Goal: Task Accomplishment & Management: Complete application form

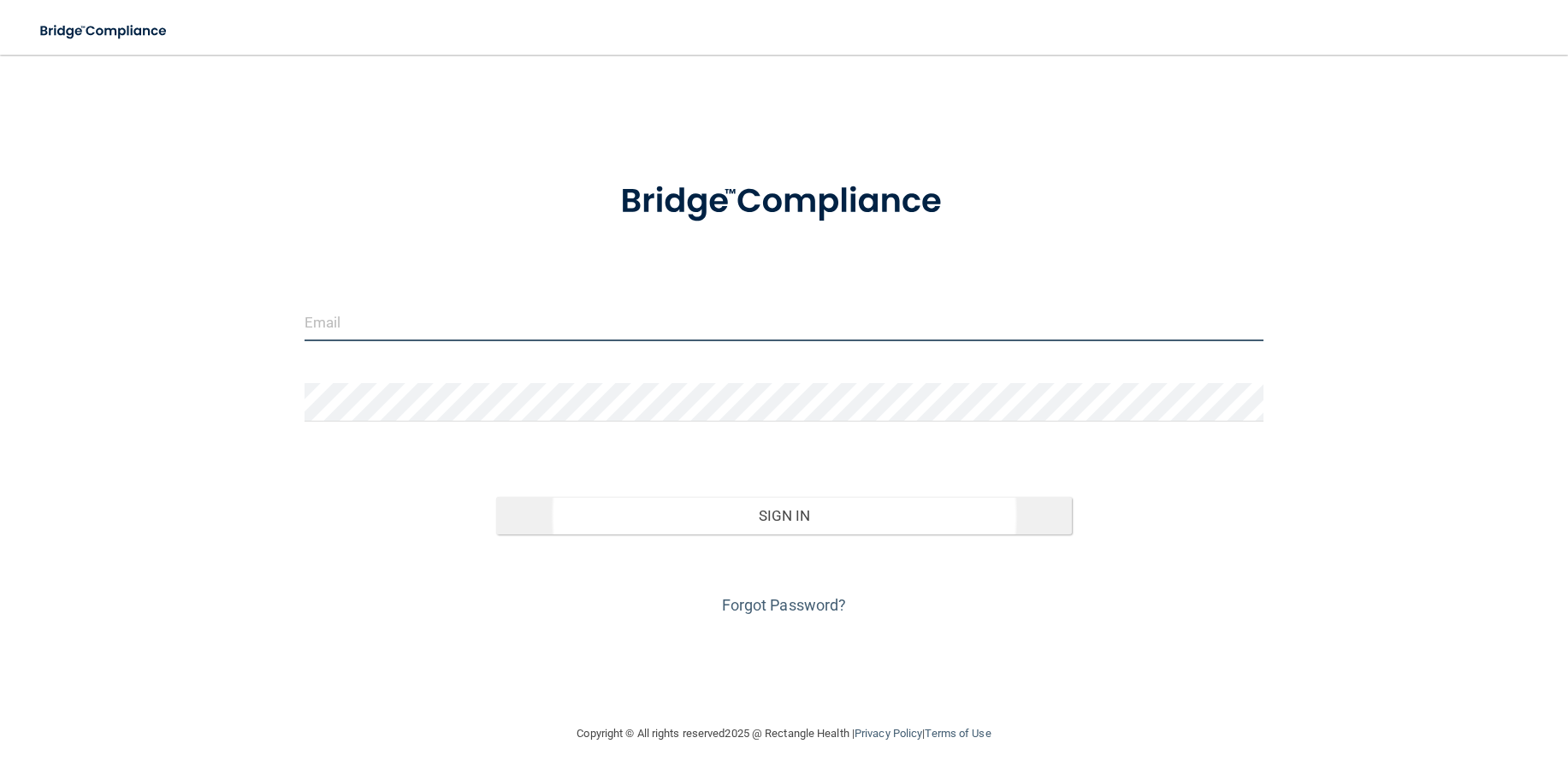
type input "[EMAIL_ADDRESS][DOMAIN_NAME]"
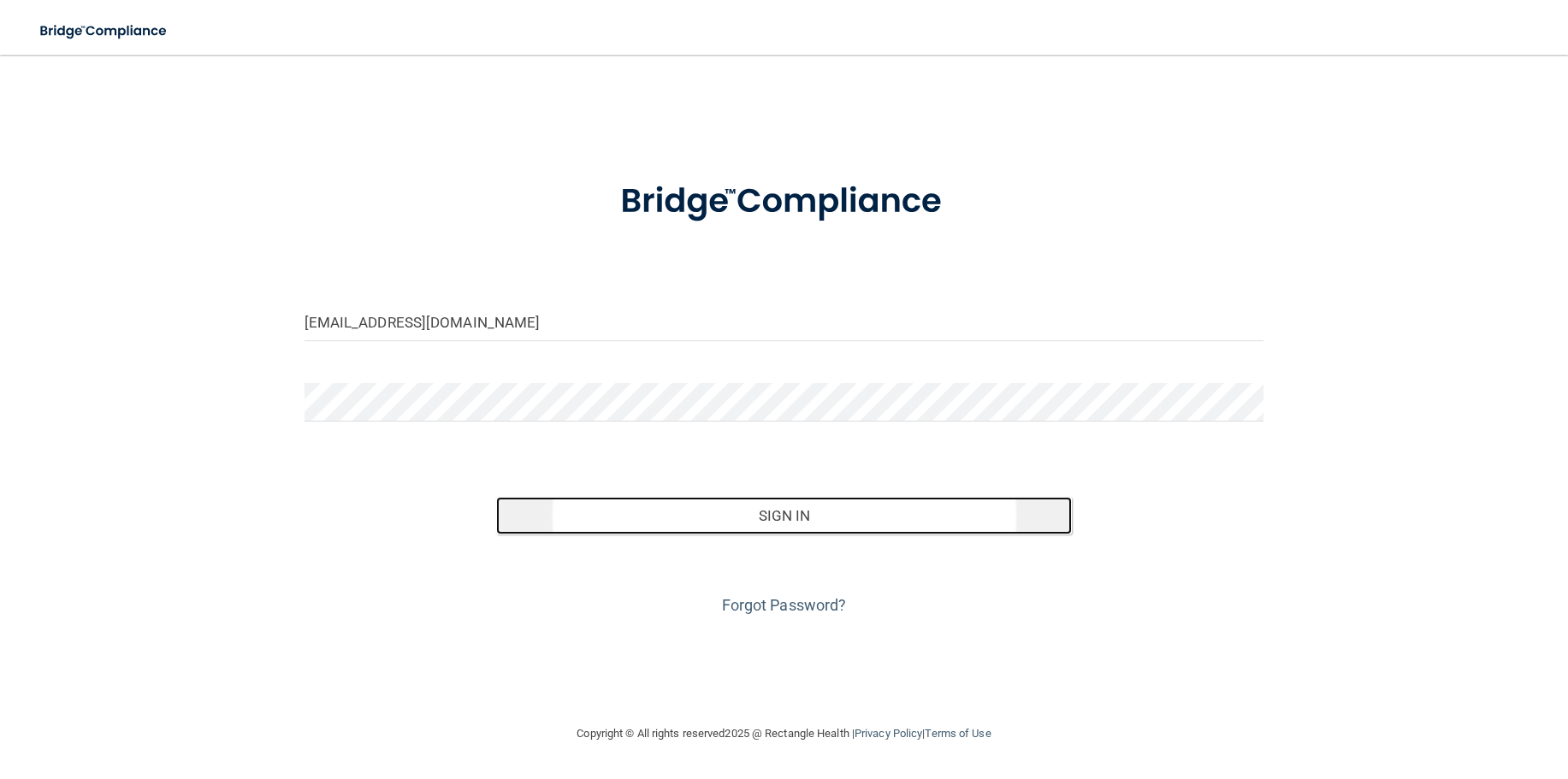
click at [772, 517] on button "Sign In" at bounding box center [784, 516] width 575 height 38
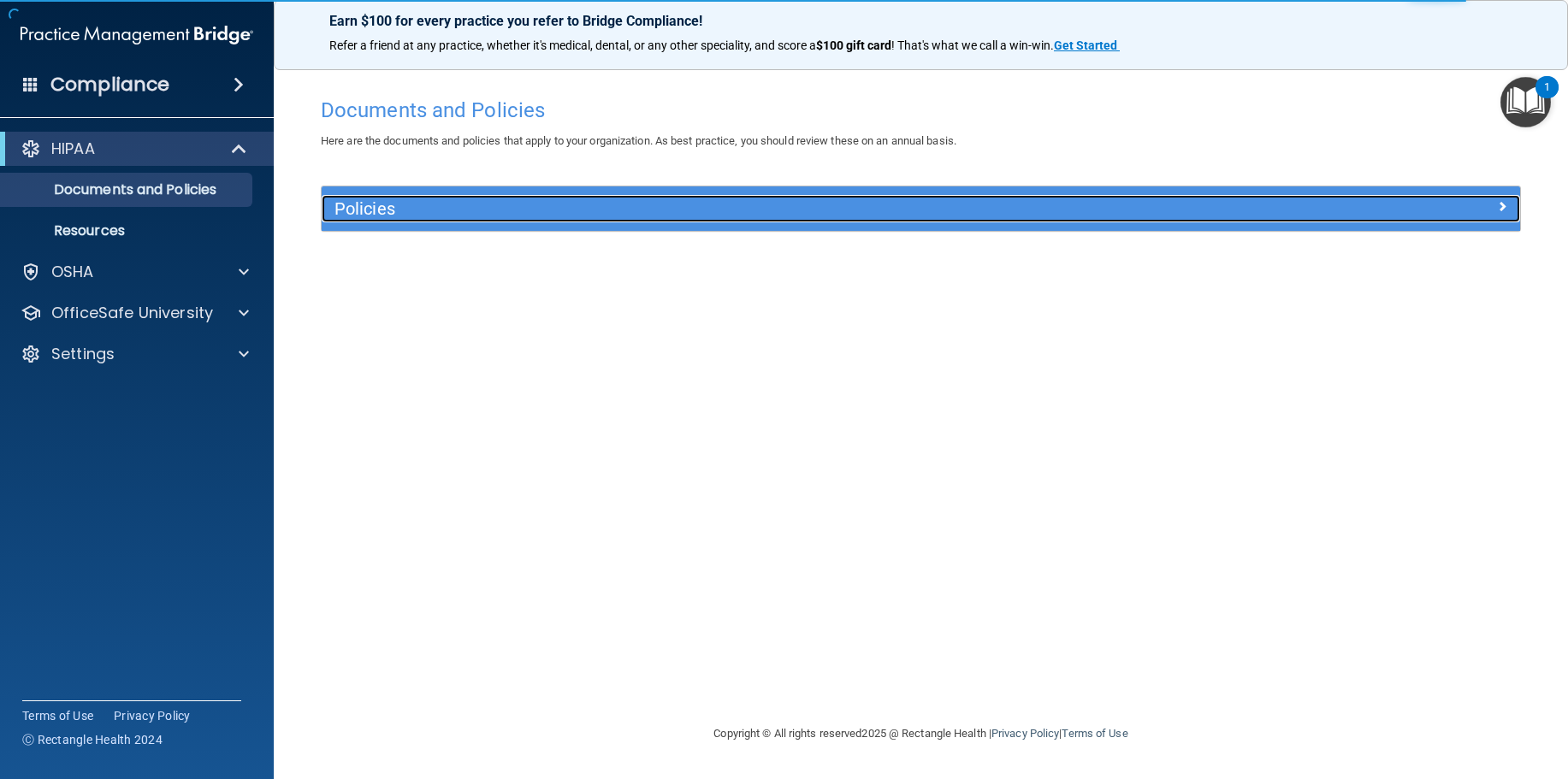
click at [1215, 214] on div "Policies" at bounding box center [770, 209] width 899 height 27
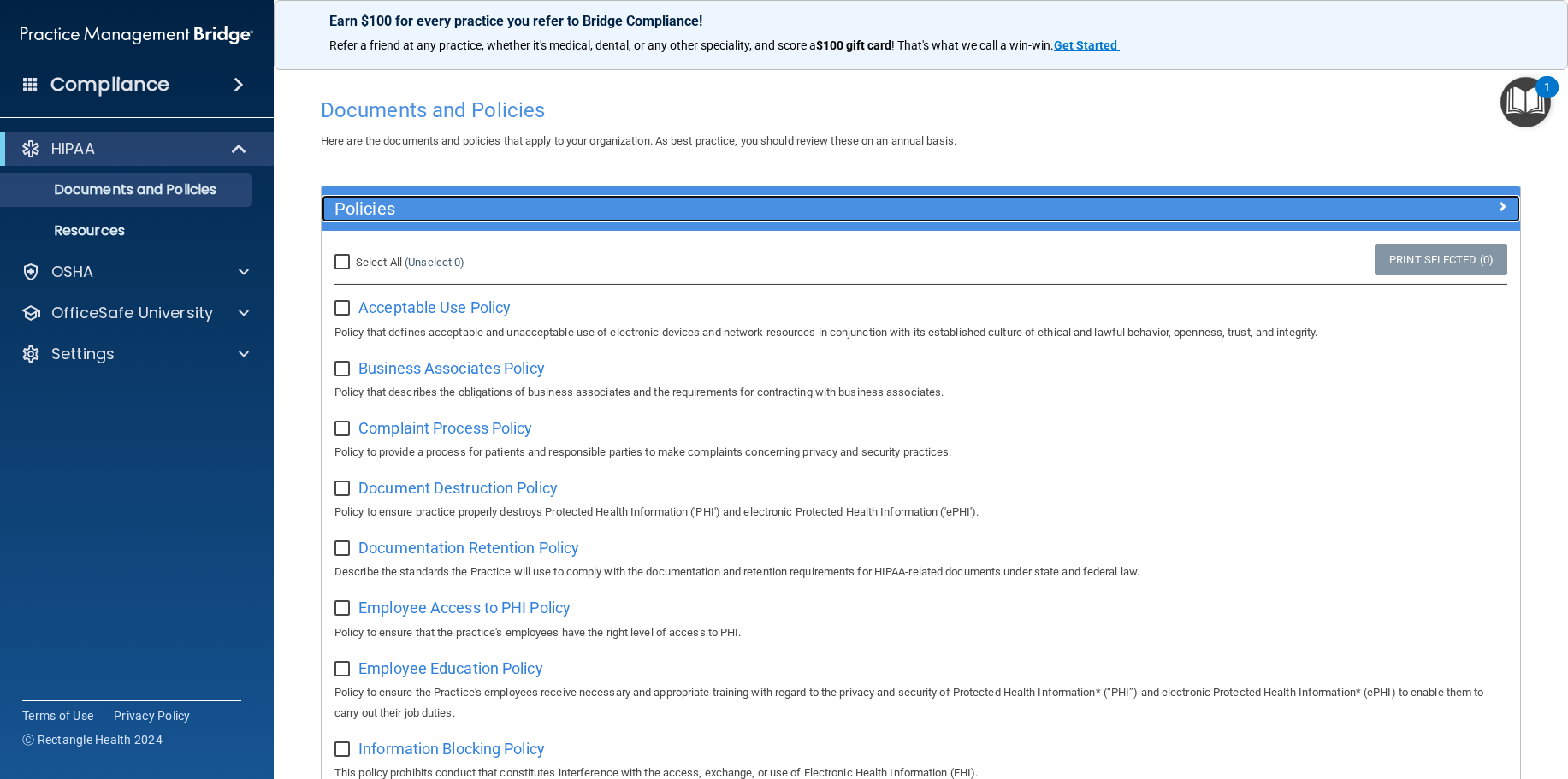
scroll to position [86, 0]
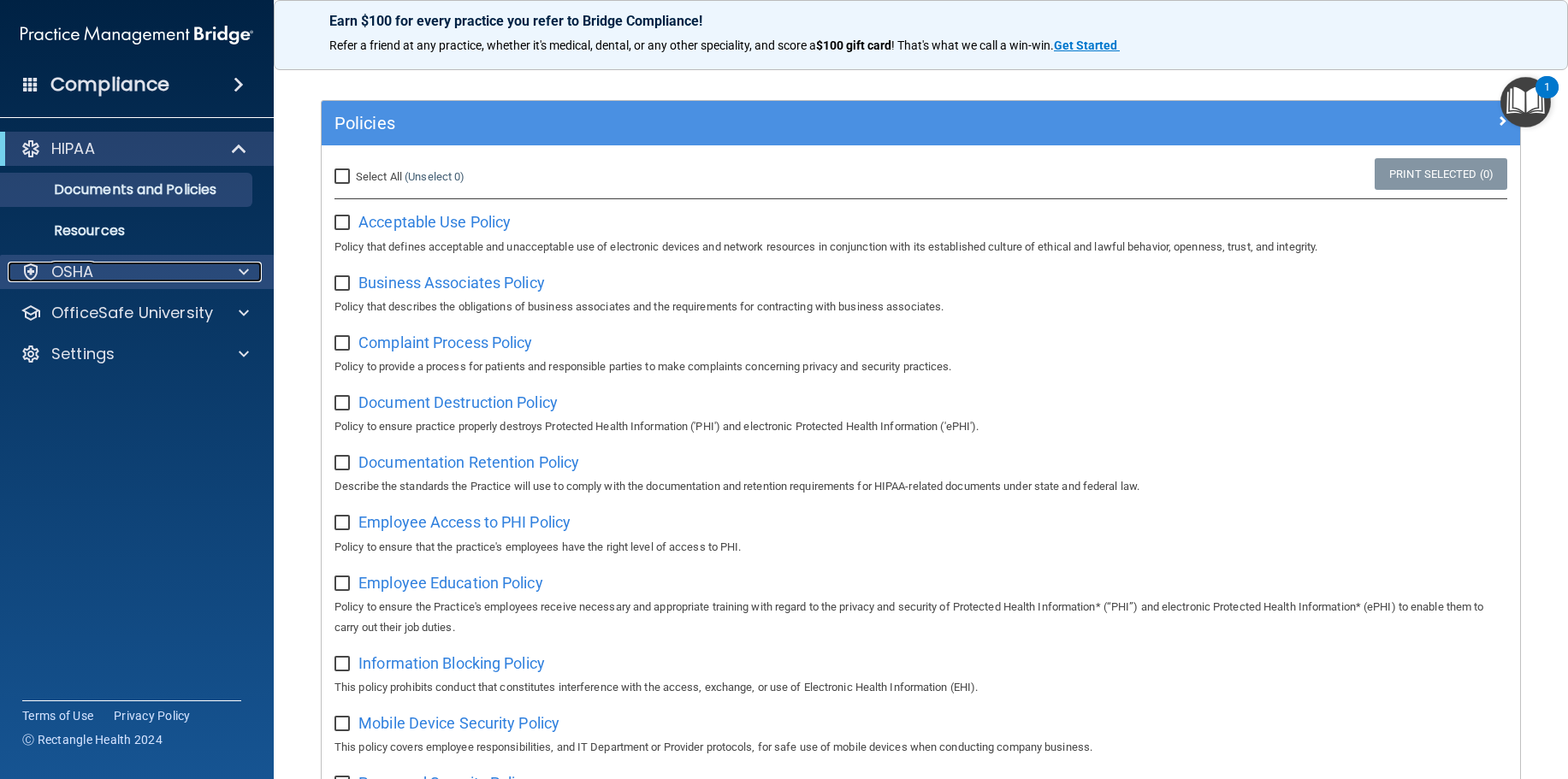
click at [132, 273] on div "OSHA" at bounding box center [113, 272] width 212 height 21
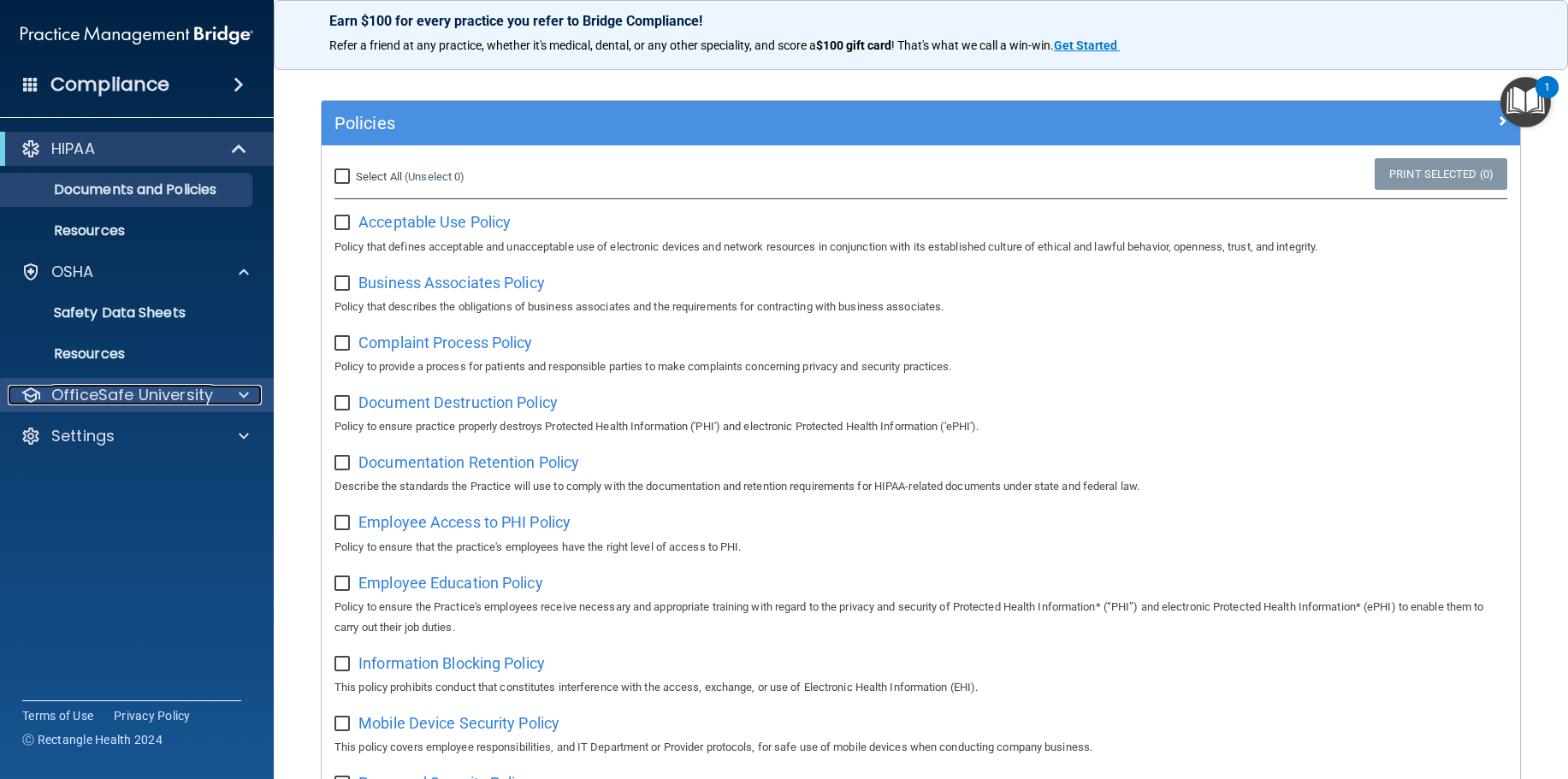
click at [170, 396] on p "OfficeSafe University" at bounding box center [132, 395] width 161 height 21
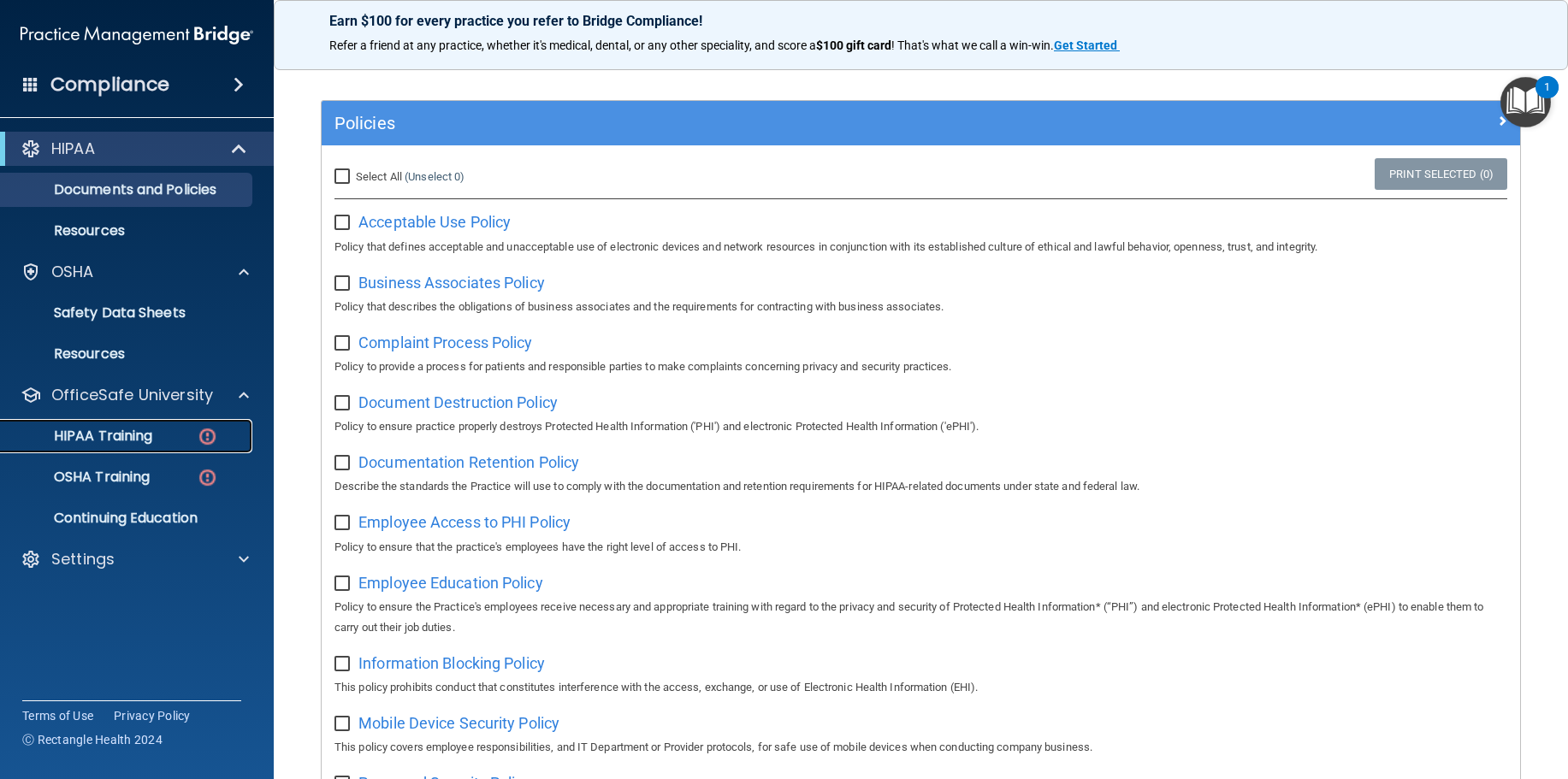
click at [161, 433] on div "HIPAA Training" at bounding box center [128, 436] width 234 height 17
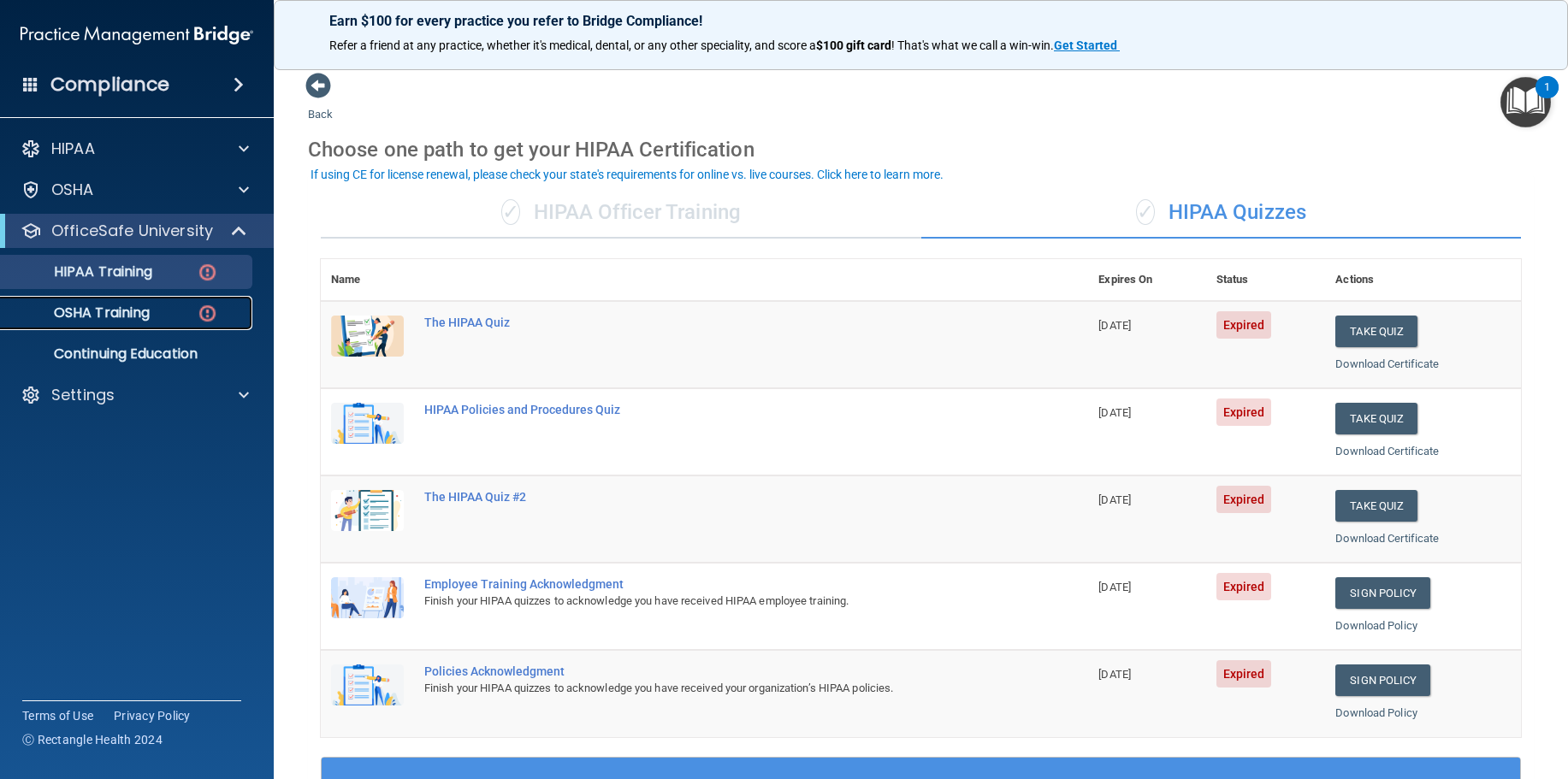
click at [168, 311] on div "OSHA Training" at bounding box center [128, 313] width 234 height 17
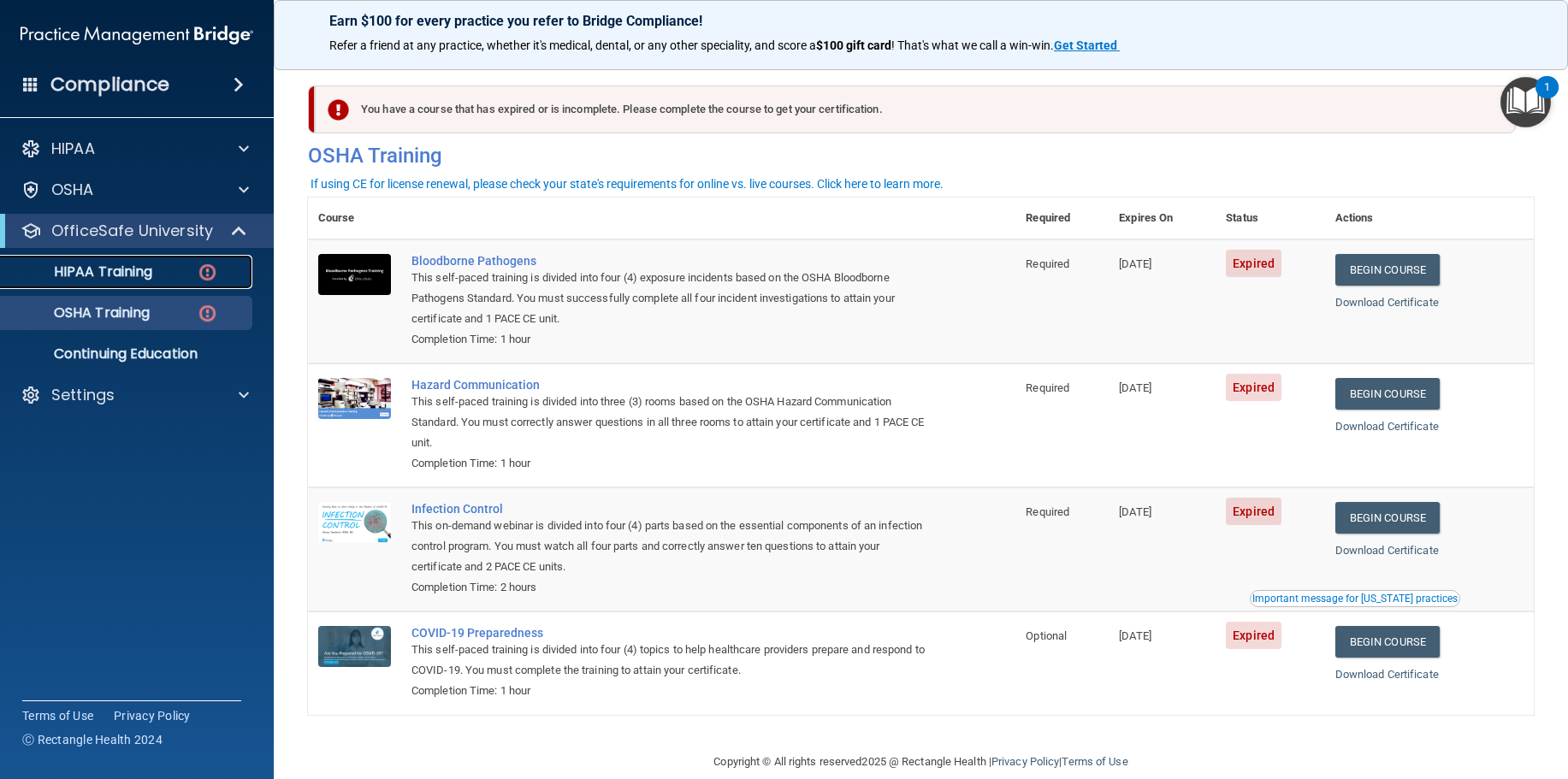
click at [112, 274] on p "HIPAA Training" at bounding box center [82, 272] width 141 height 17
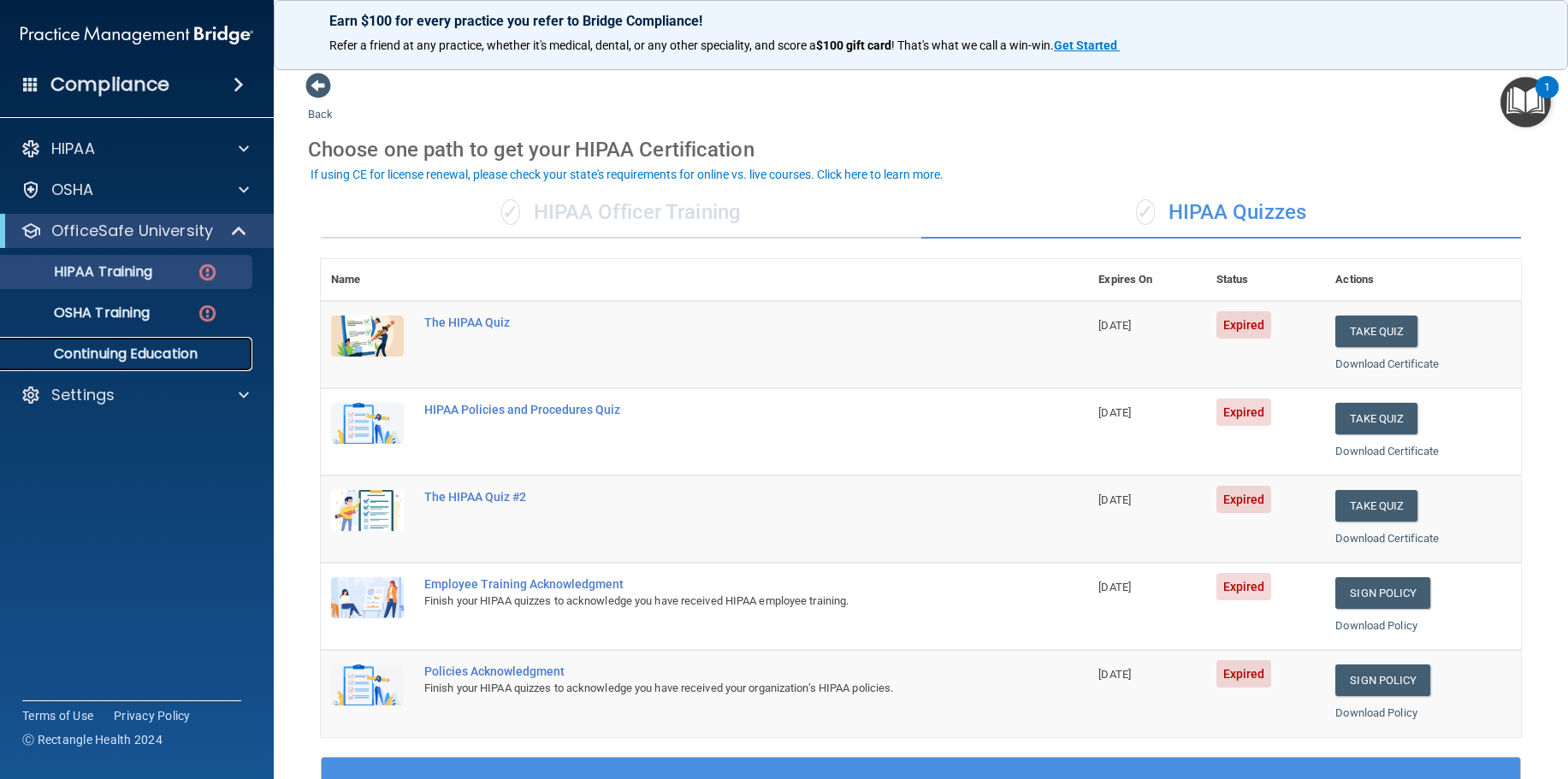
click at [137, 352] on p "Continuing Education" at bounding box center [128, 354] width 234 height 17
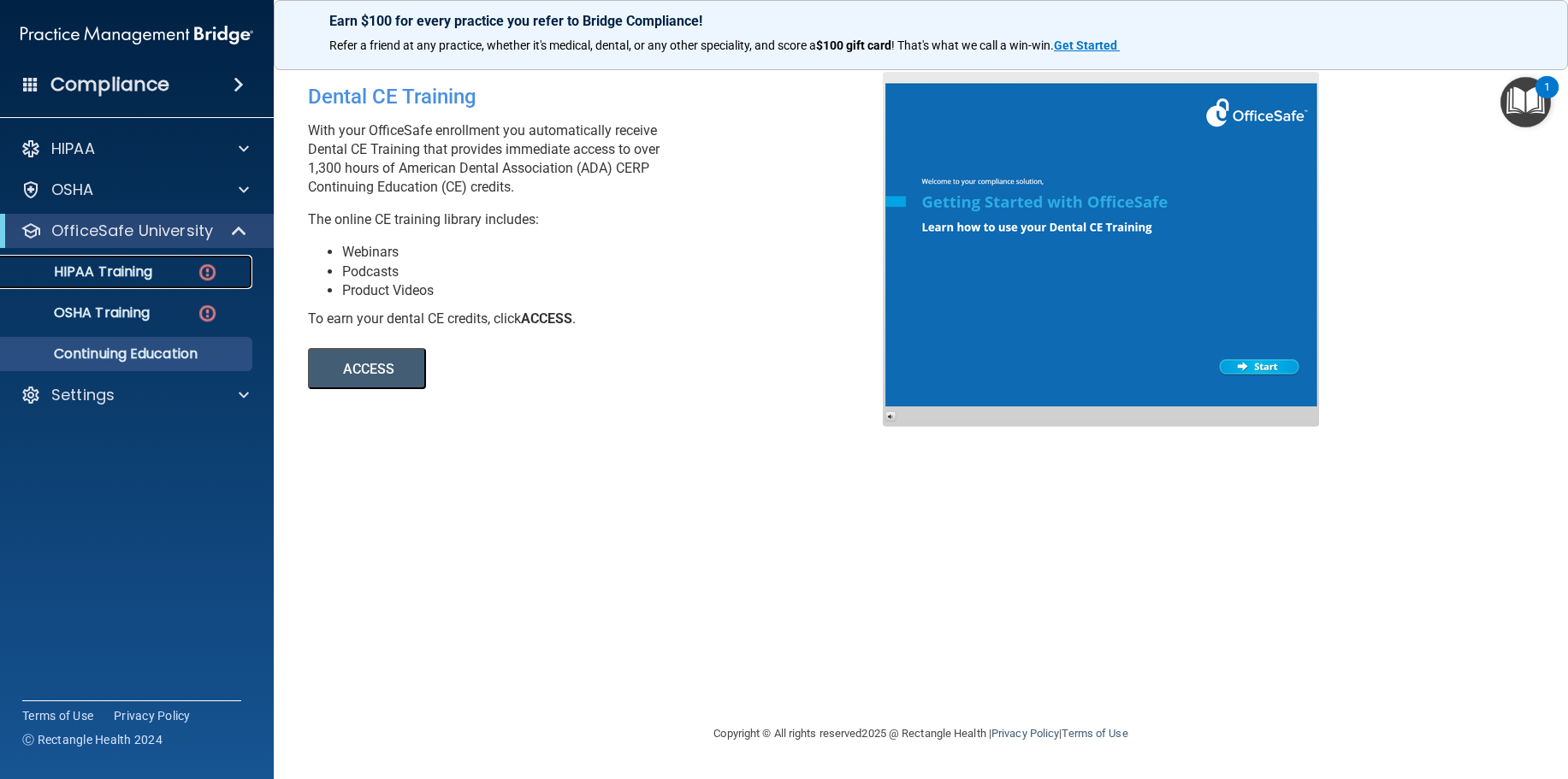
click at [161, 263] on link "HIPAA Training" at bounding box center [118, 272] width 270 height 34
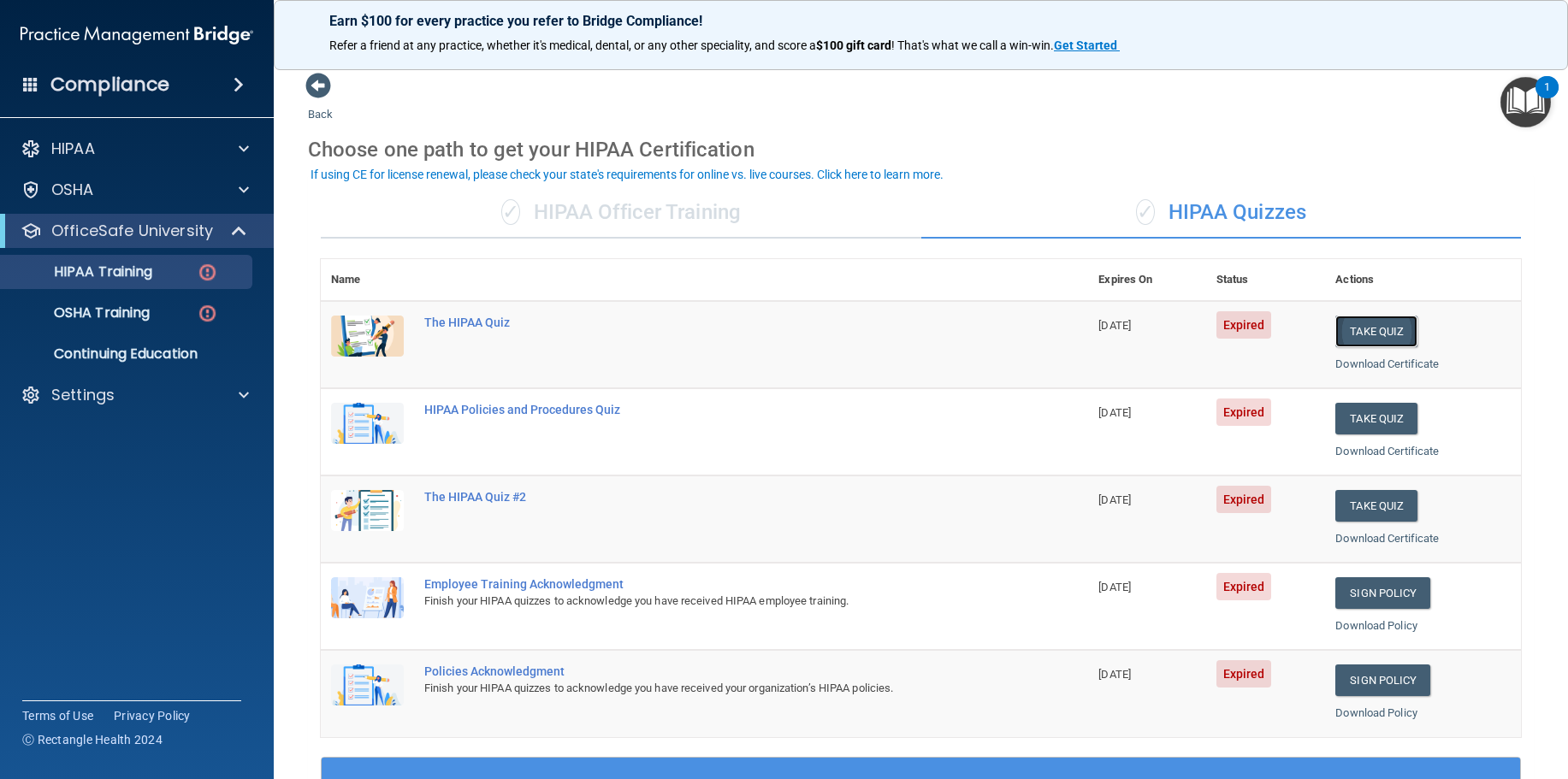
click at [1370, 332] on button "Take Quiz" at bounding box center [1377, 332] width 82 height 32
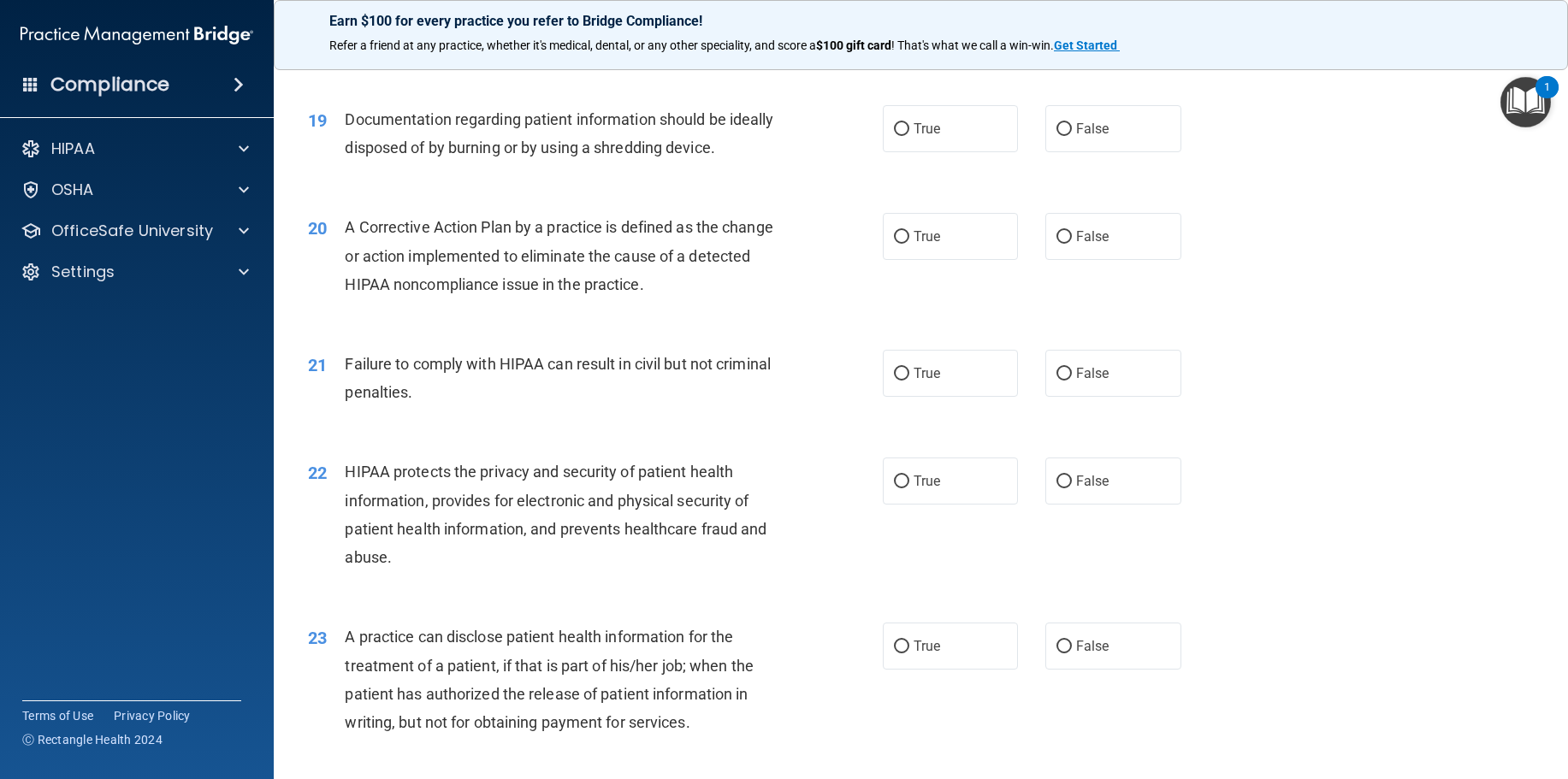
scroll to position [2100, 0]
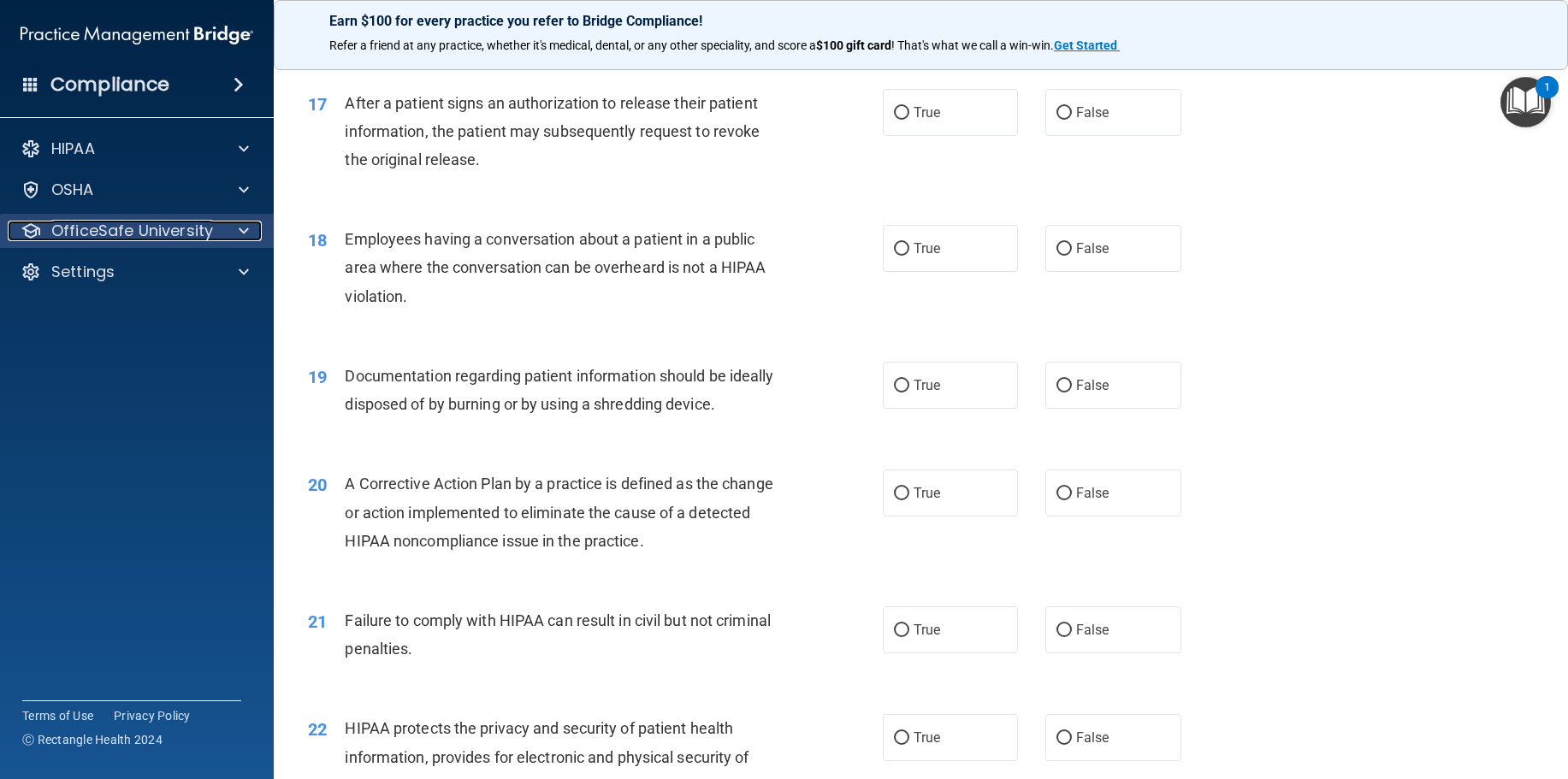
click at [216, 234] on div "OfficeSafe University" at bounding box center [113, 231] width 212 height 21
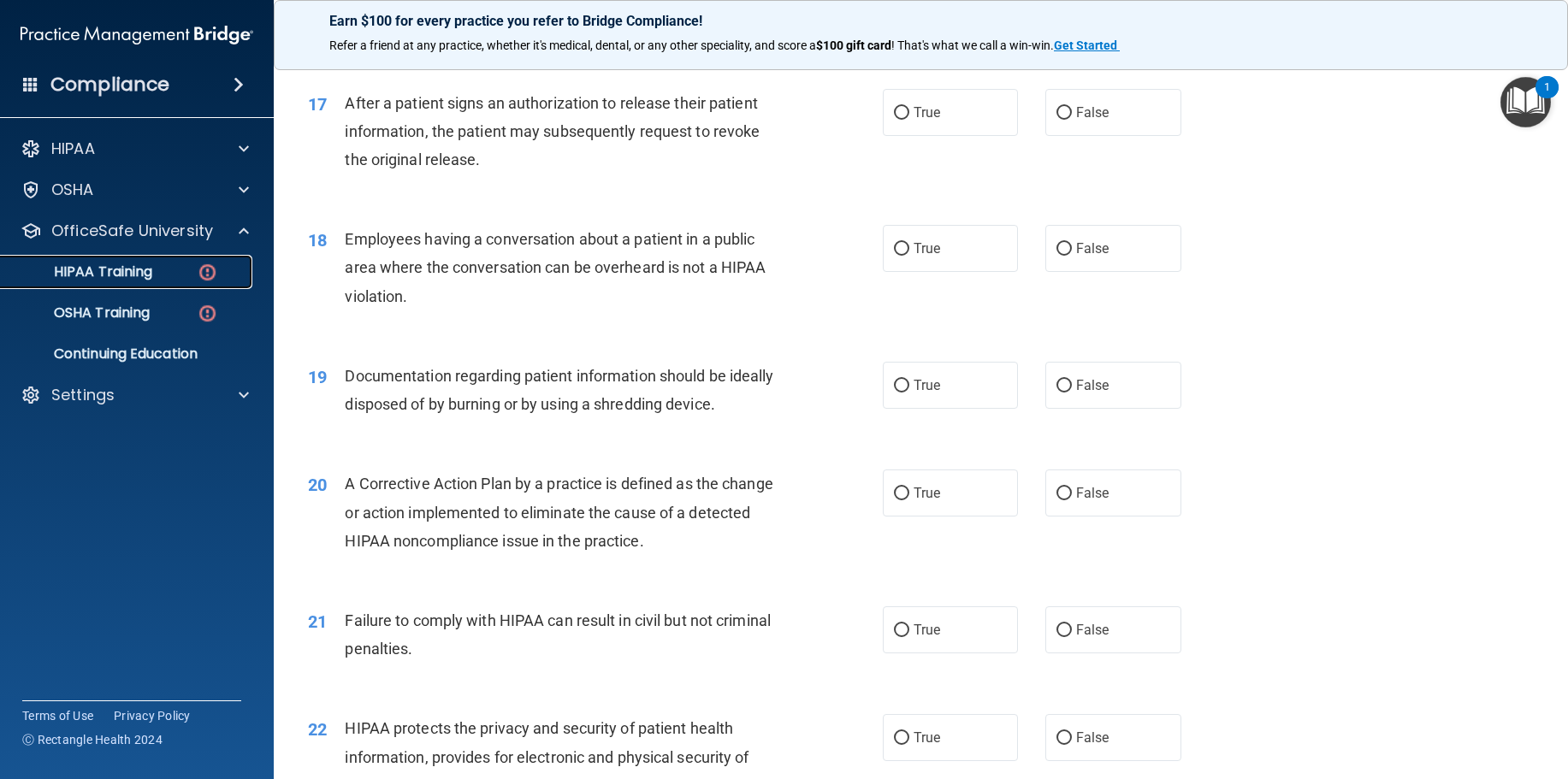
click at [154, 267] on div "HIPAA Training" at bounding box center [128, 272] width 234 height 17
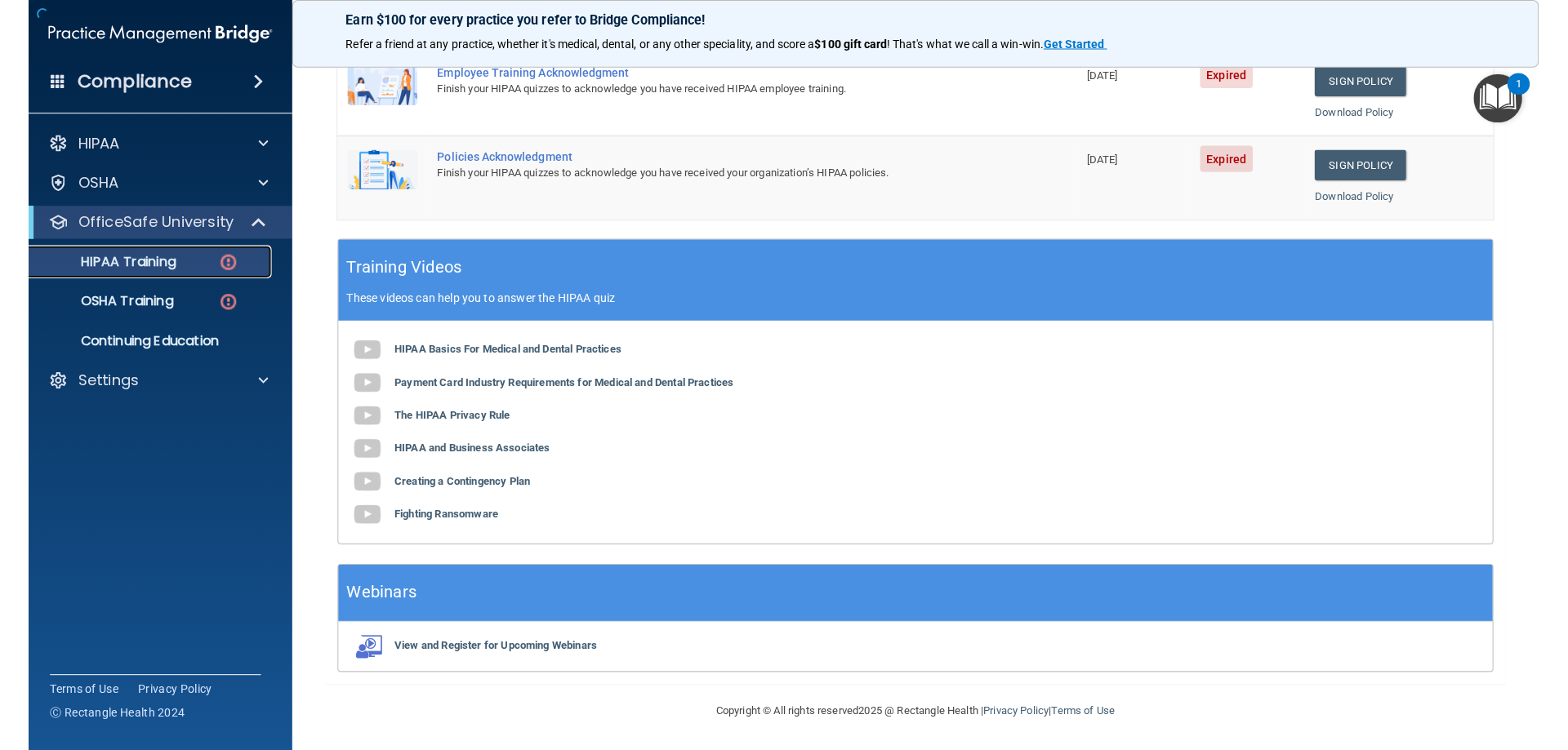
scroll to position [486, 0]
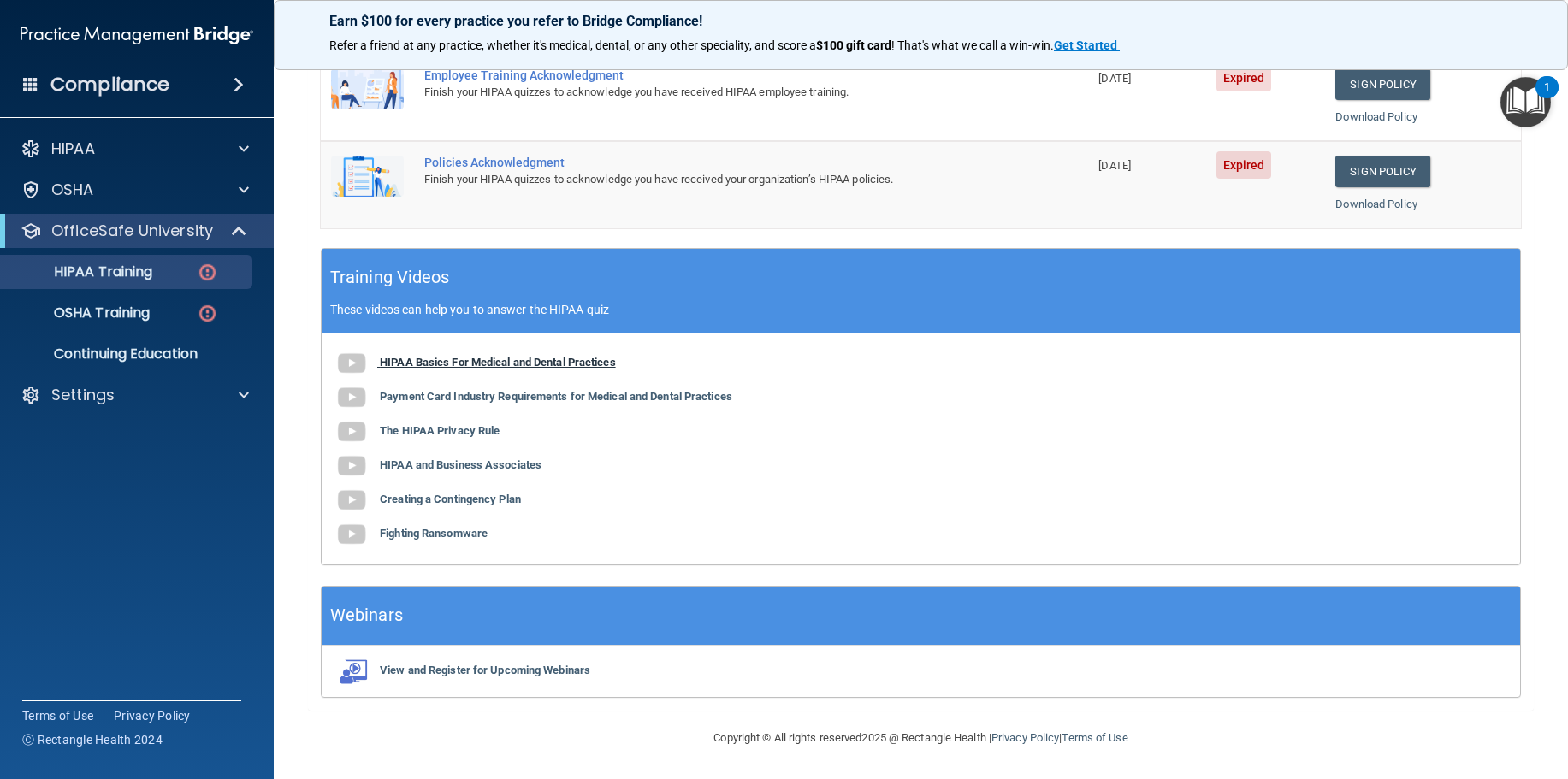
click at [483, 364] on b "HIPAA Basics For Medical and Dental Practices" at bounding box center [497, 362] width 236 height 13
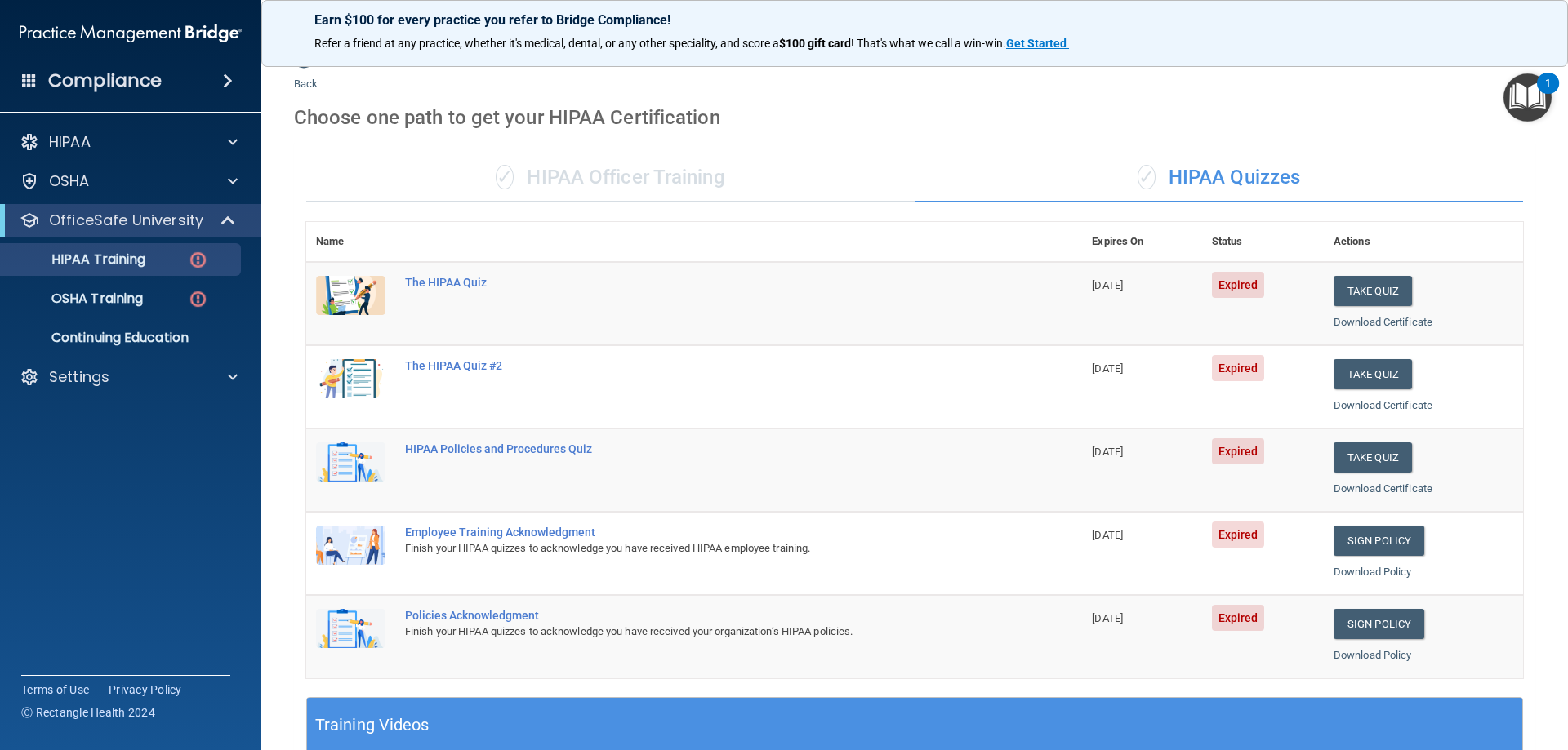
scroll to position [0, 0]
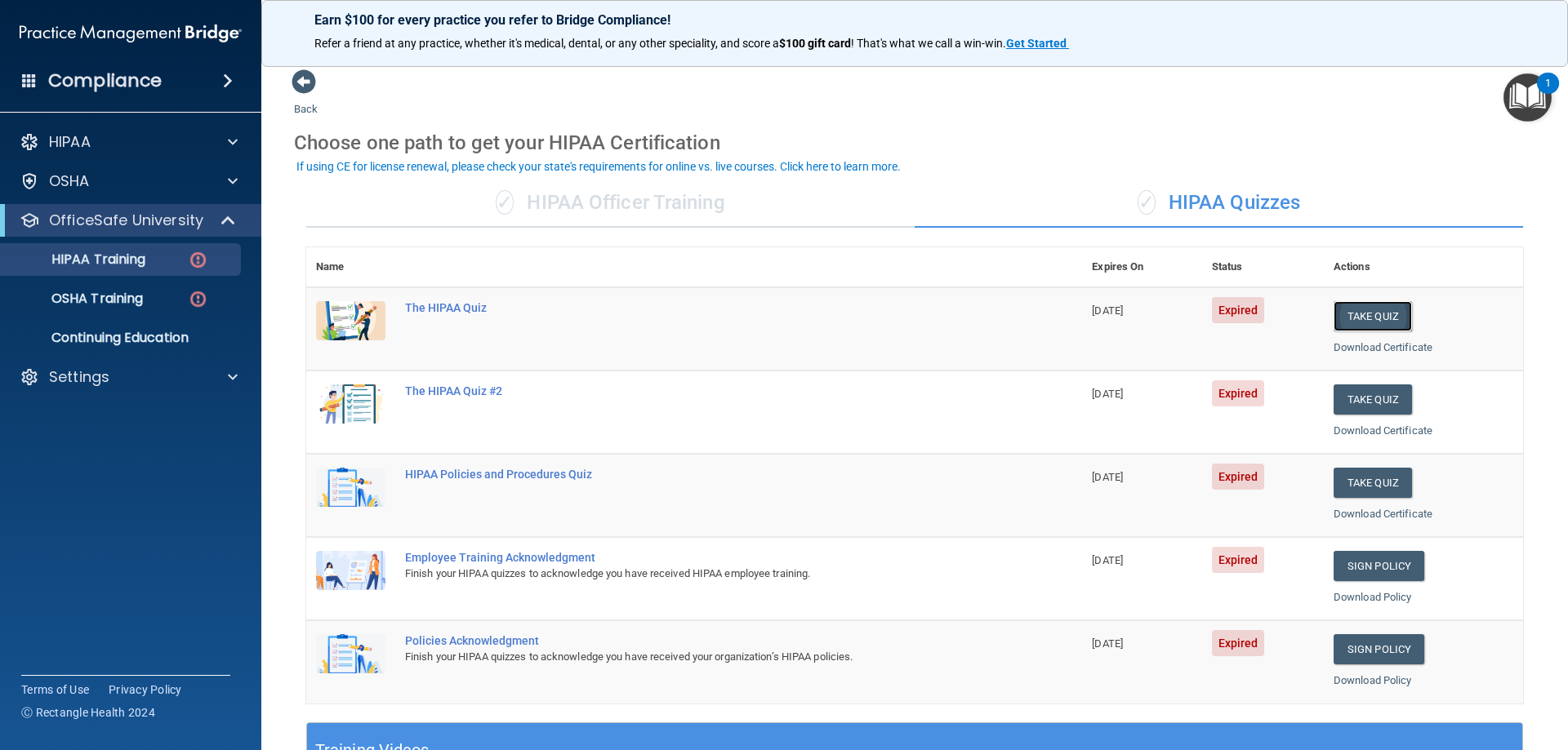
click at [1362, 319] on button "Take Quiz" at bounding box center [1373, 316] width 79 height 30
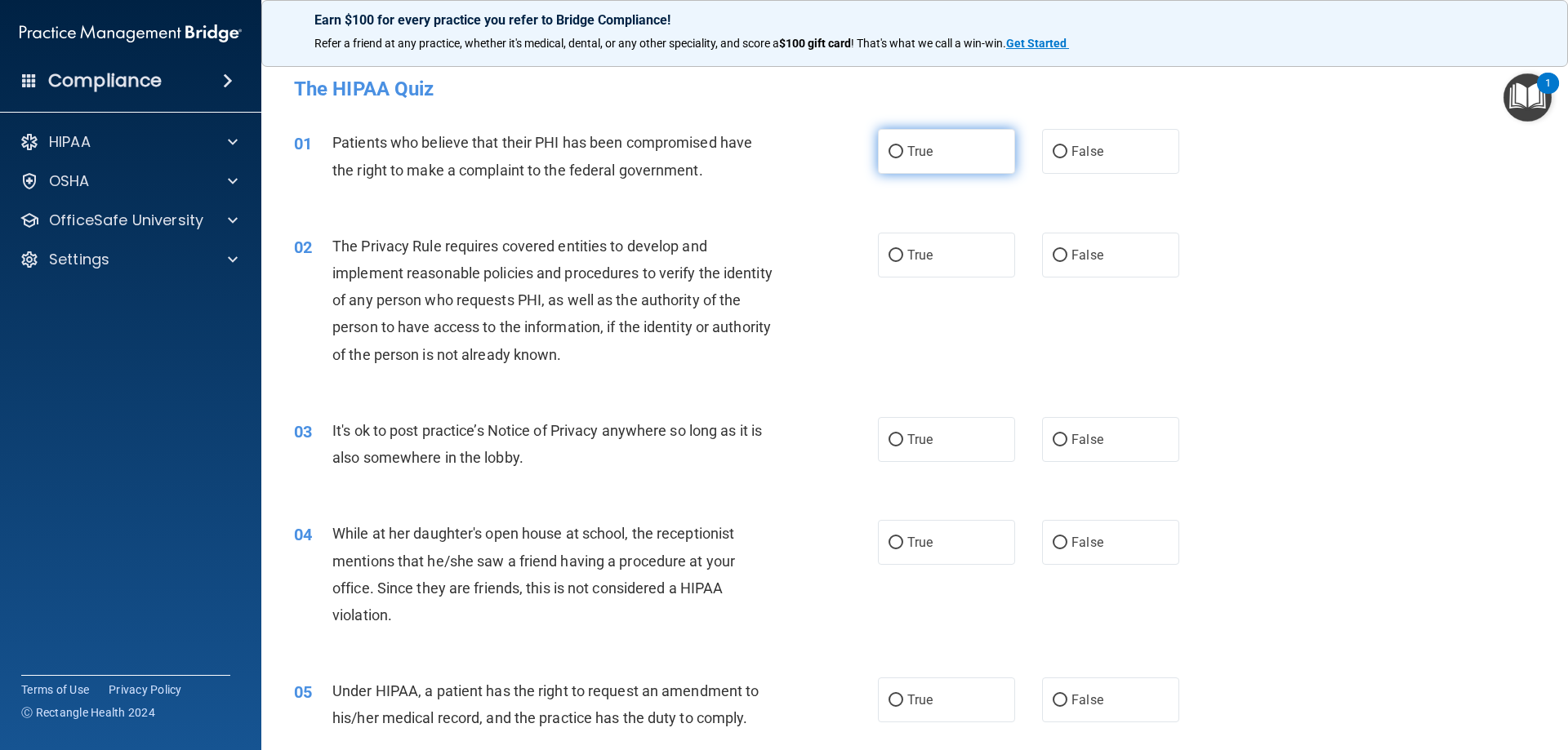
click at [899, 151] on label "True" at bounding box center [946, 151] width 137 height 45
click at [899, 151] on input "True" at bounding box center [896, 152] width 15 height 12
radio input "true"
click at [1078, 261] on span "False" at bounding box center [1087, 255] width 32 height 16
click at [1068, 261] on input "False" at bounding box center [1060, 256] width 15 height 12
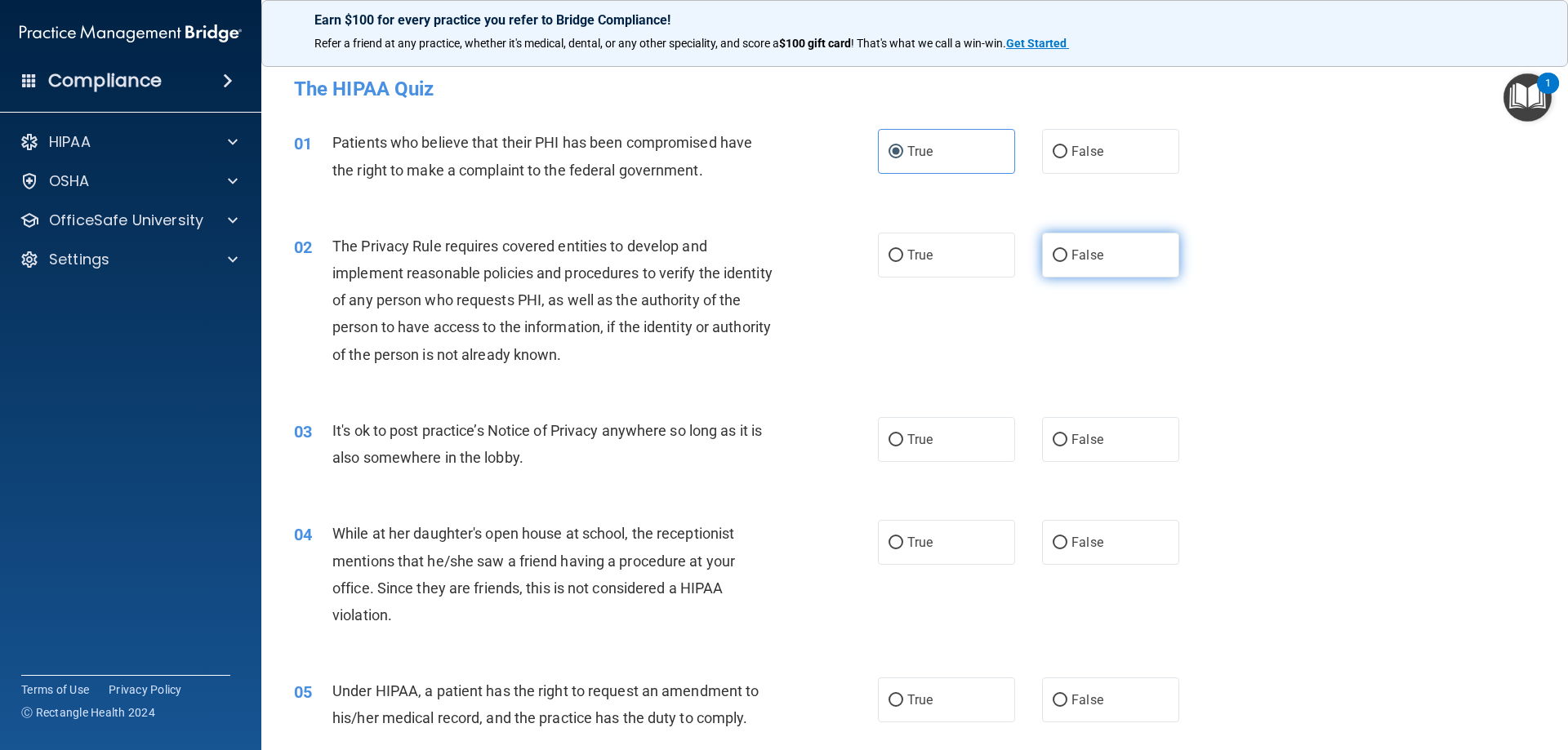
radio input "true"
click at [908, 434] on span "True" at bounding box center [920, 439] width 25 height 16
click at [904, 434] on input "True" at bounding box center [896, 440] width 15 height 12
radio input "true"
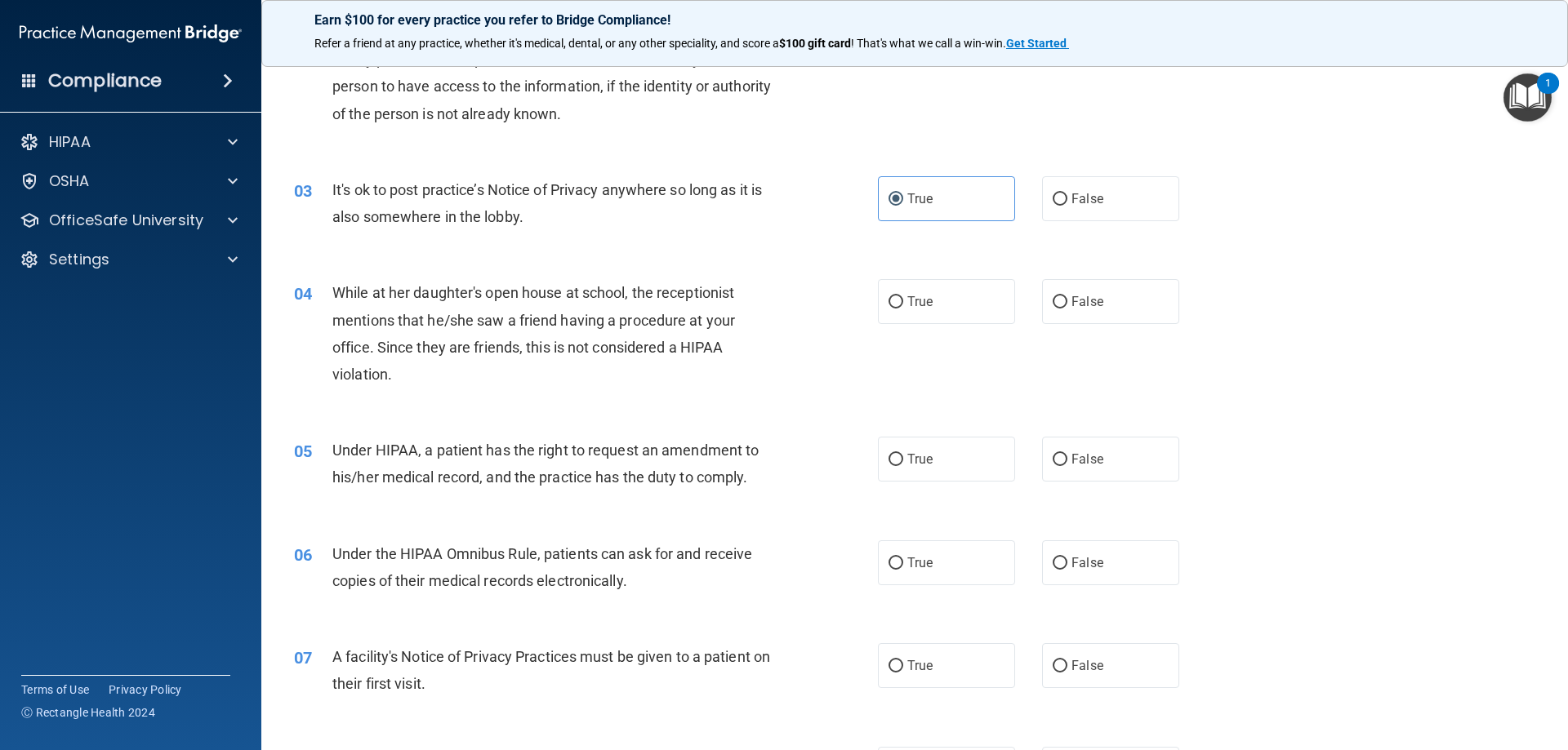
scroll to position [245, 0]
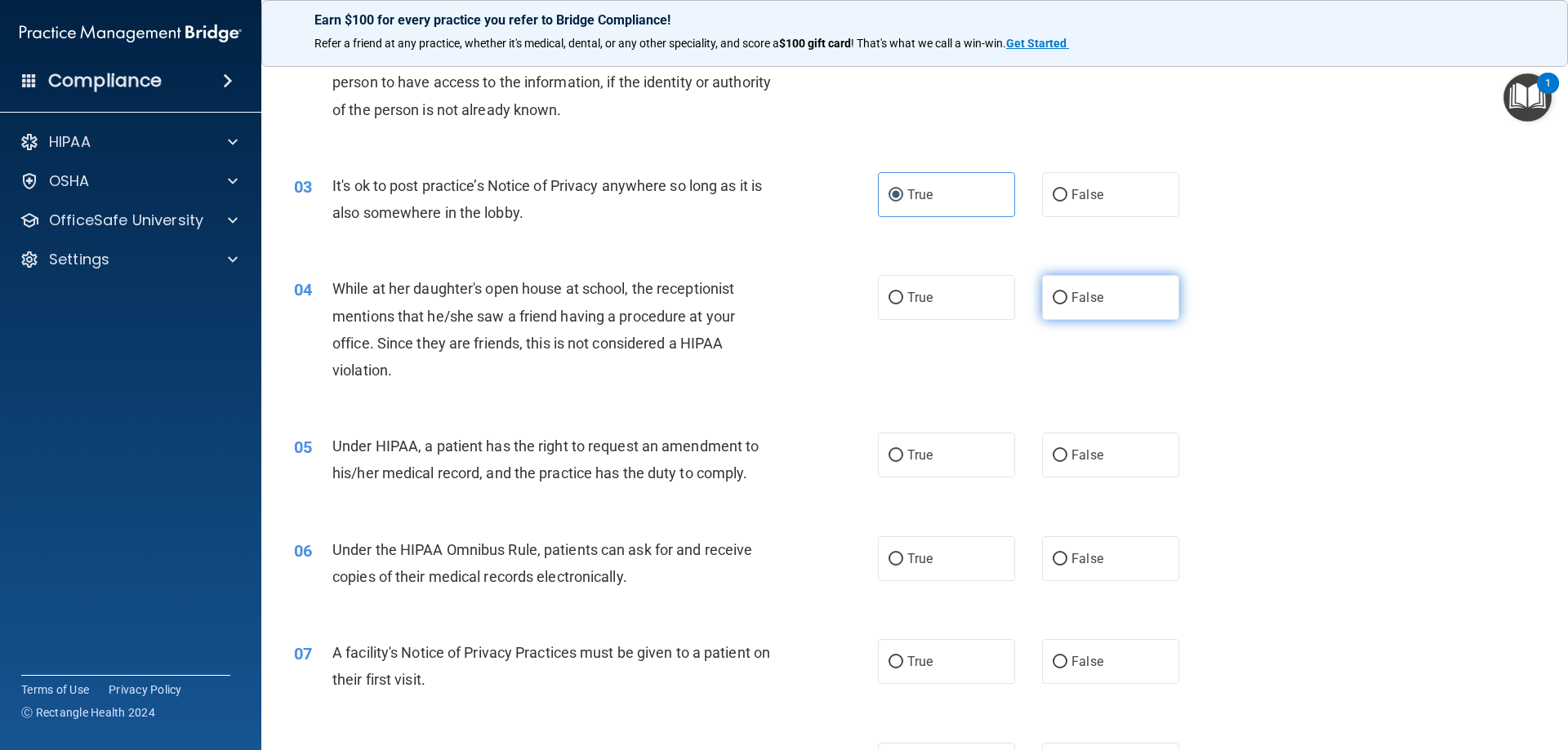
click at [1073, 302] on span "False" at bounding box center [1087, 298] width 32 height 16
click at [1068, 302] on input "False" at bounding box center [1060, 298] width 15 height 12
radio input "true"
click at [1086, 456] on span "False" at bounding box center [1087, 455] width 32 height 16
click at [1068, 456] on input "False" at bounding box center [1060, 456] width 15 height 12
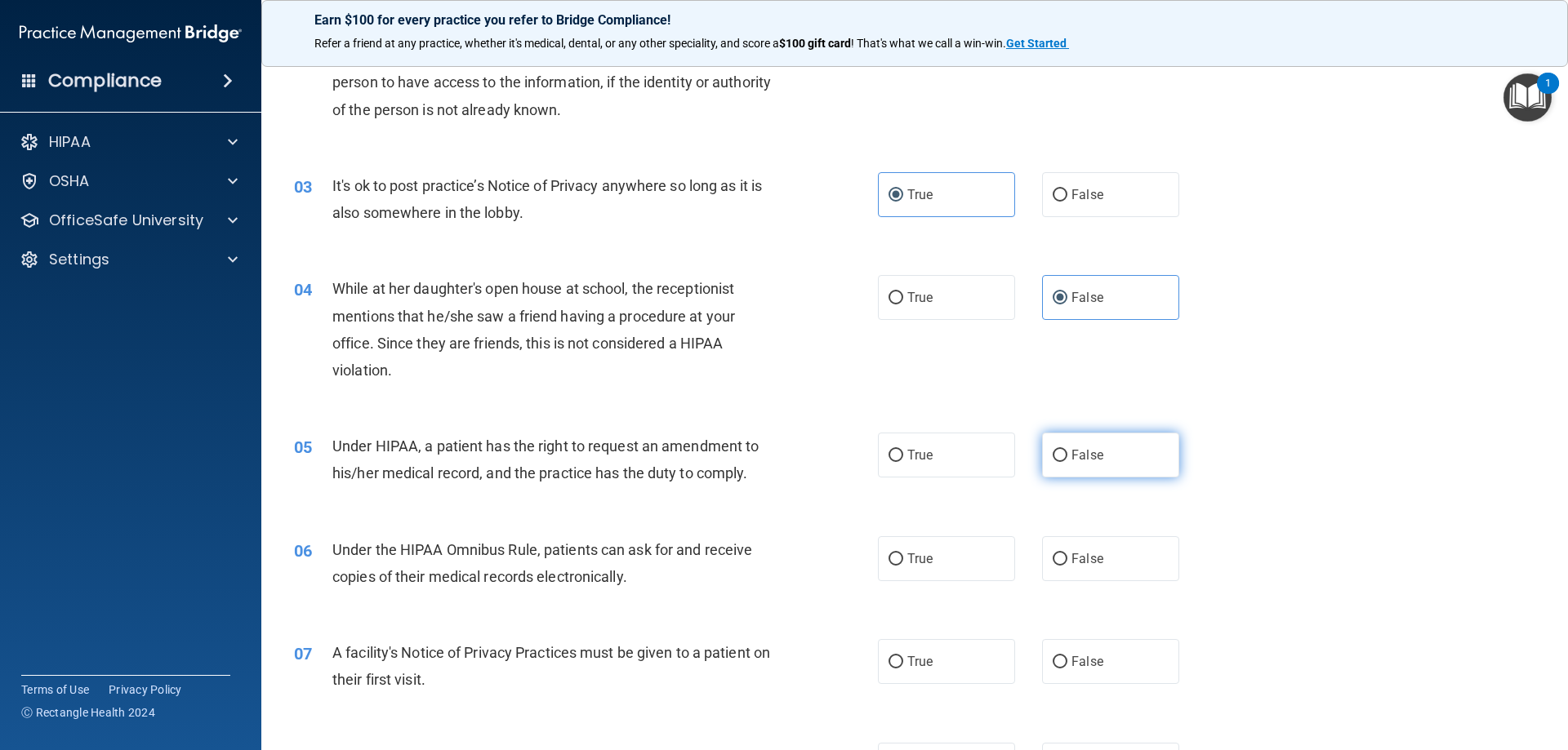
radio input "true"
click at [1072, 563] on span "False" at bounding box center [1087, 558] width 32 height 16
click at [1064, 563] on input "False" at bounding box center [1060, 559] width 15 height 12
radio input "true"
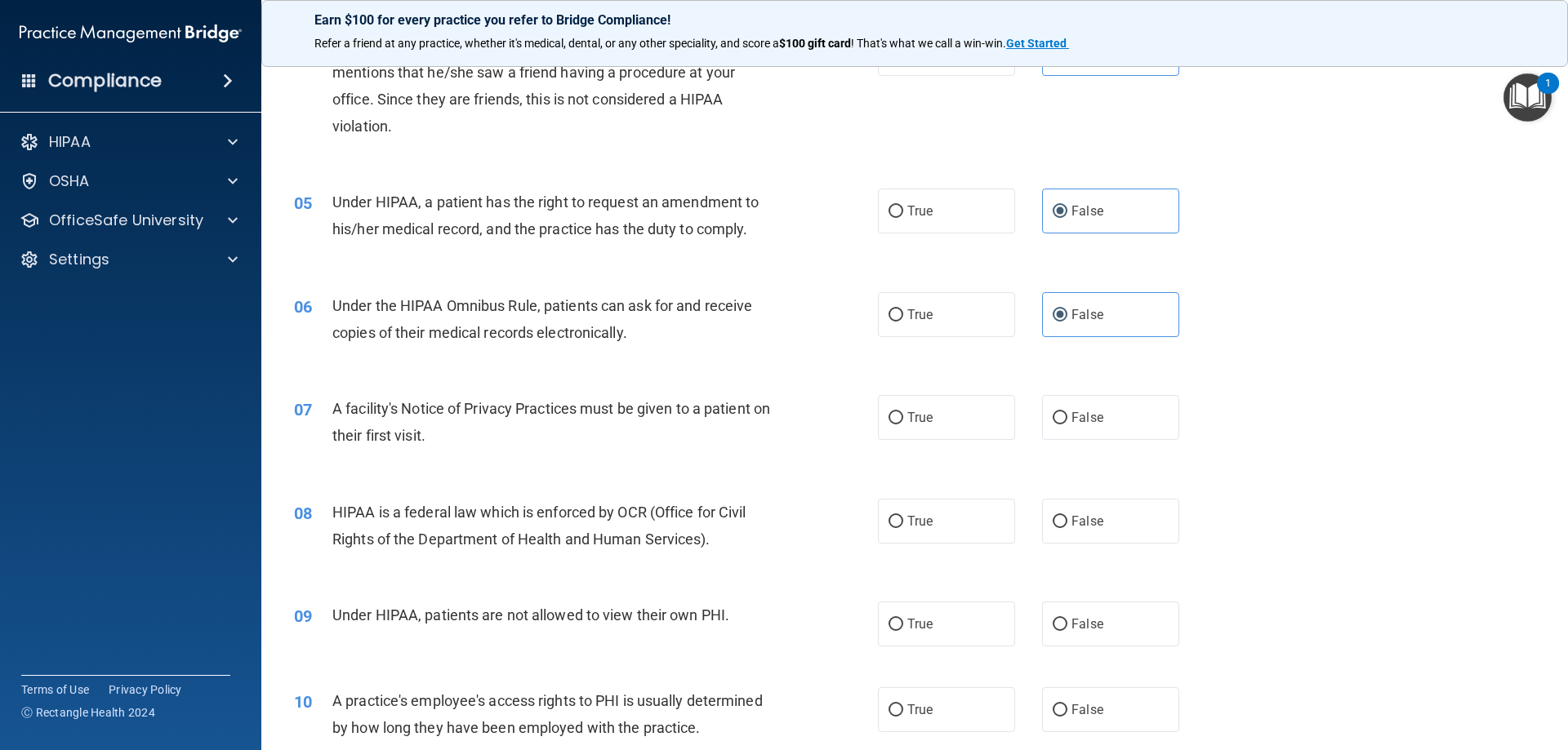
scroll to position [490, 0]
click at [908, 423] on span "True" at bounding box center [920, 416] width 25 height 16
click at [904, 423] on input "True" at bounding box center [896, 417] width 15 height 12
radio input "true"
click at [928, 525] on label "True" at bounding box center [946, 520] width 137 height 45
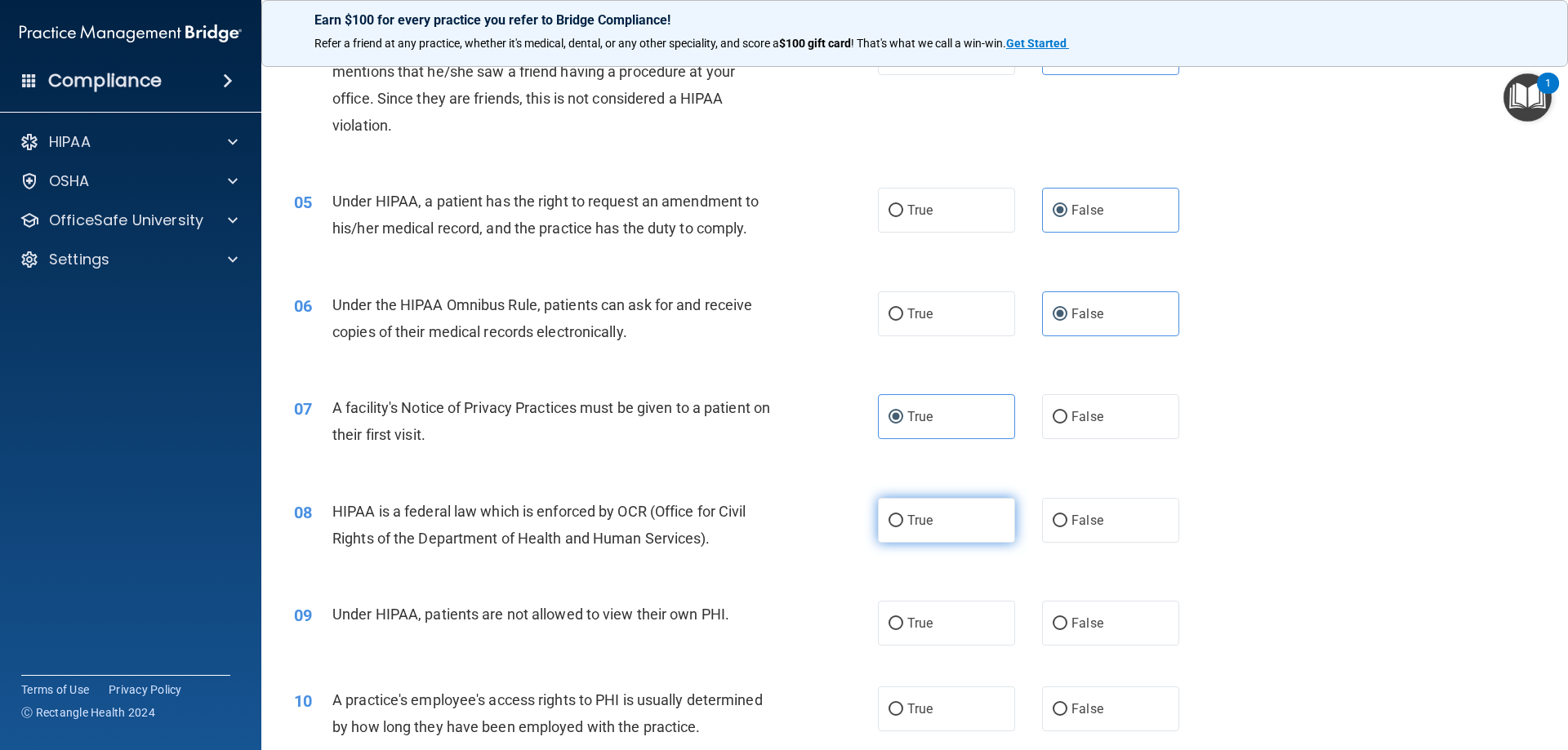
click at [904, 525] on input "True" at bounding box center [896, 520] width 15 height 12
radio input "true"
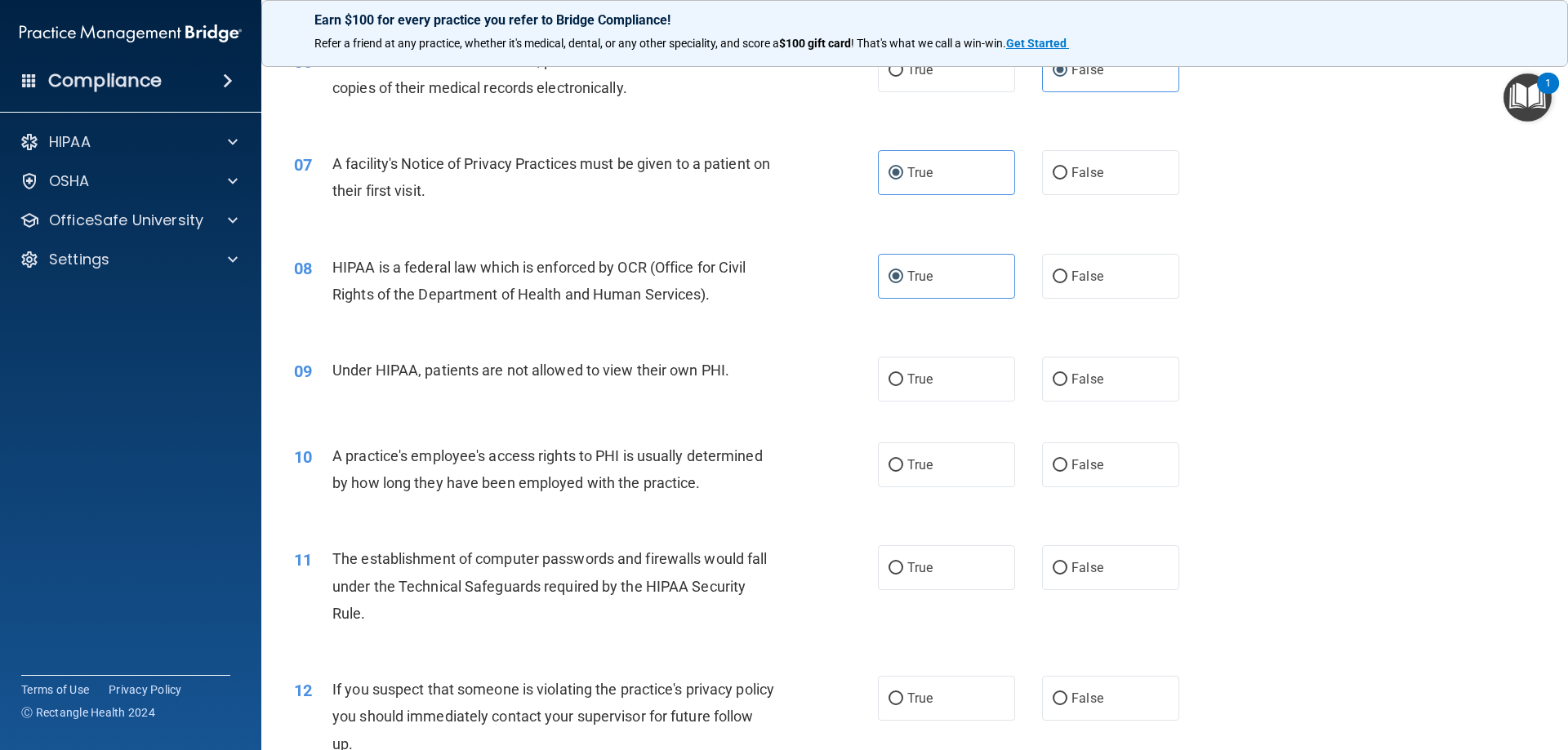
scroll to position [734, 0]
click at [1058, 375] on input "False" at bounding box center [1060, 379] width 15 height 12
radio input "true"
click at [1072, 465] on span "False" at bounding box center [1087, 464] width 32 height 16
click at [1068, 465] on input "False" at bounding box center [1060, 465] width 15 height 12
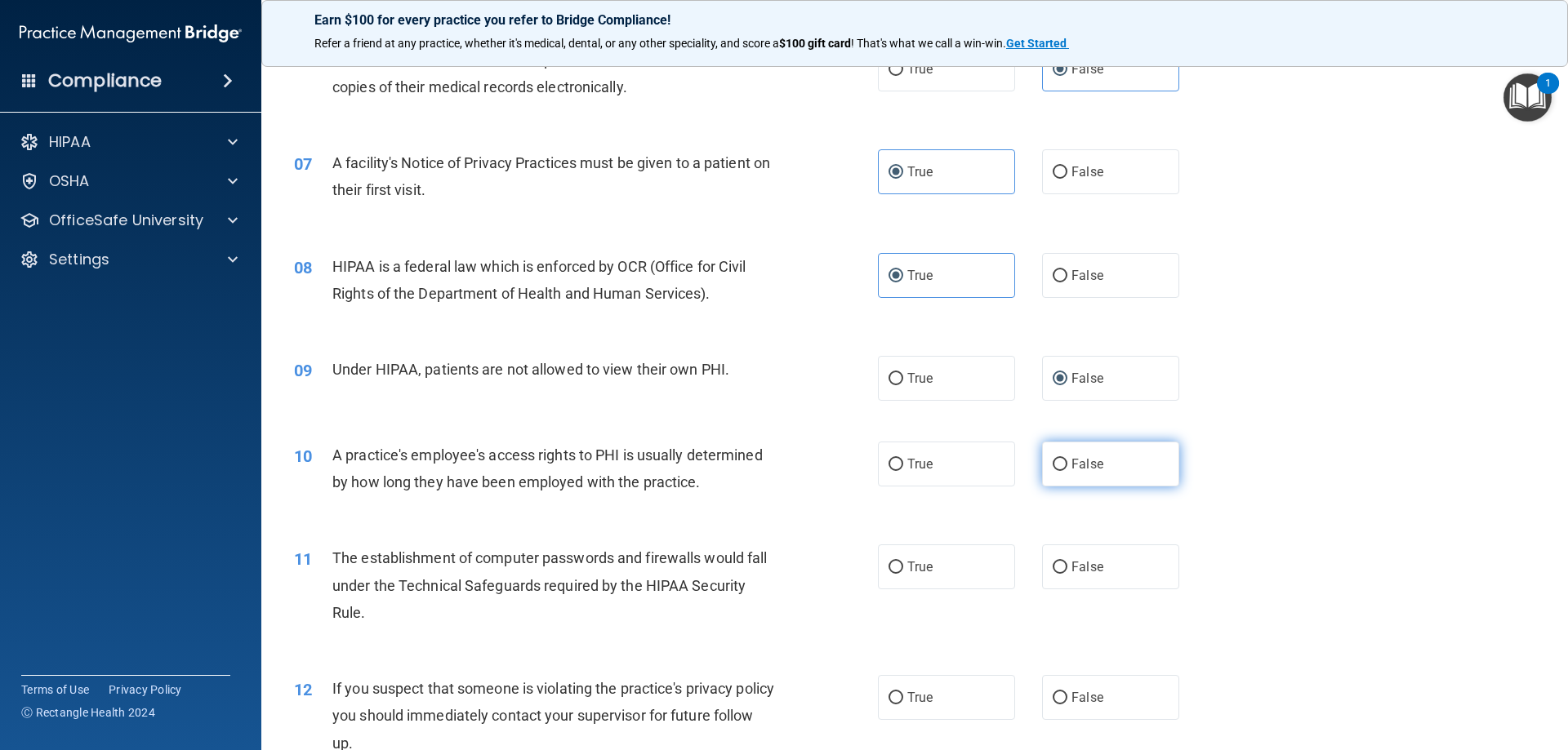
radio input "true"
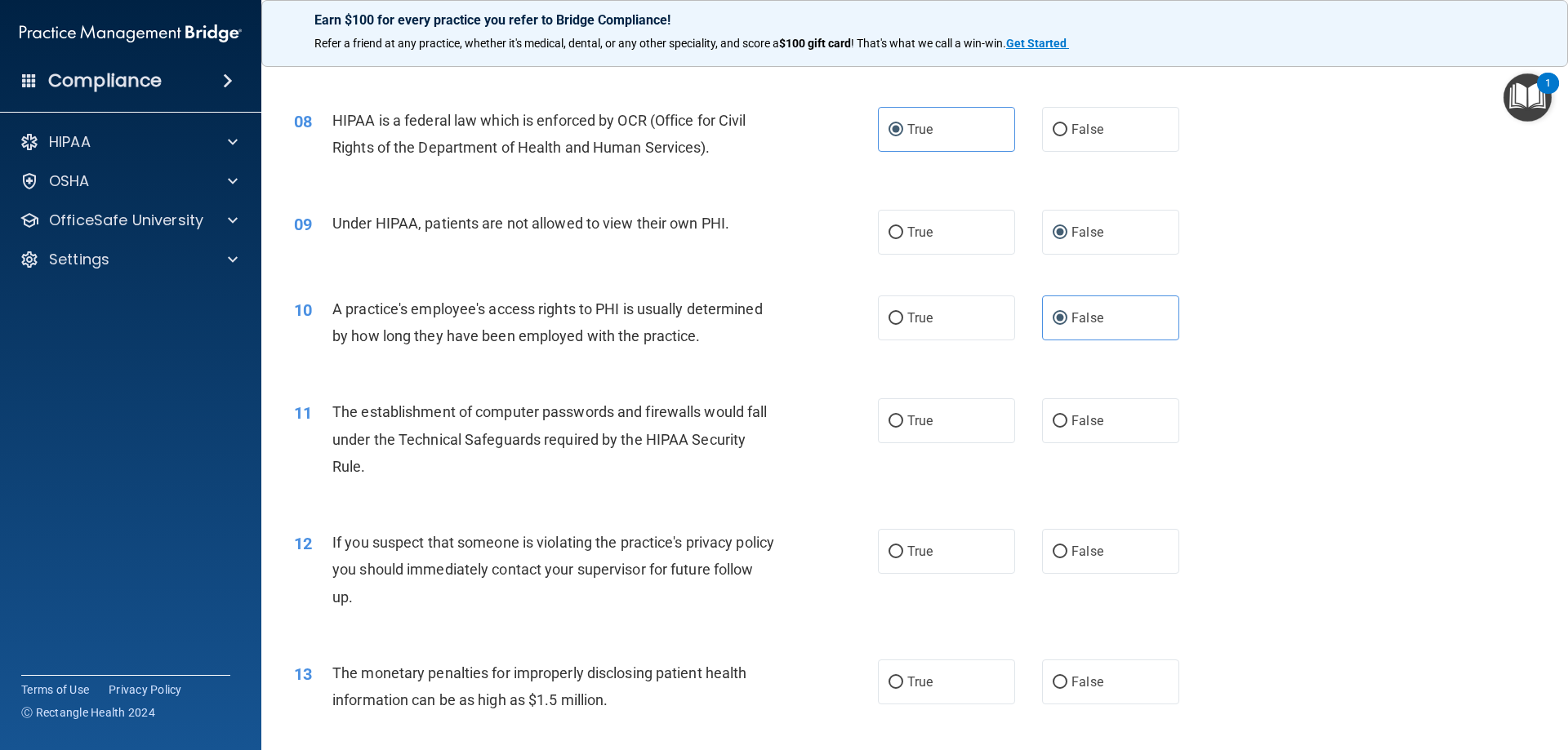
scroll to position [898, 0]
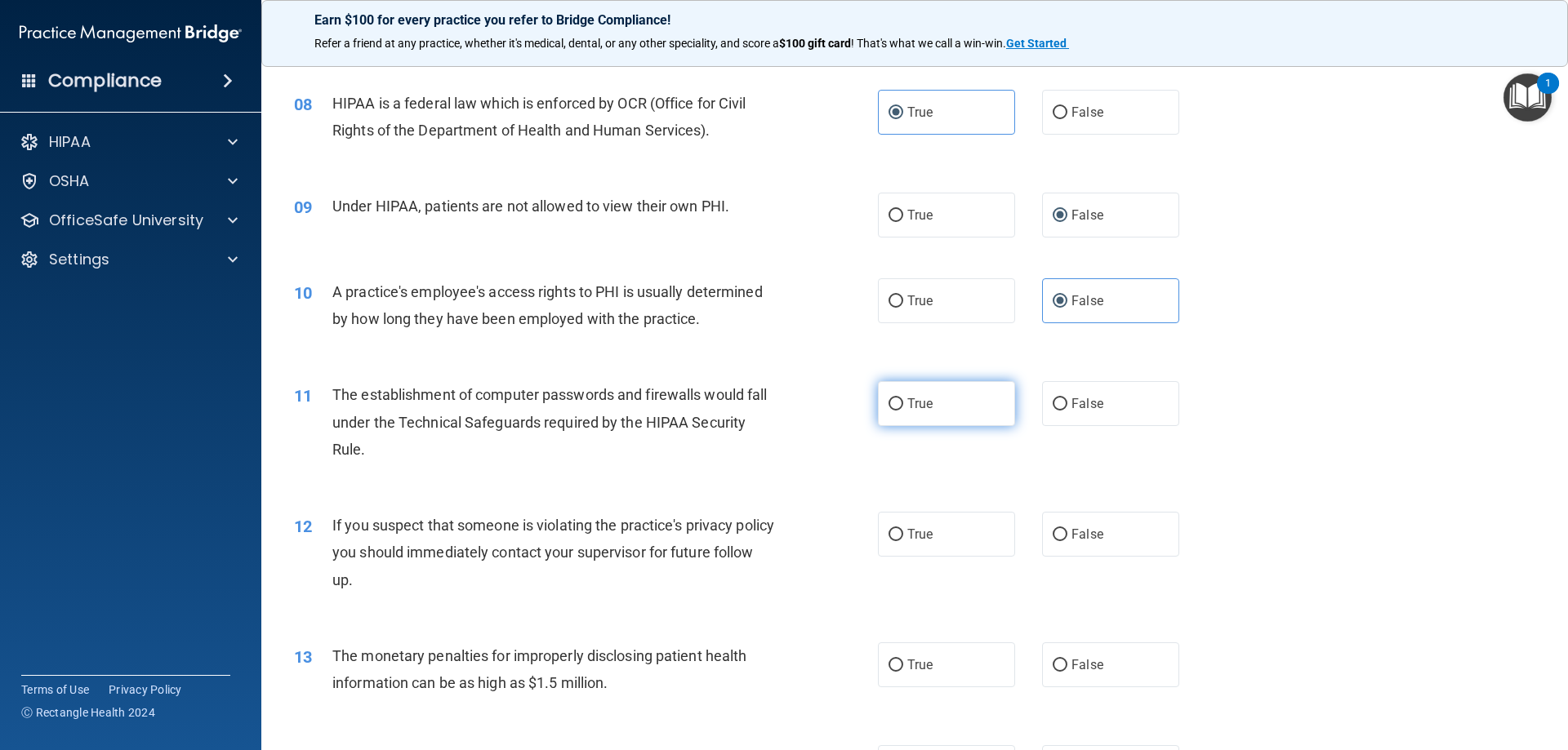
click at [941, 407] on label "True" at bounding box center [946, 403] width 137 height 45
click at [904, 407] on input "True" at bounding box center [896, 404] width 15 height 12
radio input "true"
click at [938, 516] on label "True" at bounding box center [946, 534] width 137 height 45
click at [904, 529] on input "True" at bounding box center [896, 534] width 15 height 12
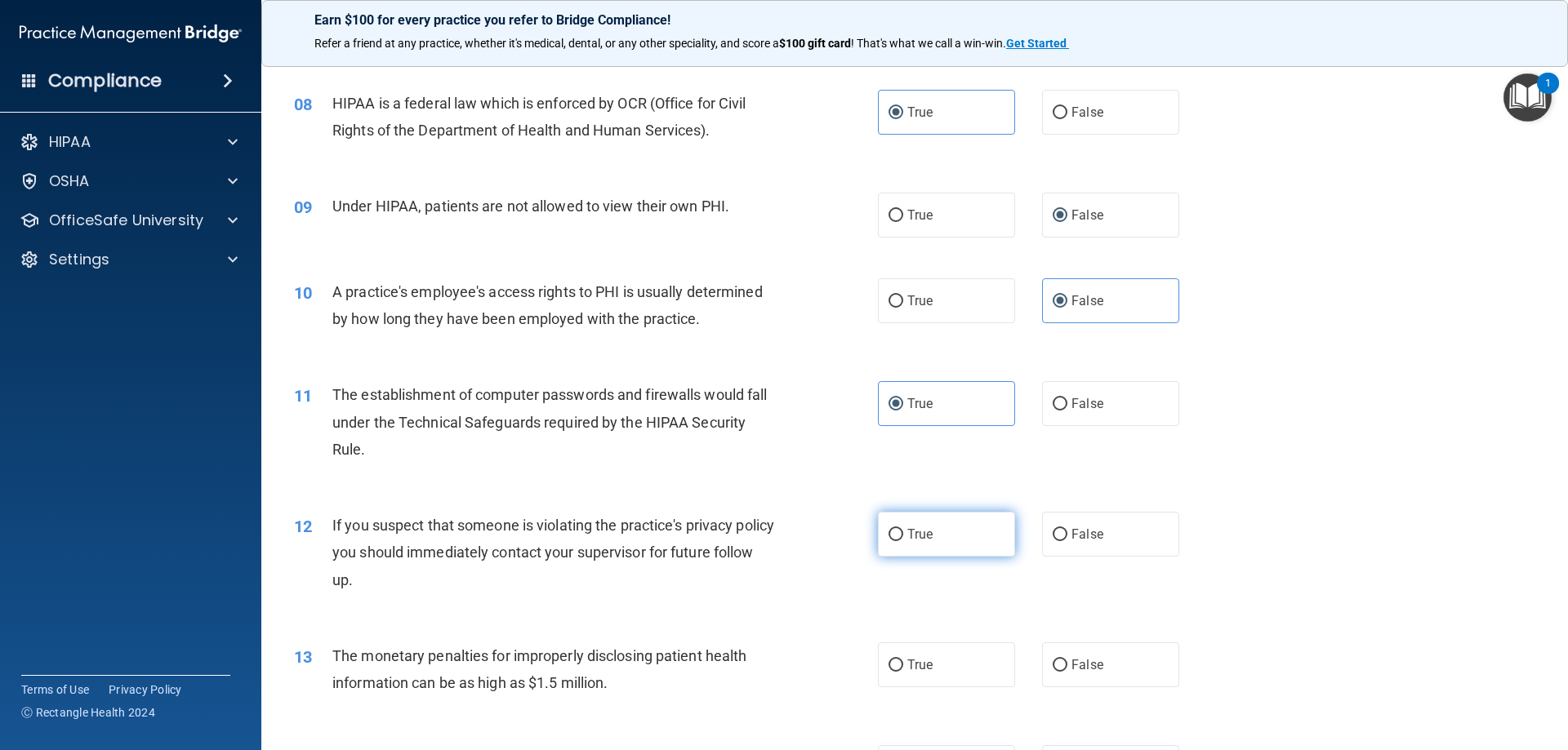
radio input "true"
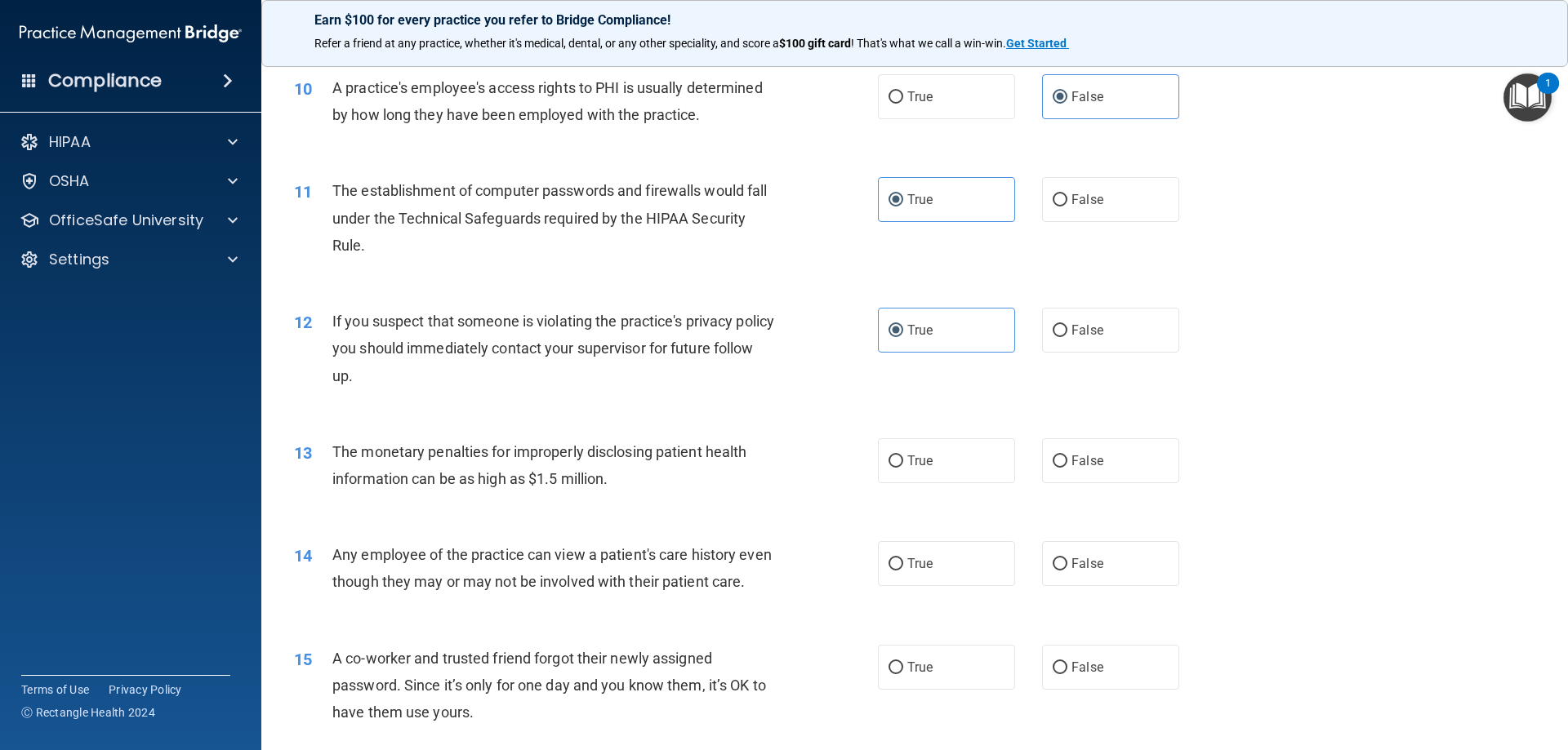
scroll to position [1143, 0]
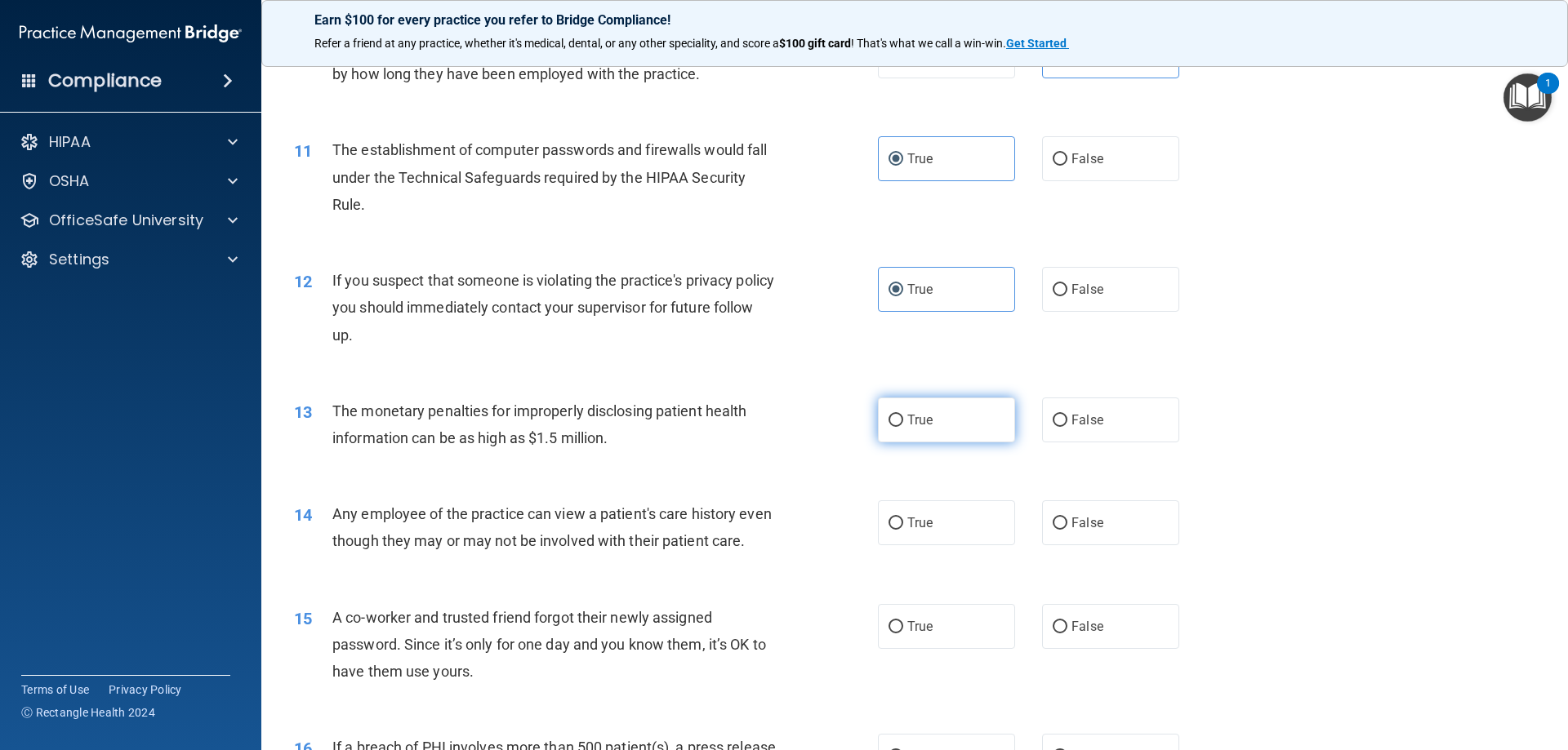
click at [947, 425] on label "True" at bounding box center [946, 420] width 137 height 45
click at [904, 425] on input "True" at bounding box center [896, 420] width 15 height 12
radio input "true"
click at [1075, 526] on span "False" at bounding box center [1087, 522] width 32 height 16
click at [1068, 526] on input "False" at bounding box center [1060, 523] width 15 height 12
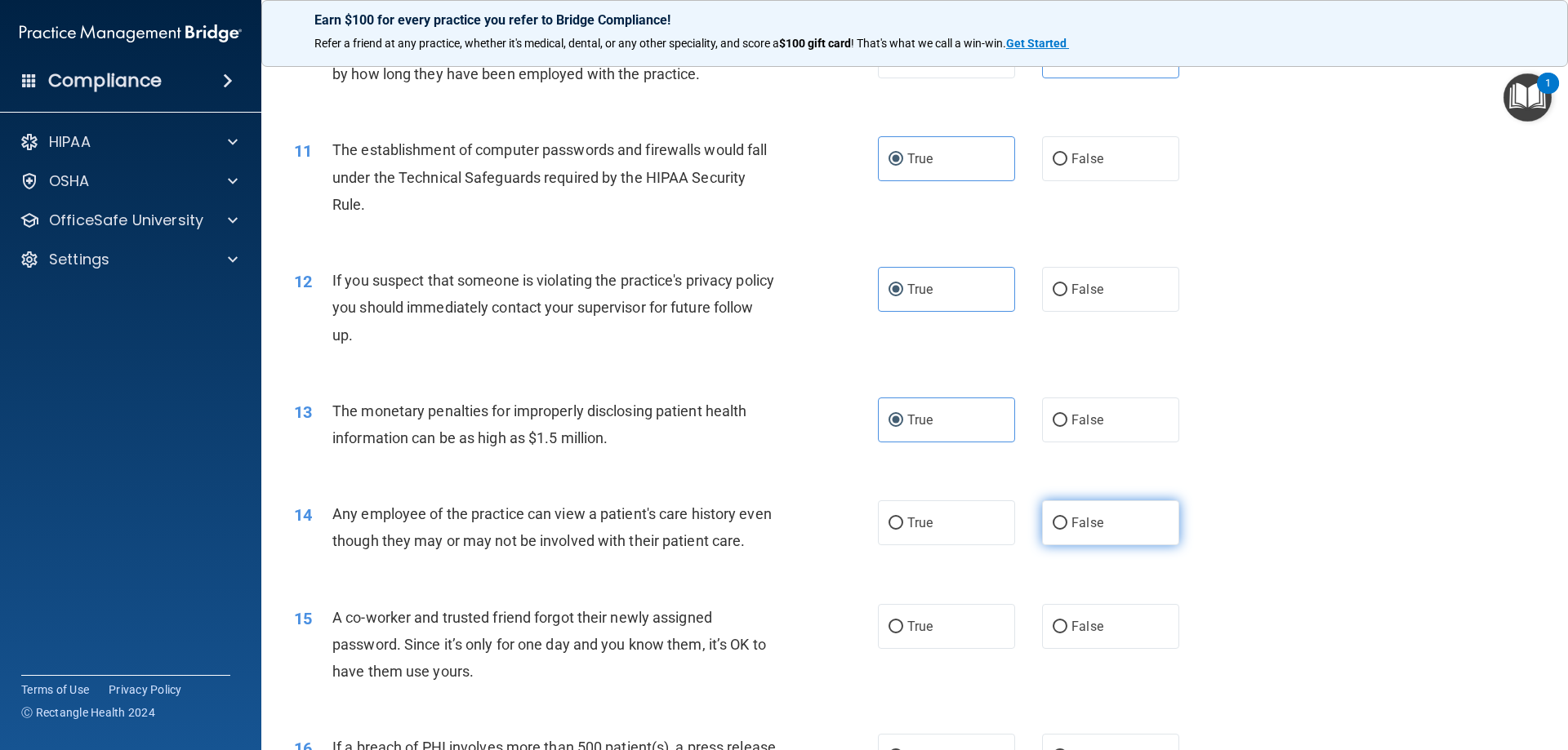
radio input "true"
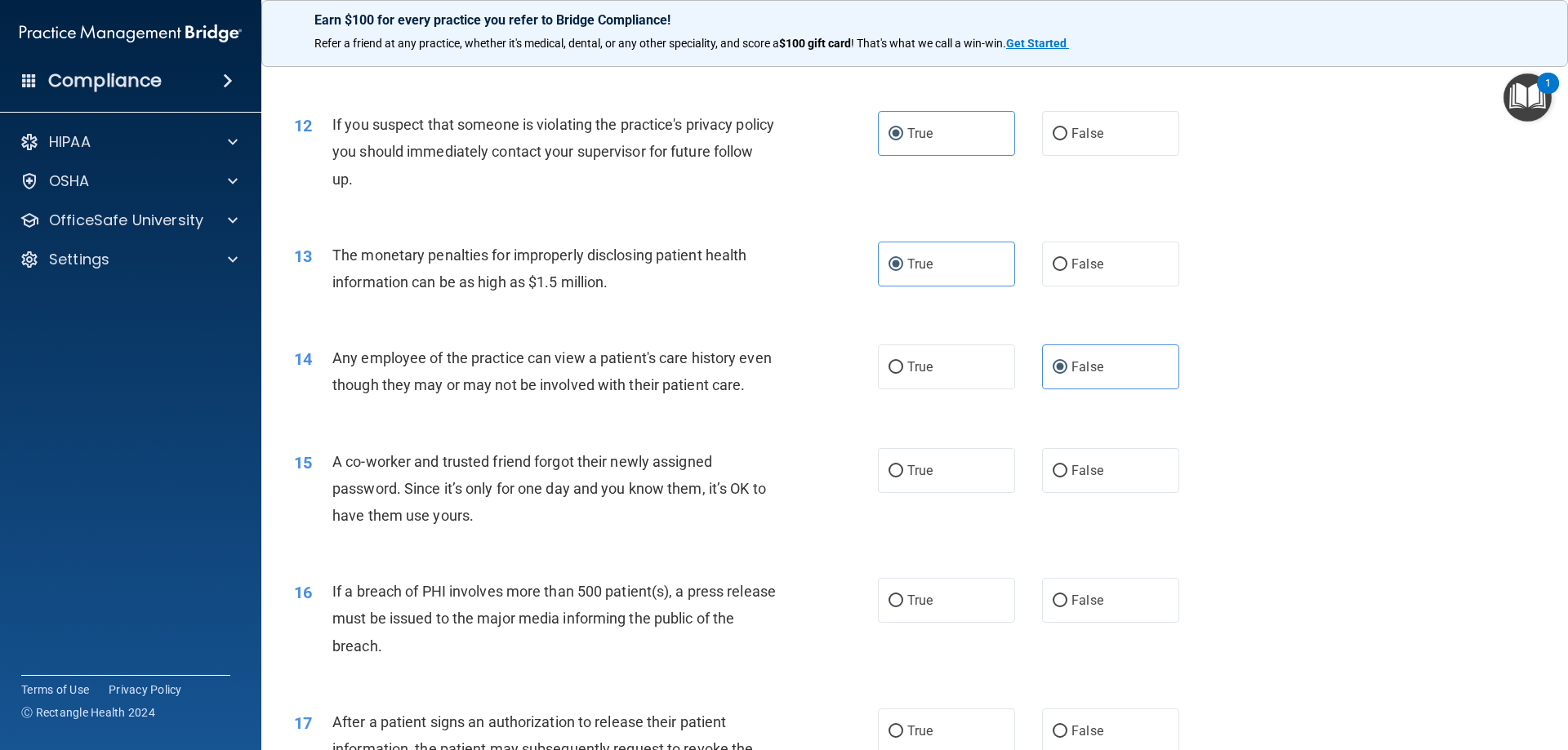
scroll to position [1307, 0]
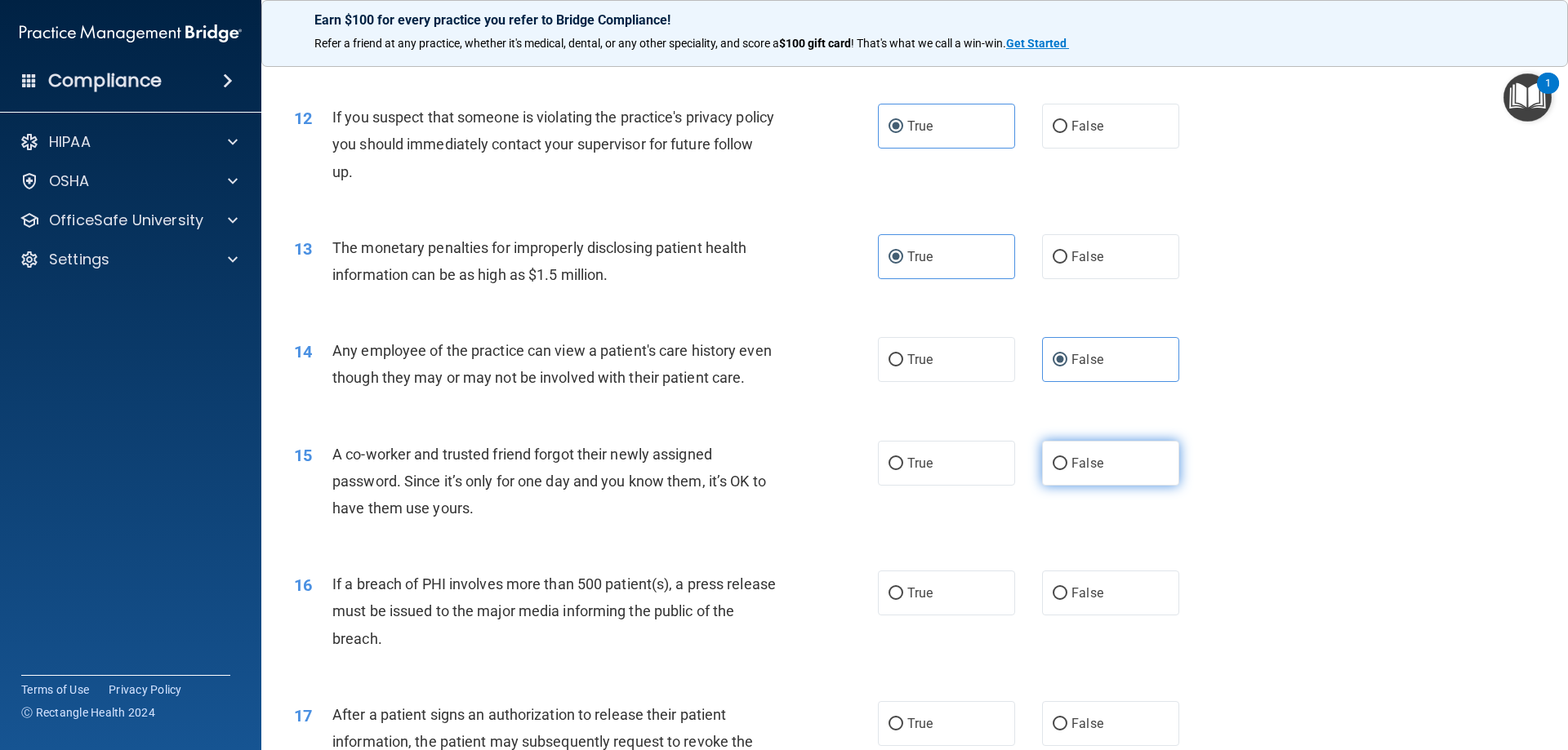
click at [1078, 471] on span "False" at bounding box center [1087, 463] width 32 height 16
click at [1068, 470] on input "False" at bounding box center [1060, 464] width 15 height 12
radio input "true"
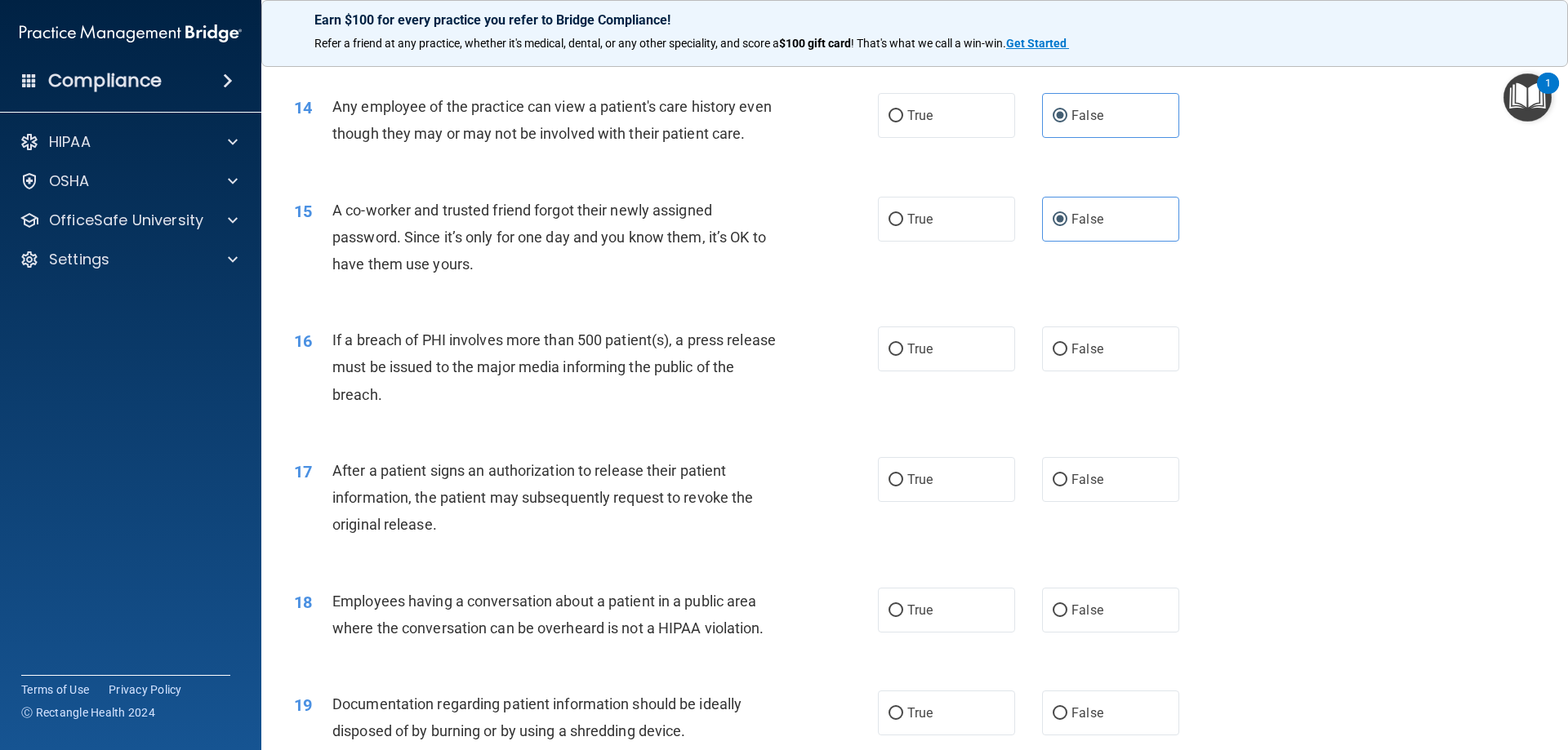
scroll to position [1551, 0]
click at [961, 370] on label "True" at bounding box center [946, 348] width 137 height 45
click at [904, 355] on input "True" at bounding box center [896, 348] width 15 height 12
radio input "true"
click at [939, 502] on label "True" at bounding box center [946, 479] width 137 height 45
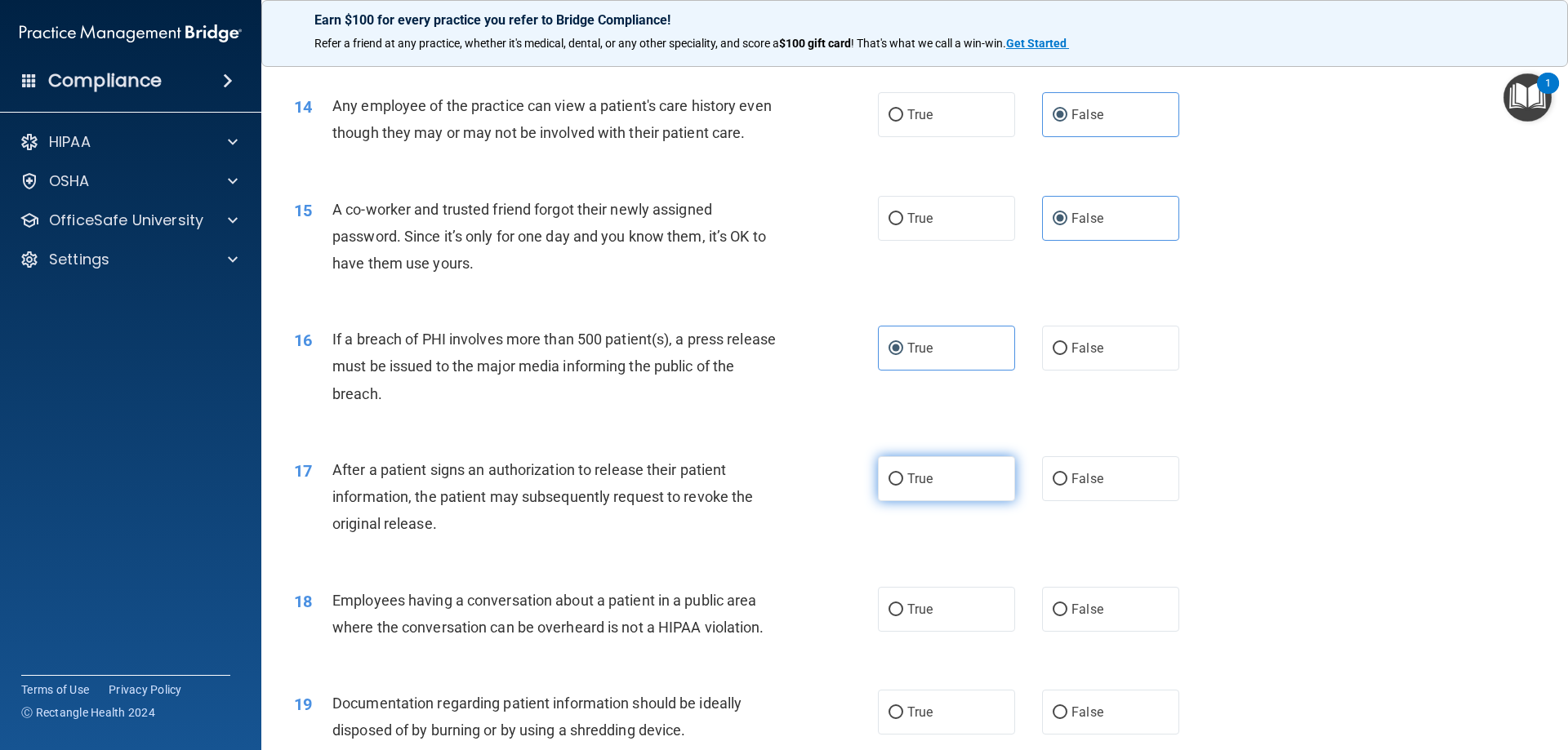
click at [904, 486] on input "True" at bounding box center [896, 480] width 15 height 12
radio input "true"
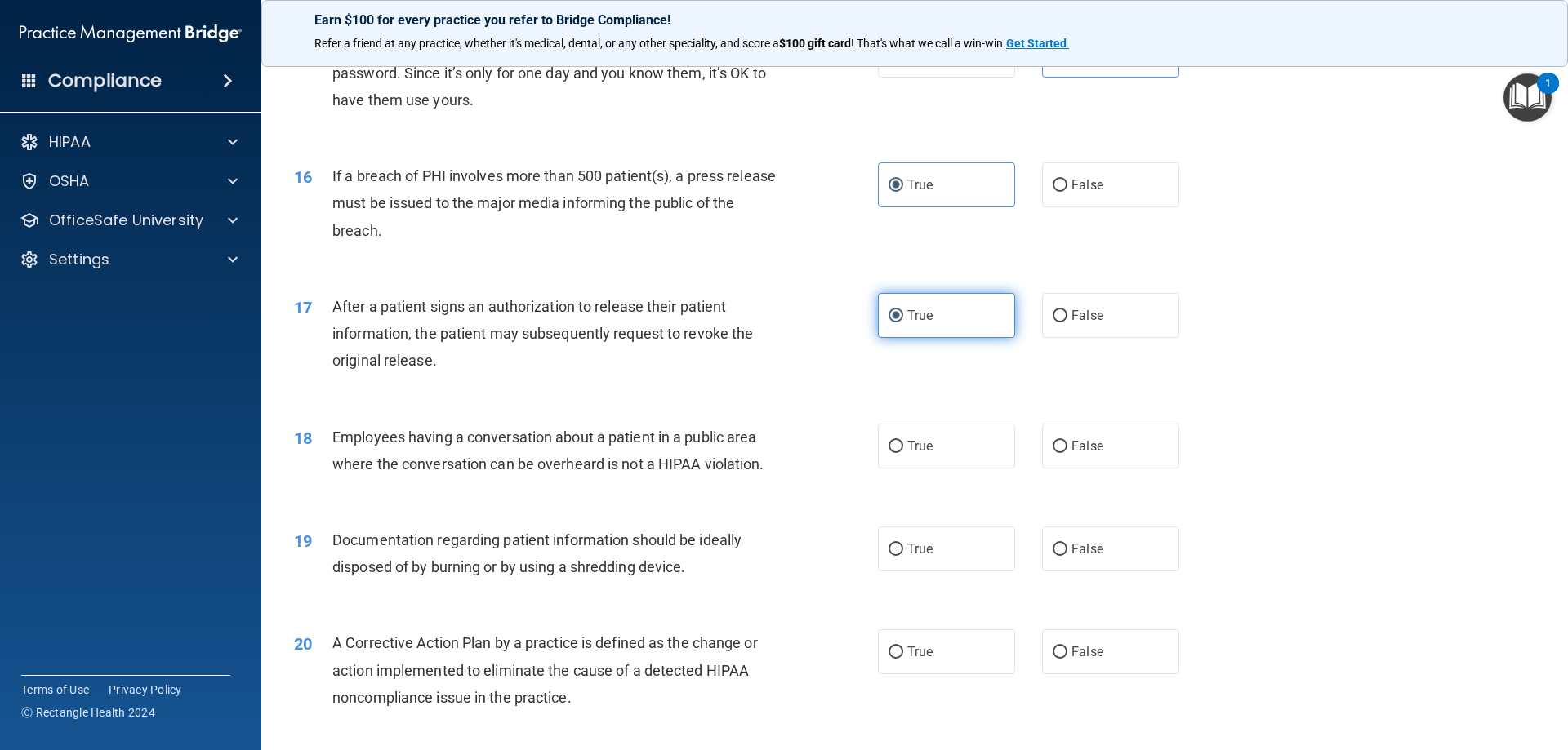
scroll to position [1796, 0]
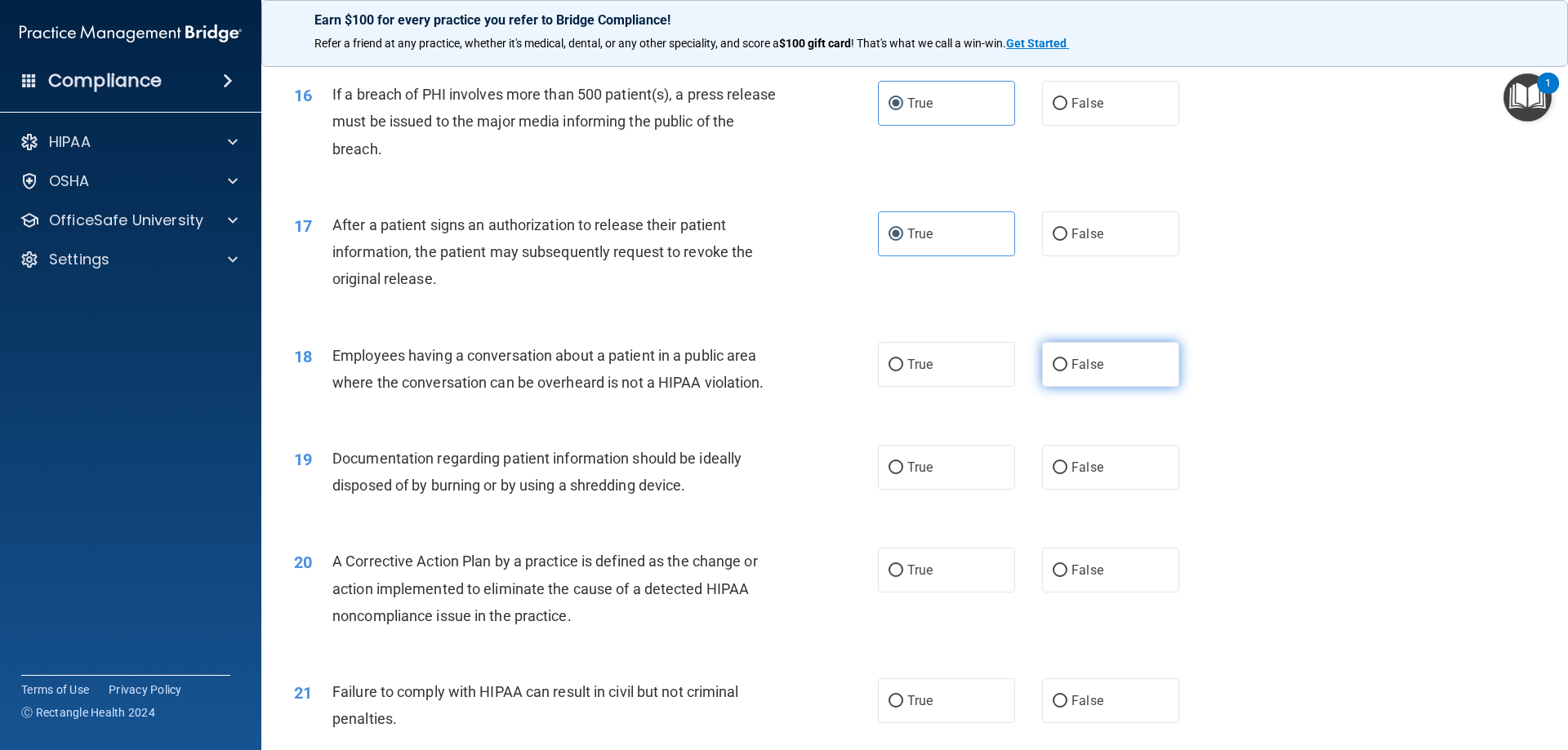
click at [1072, 372] on span "False" at bounding box center [1087, 364] width 32 height 16
click at [1068, 371] on input "False" at bounding box center [1060, 365] width 15 height 12
radio input "true"
click at [1070, 490] on label "False" at bounding box center [1110, 467] width 137 height 45
click at [1068, 475] on input "False" at bounding box center [1060, 468] width 15 height 12
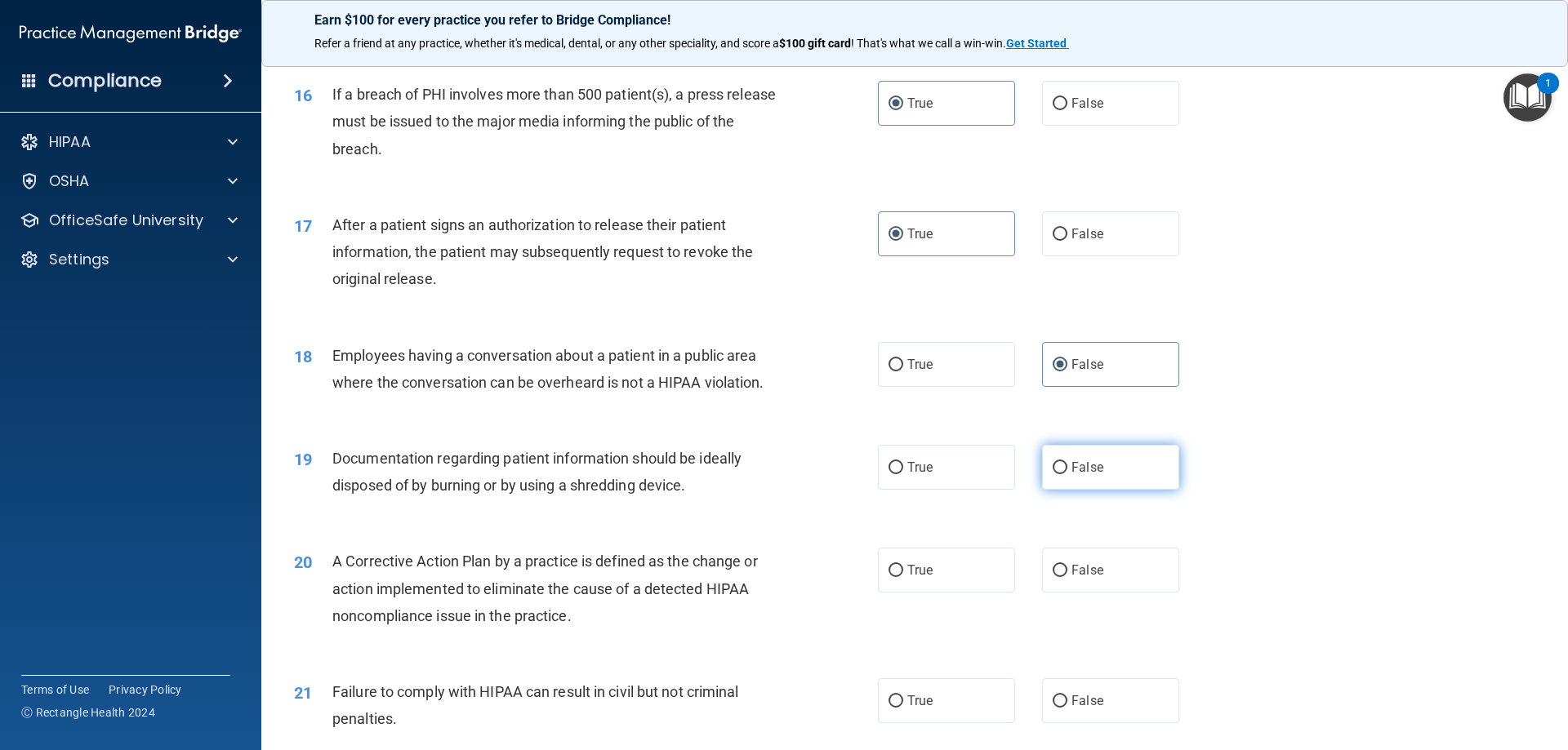
radio input "true"
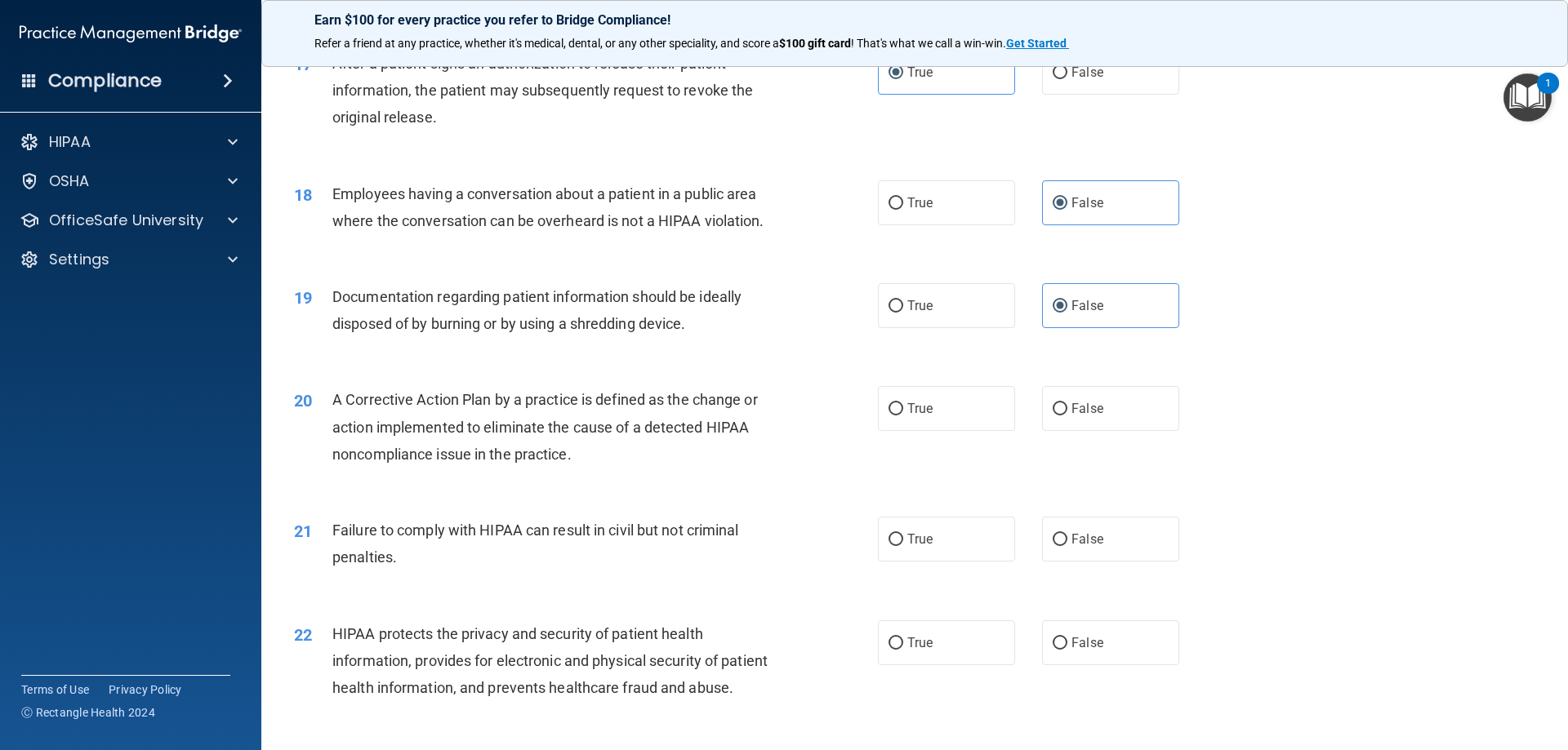
scroll to position [1959, 0]
click at [936, 430] on label "True" at bounding box center [946, 407] width 137 height 45
click at [904, 414] on input "True" at bounding box center [896, 407] width 15 height 12
radio input "true"
click at [1084, 560] on label "False" at bounding box center [1110, 537] width 137 height 45
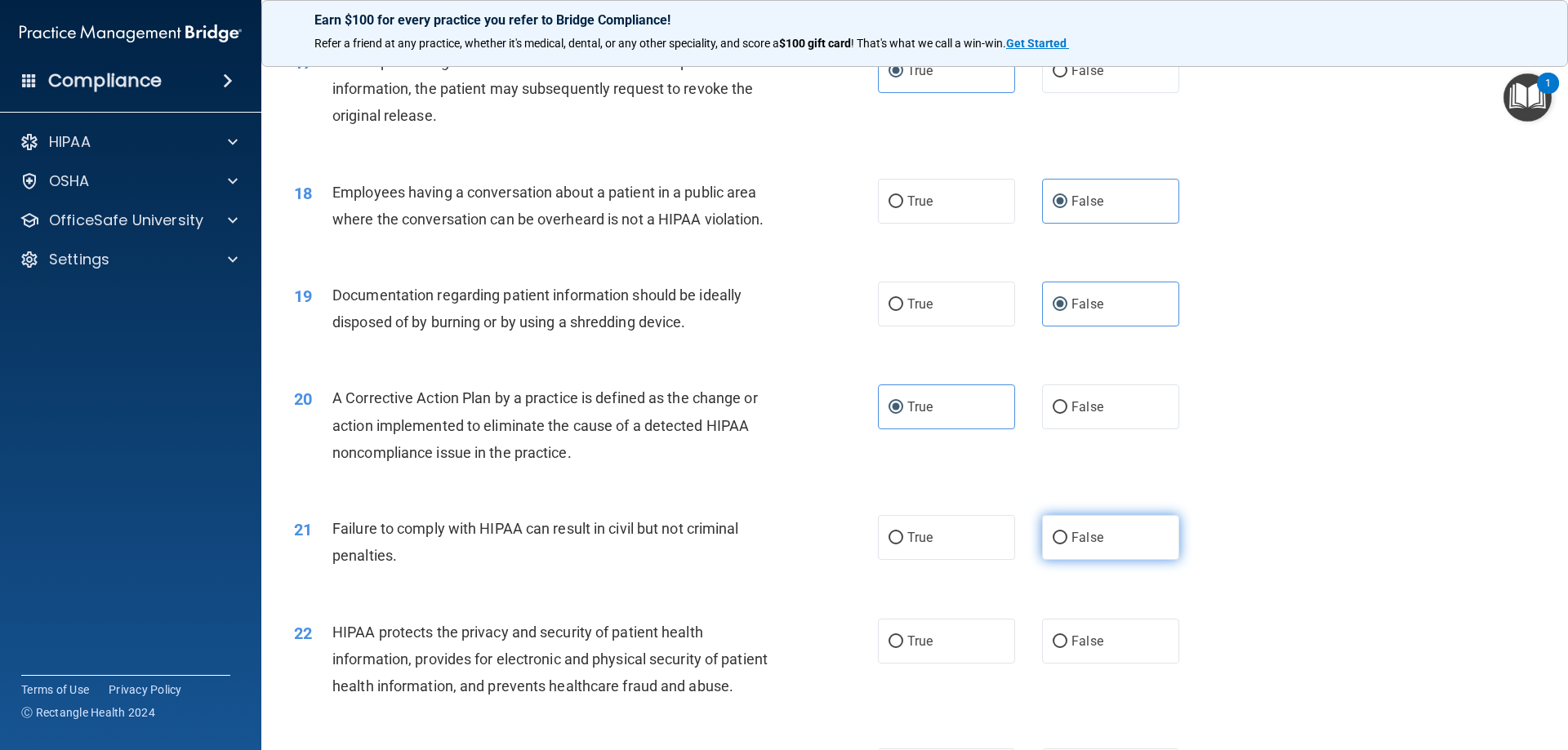
click at [1068, 544] on input "False" at bounding box center [1060, 538] width 15 height 12
radio input "true"
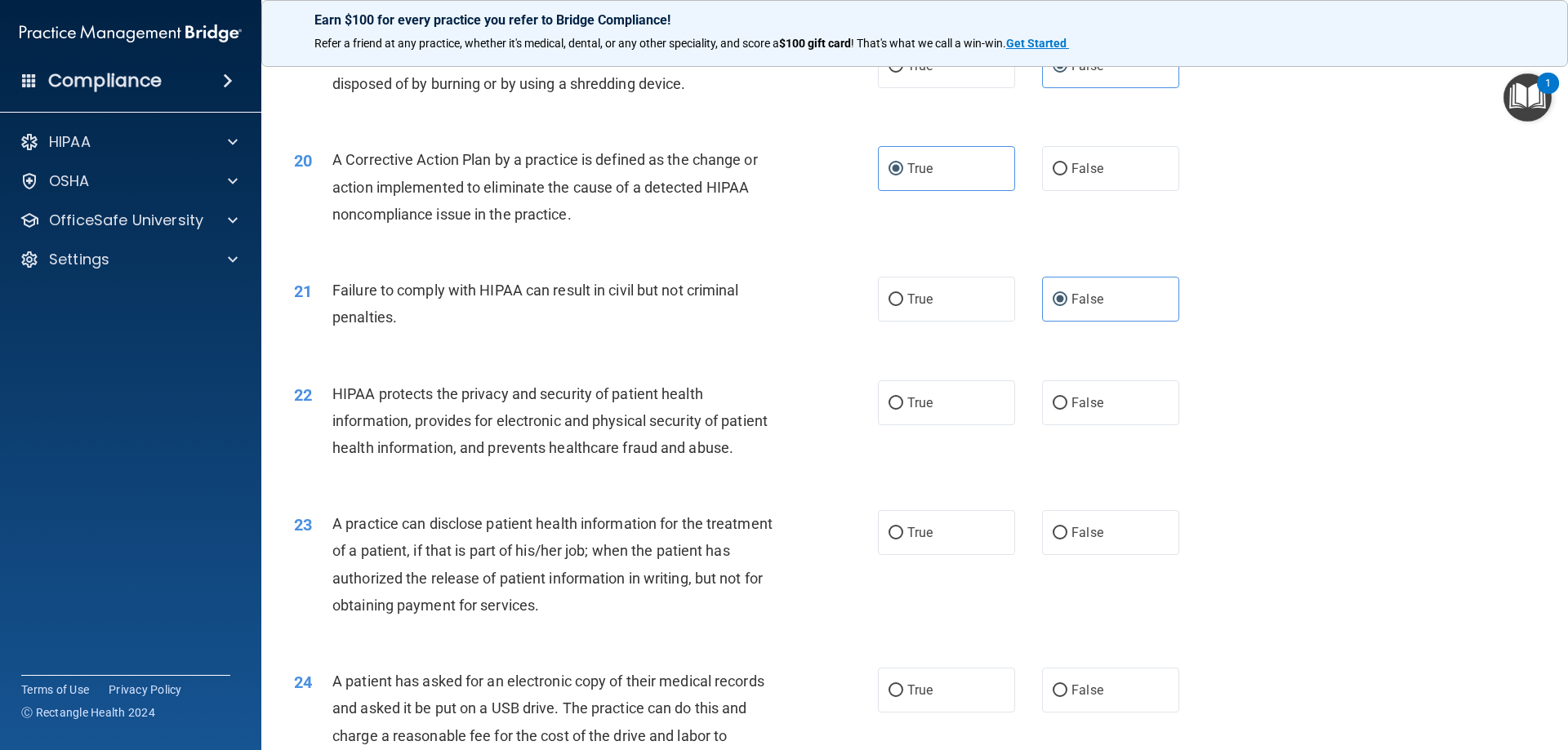
scroll to position [2286, 0]
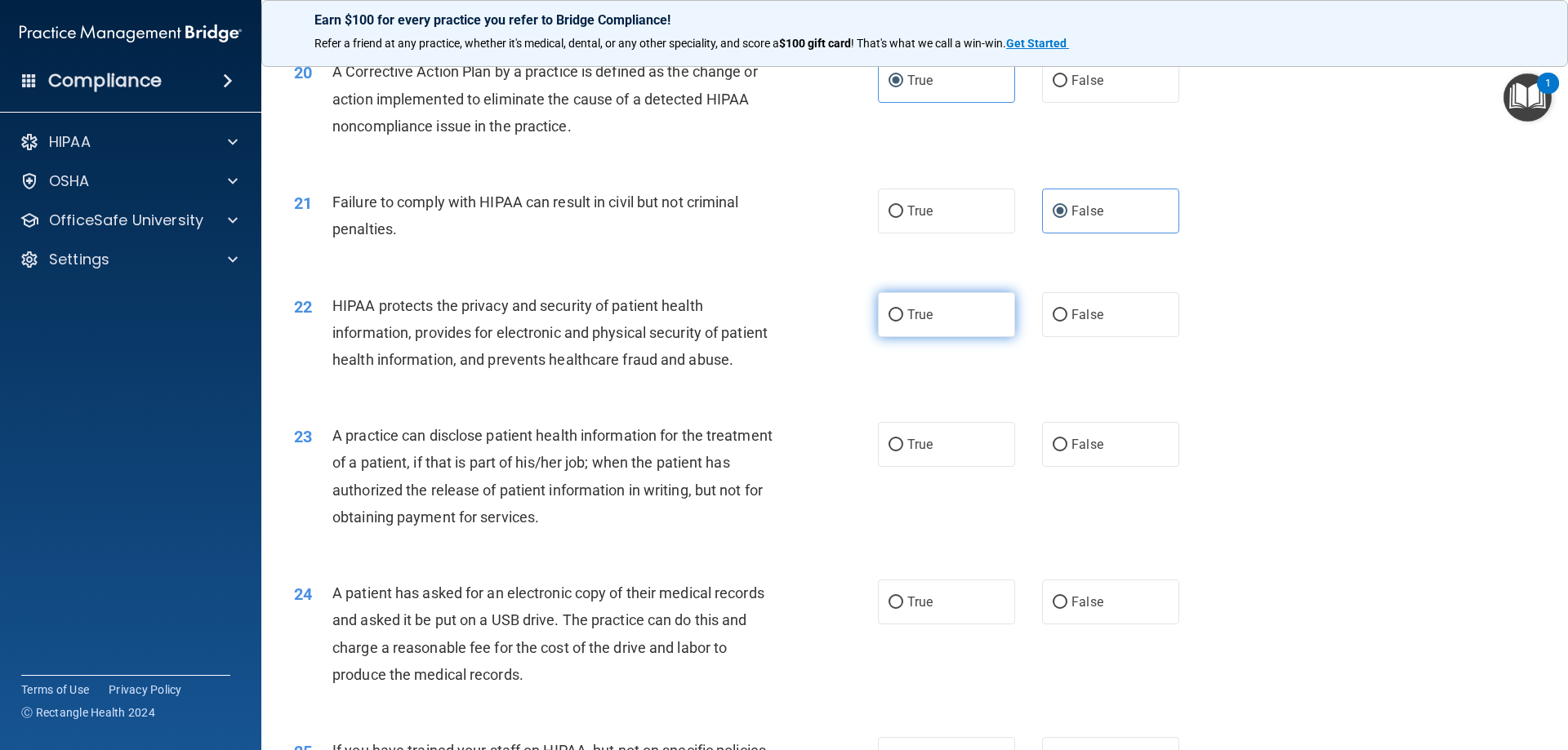
click at [952, 337] on label "True" at bounding box center [946, 315] width 137 height 45
click at [904, 321] on input "True" at bounding box center [896, 315] width 15 height 12
radio input "true"
click at [922, 452] on span "True" at bounding box center [920, 444] width 25 height 16
click at [904, 452] on input "True" at bounding box center [896, 445] width 15 height 12
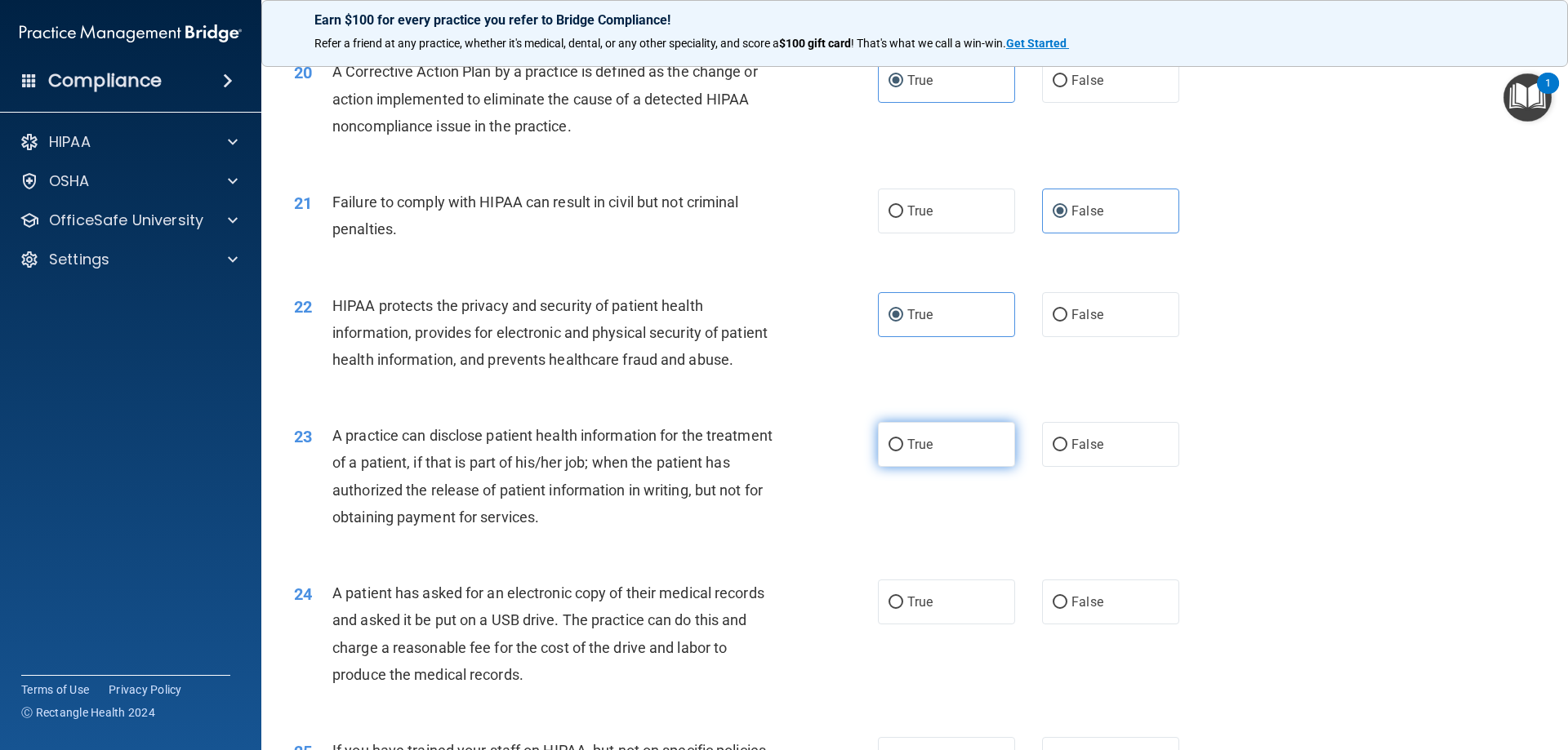
radio input "true"
click at [922, 452] on span "True" at bounding box center [920, 444] width 25 height 16
click at [904, 452] on input "True" at bounding box center [896, 445] width 15 height 12
click at [1079, 452] on span "False" at bounding box center [1087, 444] width 32 height 16
click at [1068, 452] on input "False" at bounding box center [1060, 445] width 15 height 12
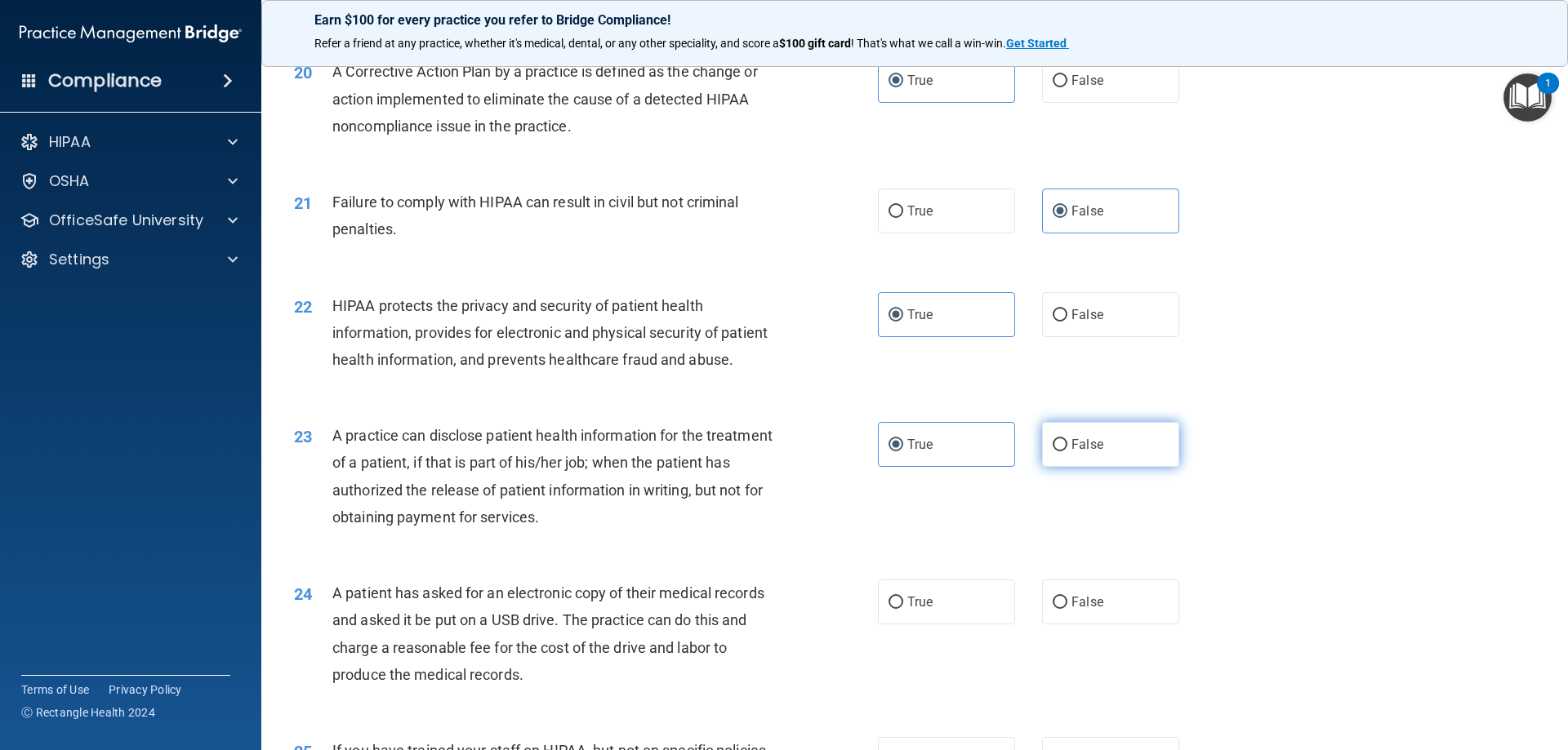
radio input "true"
radio input "false"
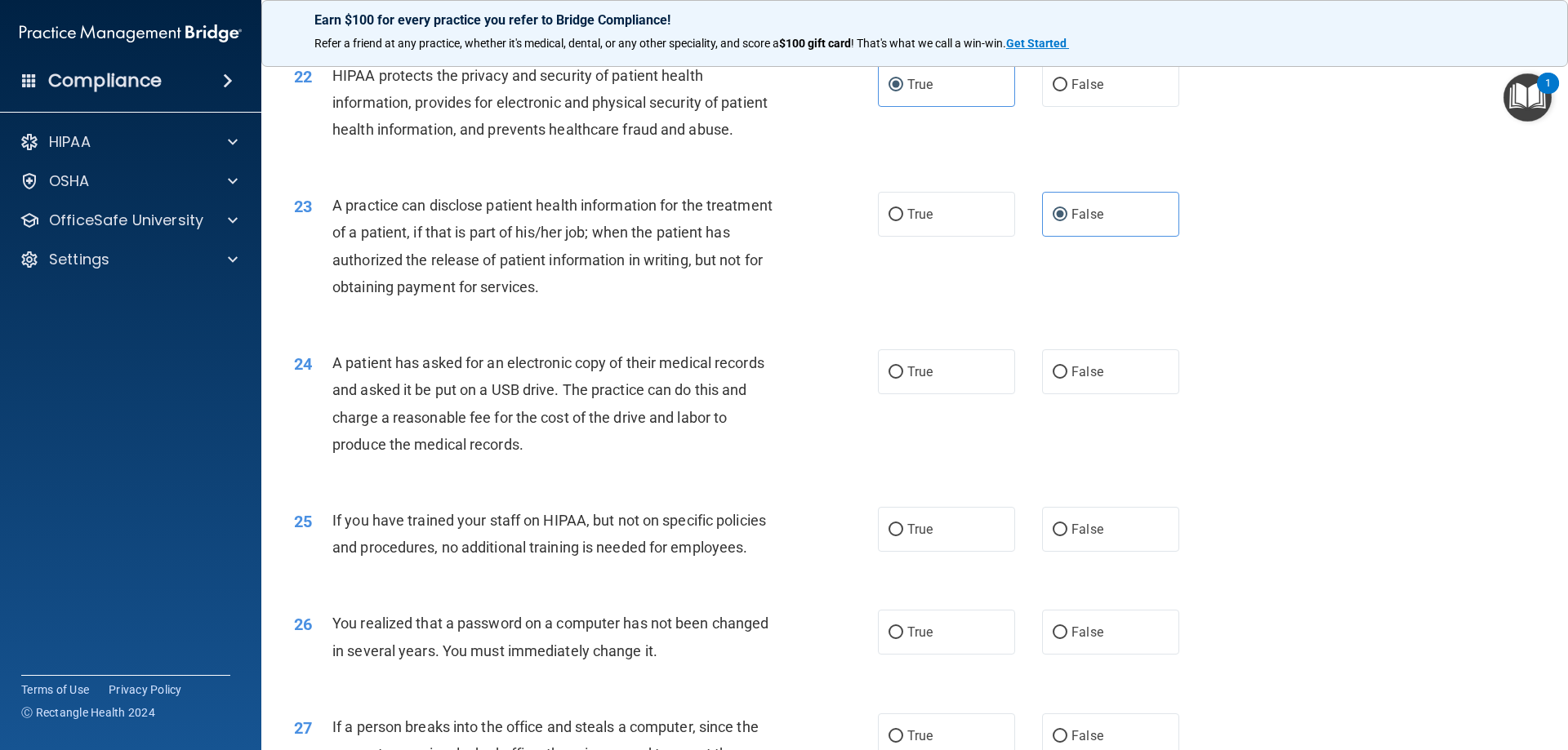
scroll to position [2531, 0]
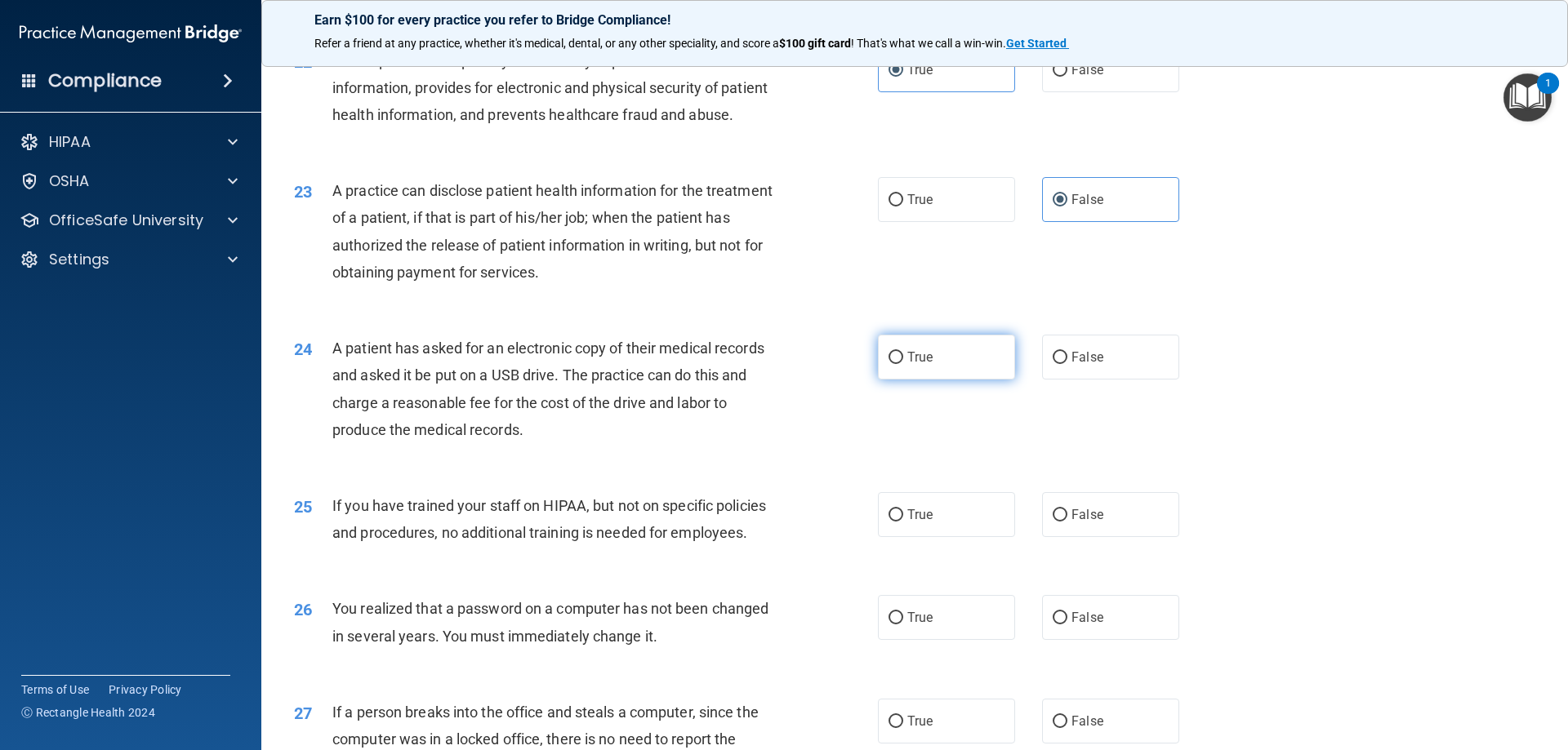
click at [925, 380] on label "True" at bounding box center [946, 357] width 137 height 45
click at [904, 364] on input "True" at bounding box center [896, 357] width 15 height 12
radio input "true"
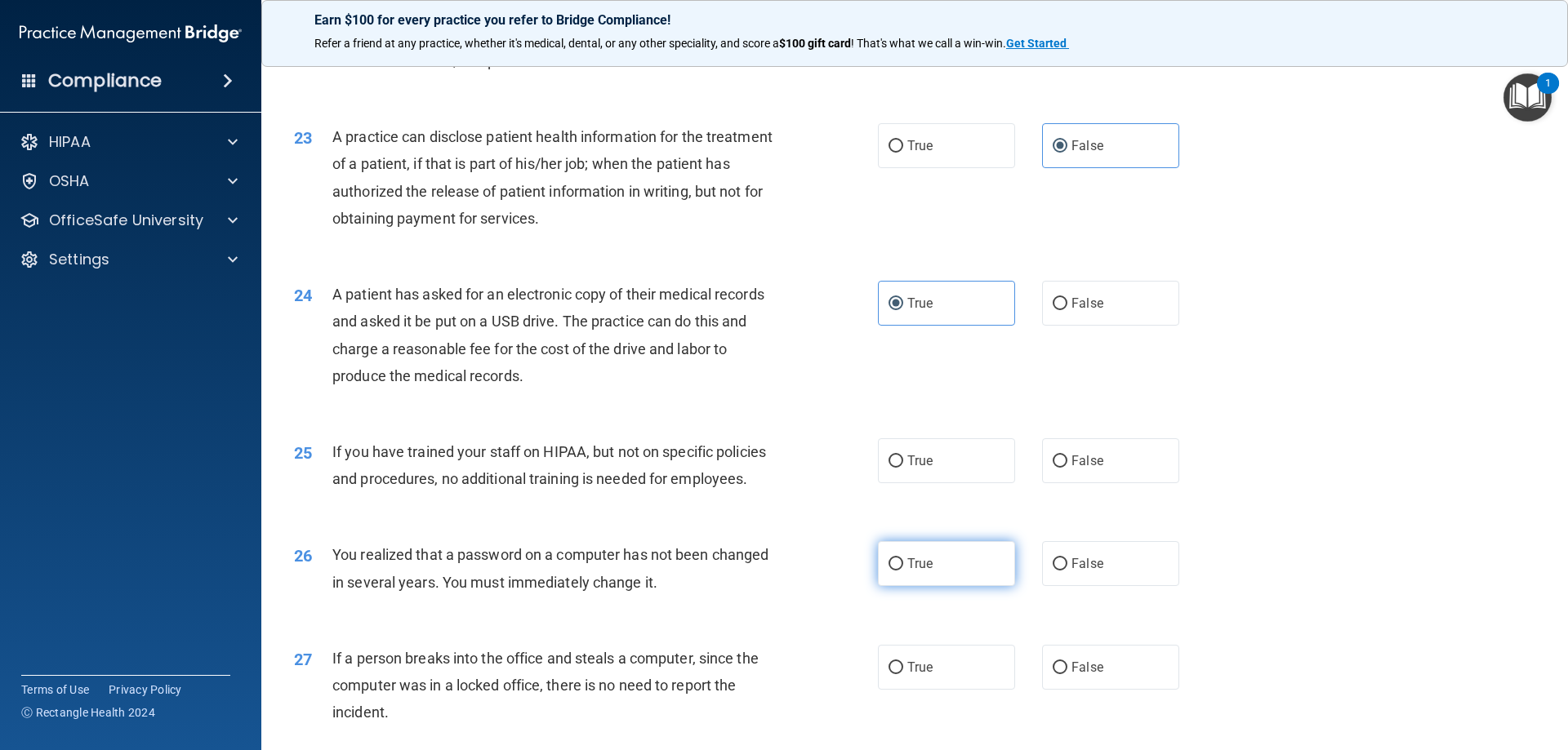
scroll to position [2694, 0]
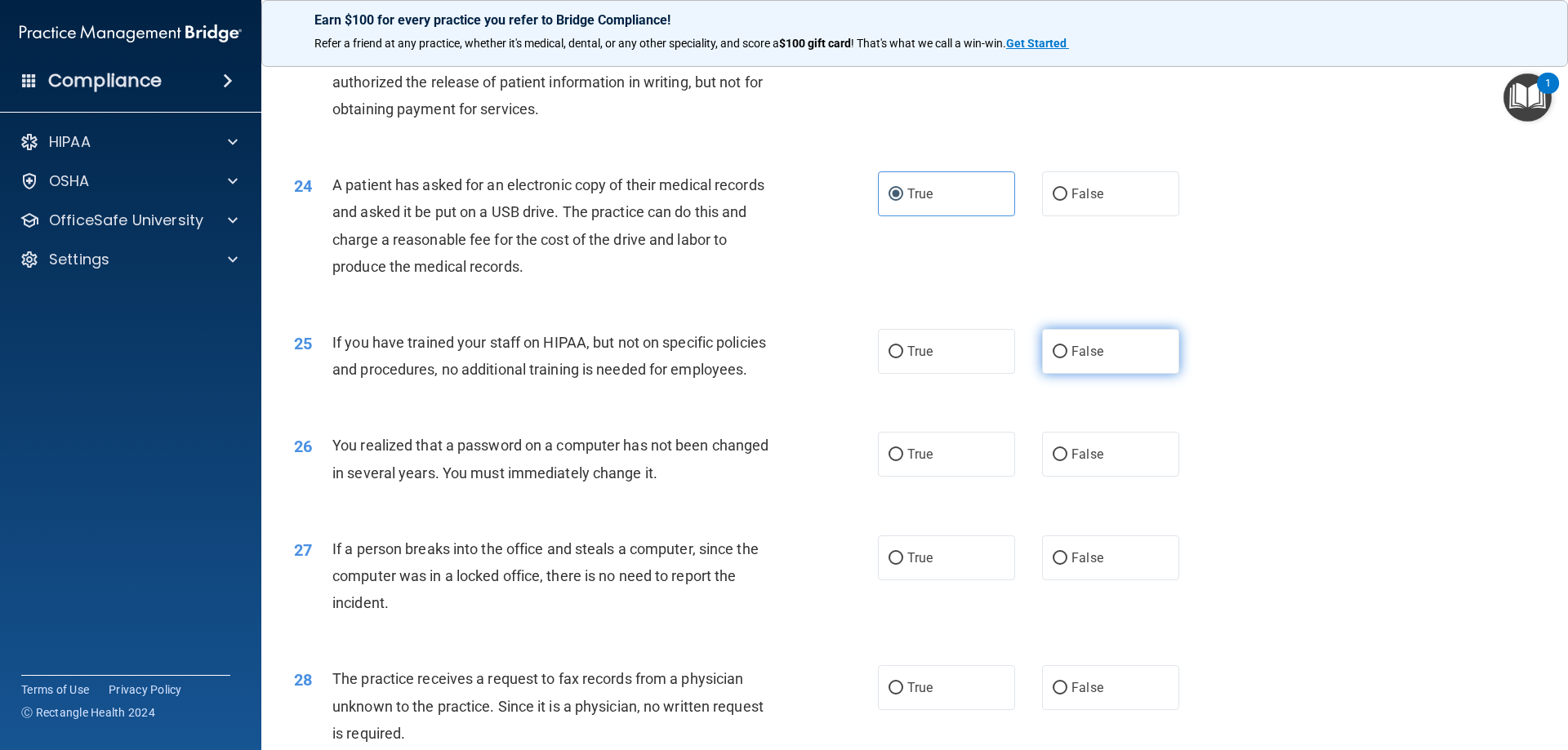
click at [1094, 359] on span "False" at bounding box center [1087, 351] width 32 height 16
click at [1068, 358] on input "False" at bounding box center [1060, 352] width 15 height 12
radio input "true"
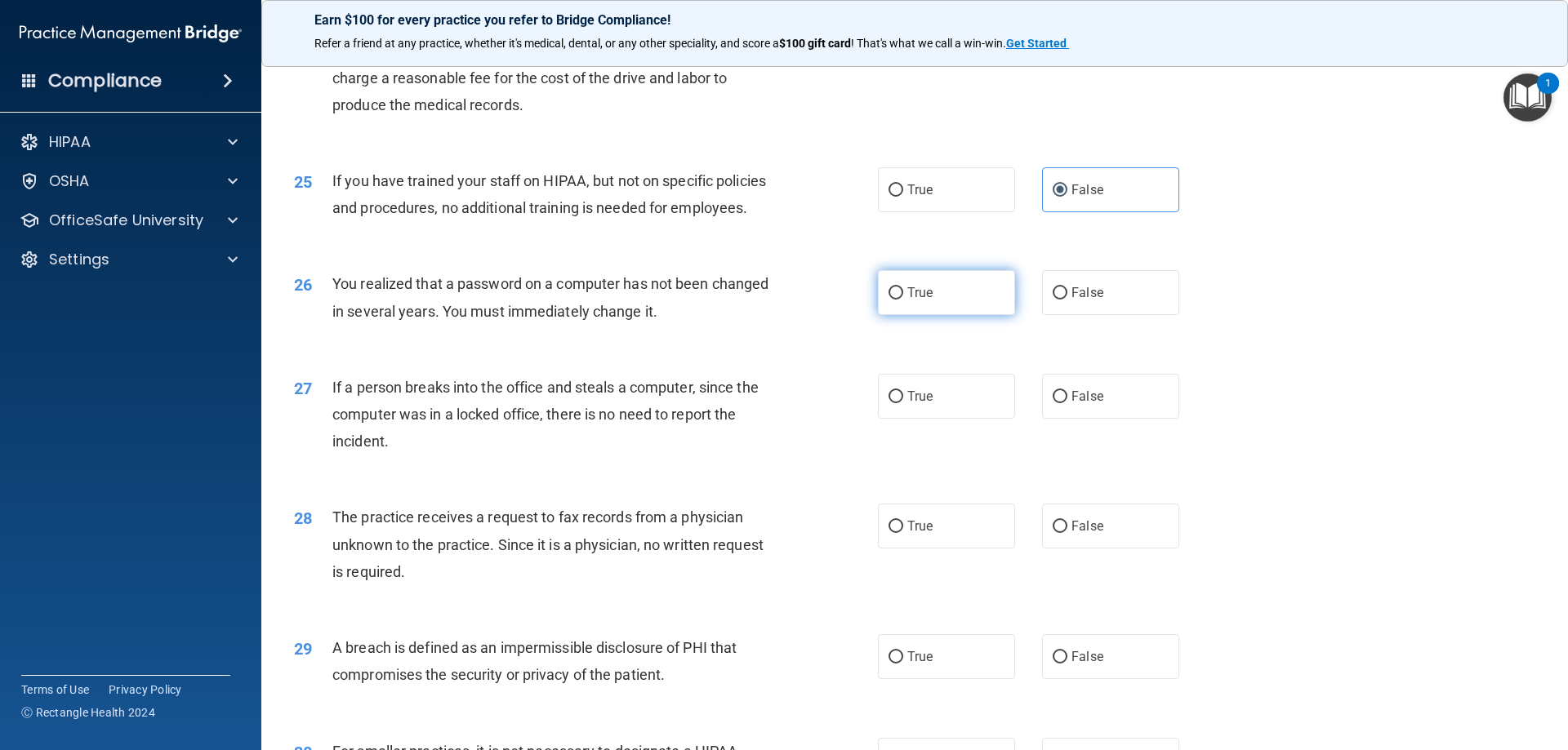
scroll to position [2857, 0]
click at [1130, 313] on label "False" at bounding box center [1110, 291] width 137 height 45
click at [1068, 298] on input "False" at bounding box center [1060, 292] width 15 height 12
radio input "true"
click at [1075, 417] on label "False" at bounding box center [1110, 394] width 137 height 45
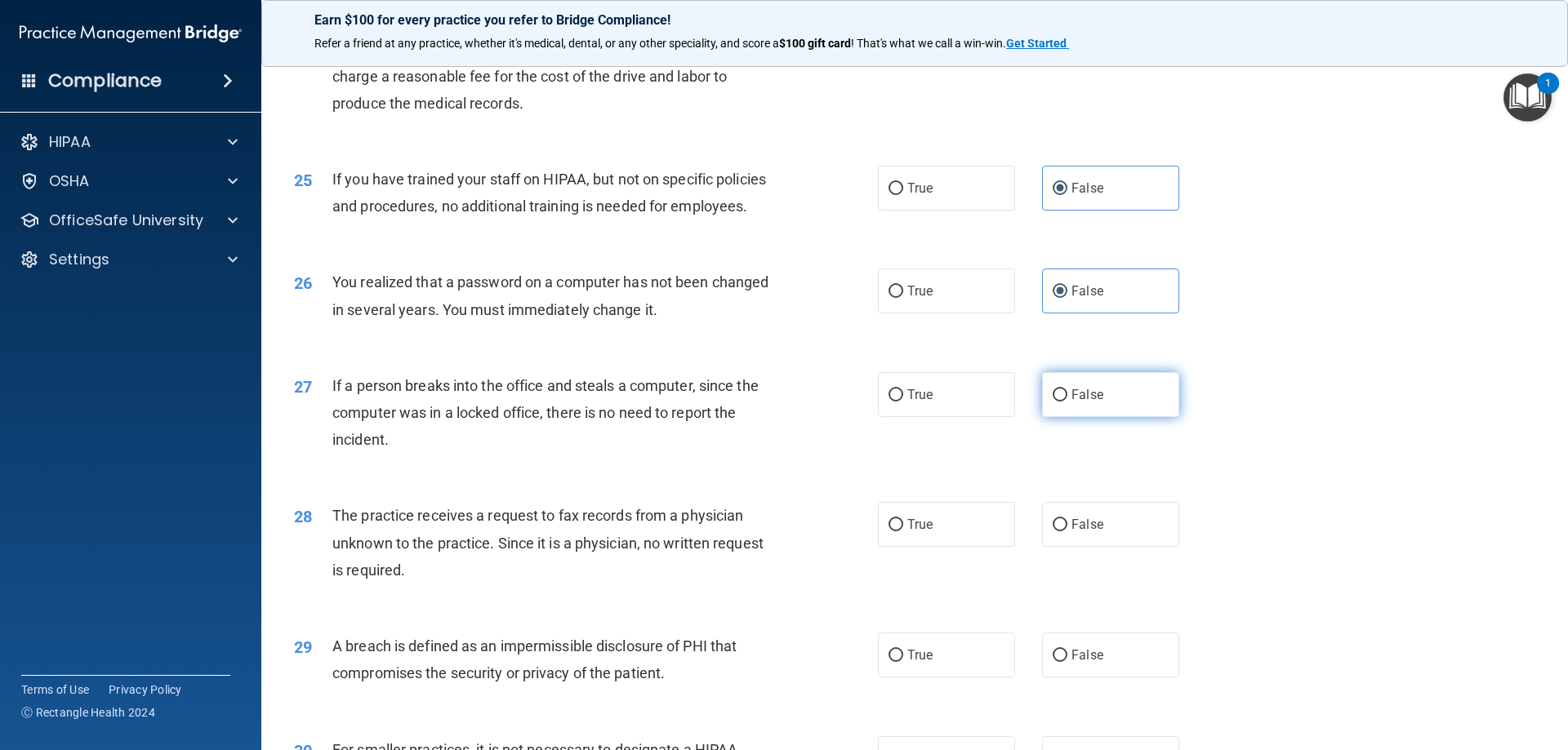
click at [1068, 402] on input "False" at bounding box center [1060, 395] width 15 height 12
radio input "true"
click at [1064, 547] on label "False" at bounding box center [1110, 525] width 137 height 45
click at [1064, 531] on input "False" at bounding box center [1060, 525] width 15 height 12
radio input "true"
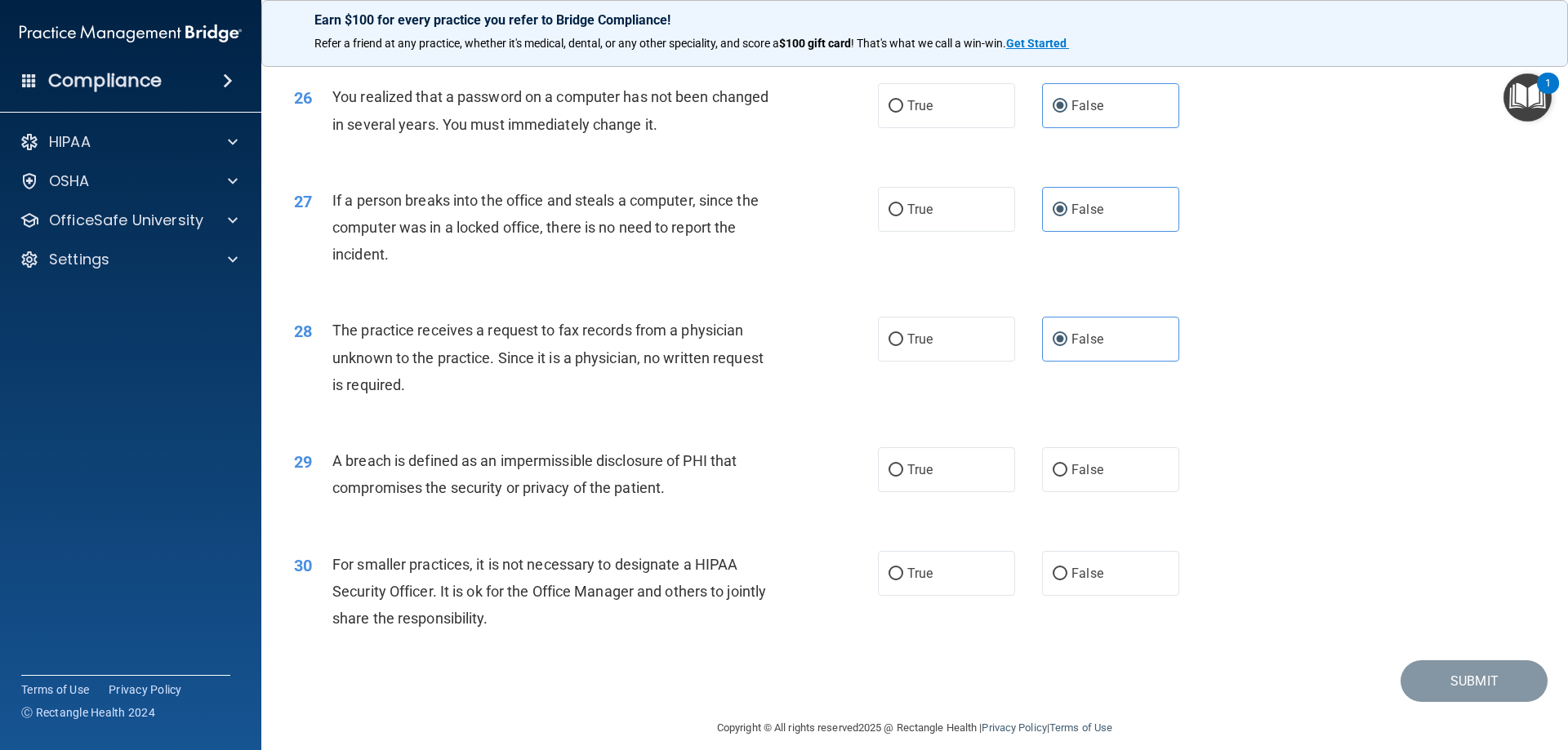
scroll to position [3102, 0]
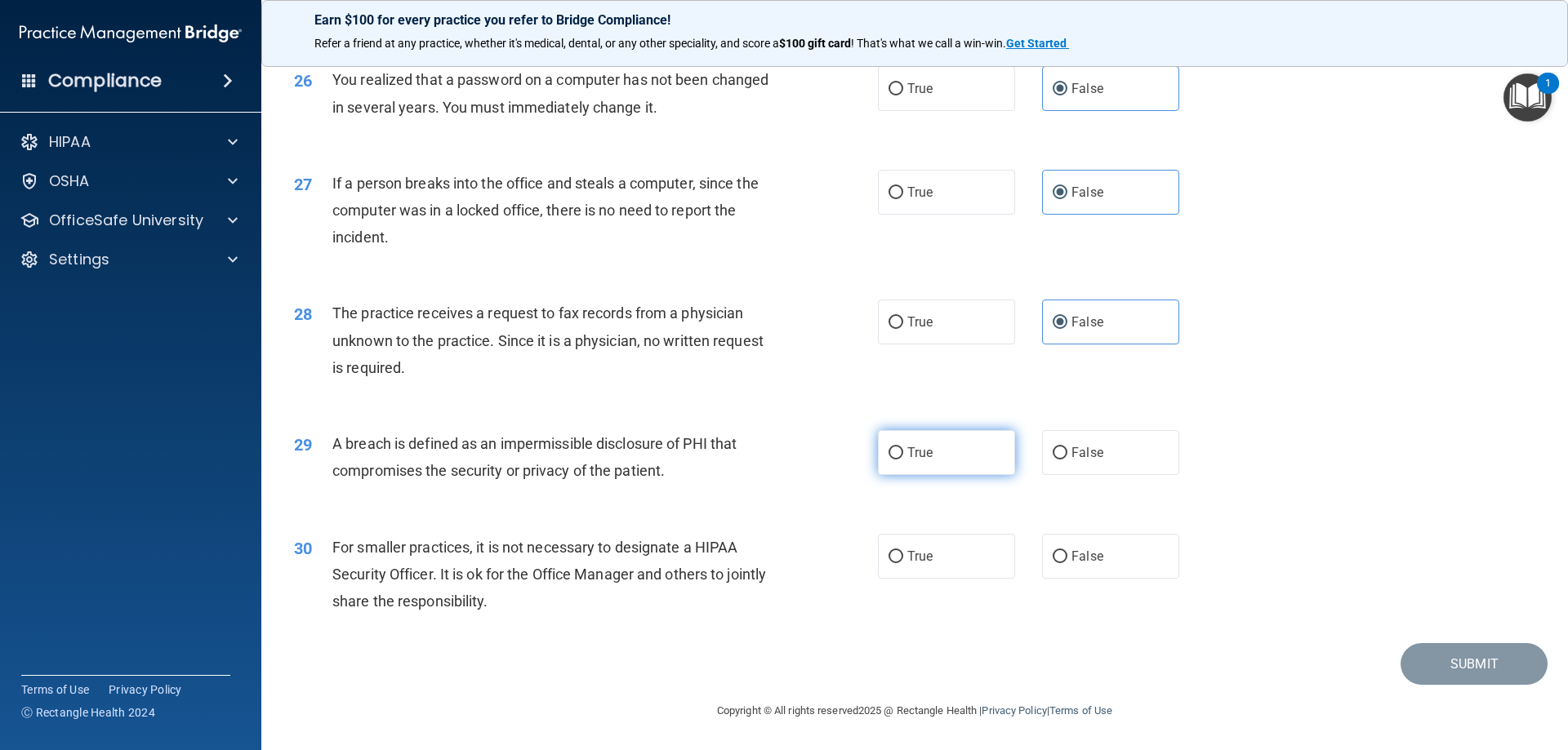
click at [908, 461] on span "True" at bounding box center [920, 452] width 25 height 16
click at [904, 460] on input "True" at bounding box center [896, 453] width 15 height 12
radio input "true"
click at [1078, 559] on label "False" at bounding box center [1110, 556] width 137 height 45
click at [1068, 559] on input "False" at bounding box center [1060, 557] width 15 height 12
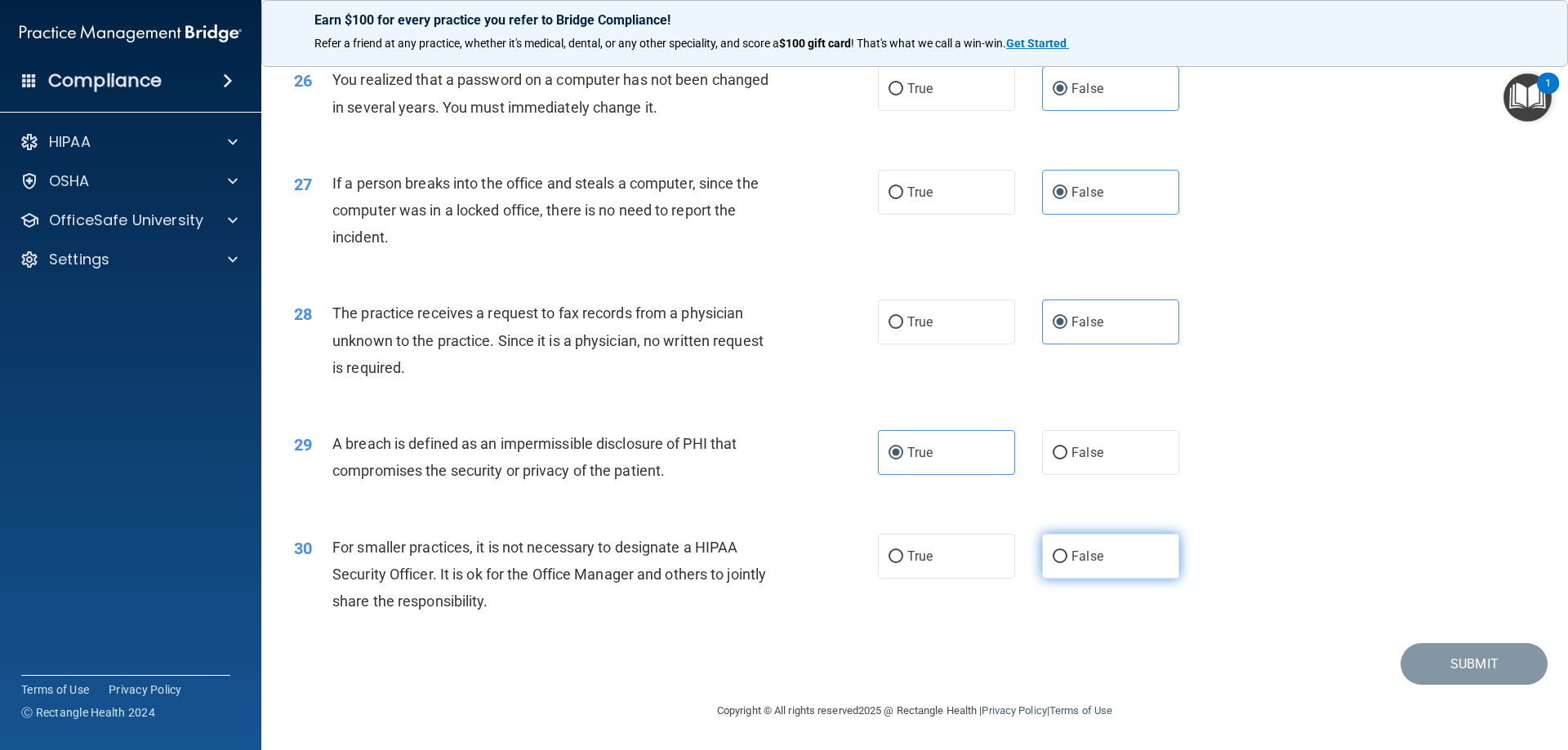
radio input "true"
click at [1447, 668] on button "Submit" at bounding box center [1474, 664] width 147 height 42
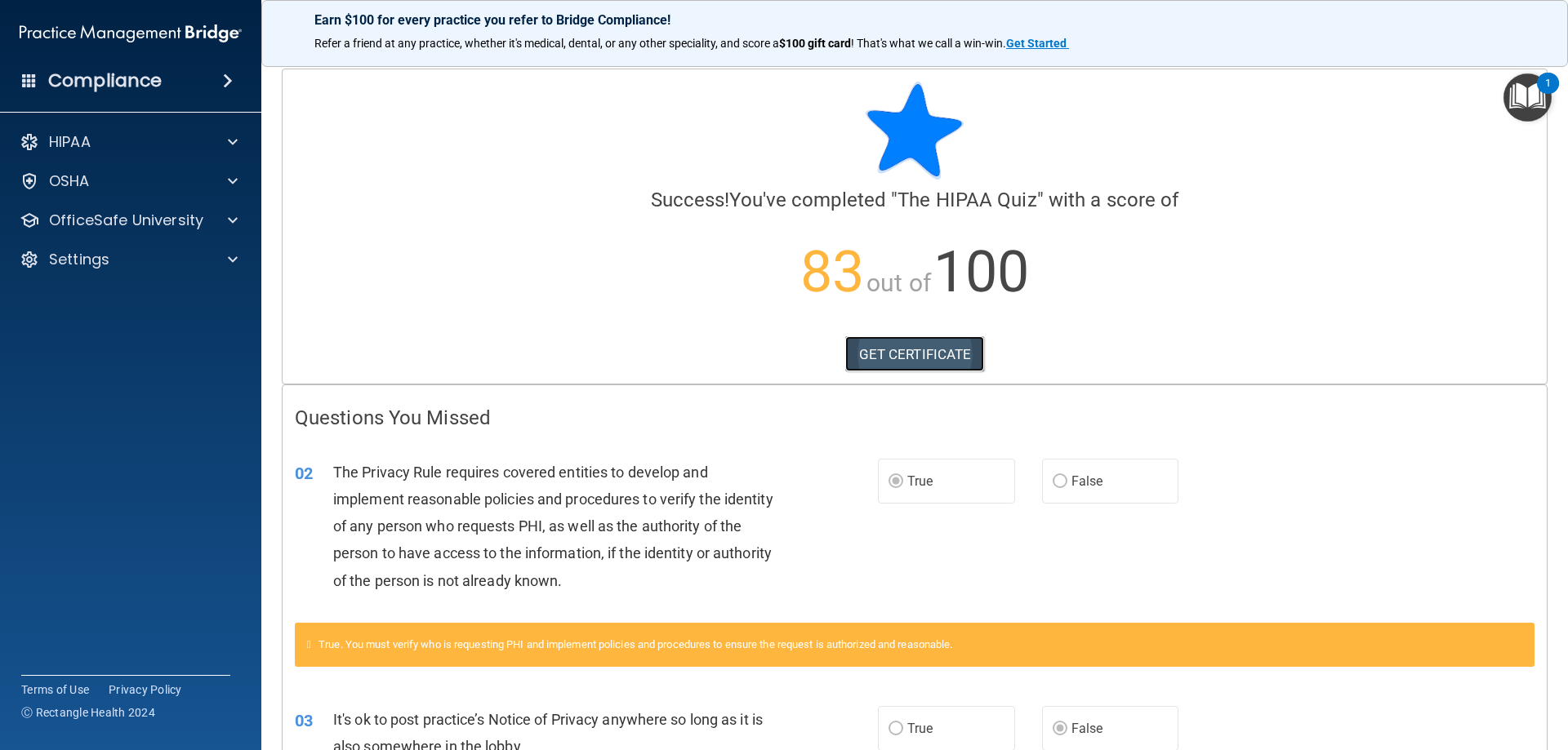
click at [910, 357] on link "GET CERTIFICATE" at bounding box center [915, 354] width 139 height 36
click at [173, 141] on div "HIPAA" at bounding box center [108, 142] width 203 height 20
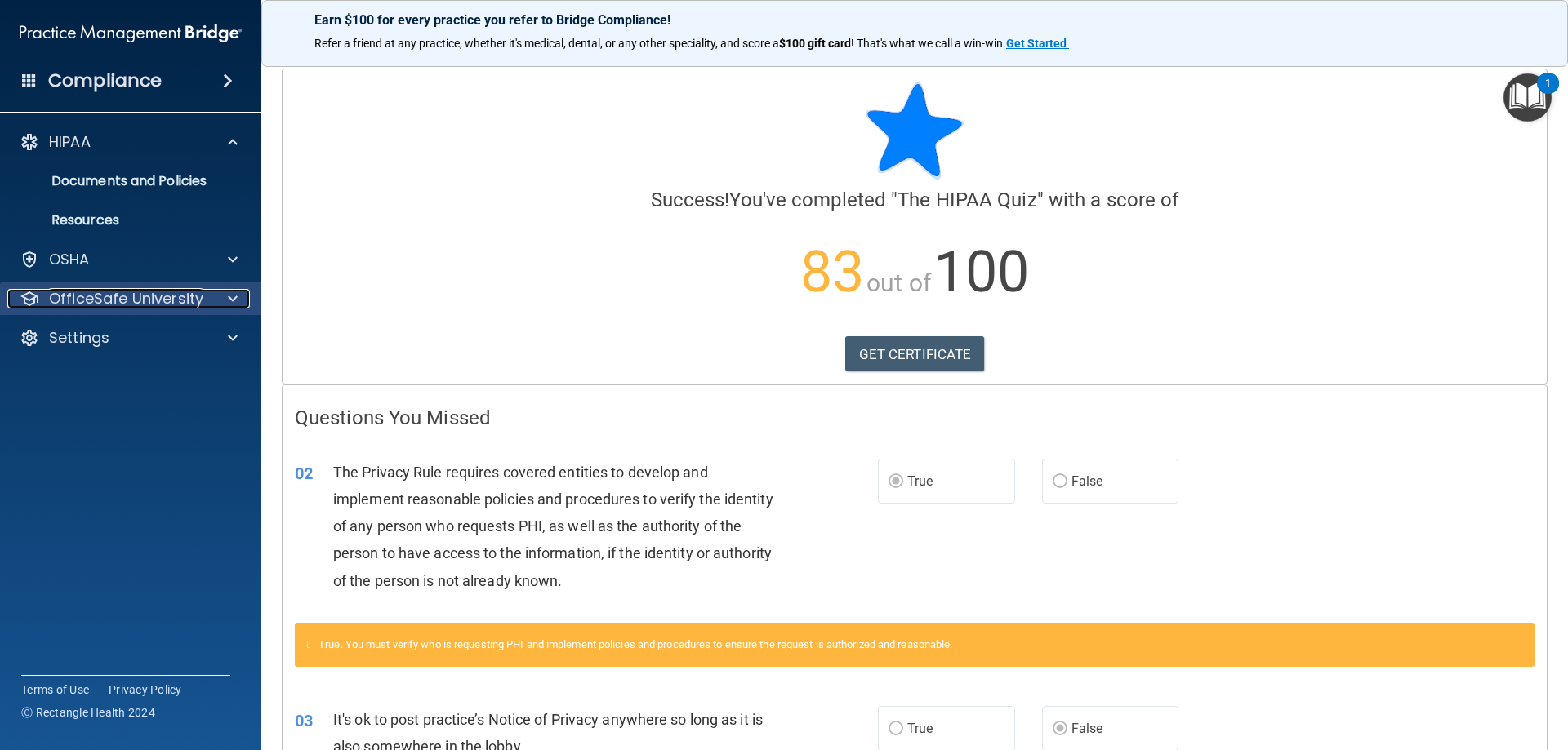
click at [232, 291] on span at bounding box center [233, 299] width 10 height 20
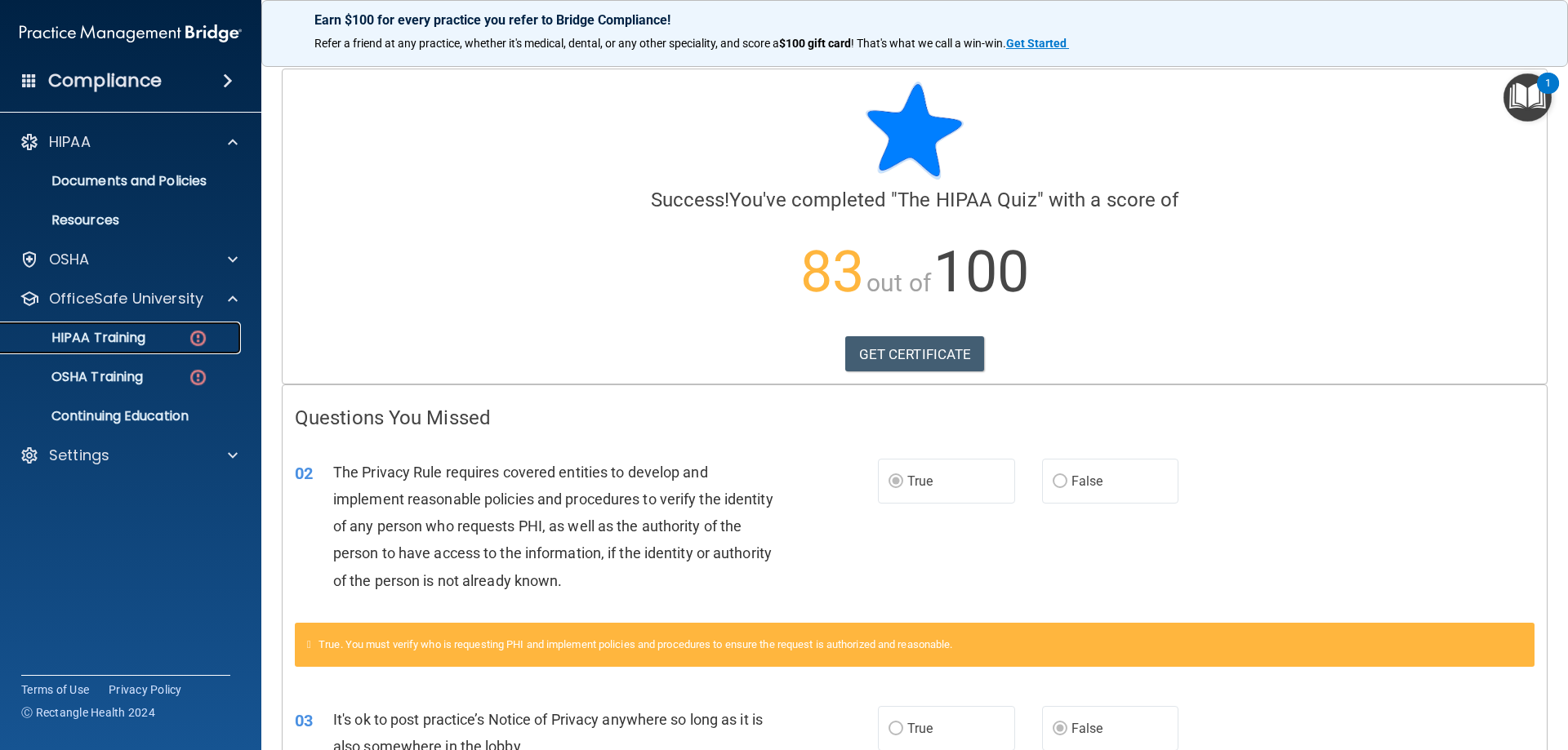
click at [133, 338] on p "HIPAA Training" at bounding box center [78, 338] width 134 height 16
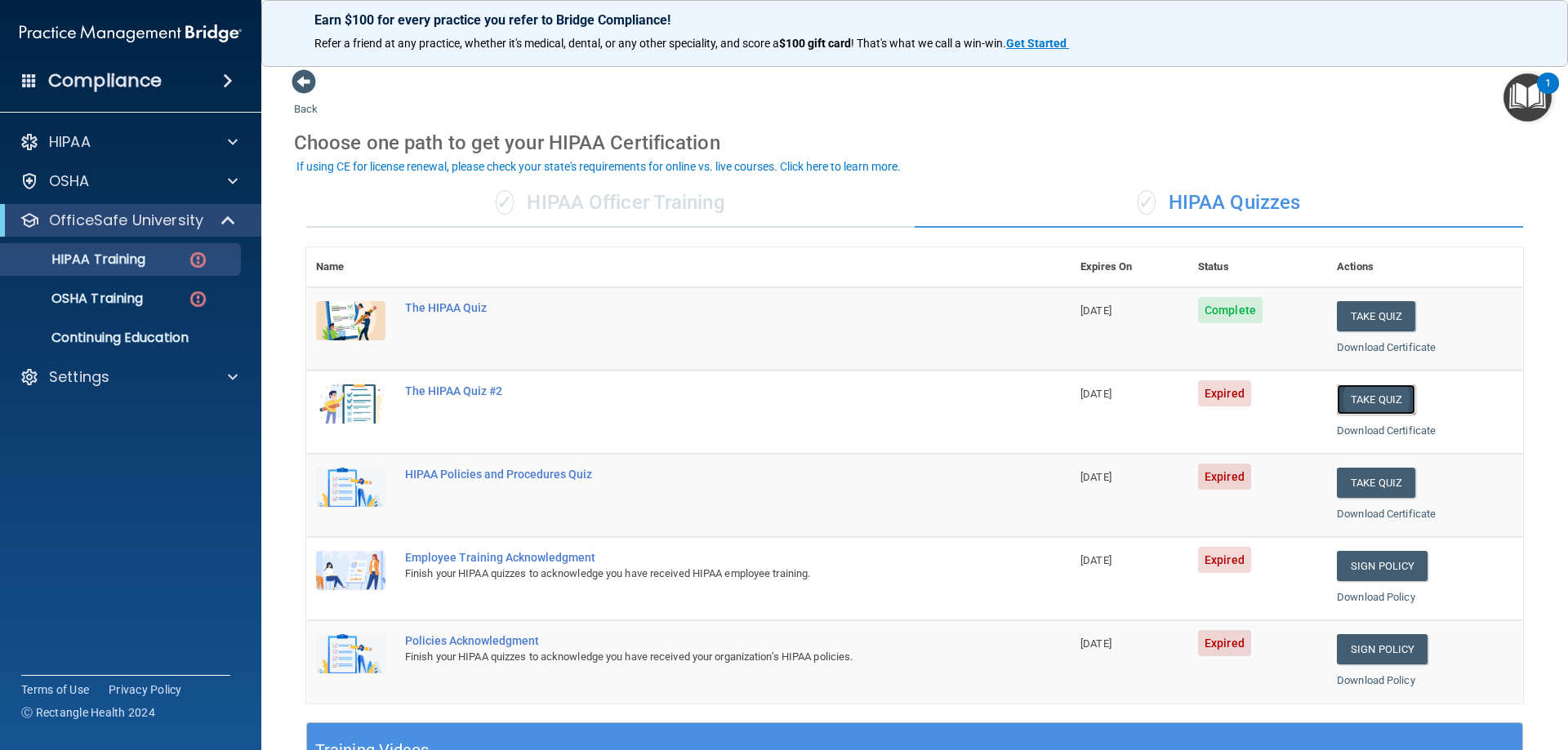
click at [1365, 401] on button "Take Quiz" at bounding box center [1376, 399] width 79 height 30
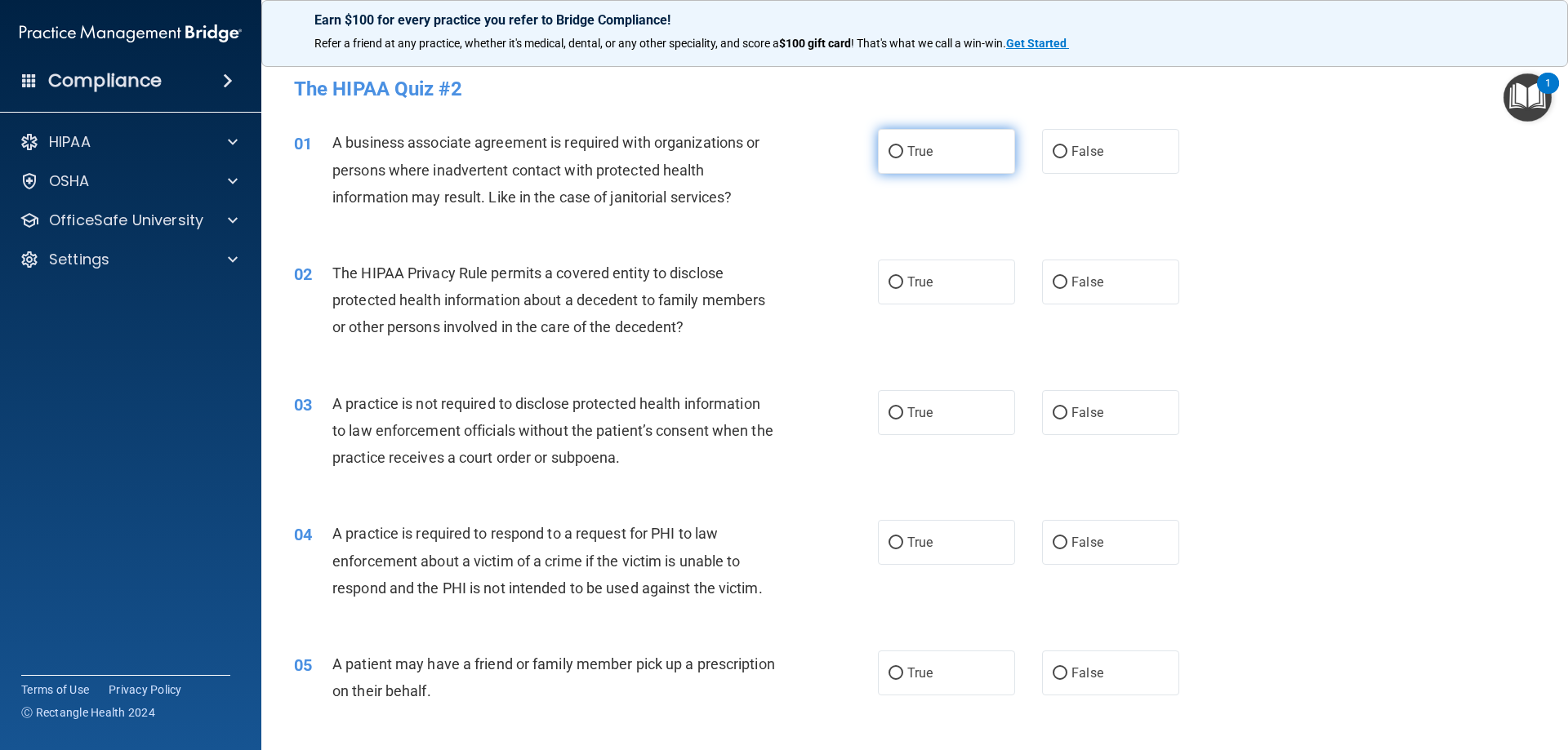
click at [929, 152] on label "True" at bounding box center [946, 151] width 137 height 45
click at [904, 152] on input "True" at bounding box center [896, 152] width 15 height 12
radio input "true"
click at [941, 288] on label "True" at bounding box center [946, 282] width 137 height 45
click at [904, 288] on input "True" at bounding box center [896, 283] width 15 height 12
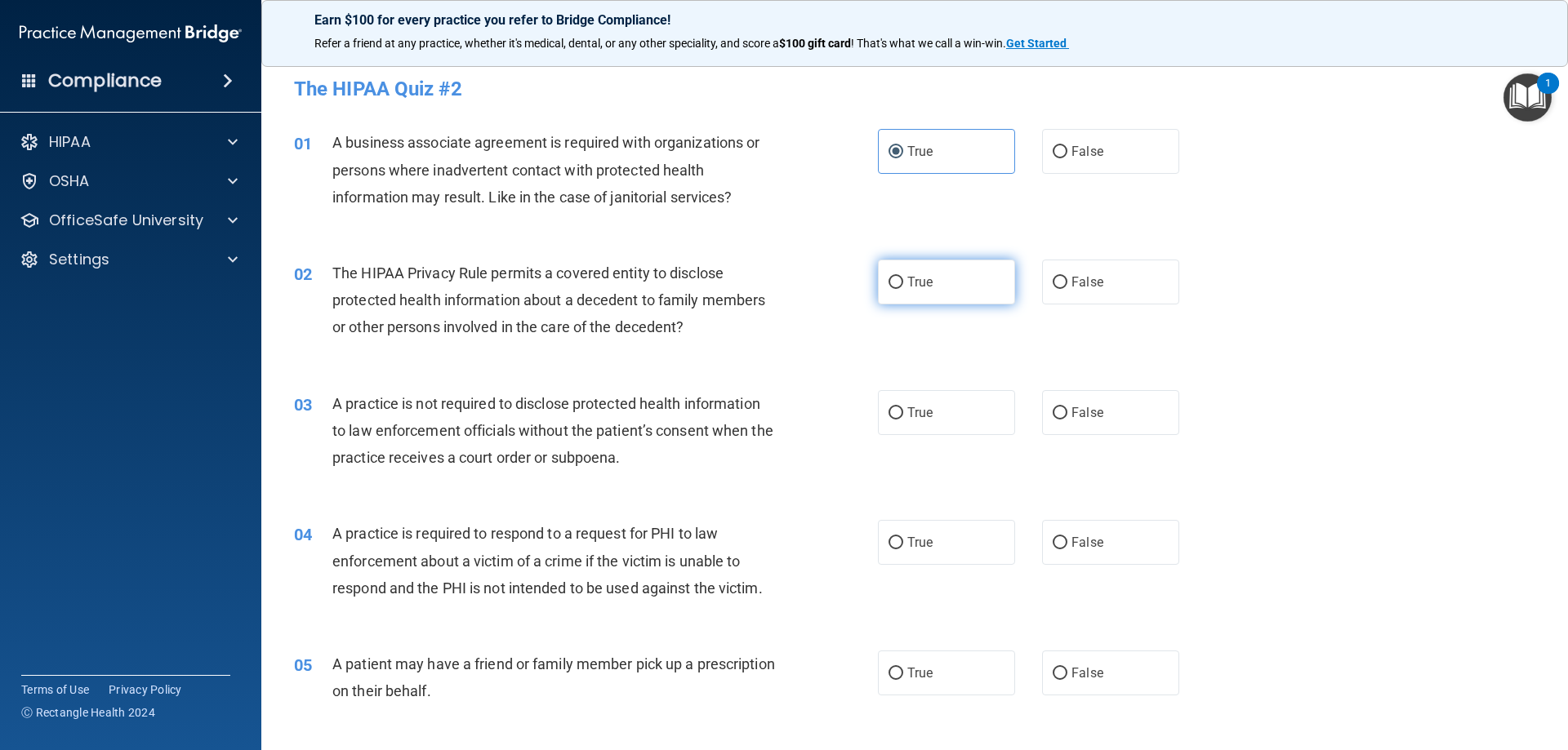
radio input "true"
click at [1099, 407] on label "False" at bounding box center [1110, 412] width 137 height 45
click at [1068, 407] on input "False" at bounding box center [1060, 413] width 15 height 12
radio input "true"
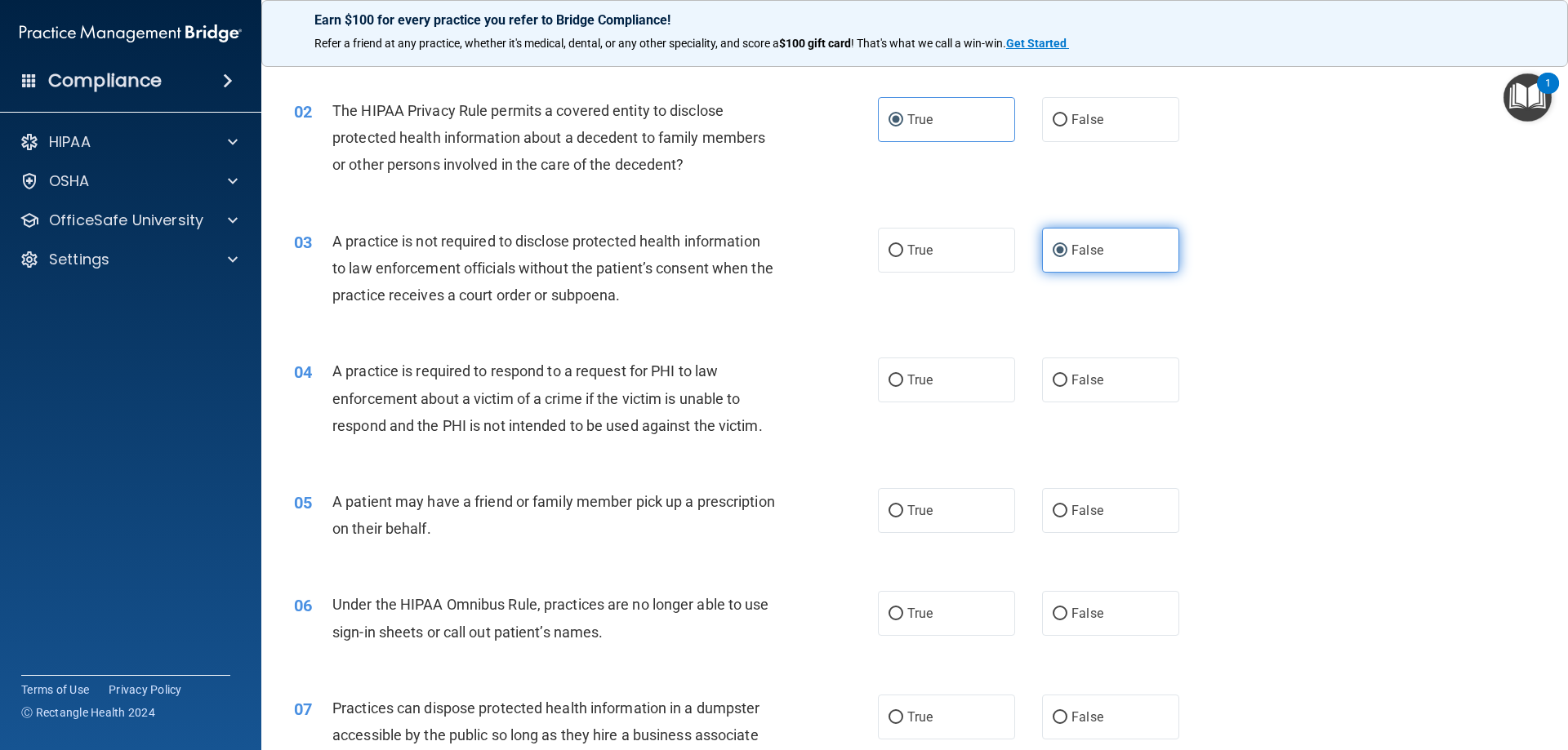
scroll to position [163, 0]
click at [953, 378] on label "True" at bounding box center [946, 379] width 137 height 45
click at [904, 378] on input "True" at bounding box center [896, 380] width 15 height 12
radio input "true"
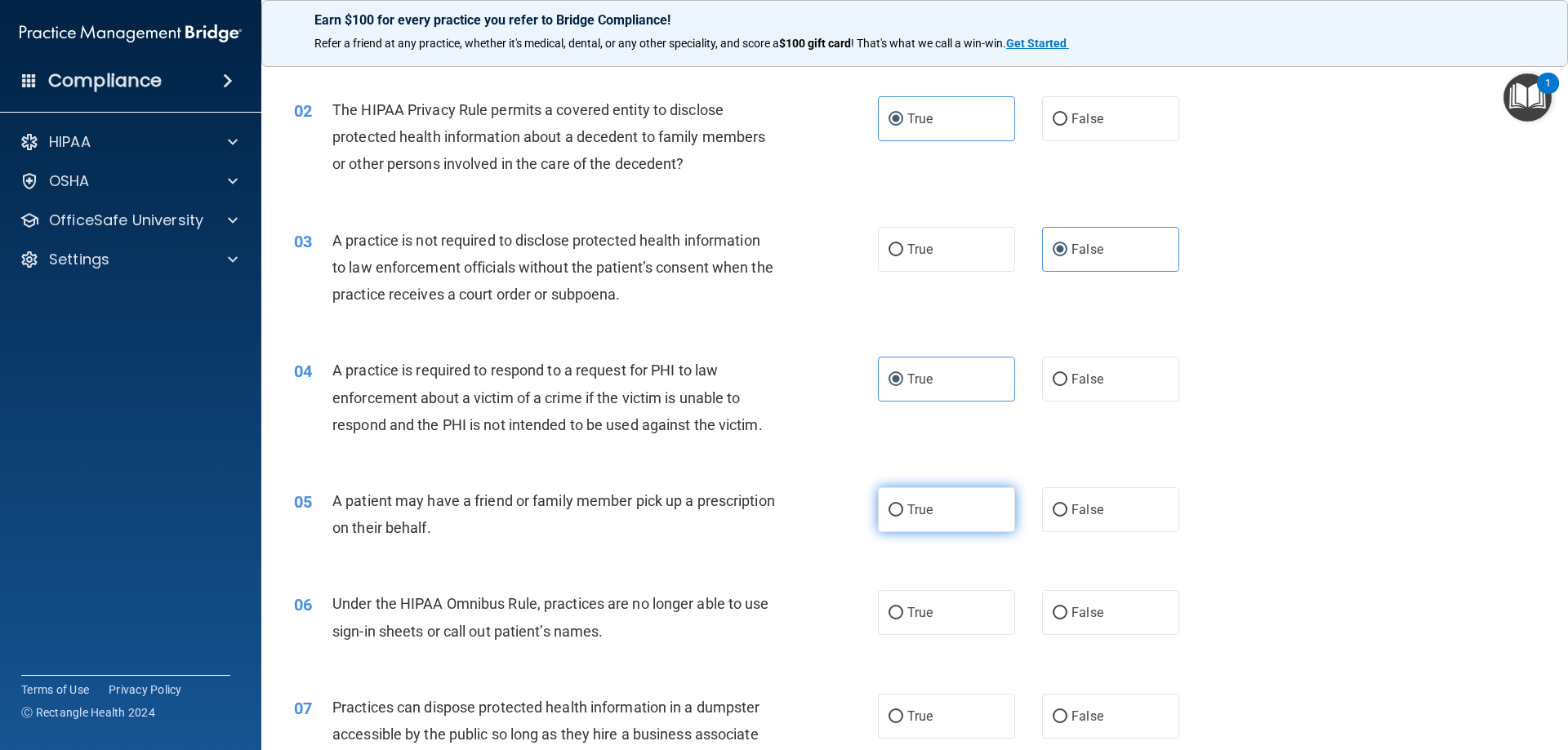
click at [966, 504] on label "True" at bounding box center [946, 510] width 137 height 45
click at [904, 505] on input "True" at bounding box center [896, 511] width 15 height 12
radio input "true"
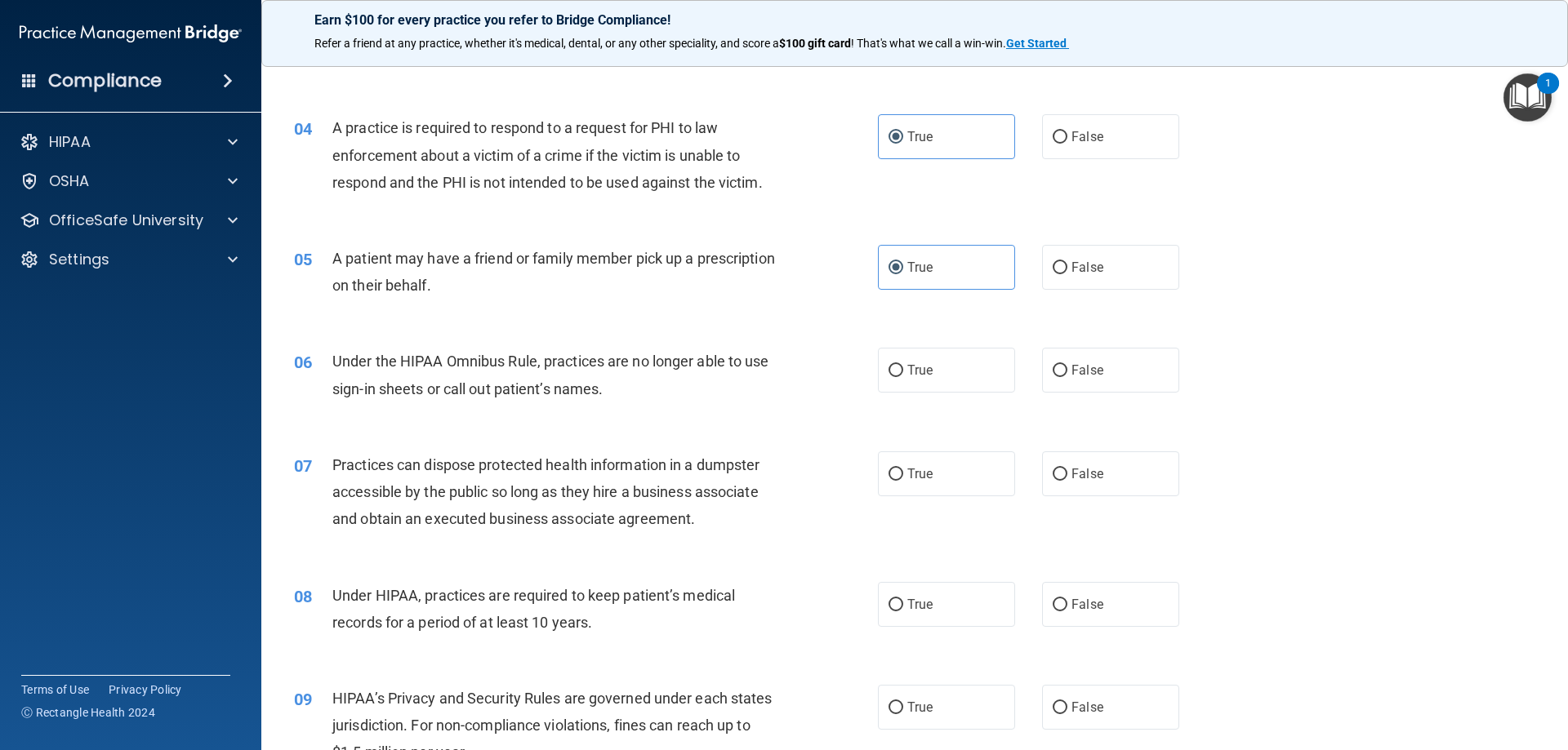
scroll to position [490, 0]
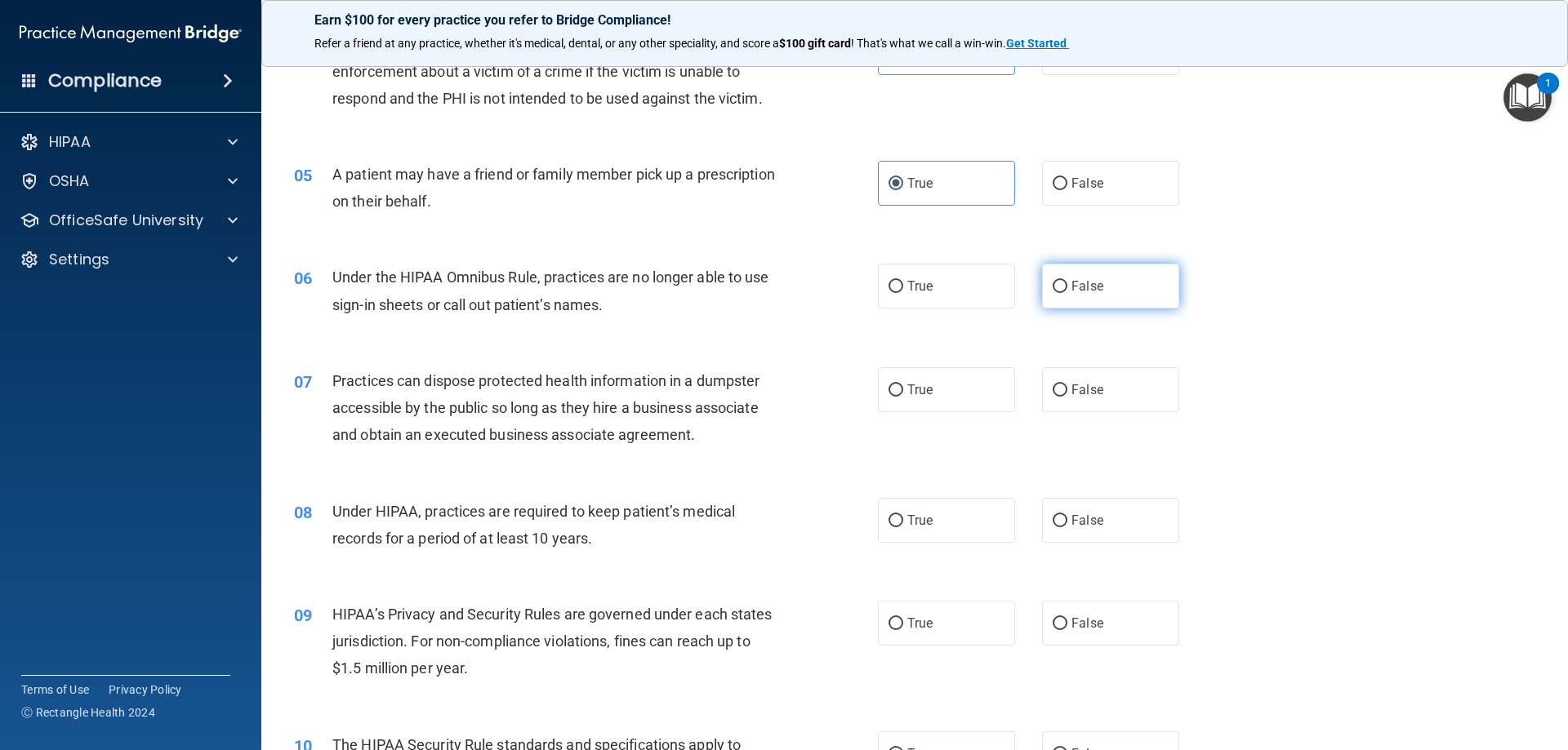
click at [1092, 285] on span "False" at bounding box center [1087, 286] width 32 height 16
click at [1068, 285] on input "False" at bounding box center [1060, 287] width 15 height 12
radio input "true"
click at [1084, 391] on span "False" at bounding box center [1087, 389] width 32 height 16
click at [1068, 391] on input "False" at bounding box center [1060, 390] width 15 height 12
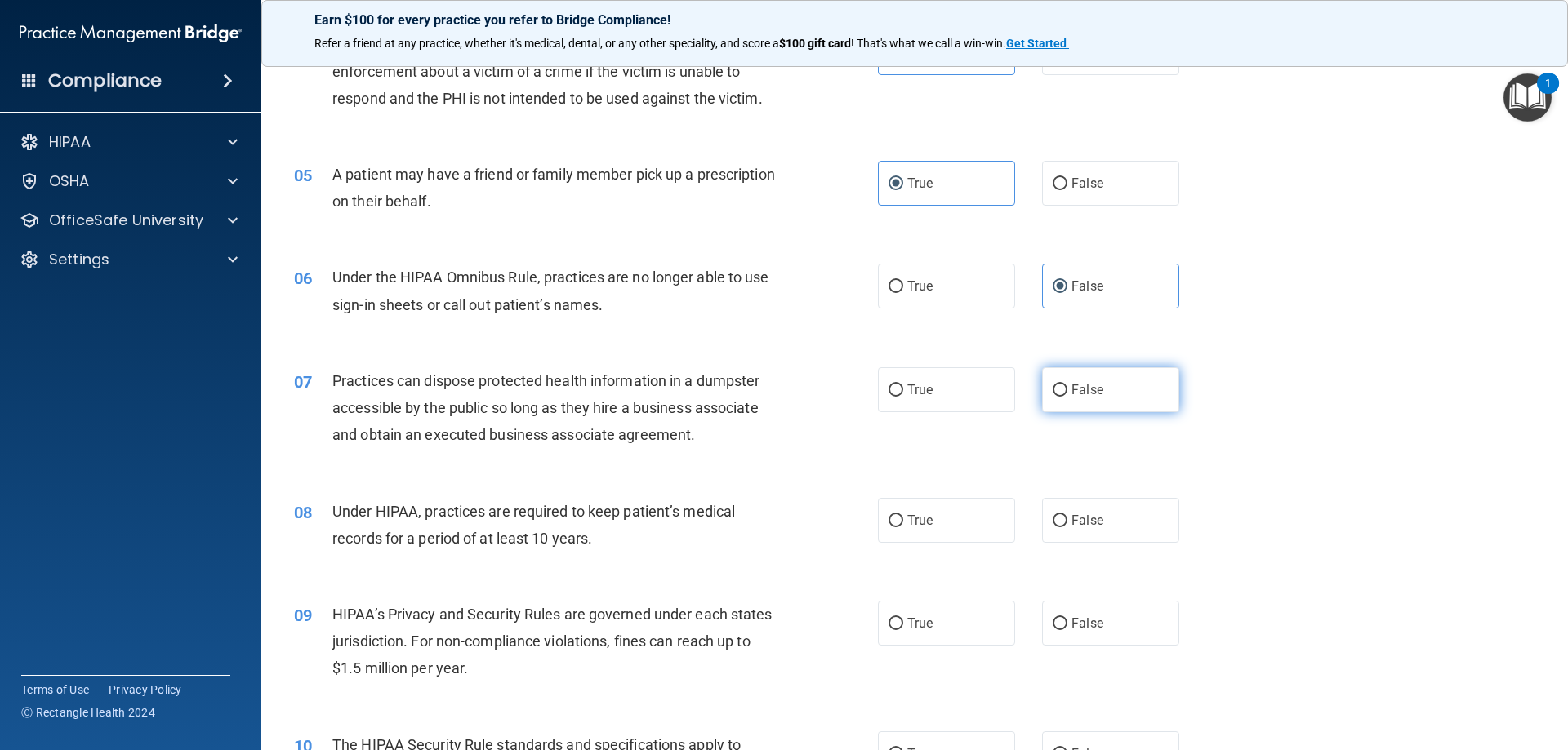
radio input "true"
click at [955, 521] on label "True" at bounding box center [946, 520] width 137 height 45
click at [904, 521] on input "True" at bounding box center [896, 520] width 15 height 12
radio input "true"
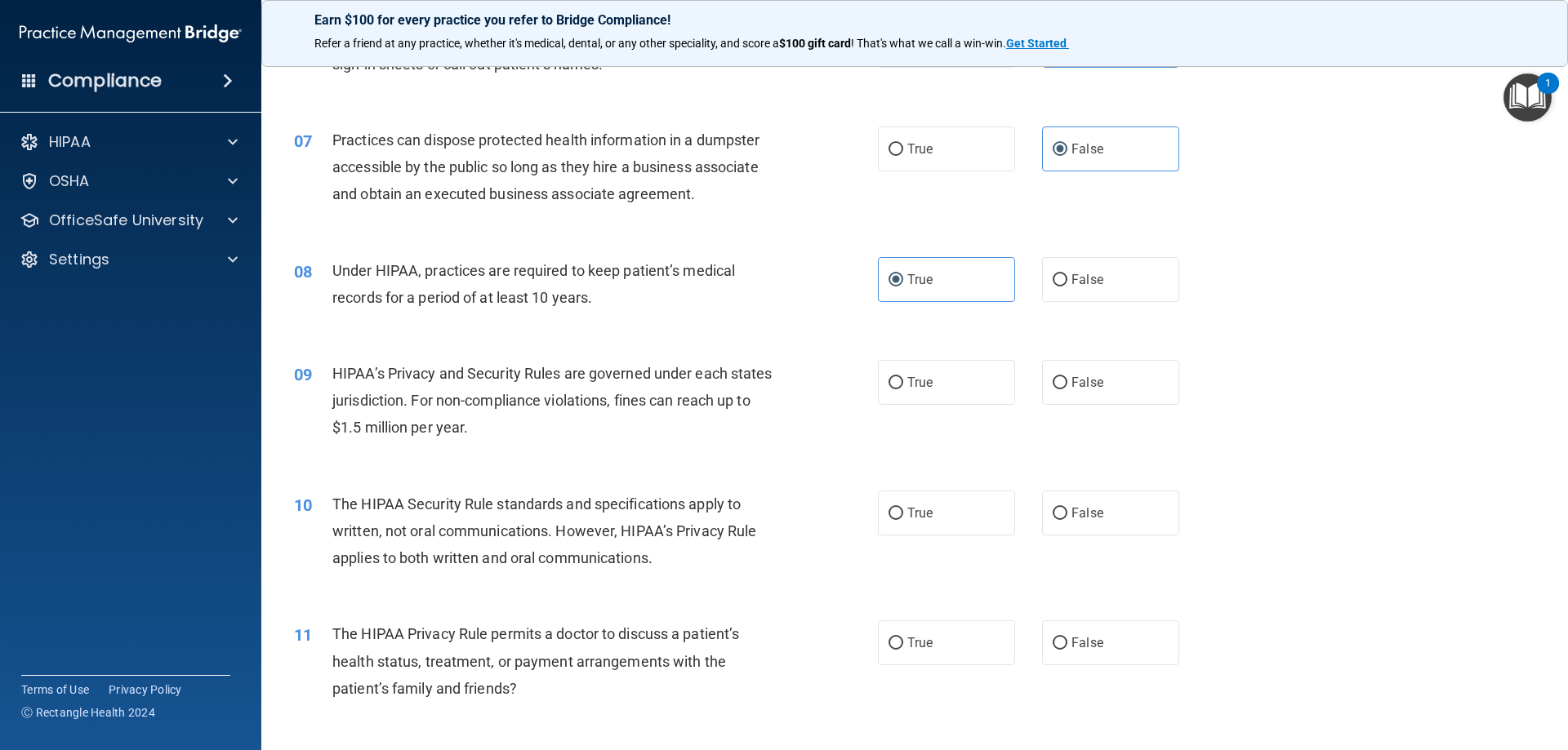
scroll to position [734, 0]
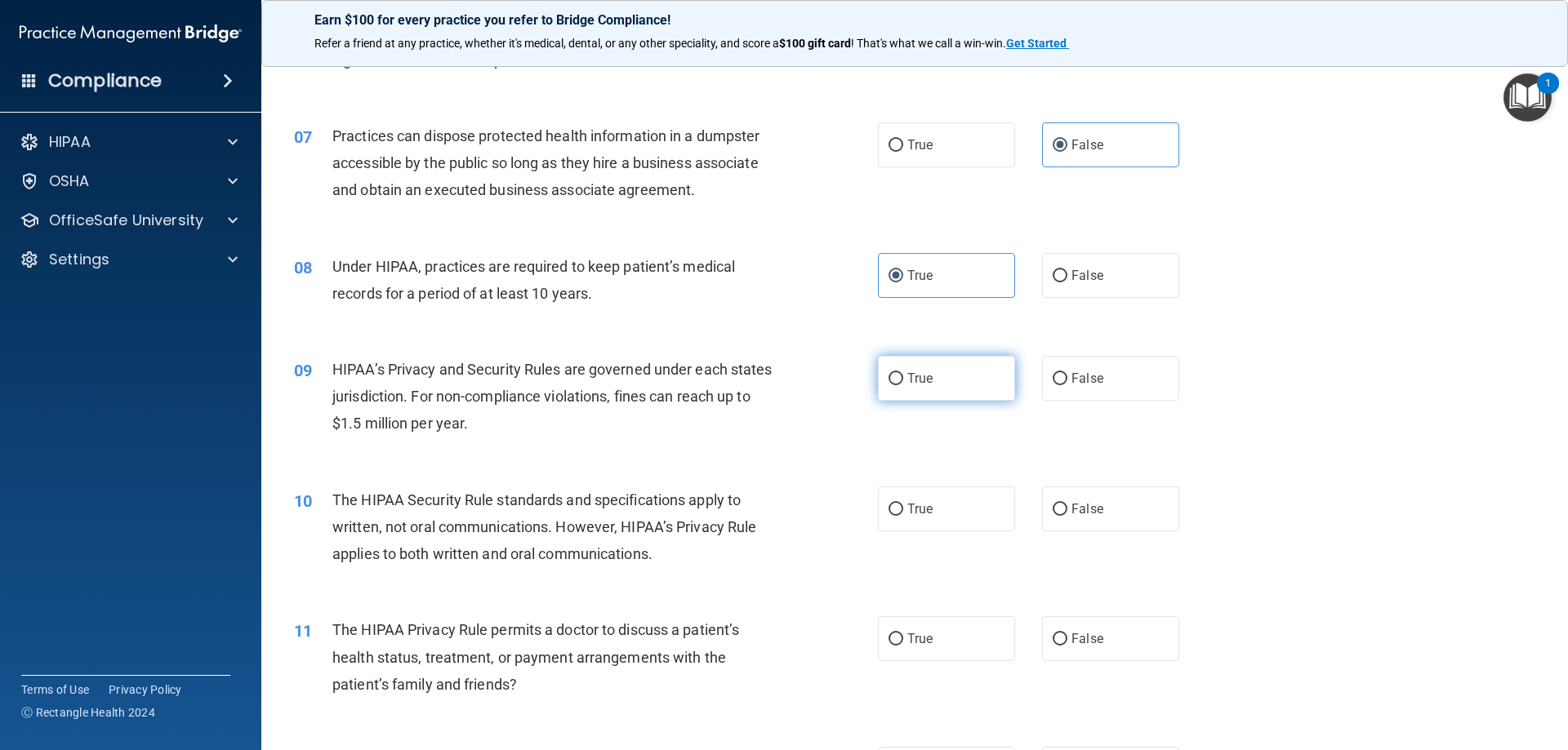
click at [940, 380] on label "True" at bounding box center [946, 378] width 137 height 45
click at [904, 380] on input "True" at bounding box center [896, 379] width 15 height 12
radio input "true"
click at [1107, 364] on label "False" at bounding box center [1110, 378] width 137 height 45
click at [1068, 373] on input "False" at bounding box center [1060, 379] width 15 height 12
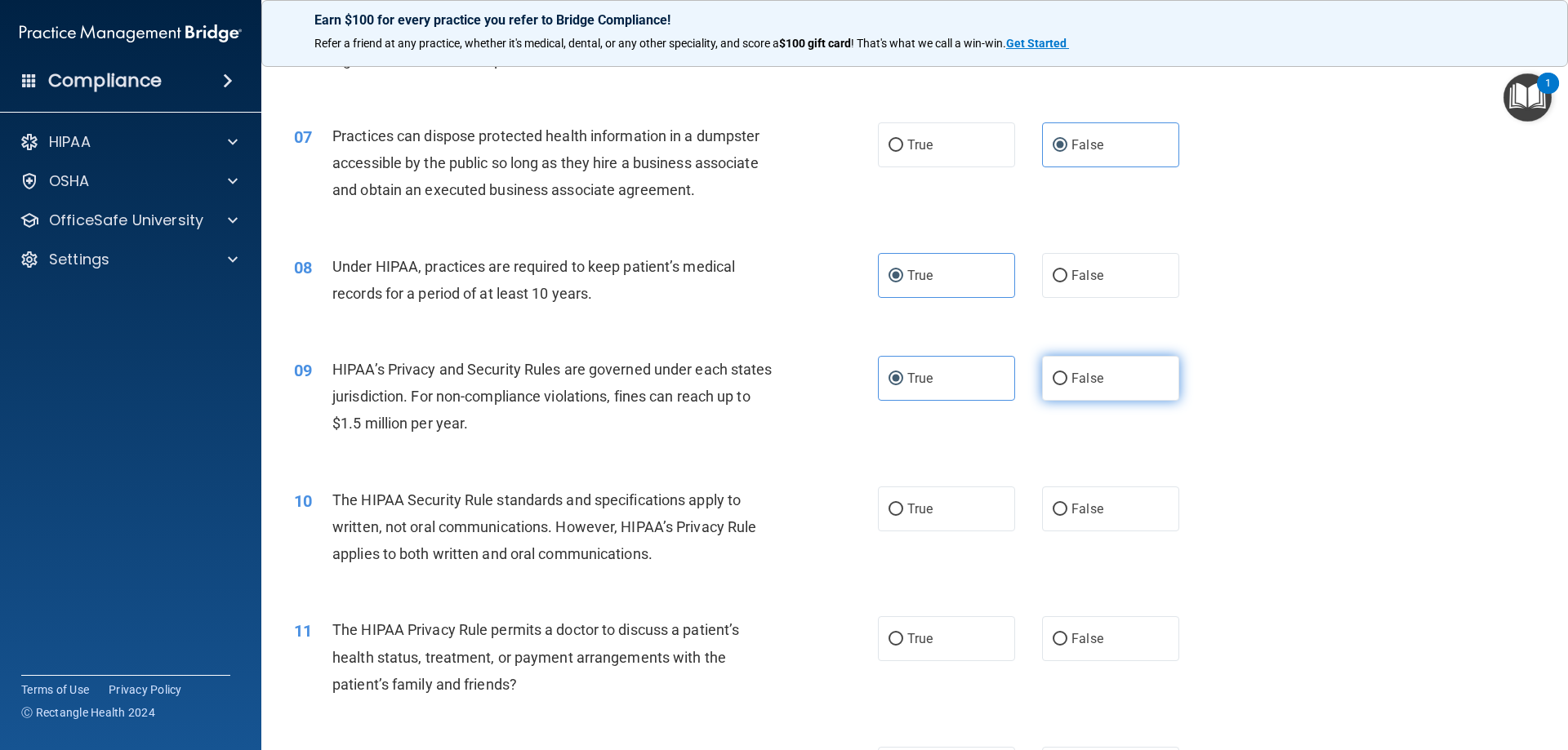
radio input "true"
radio input "false"
click at [896, 509] on input "True" at bounding box center [896, 510] width 15 height 12
radio input "true"
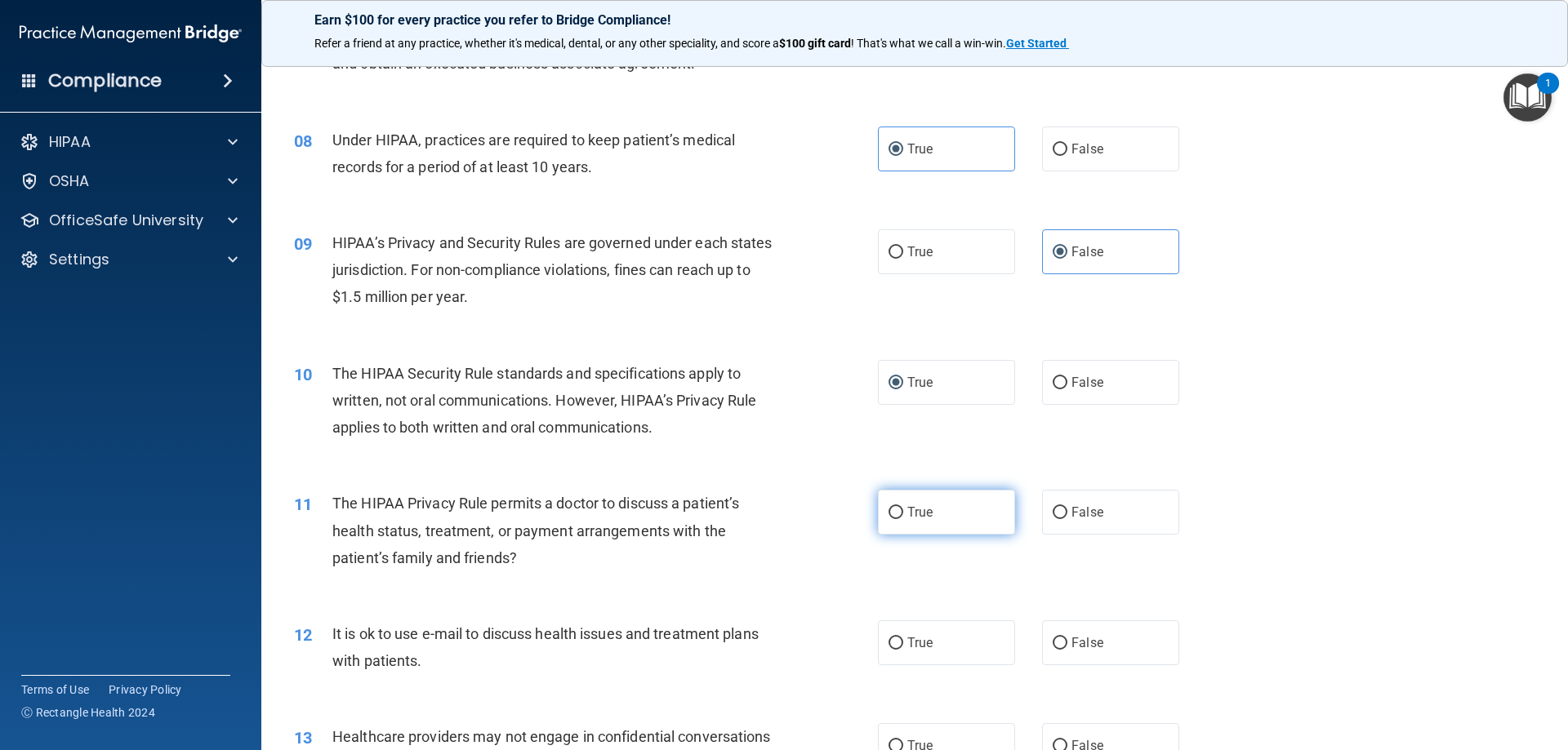
scroll to position [898, 0]
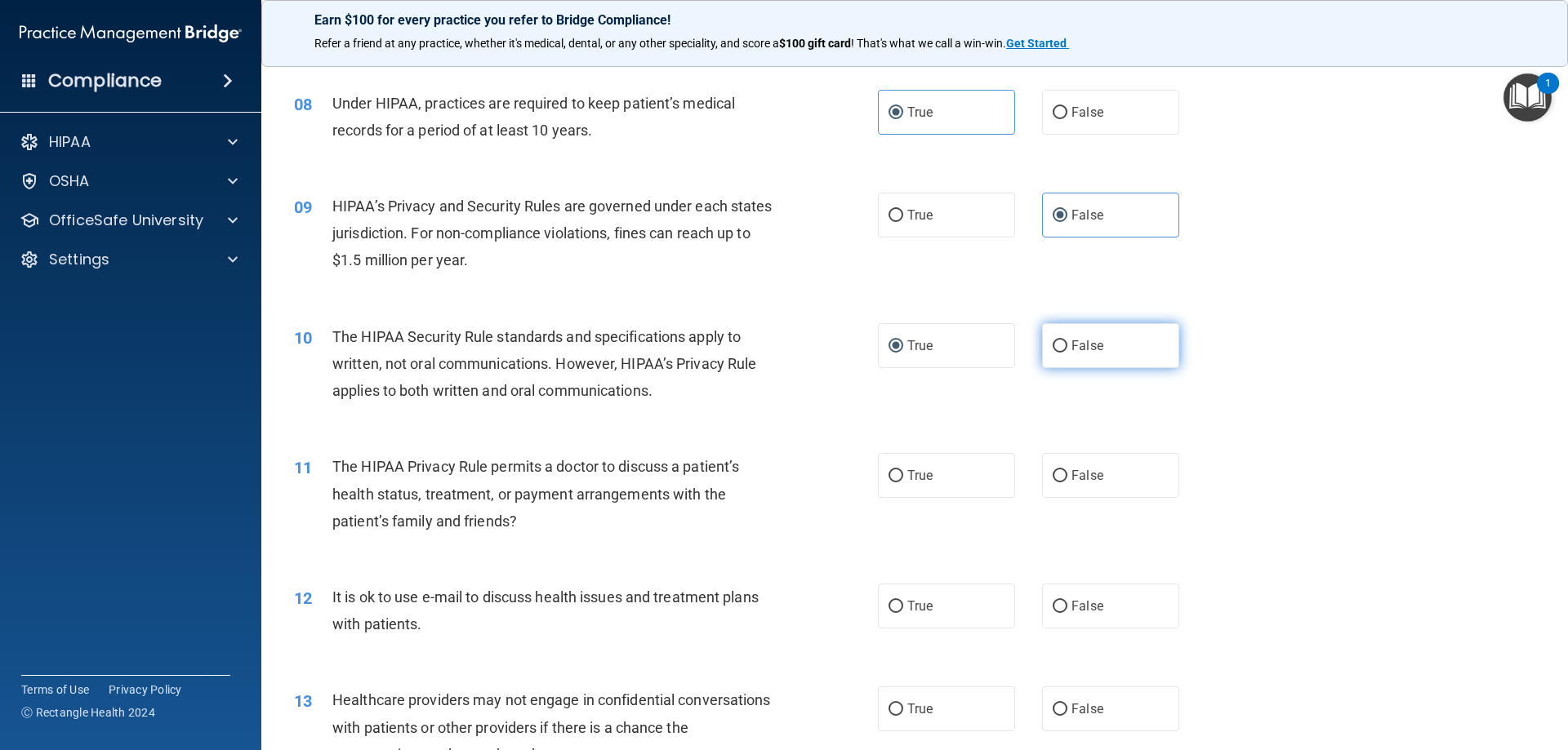
click at [1101, 339] on label "False" at bounding box center [1110, 345] width 137 height 45
click at [1068, 340] on input "False" at bounding box center [1060, 346] width 15 height 12
radio input "true"
radio input "false"
click at [1077, 466] on label "False" at bounding box center [1110, 475] width 137 height 45
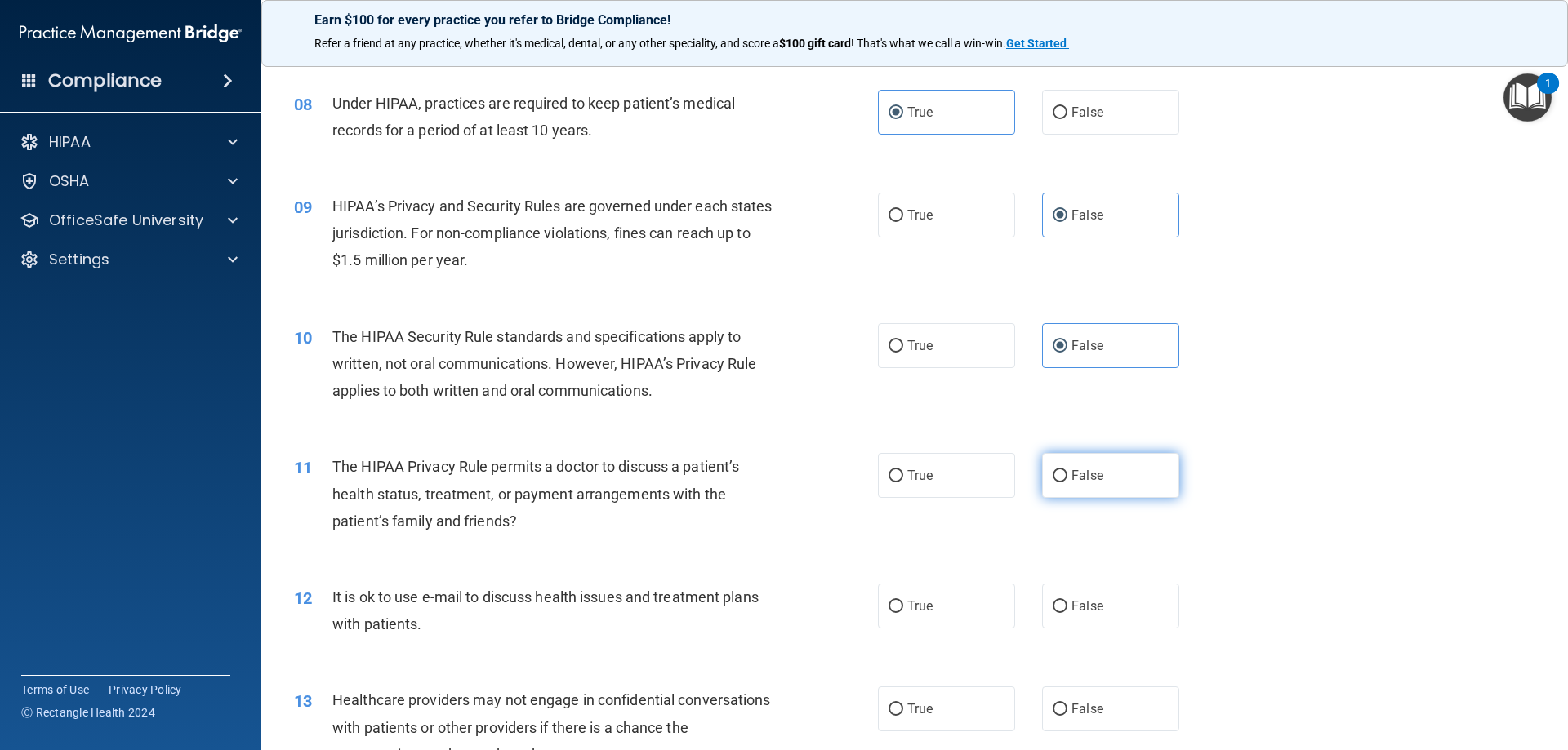
click at [1068, 470] on input "False" at bounding box center [1060, 476] width 15 height 12
radio input "true"
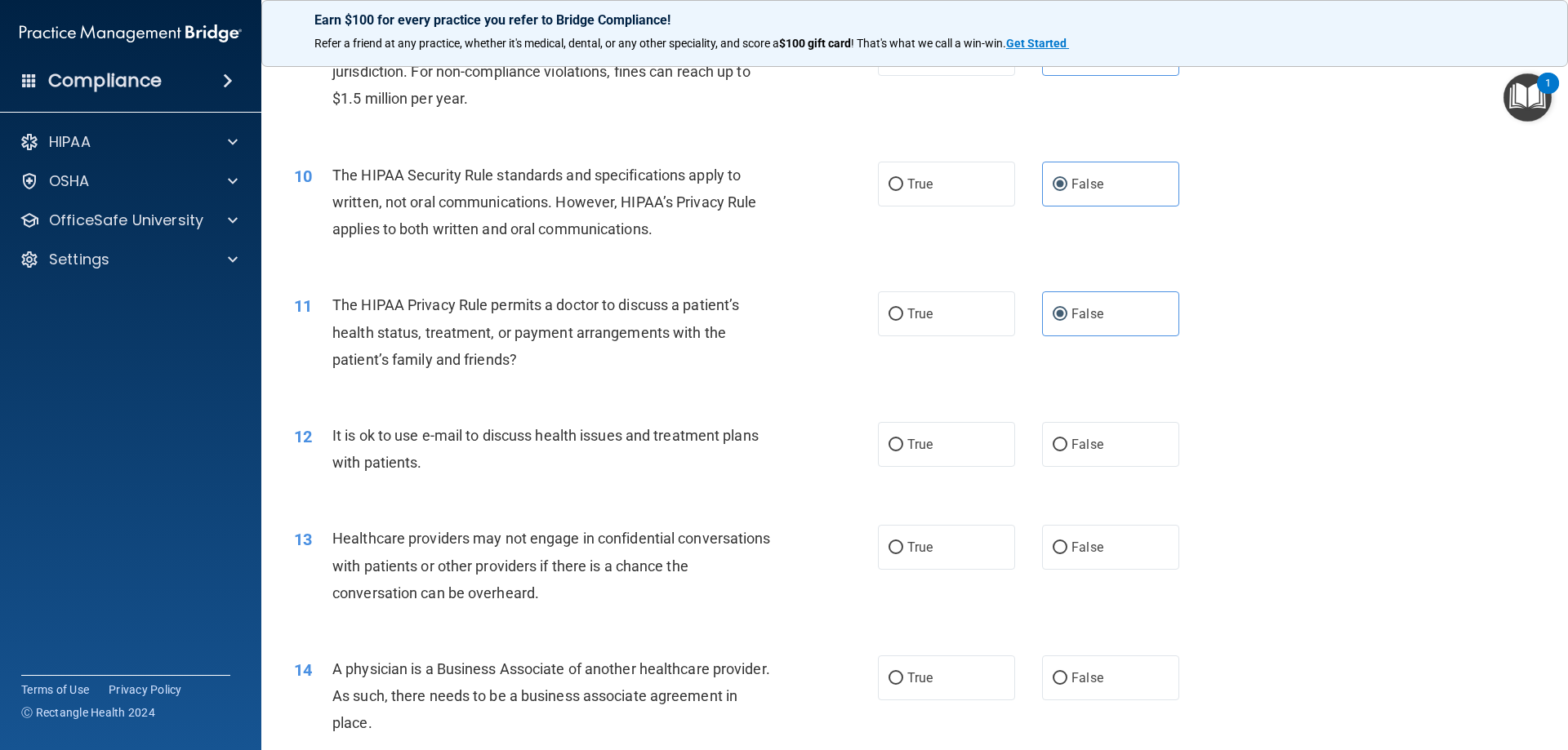
scroll to position [1061, 0]
click at [933, 444] on label "True" at bounding box center [946, 443] width 137 height 45
click at [904, 444] on input "True" at bounding box center [896, 443] width 15 height 12
radio input "true"
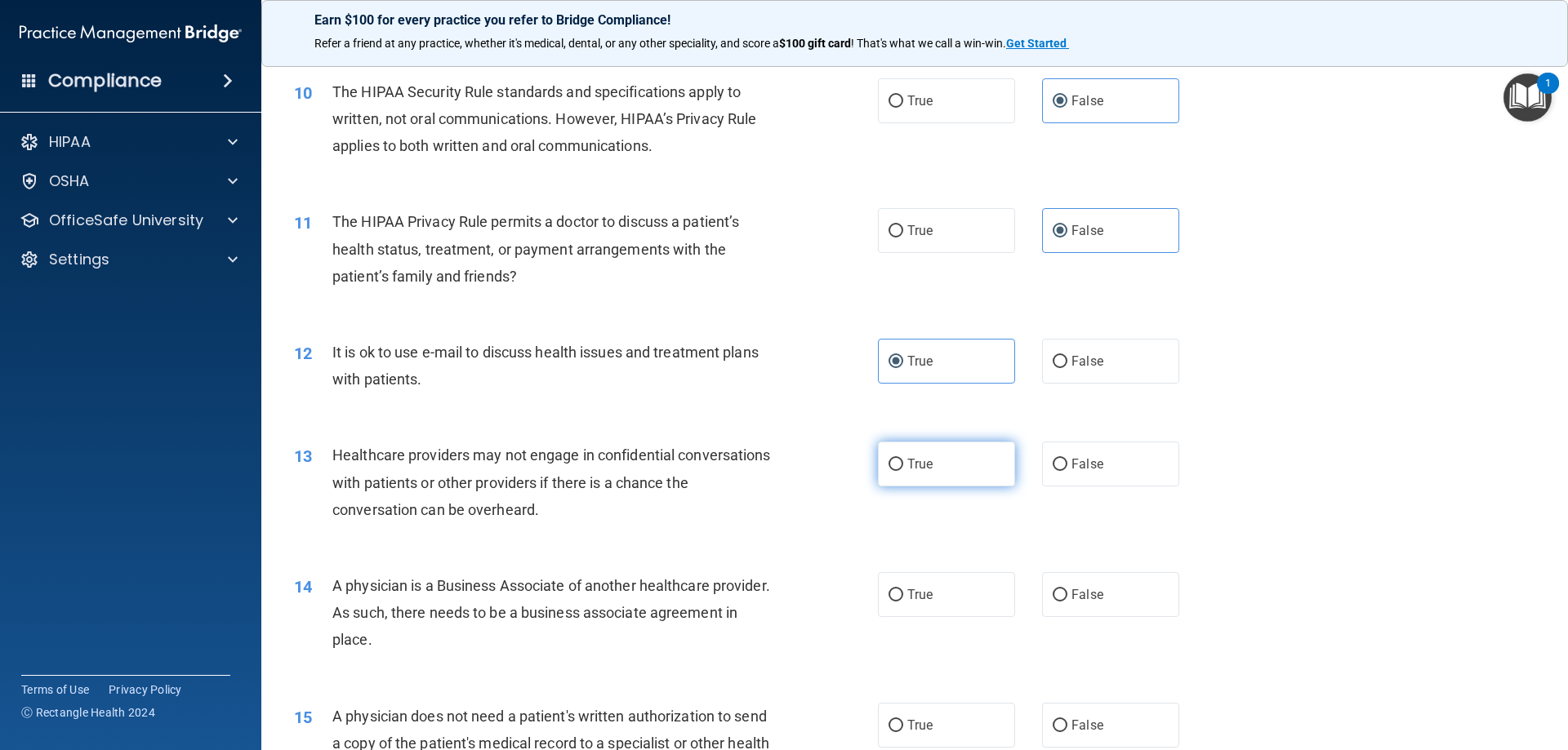
click at [941, 462] on label "True" at bounding box center [946, 464] width 137 height 45
click at [904, 462] on input "True" at bounding box center [896, 465] width 15 height 12
radio input "true"
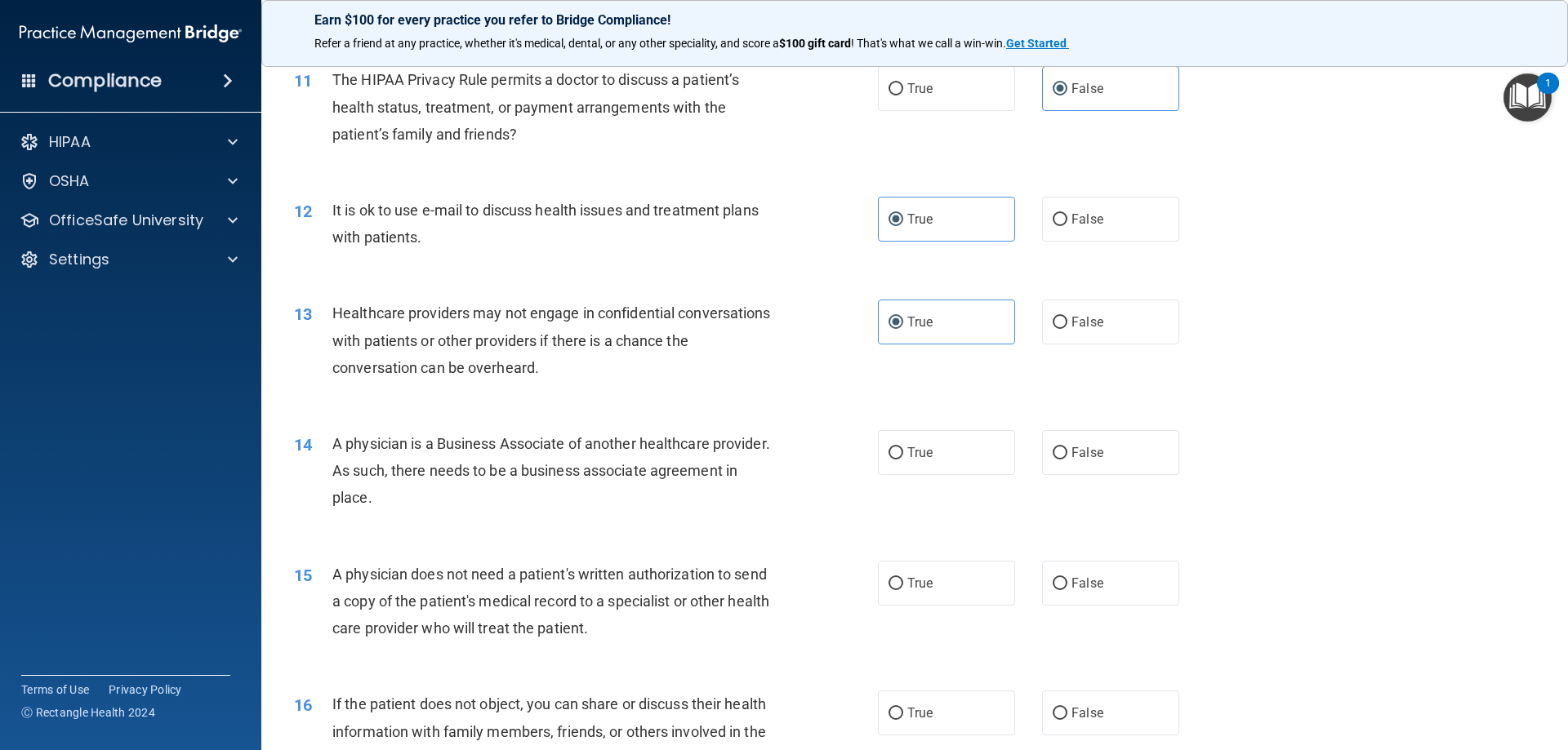
scroll to position [1307, 0]
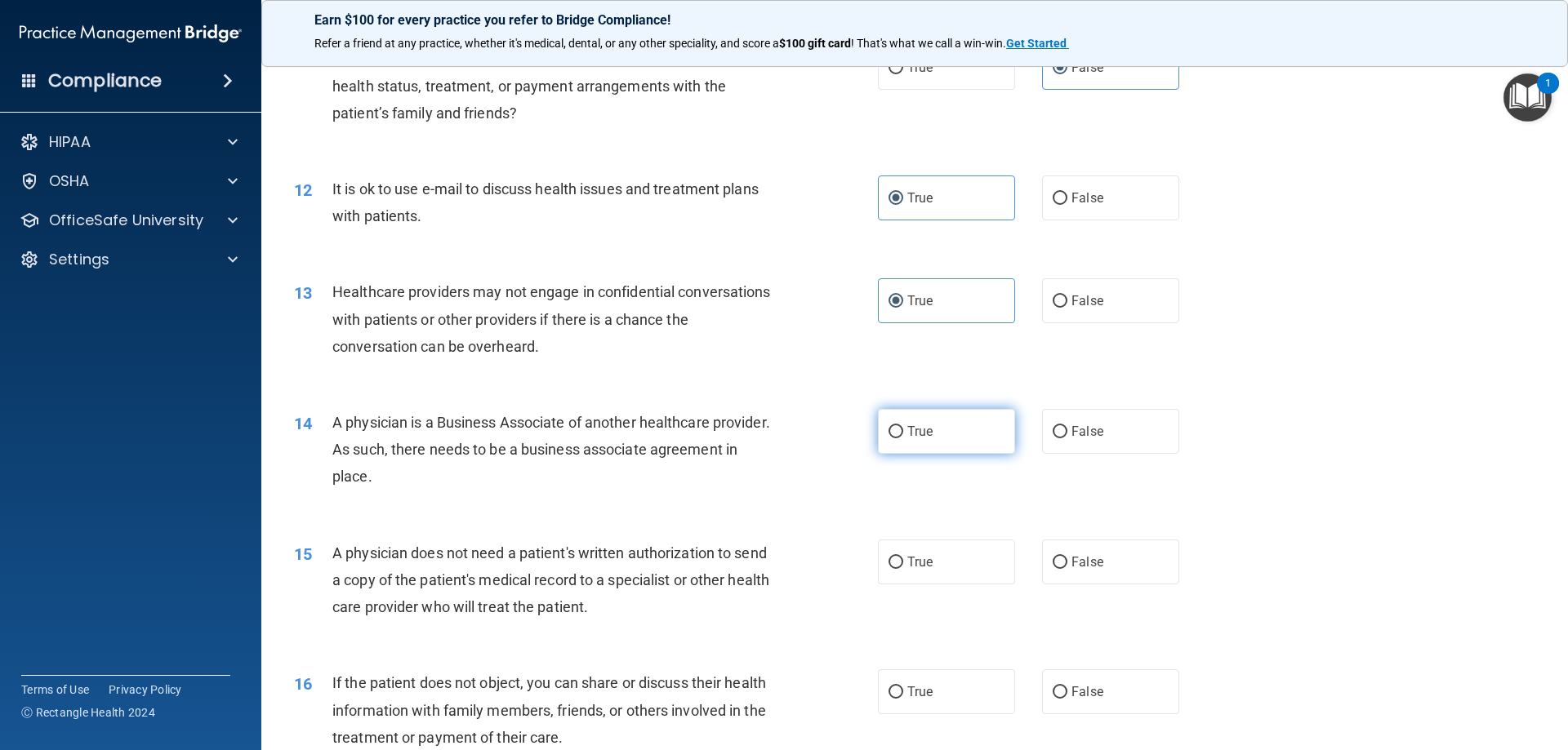
click at [930, 443] on label "True" at bounding box center [946, 431] width 137 height 45
click at [904, 439] on input "True" at bounding box center [896, 432] width 15 height 12
radio input "true"
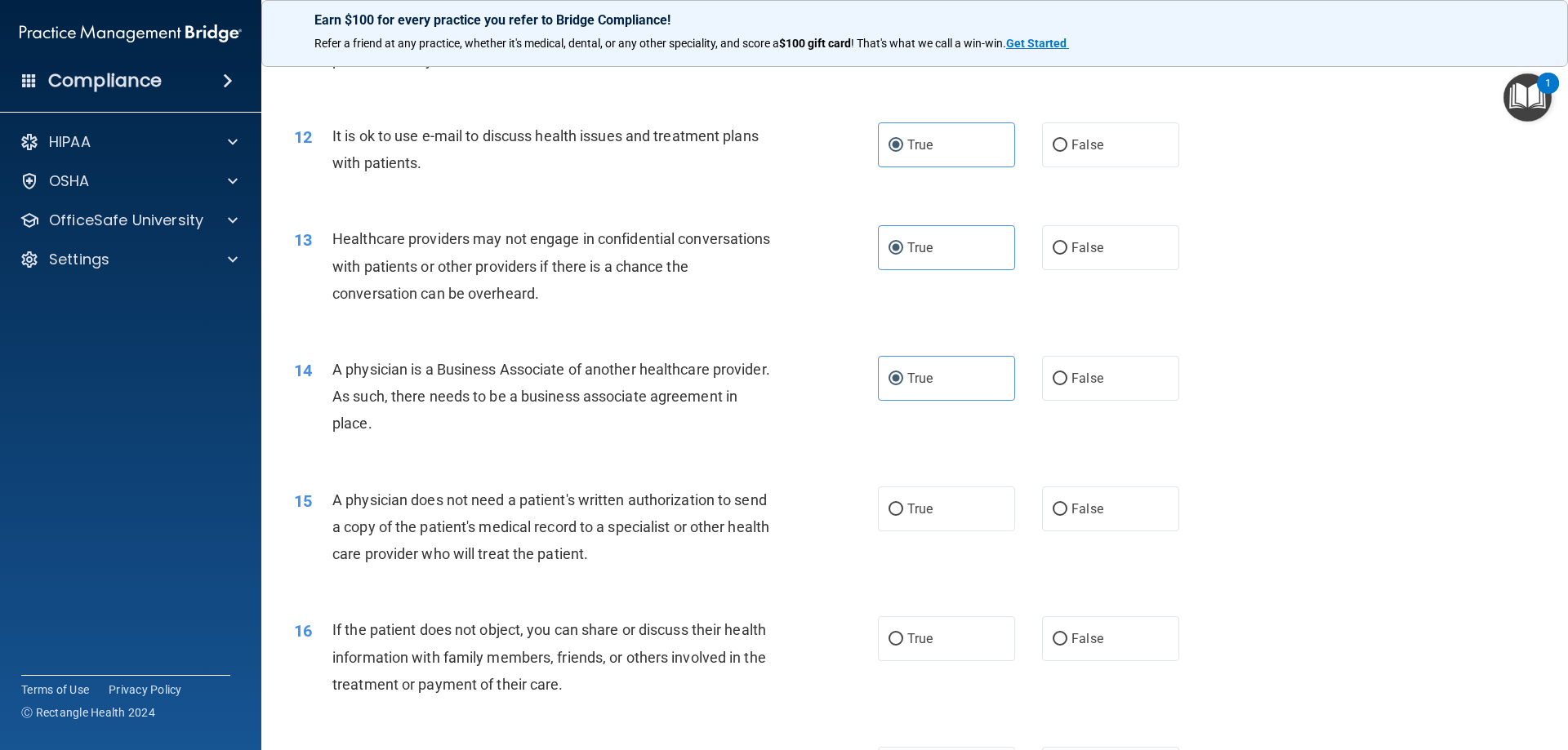
scroll to position [1388, 0]
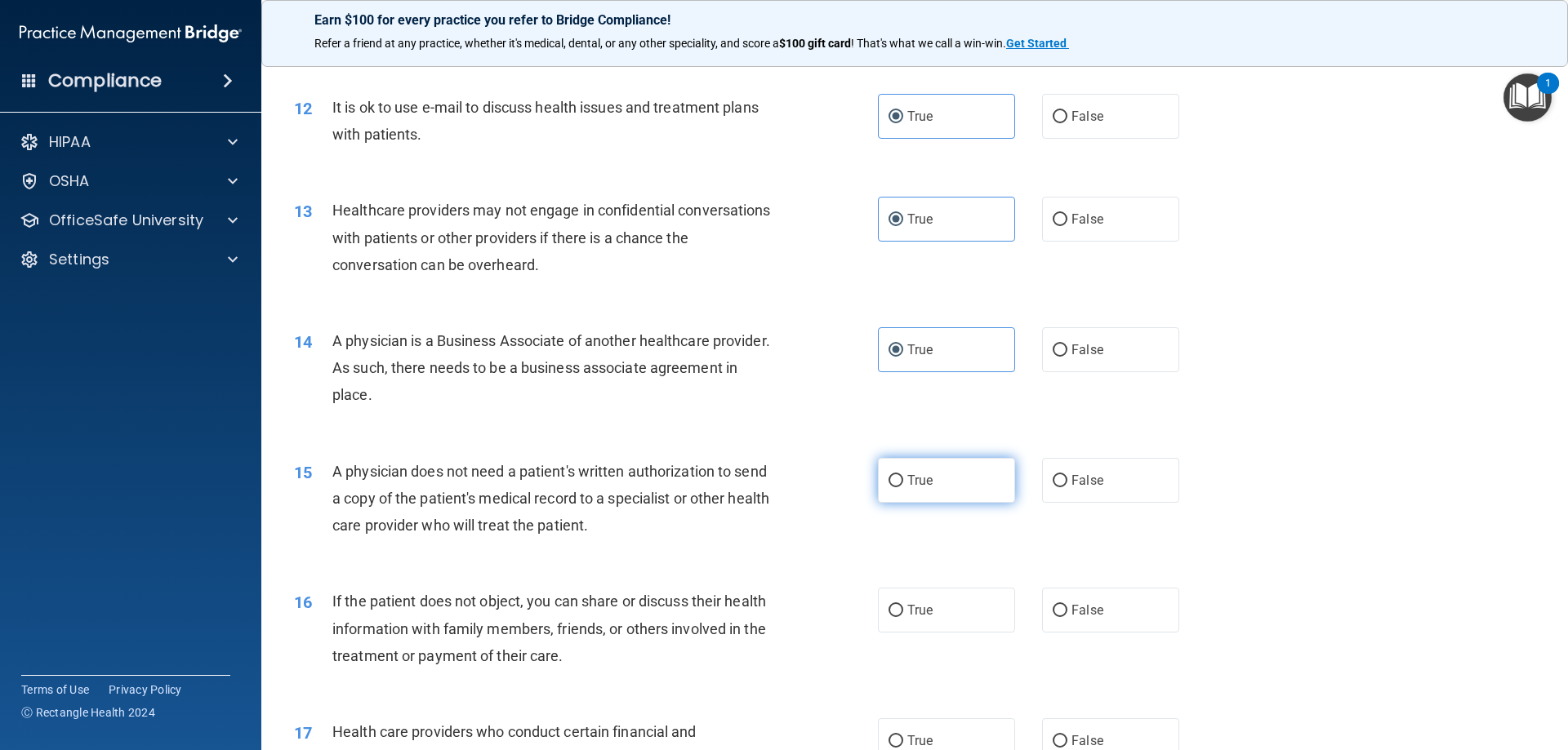
click at [948, 485] on label "True" at bounding box center [946, 480] width 137 height 45
click at [904, 485] on input "True" at bounding box center [896, 481] width 15 height 12
radio input "true"
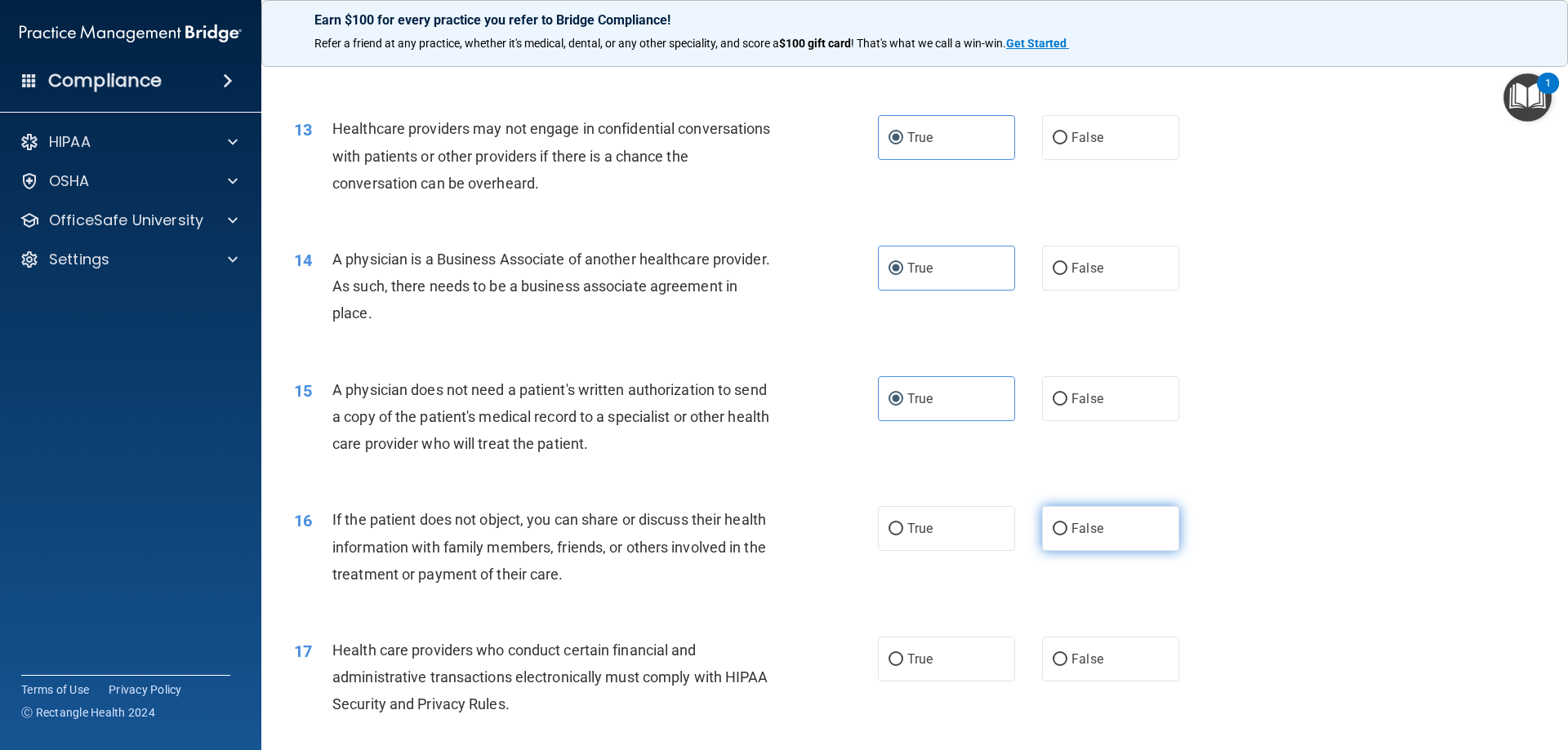
click at [1061, 532] on label "False" at bounding box center [1110, 529] width 137 height 45
click at [1061, 532] on input "False" at bounding box center [1060, 529] width 15 height 12
radio input "true"
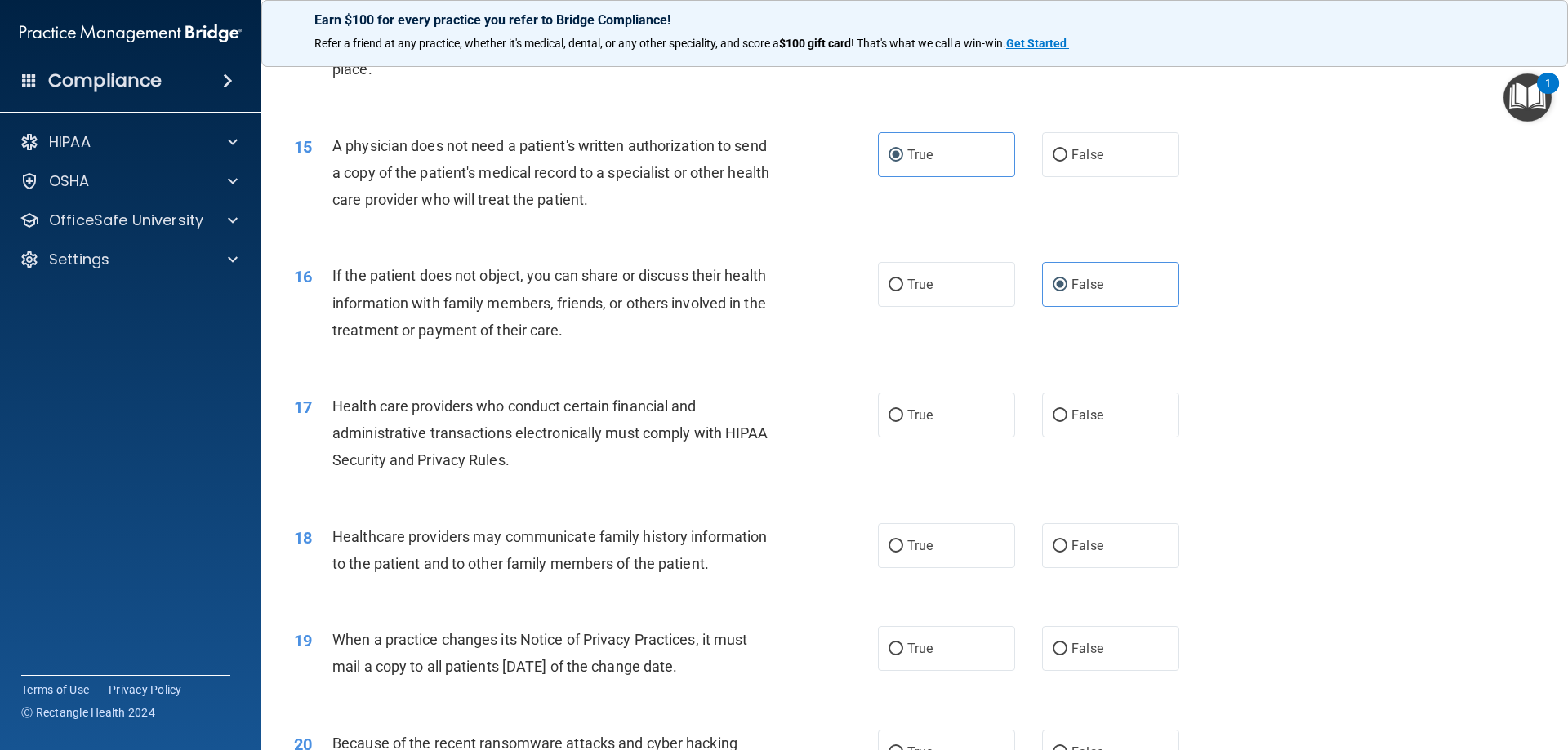
scroll to position [1715, 0]
click at [922, 420] on span "True" at bounding box center [920, 414] width 25 height 16
click at [904, 420] on input "True" at bounding box center [896, 415] width 15 height 12
radio input "true"
click at [1068, 555] on label "False" at bounding box center [1110, 544] width 137 height 45
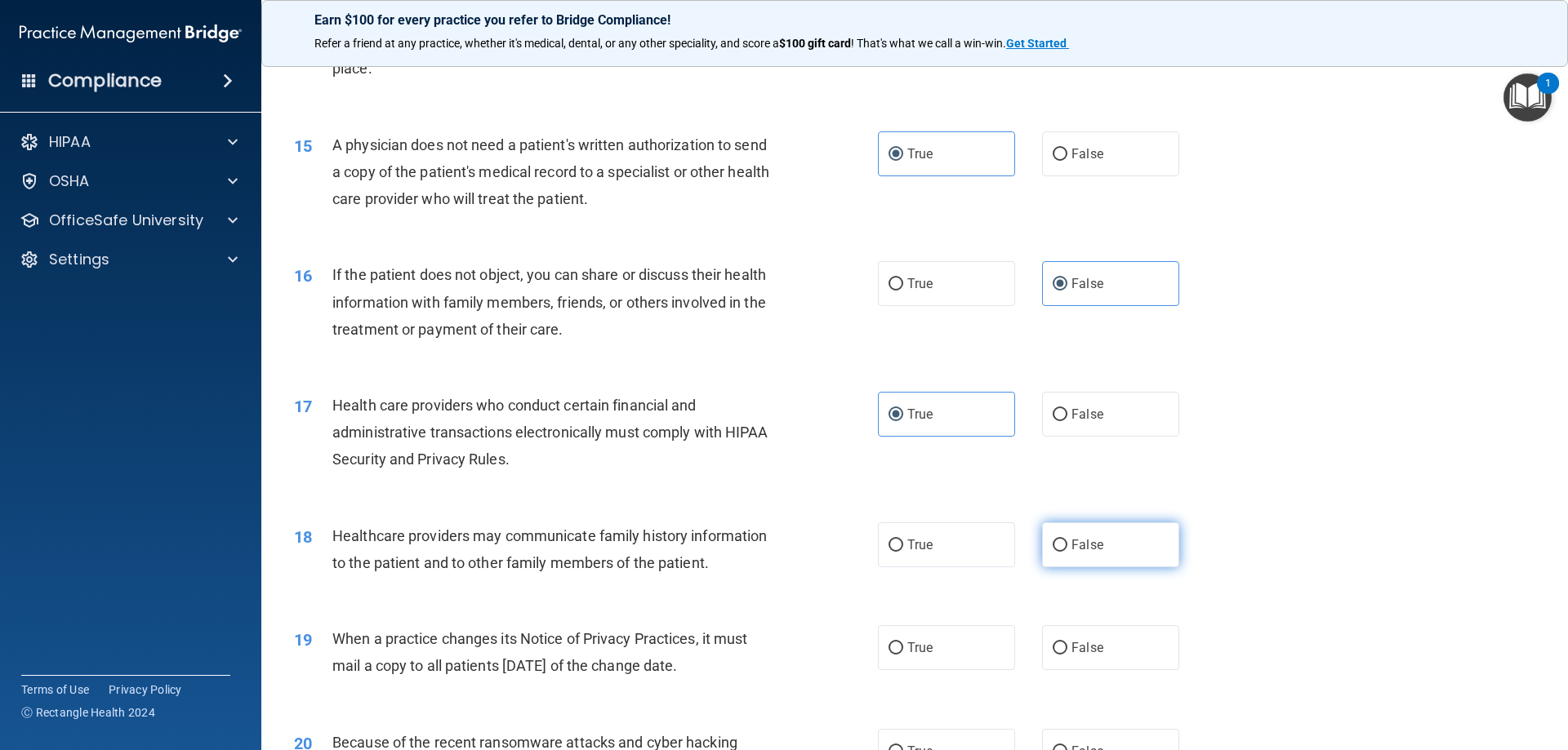
click at [1068, 552] on input "False" at bounding box center [1060, 545] width 15 height 12
radio input "true"
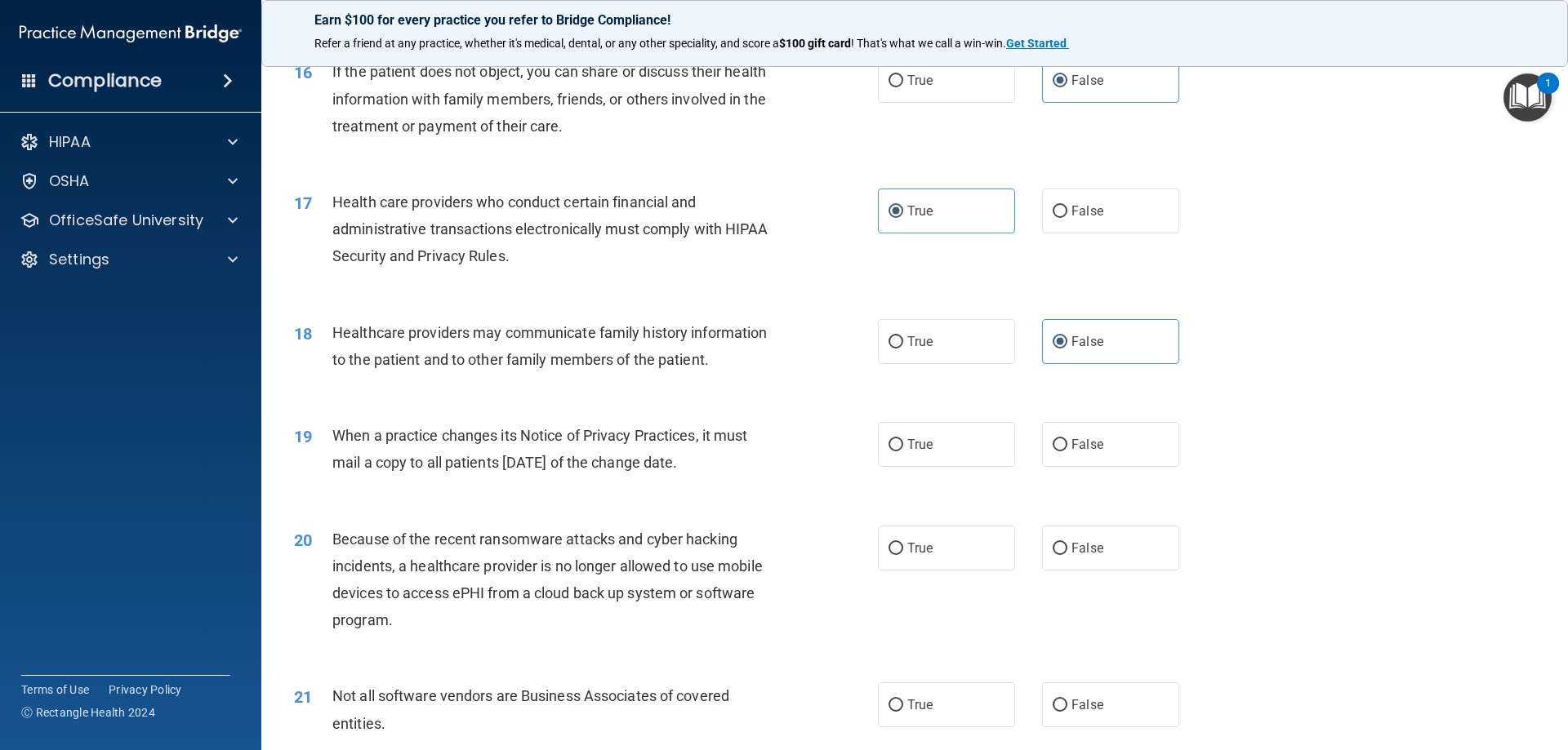
scroll to position [1959, 0]
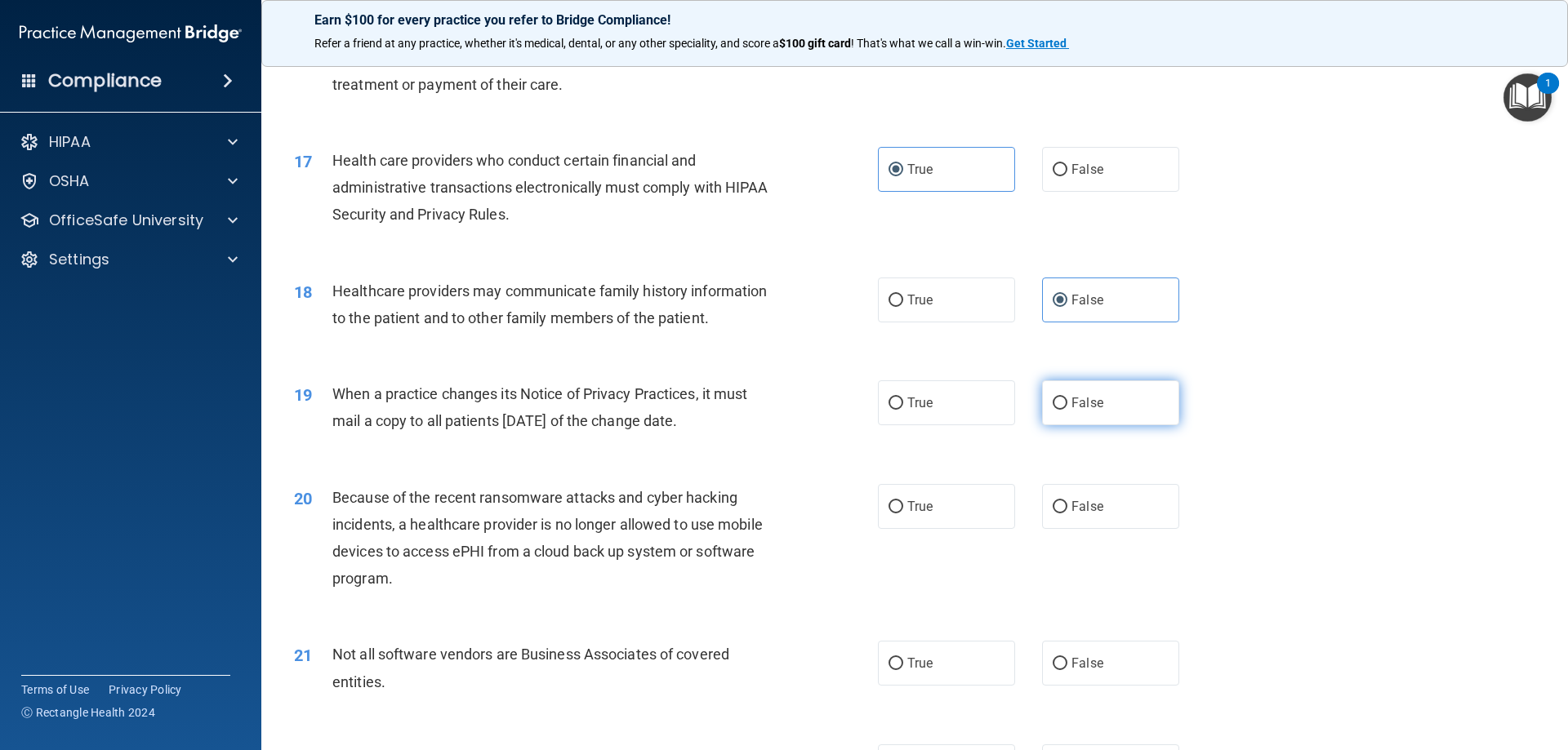
click at [1072, 408] on span "False" at bounding box center [1087, 402] width 32 height 16
click at [1068, 408] on input "False" at bounding box center [1060, 403] width 15 height 12
radio input "true"
click at [1078, 515] on label "False" at bounding box center [1110, 507] width 137 height 45
click at [1068, 513] on input "False" at bounding box center [1060, 507] width 15 height 12
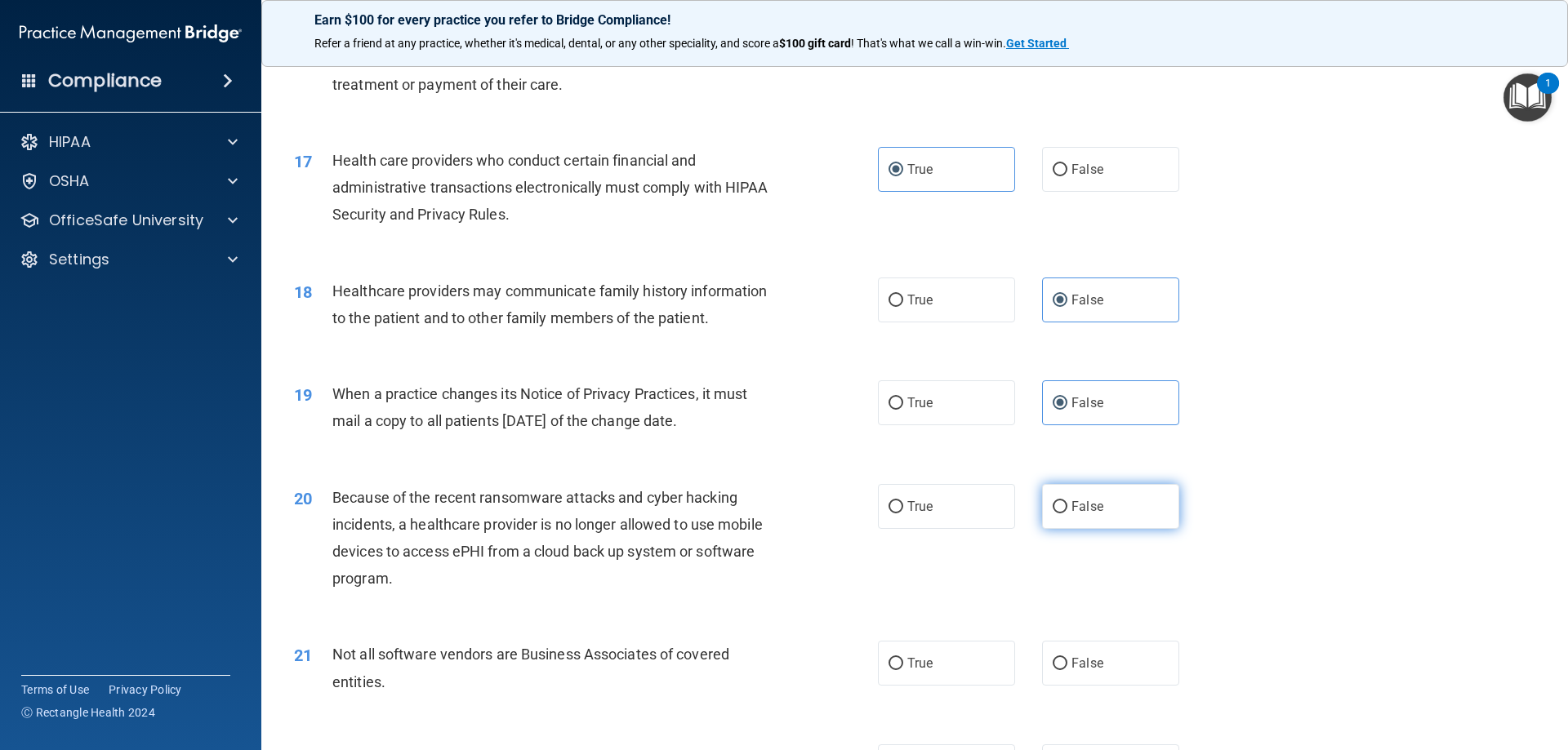
radio input "true"
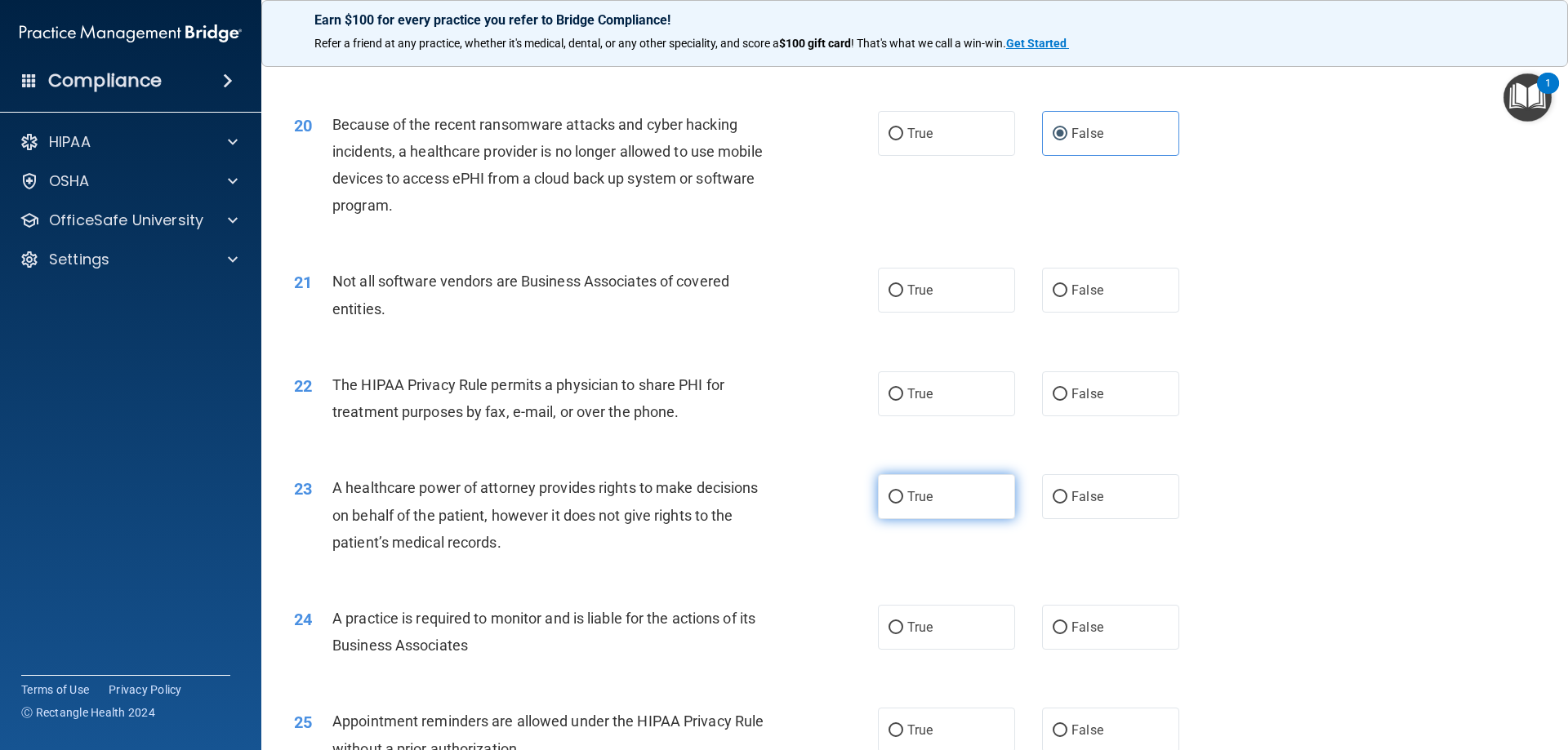
scroll to position [2367, 0]
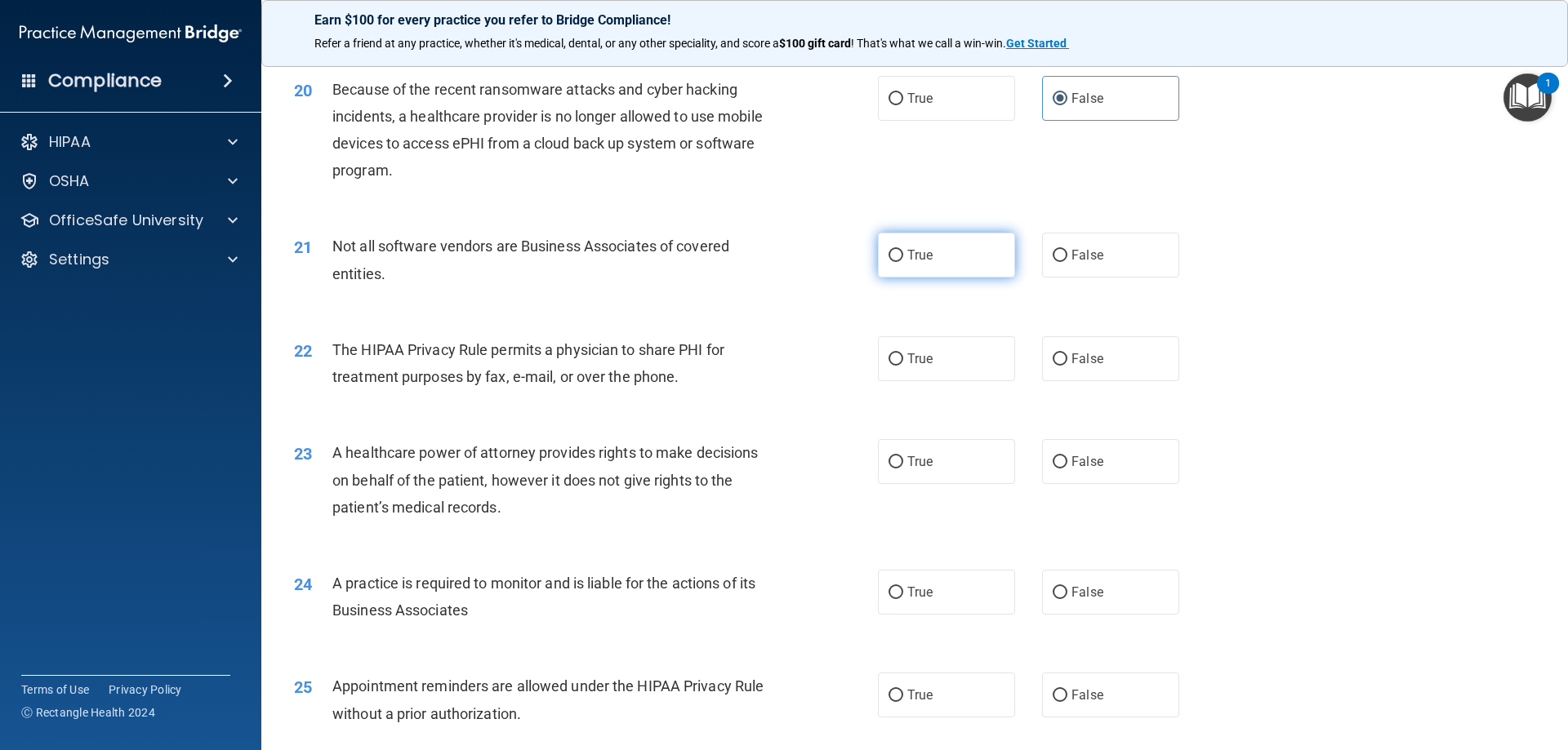
click at [941, 257] on label "True" at bounding box center [946, 255] width 137 height 45
click at [904, 257] on input "True" at bounding box center [896, 256] width 15 height 12
radio input "true"
click at [925, 361] on span "True" at bounding box center [920, 358] width 25 height 16
click at [904, 361] on input "True" at bounding box center [896, 359] width 15 height 12
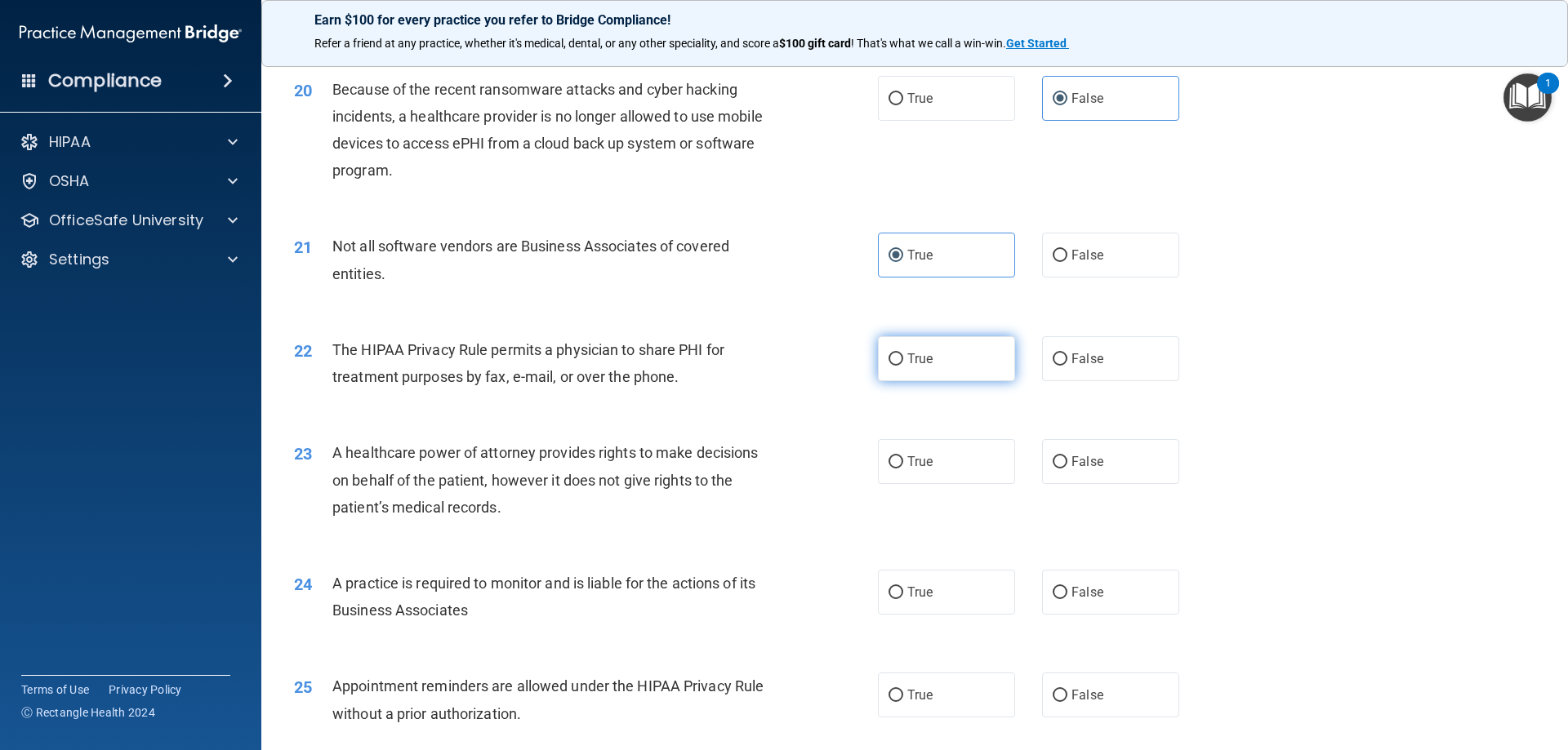
radio input "true"
click at [945, 461] on label "True" at bounding box center [946, 461] width 137 height 45
click at [904, 461] on input "True" at bounding box center [896, 462] width 15 height 12
radio input "true"
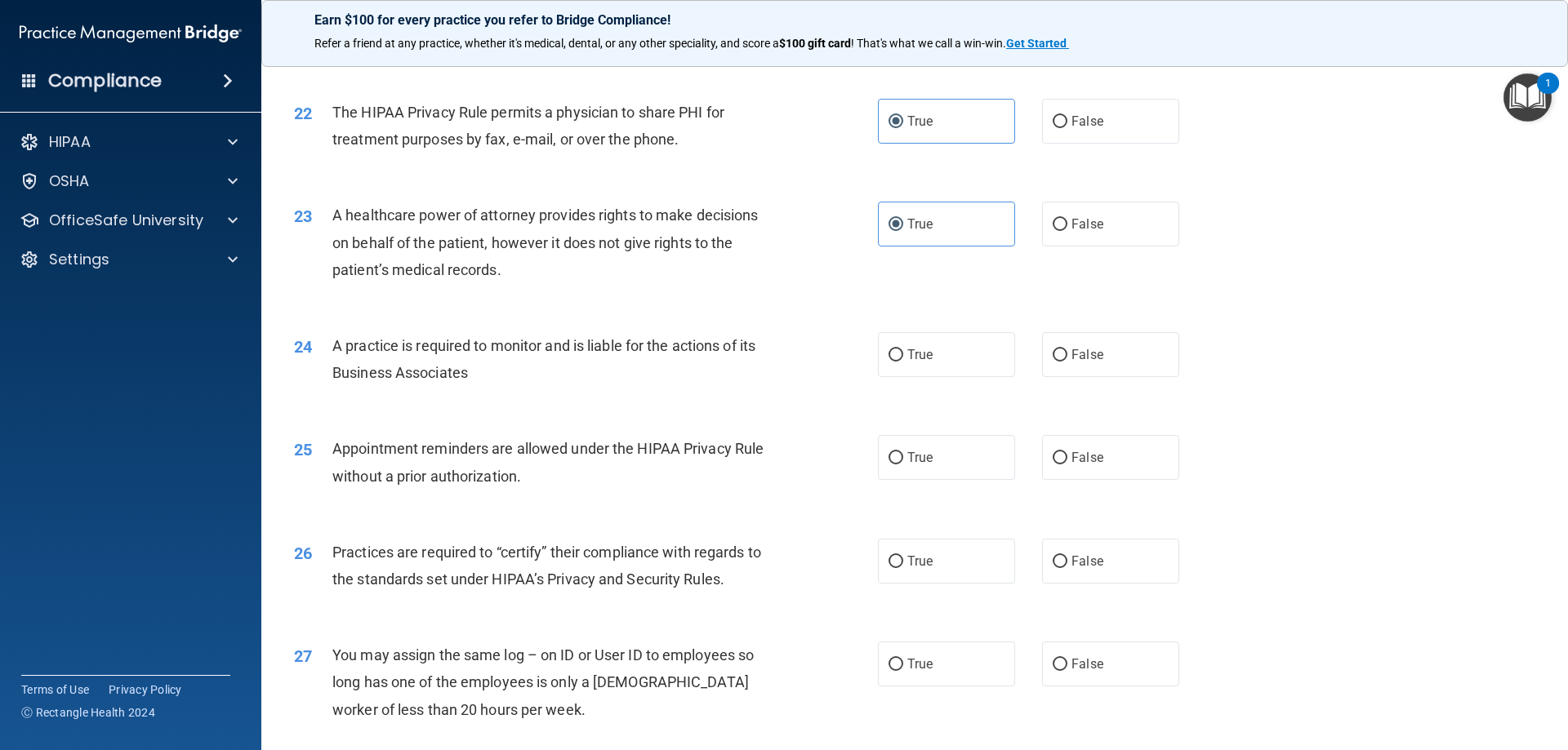
scroll to position [2612, 0]
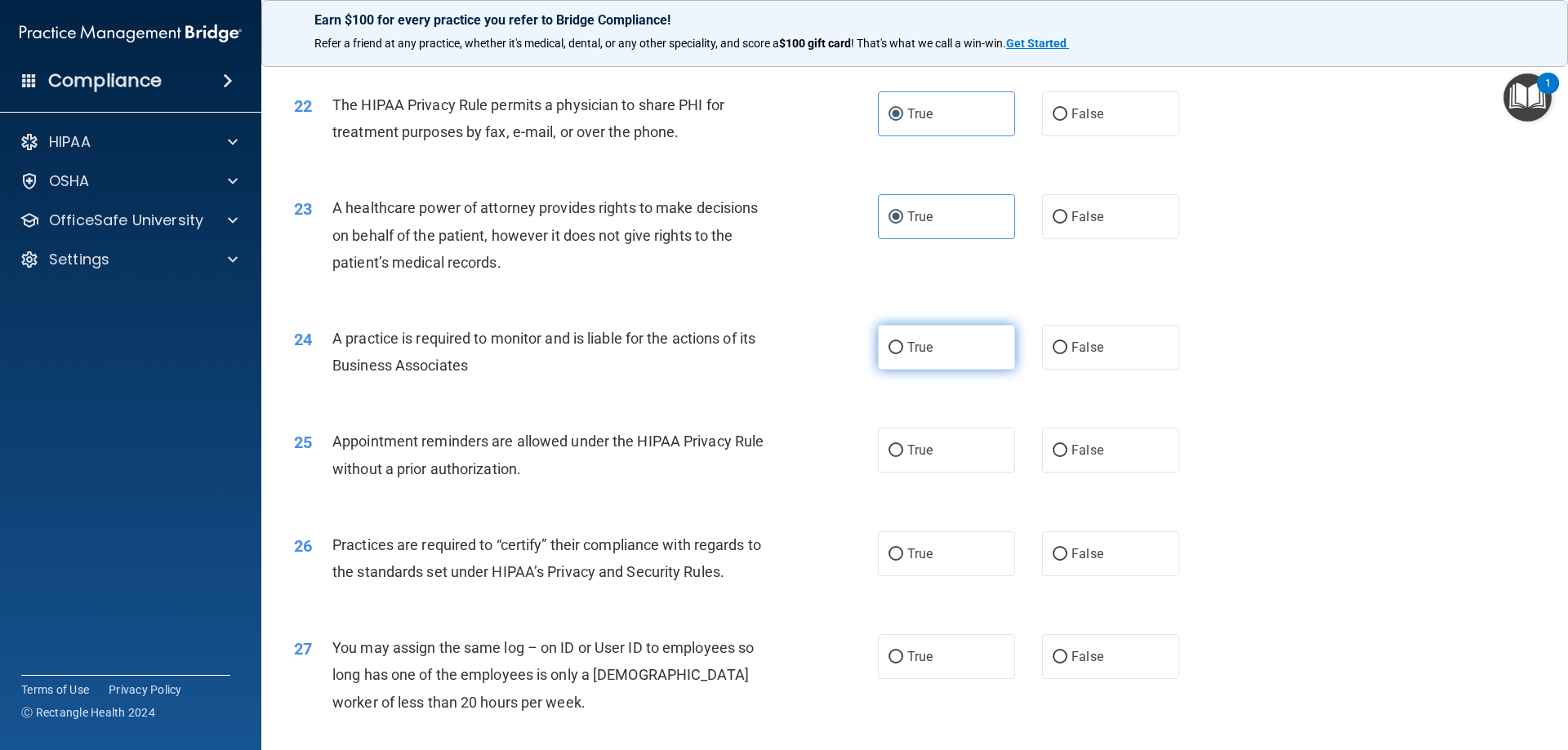
click at [928, 343] on label "True" at bounding box center [946, 347] width 137 height 45
click at [904, 343] on input "True" at bounding box center [896, 348] width 15 height 12
radio input "true"
click at [933, 453] on label "True" at bounding box center [946, 450] width 137 height 45
click at [904, 453] on input "True" at bounding box center [896, 451] width 15 height 12
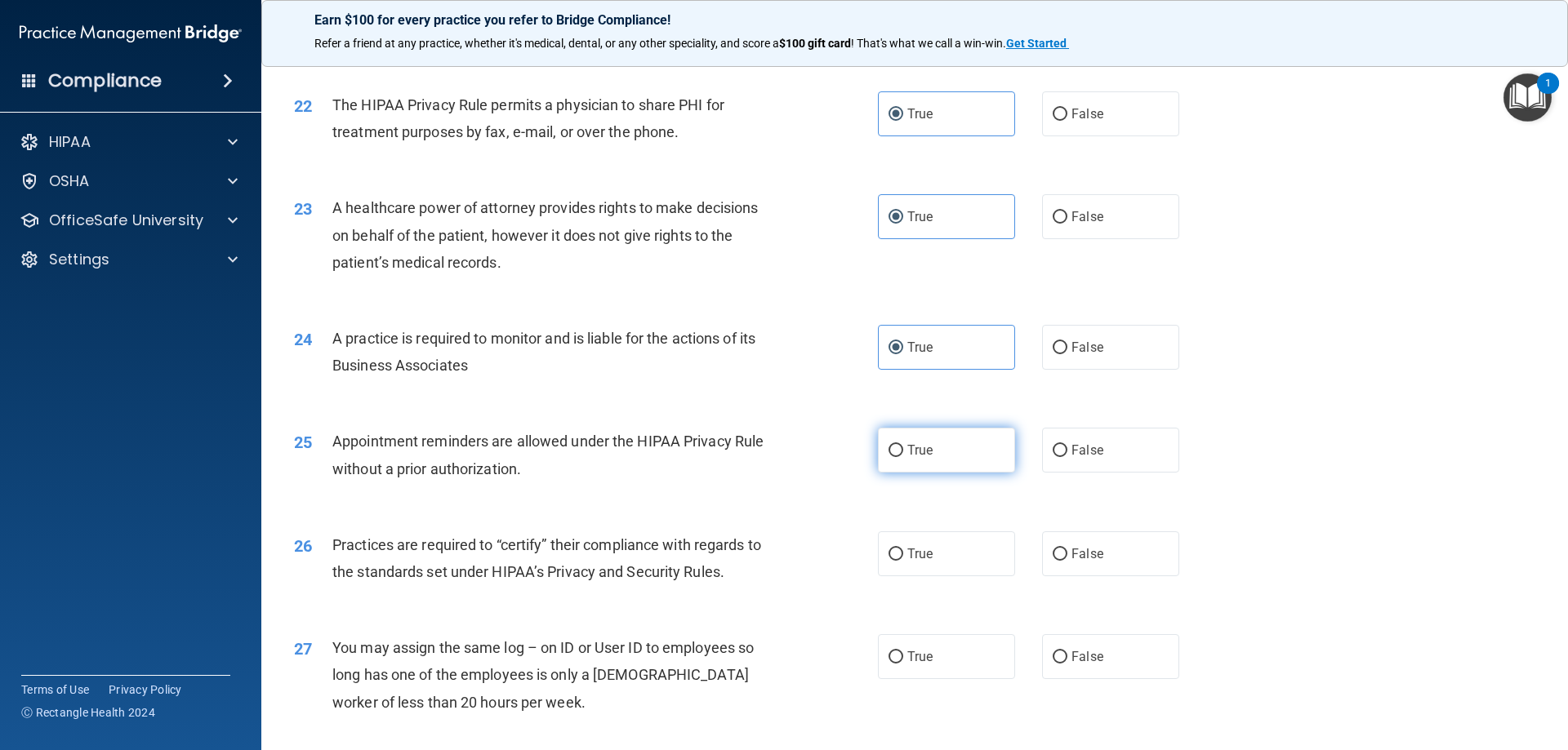
radio input "true"
click at [950, 553] on label "True" at bounding box center [946, 553] width 137 height 45
click at [904, 553] on input "True" at bounding box center [896, 554] width 15 height 12
radio input "true"
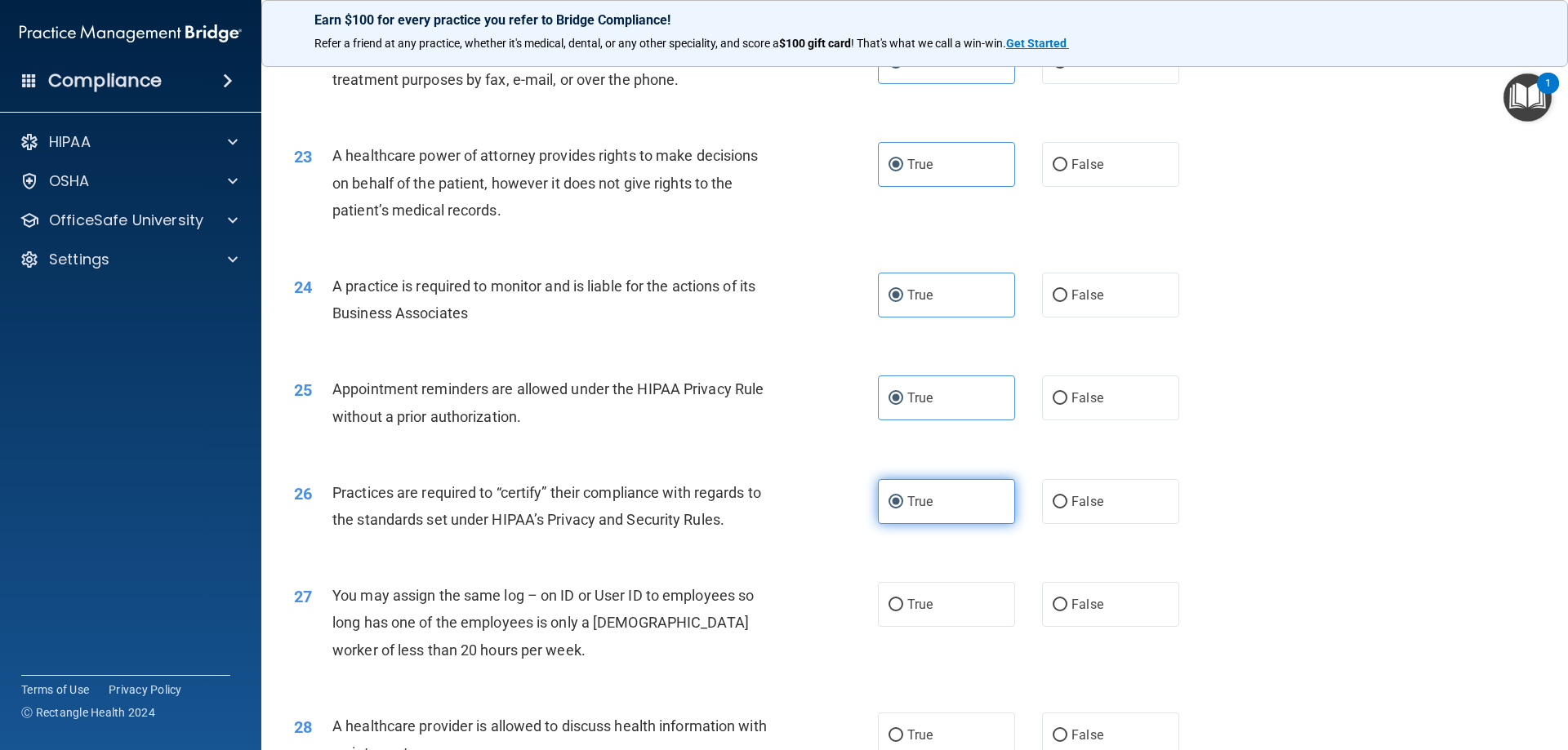
scroll to position [2694, 0]
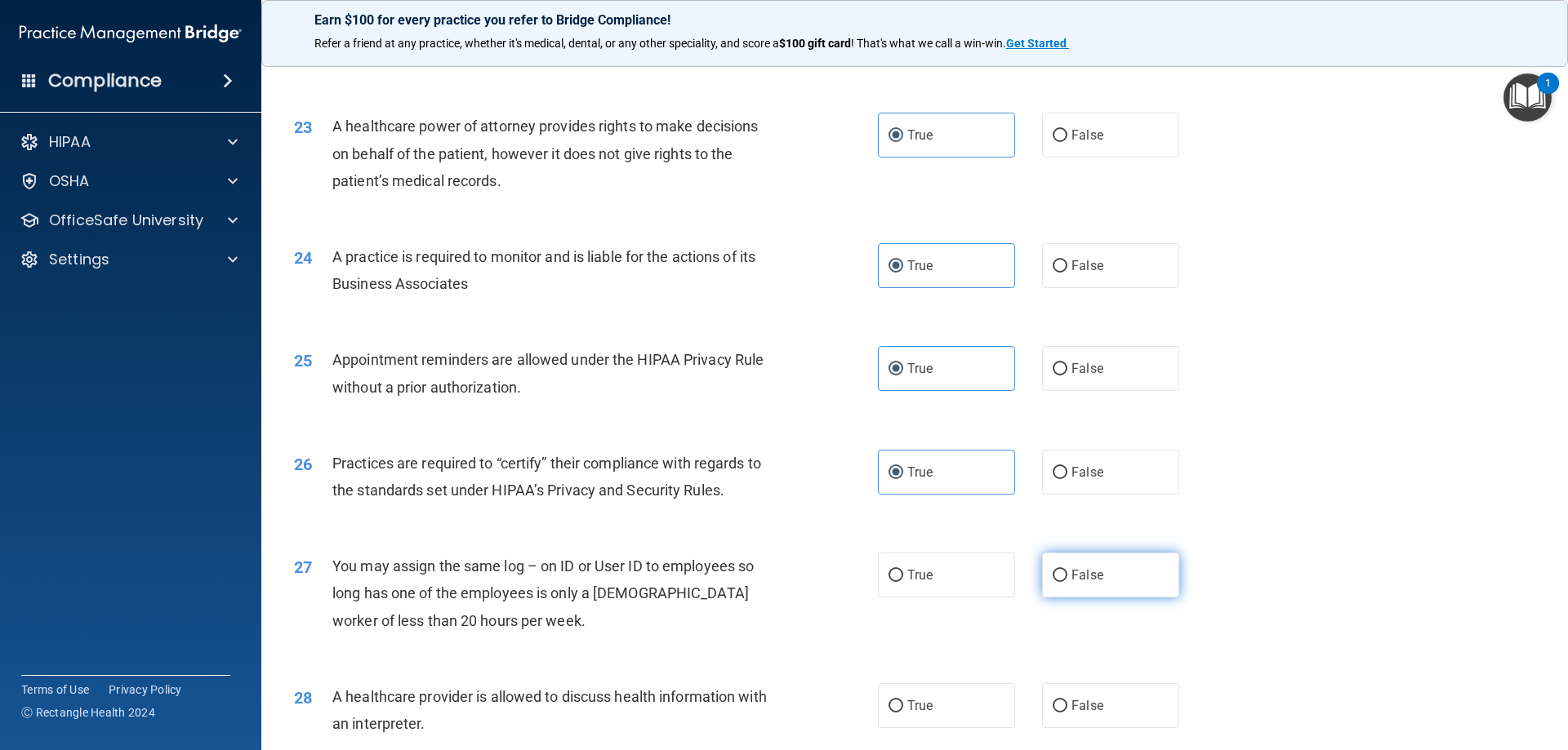
click at [1108, 584] on label "False" at bounding box center [1110, 575] width 137 height 45
click at [1068, 582] on input "False" at bounding box center [1060, 575] width 15 height 12
radio input "true"
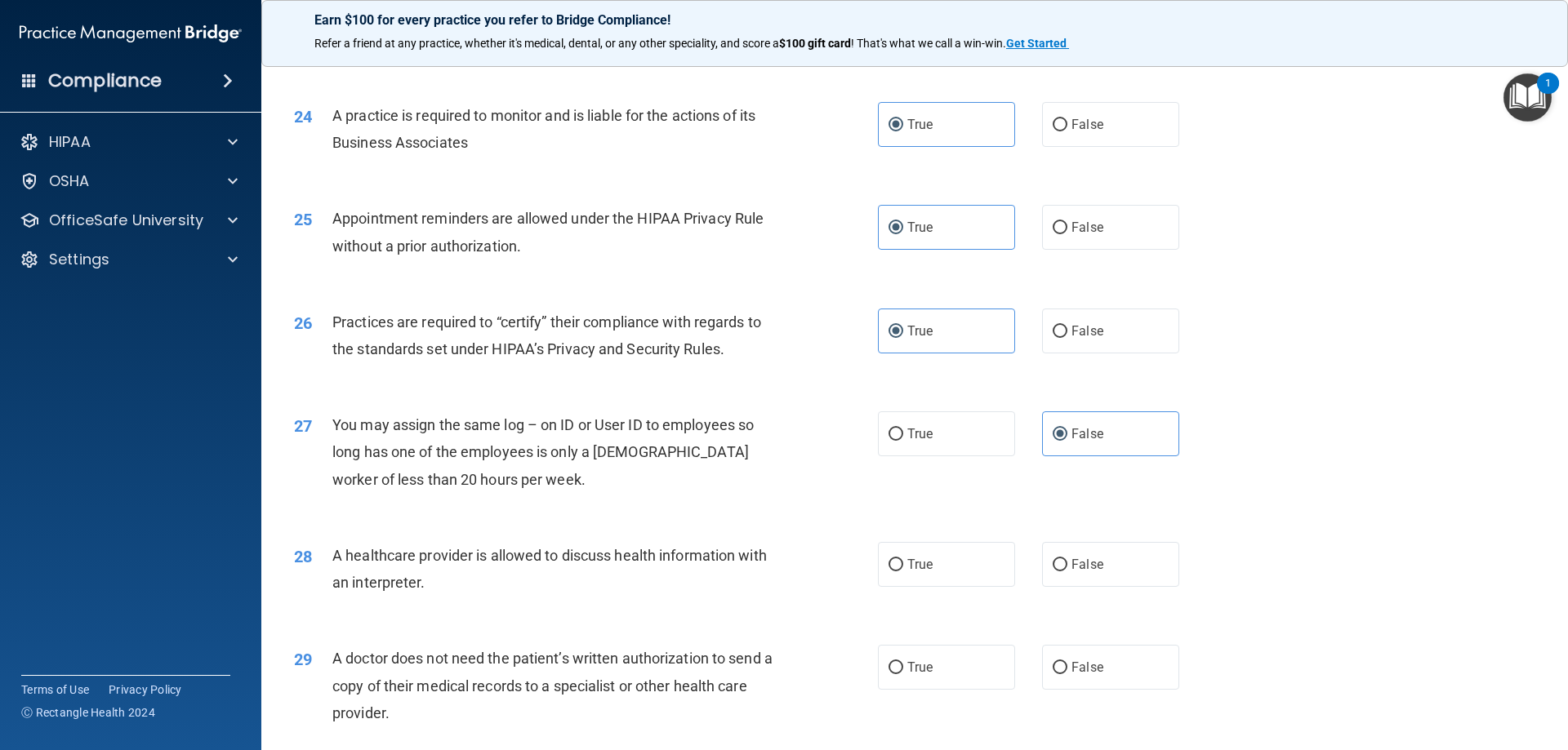
scroll to position [2857, 0]
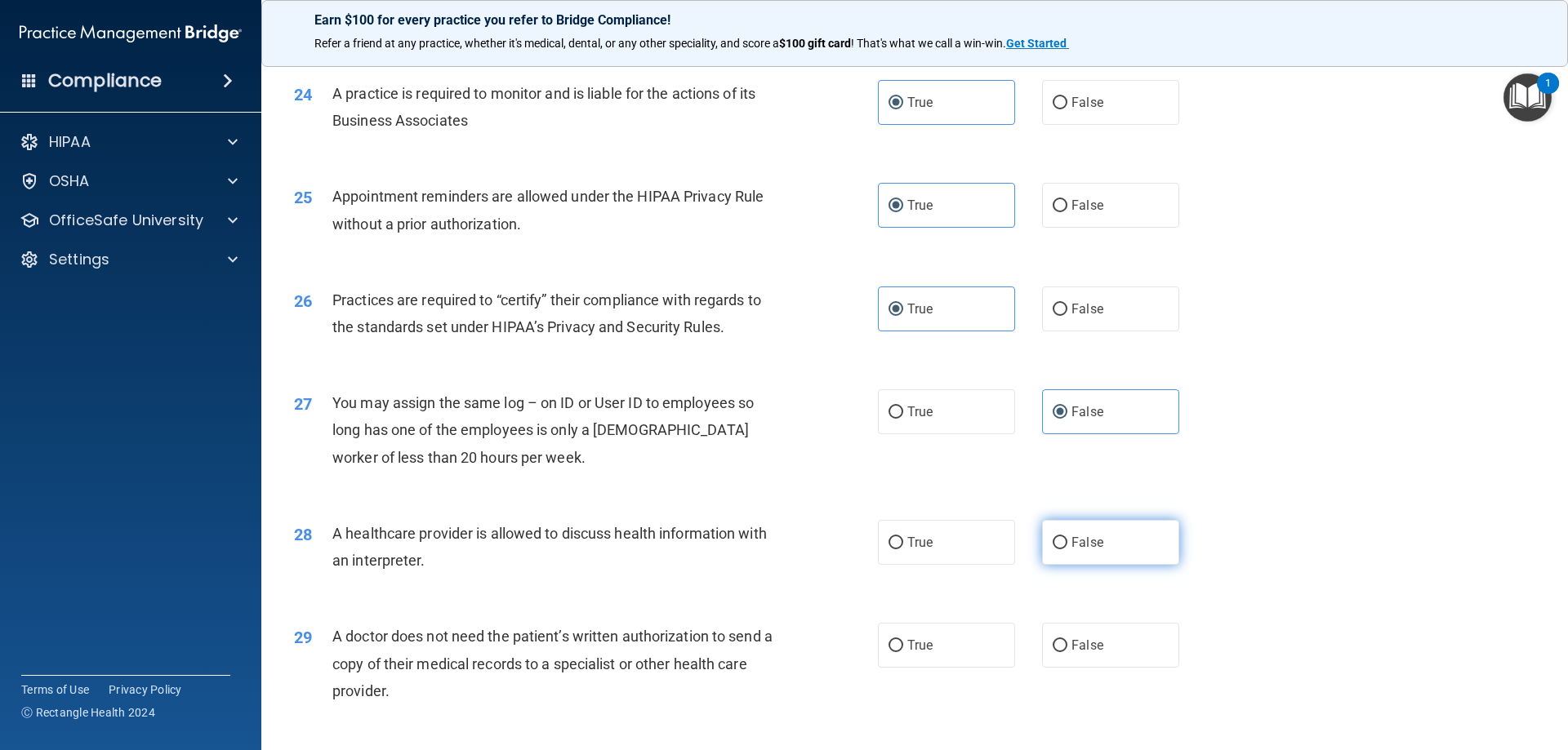
click at [1076, 556] on label "False" at bounding box center [1110, 542] width 137 height 45
click at [1068, 549] on input "False" at bounding box center [1060, 543] width 15 height 12
radio input "true"
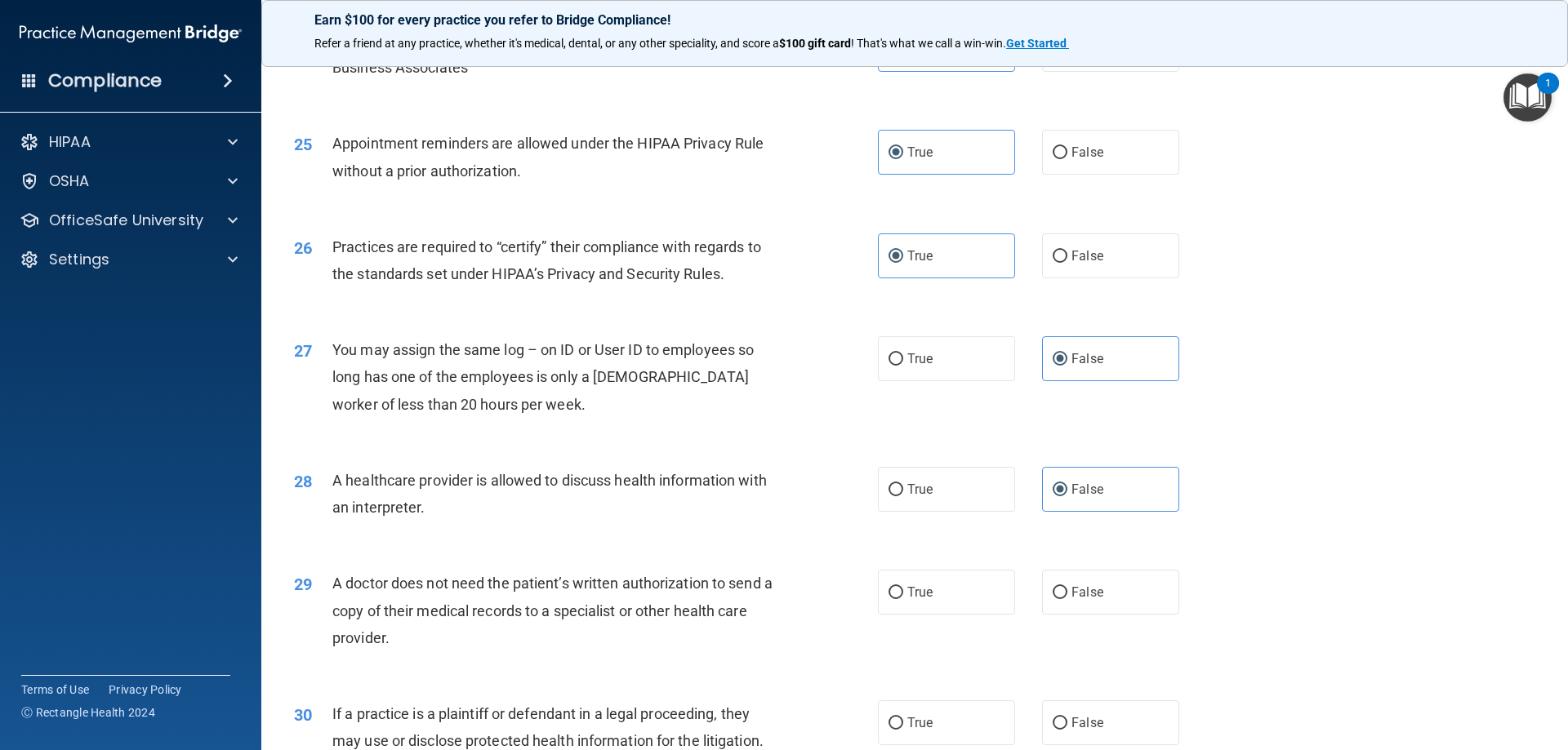
scroll to position [2939, 0]
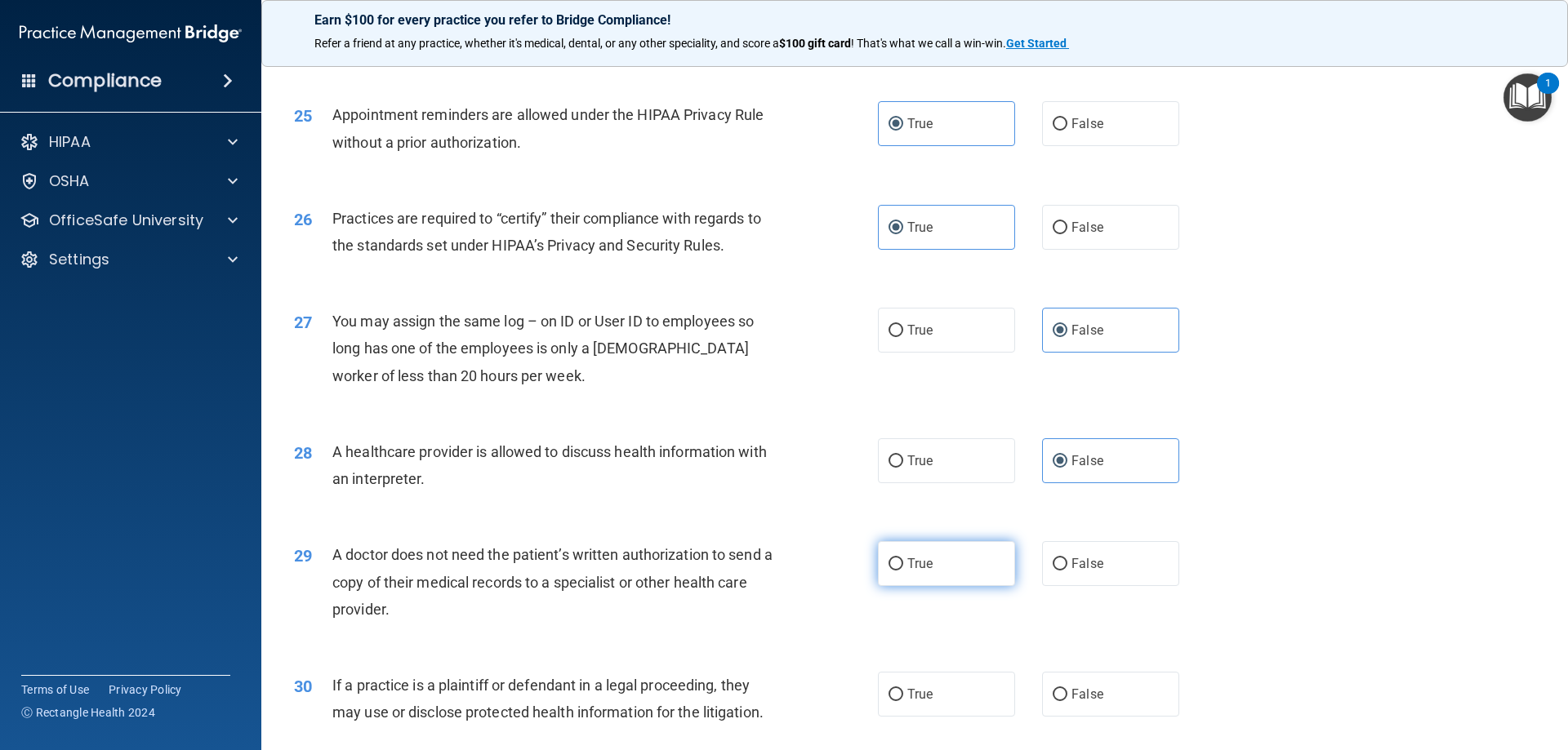
click at [973, 568] on label "True" at bounding box center [946, 563] width 137 height 45
click at [904, 568] on input "True" at bounding box center [896, 564] width 15 height 12
radio input "true"
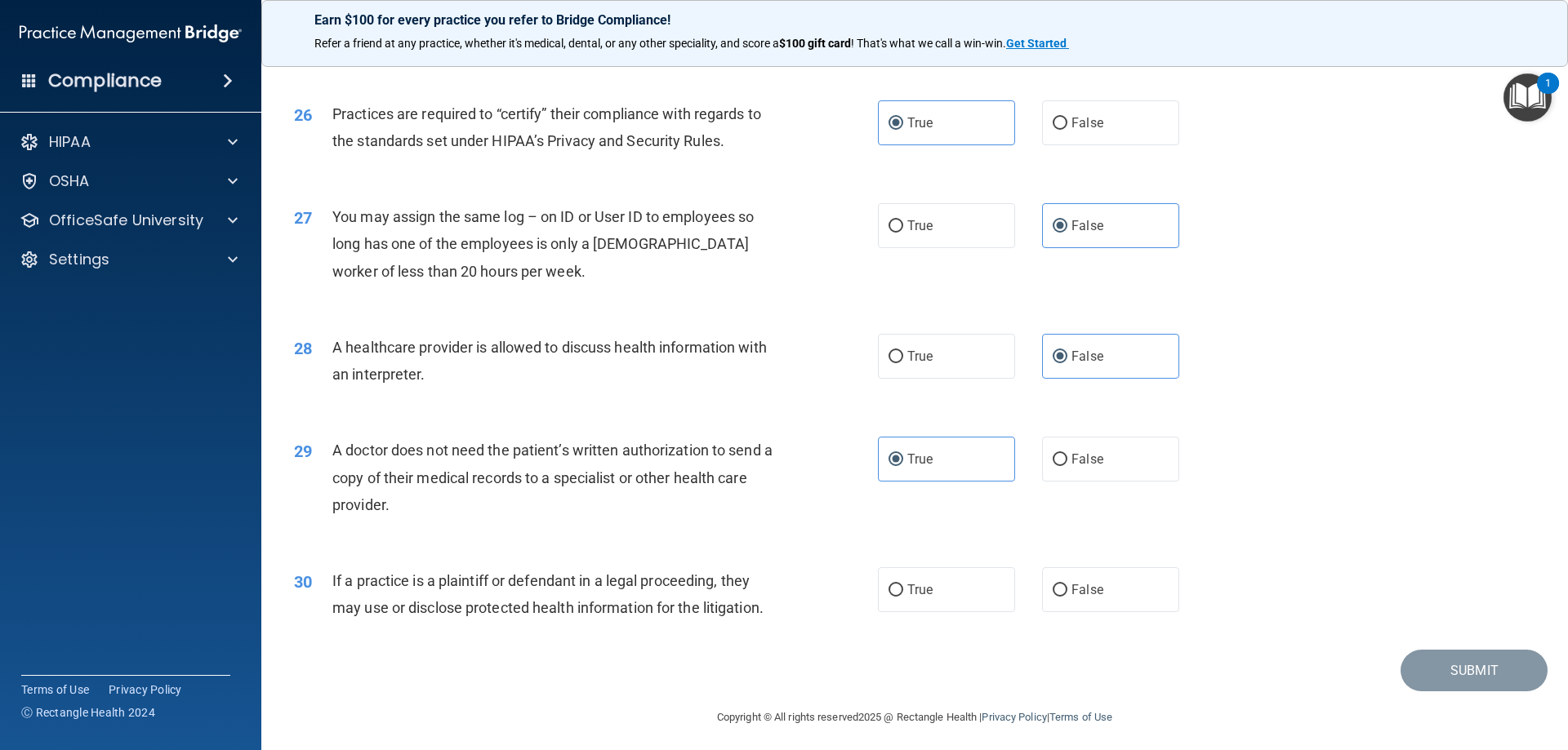
scroll to position [3050, 0]
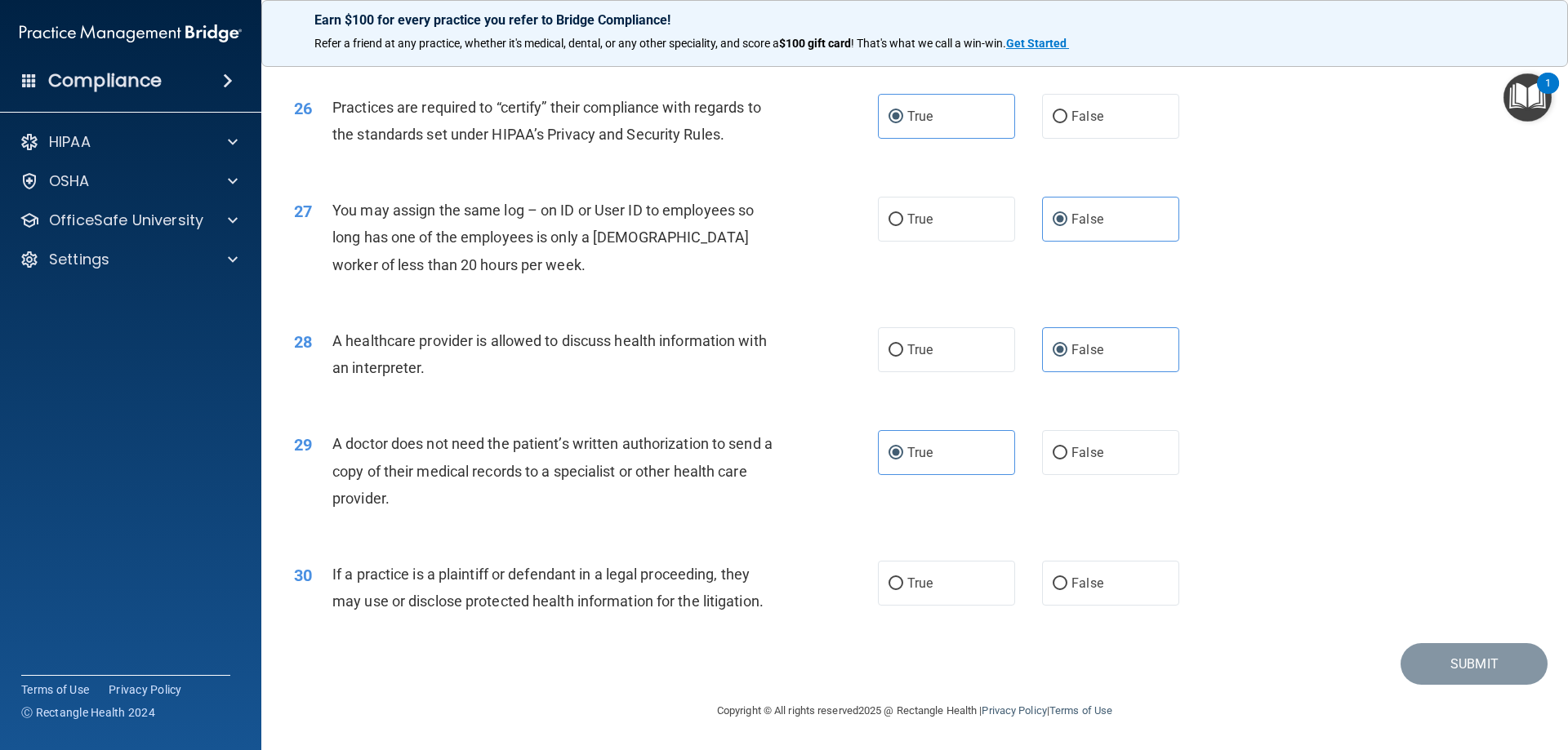
drag, startPoint x: 1093, startPoint y: 594, endPoint x: 1193, endPoint y: 607, distance: 100.8
click at [1093, 595] on label "False" at bounding box center [1110, 583] width 137 height 45
click at [1068, 590] on input "False" at bounding box center [1060, 584] width 15 height 12
radio input "true"
click at [1456, 665] on button "Submit" at bounding box center [1474, 664] width 147 height 42
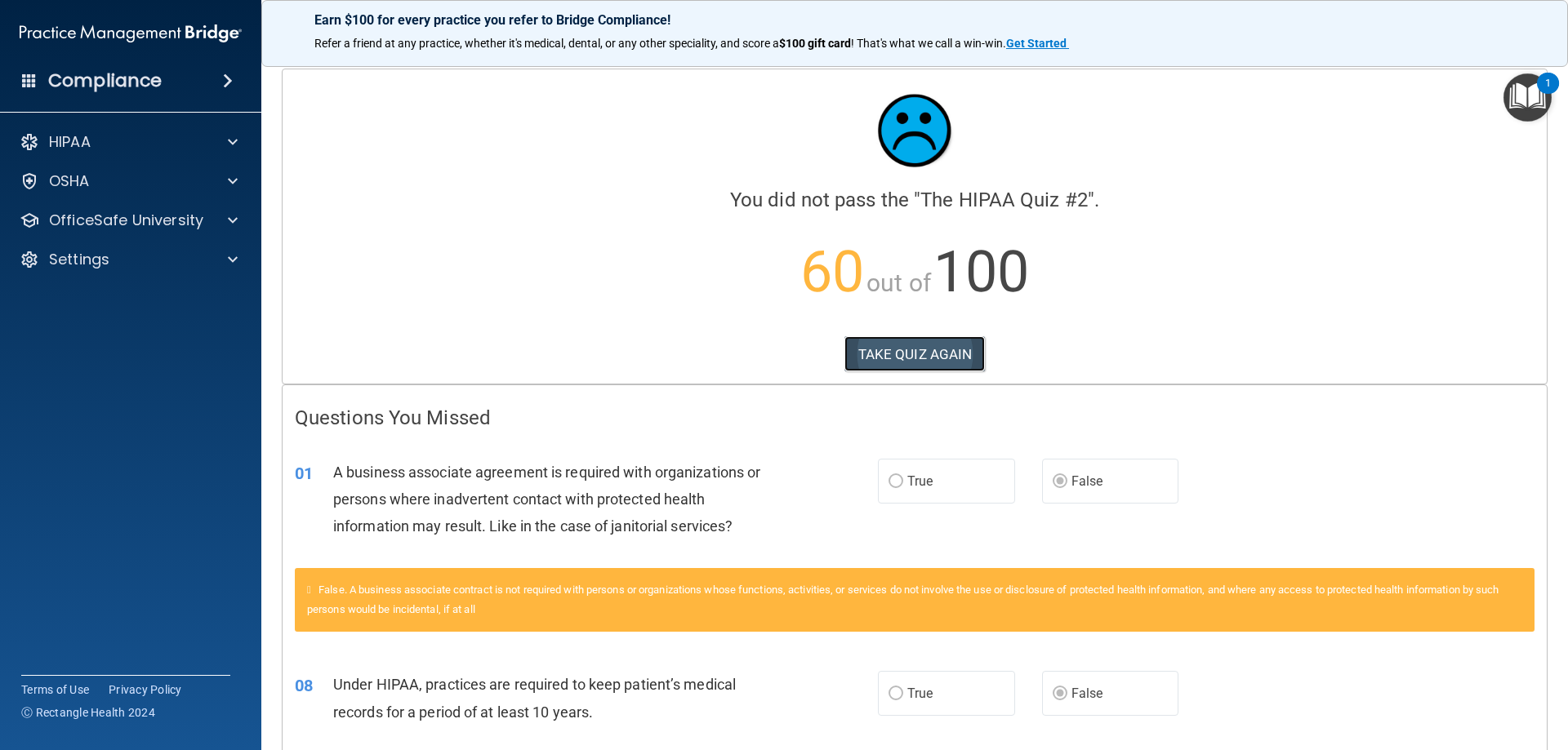
click at [892, 345] on button "TAKE QUIZ AGAIN" at bounding box center [915, 354] width 141 height 36
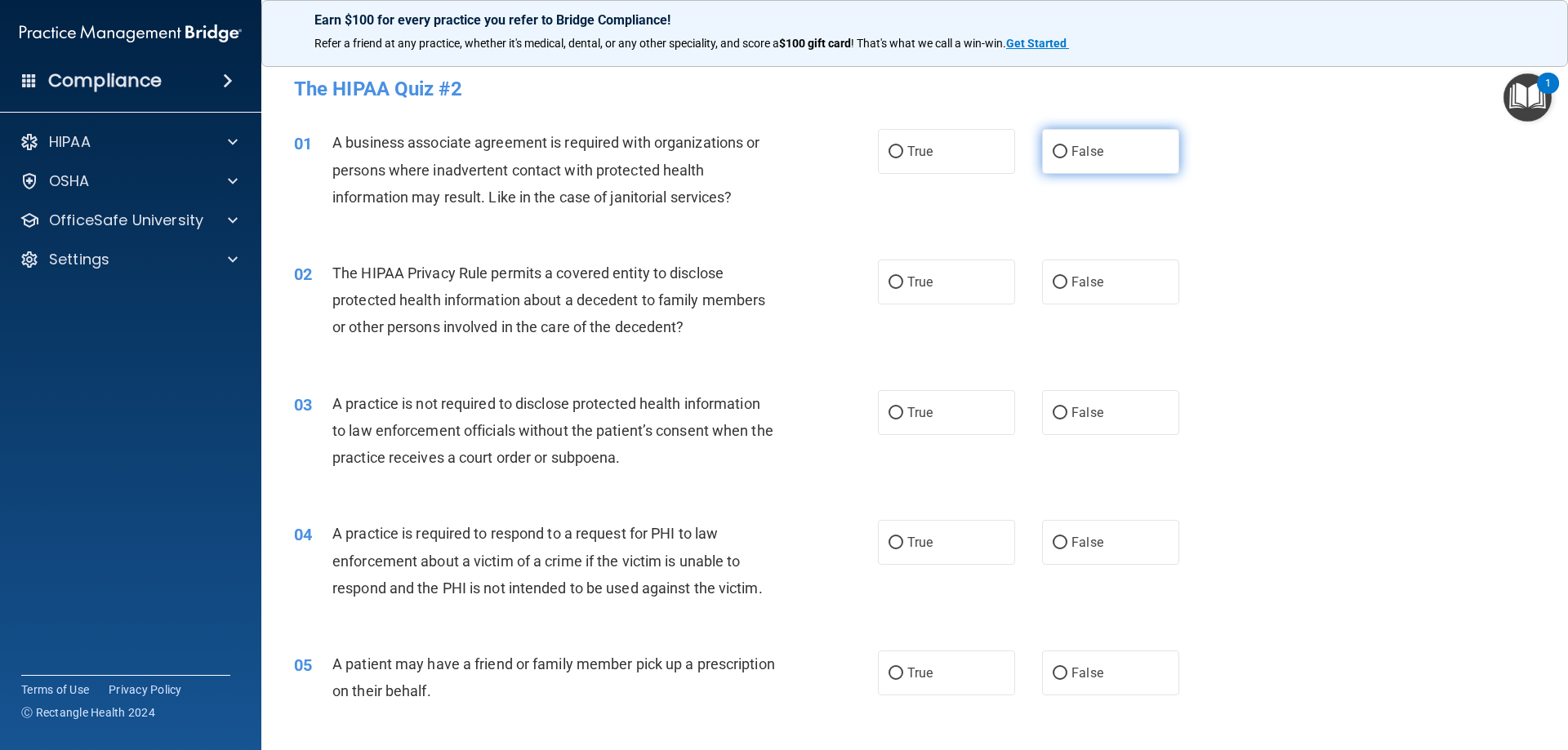
click at [1073, 156] on span "False" at bounding box center [1087, 151] width 32 height 16
click at [1068, 156] on input "False" at bounding box center [1060, 152] width 15 height 12
radio input "true"
click at [1087, 288] on span "False" at bounding box center [1087, 282] width 32 height 16
click at [1068, 288] on input "False" at bounding box center [1060, 283] width 15 height 12
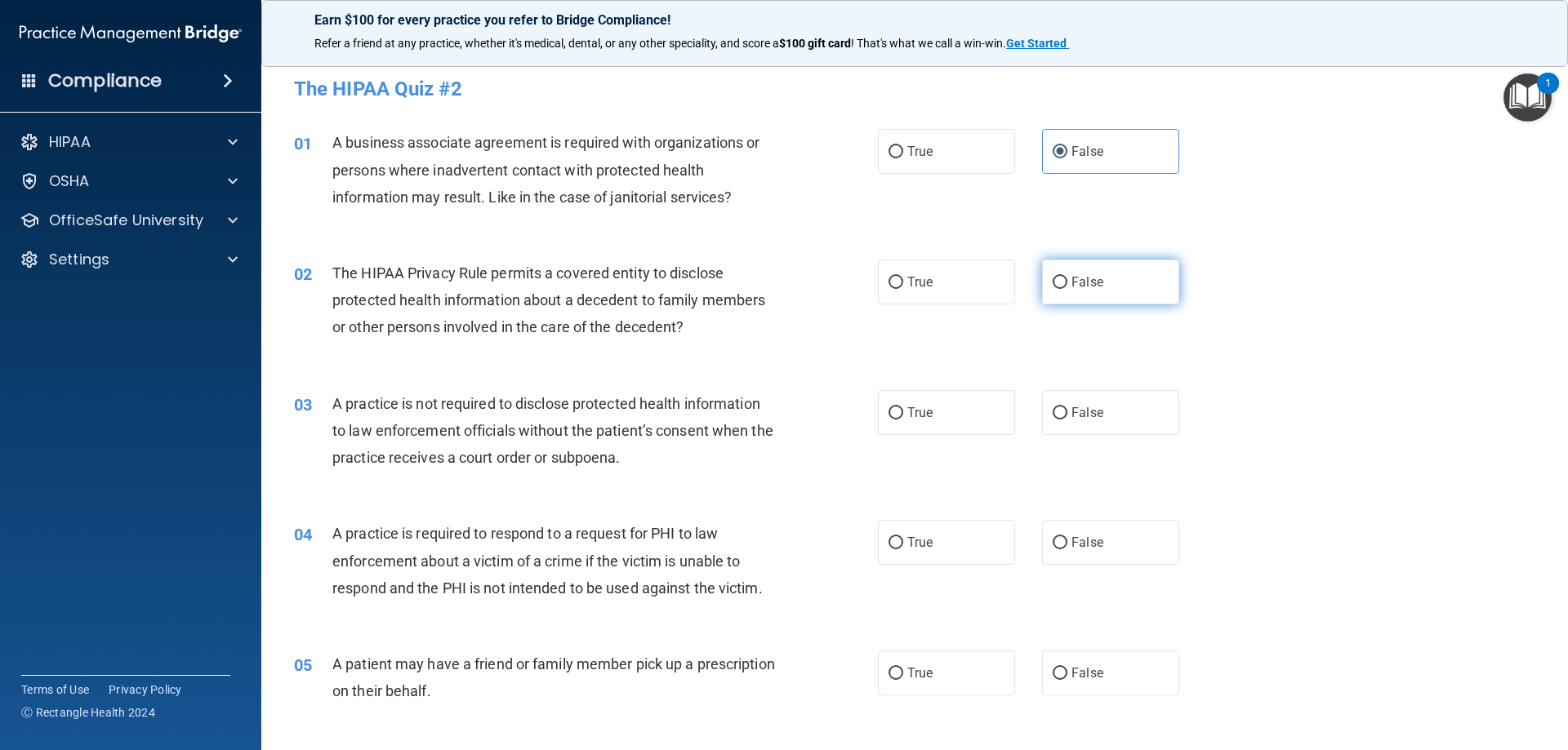
radio input "true"
click at [1058, 411] on input "False" at bounding box center [1060, 413] width 15 height 12
radio input "true"
click at [914, 546] on span "True" at bounding box center [920, 542] width 25 height 16
click at [904, 546] on input "True" at bounding box center [896, 543] width 15 height 12
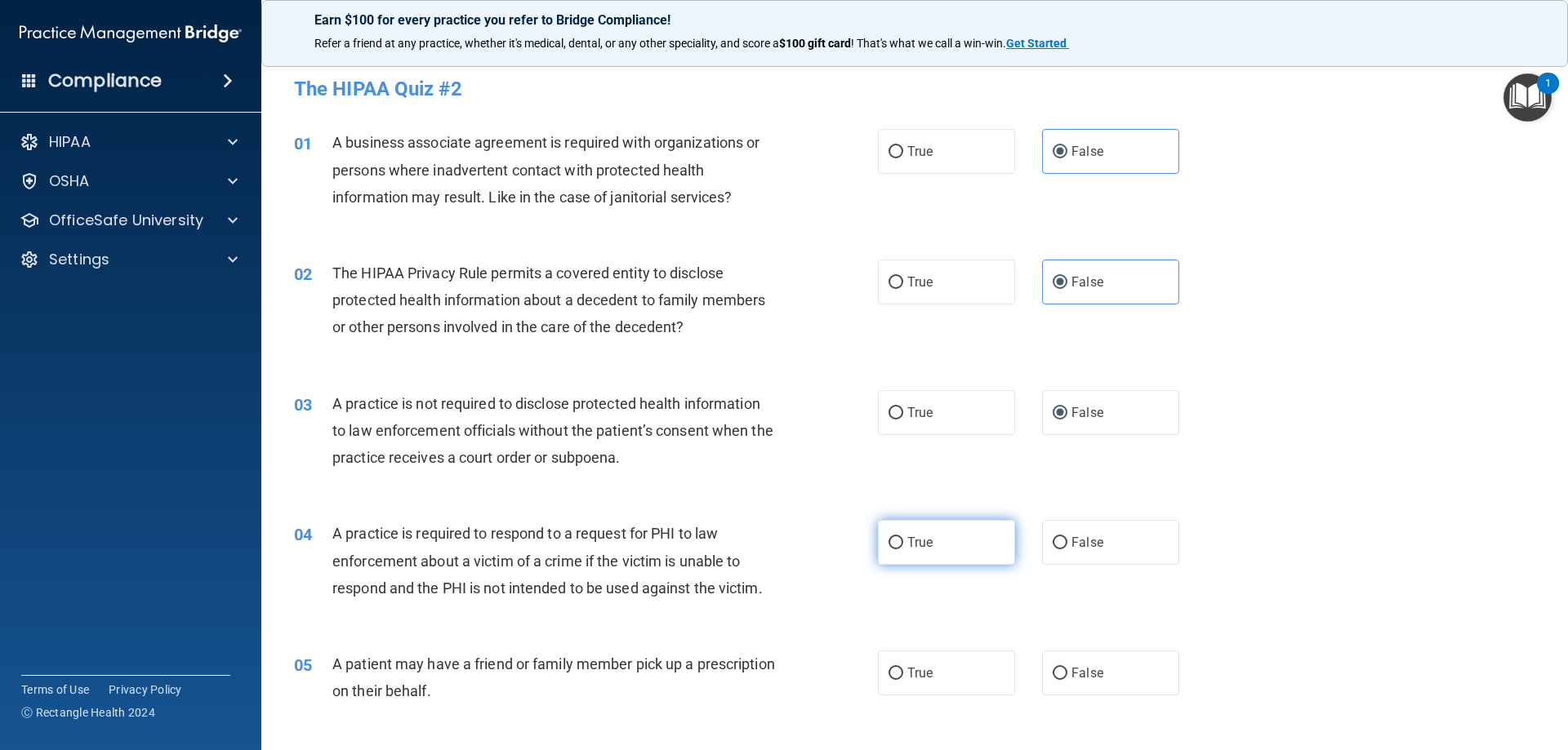
radio input "true"
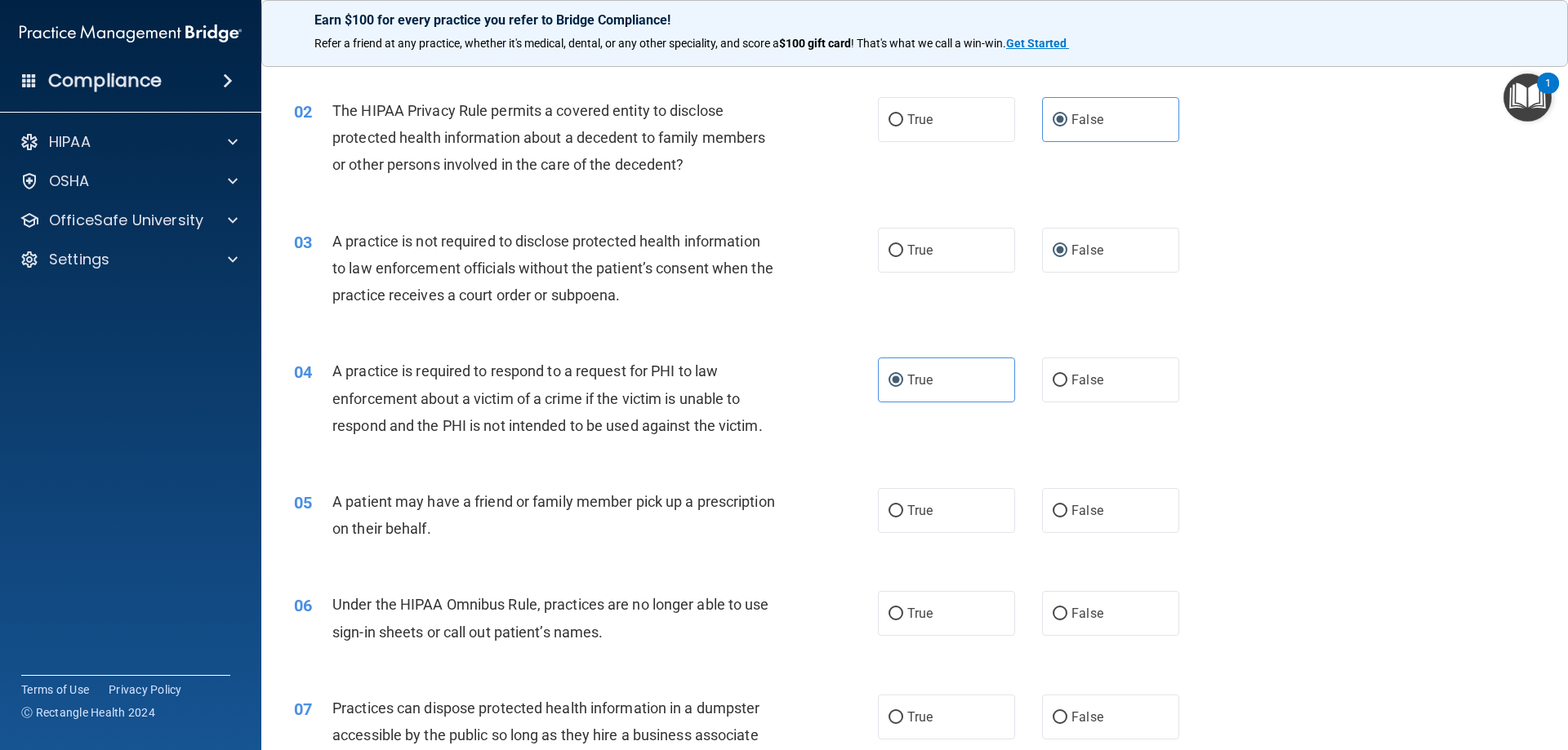
scroll to position [163, 0]
click at [921, 507] on span "True" at bounding box center [920, 510] width 25 height 16
click at [904, 507] on input "True" at bounding box center [896, 511] width 15 height 12
radio input "true"
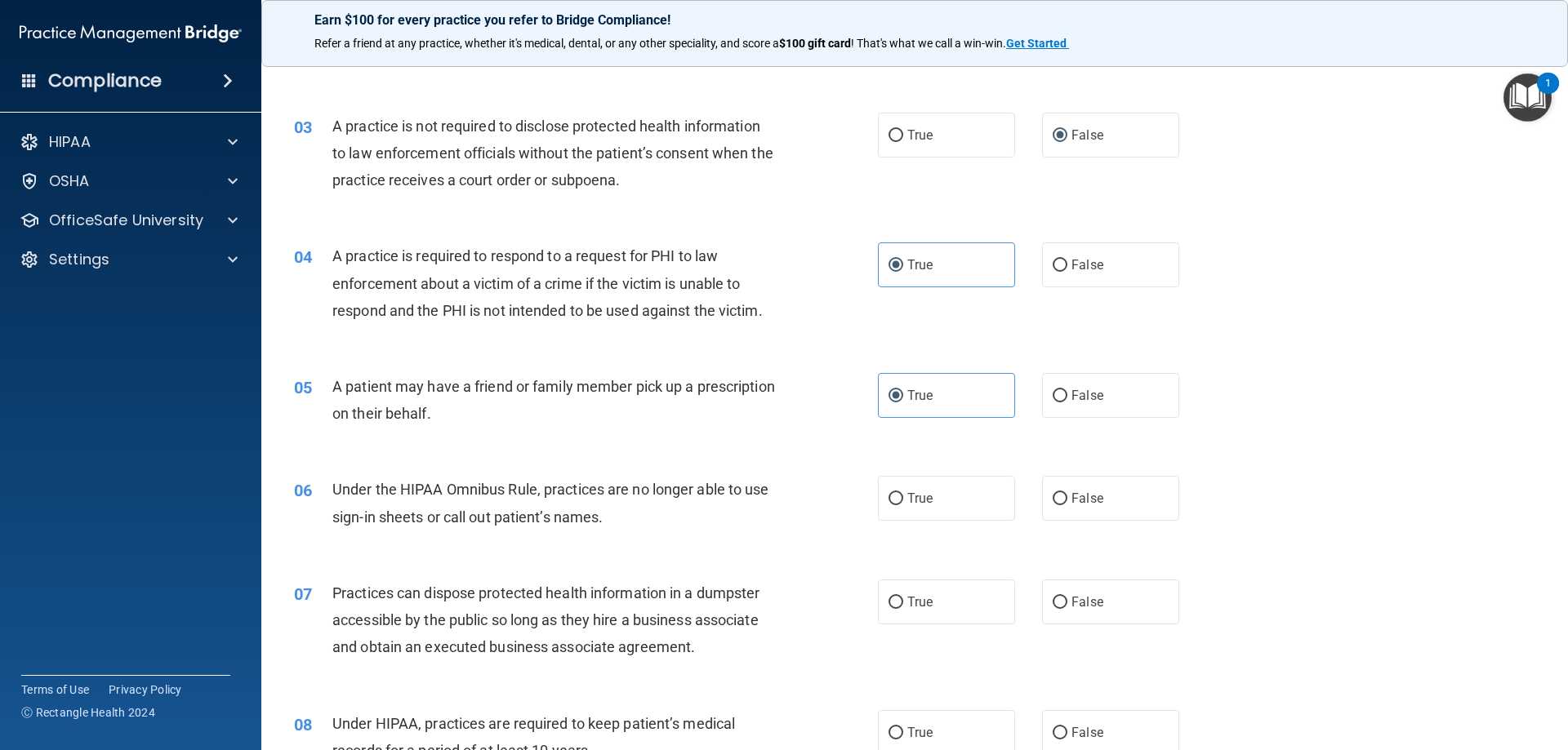
scroll to position [408, 0]
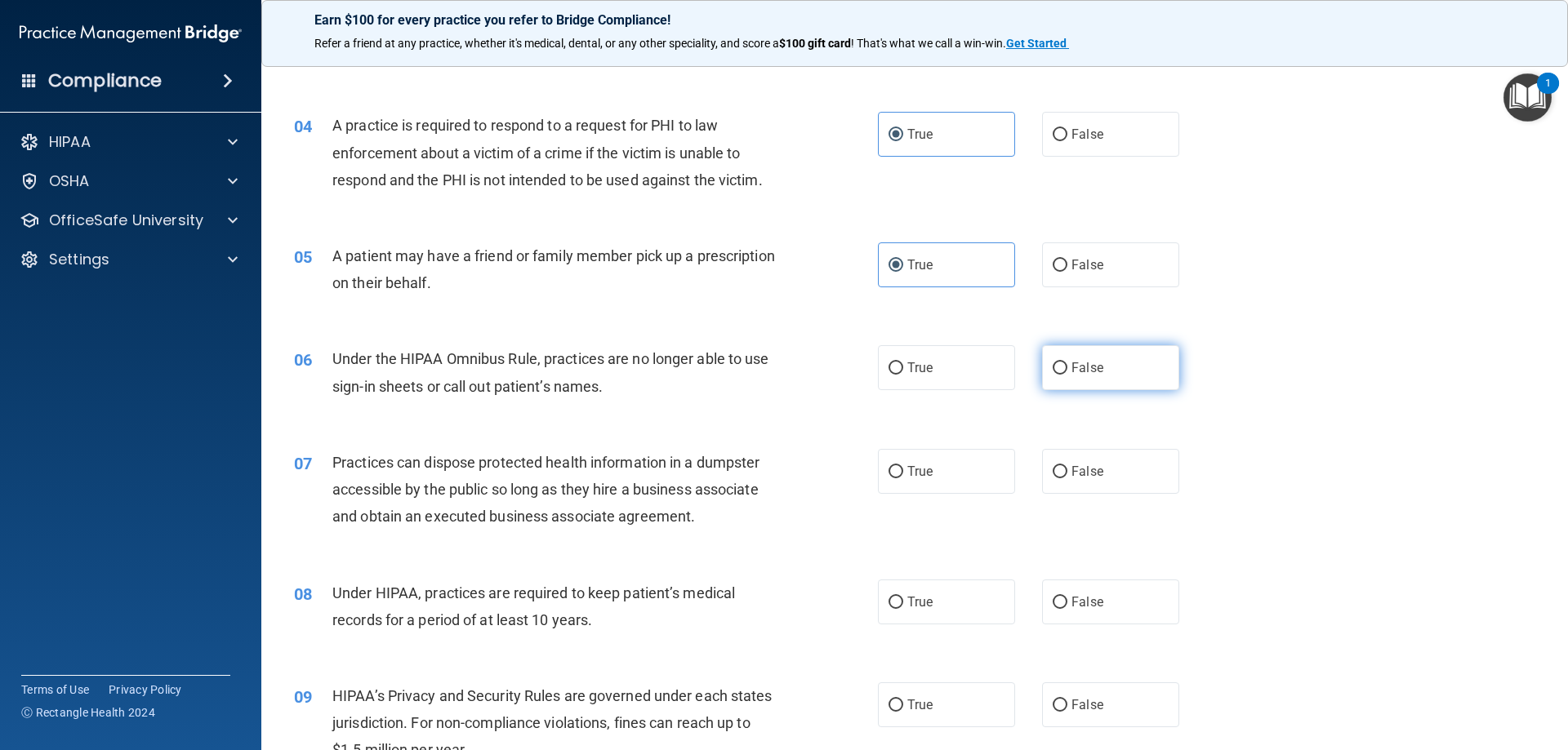
click at [1071, 376] on label "False" at bounding box center [1110, 367] width 137 height 45
click at [1068, 375] on input "False" at bounding box center [1060, 368] width 15 height 12
radio input "true"
click at [1072, 477] on span "False" at bounding box center [1087, 471] width 32 height 16
click at [1068, 477] on input "False" at bounding box center [1060, 472] width 15 height 12
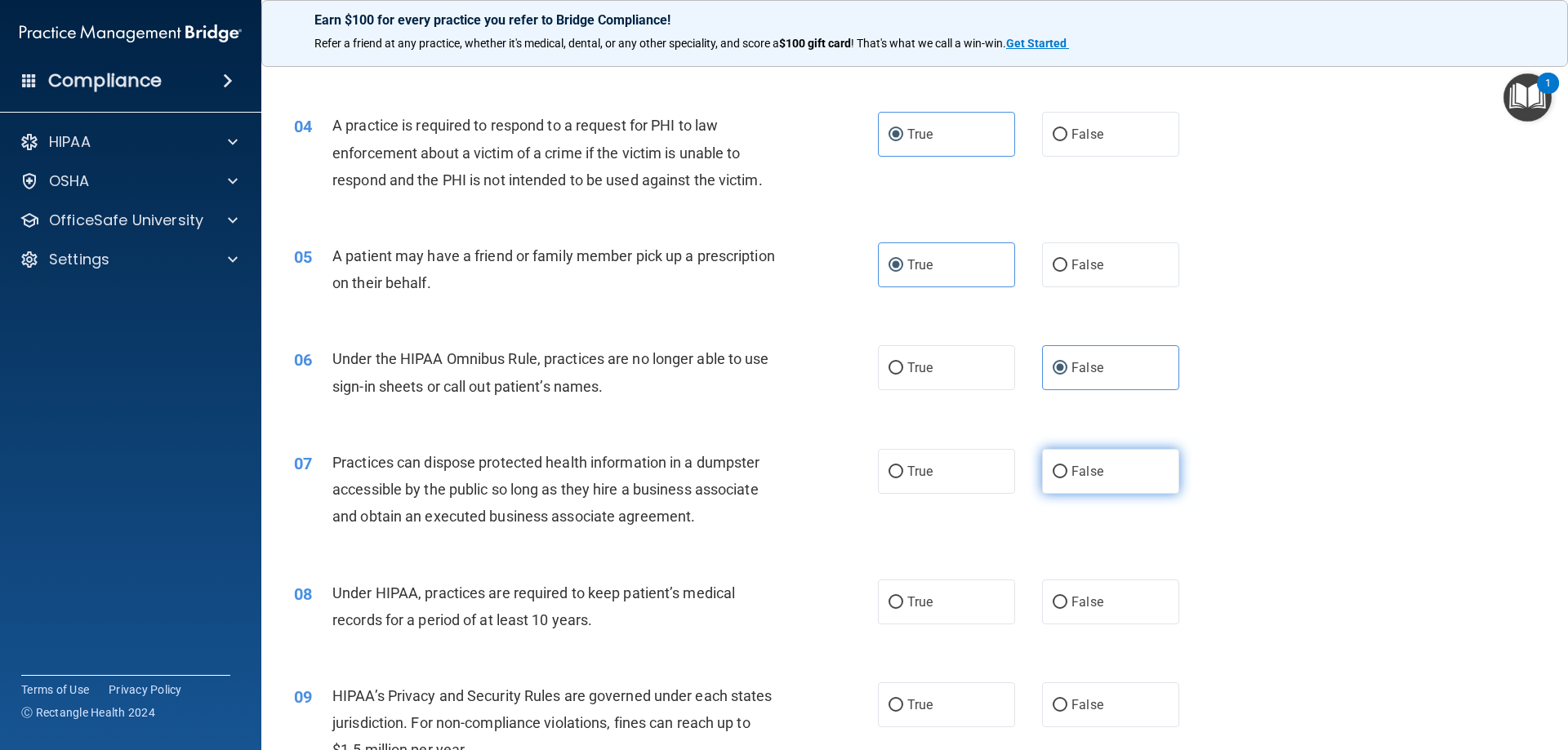
radio input "true"
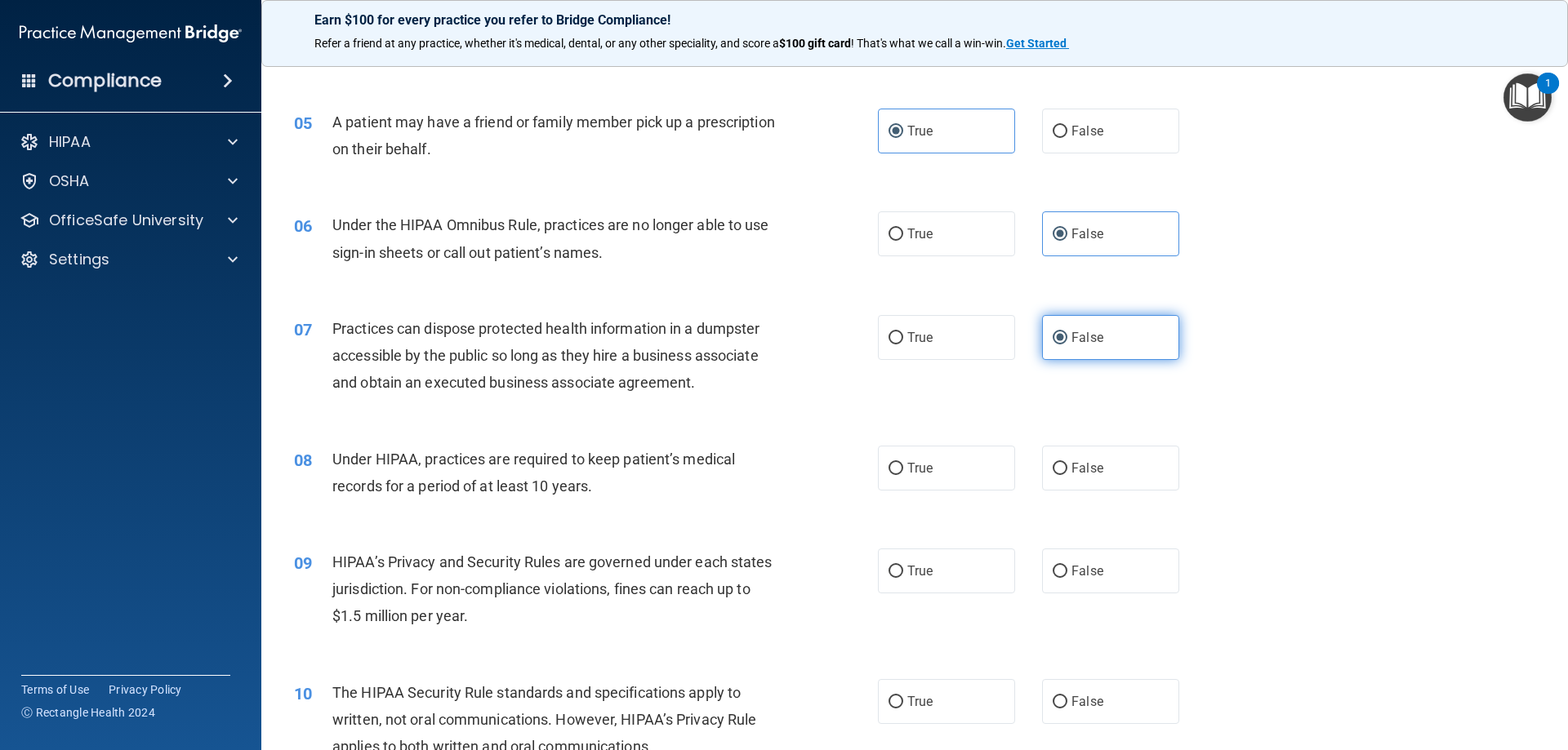
scroll to position [571, 0]
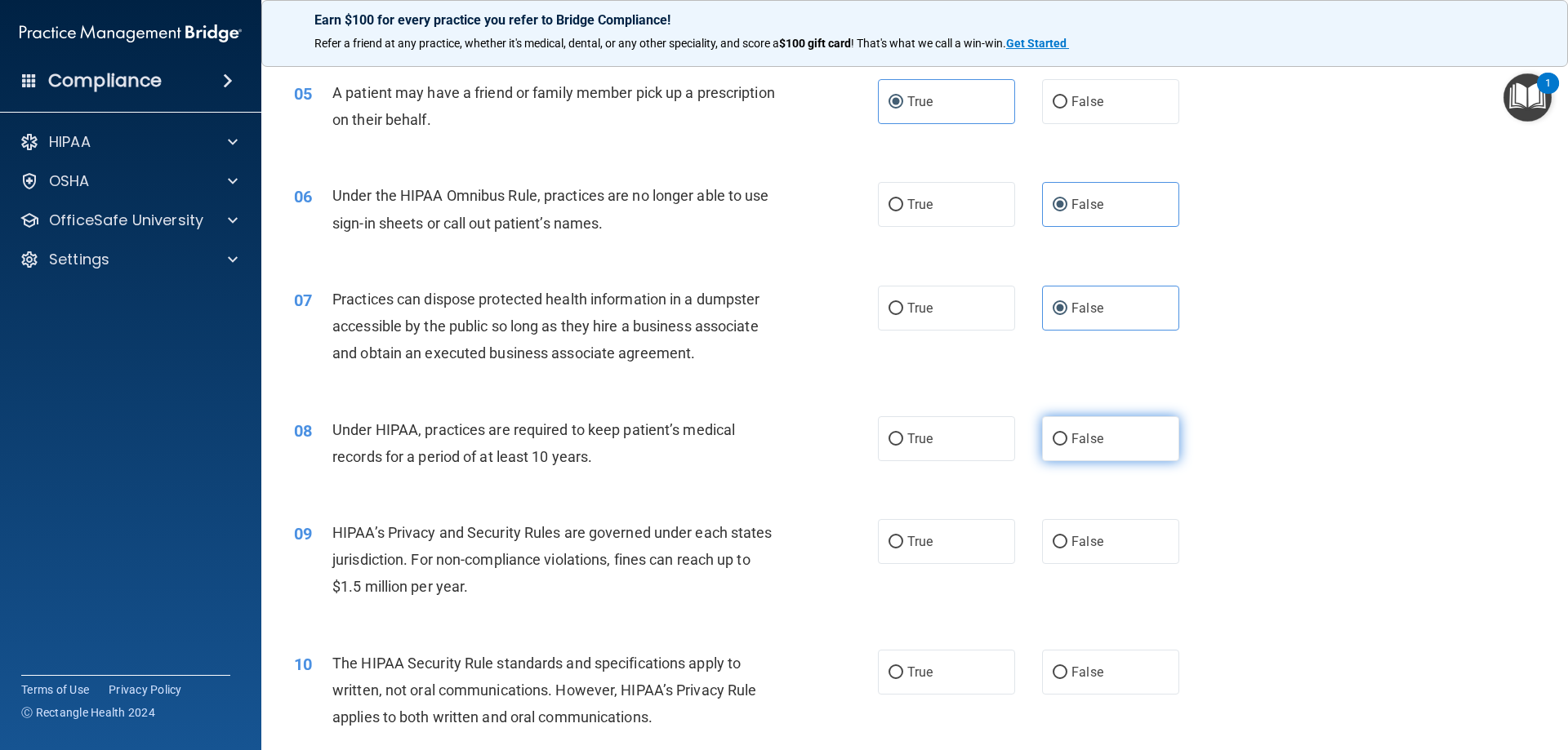
click at [1092, 443] on span "False" at bounding box center [1087, 439] width 32 height 16
click at [1068, 443] on input "False" at bounding box center [1060, 439] width 15 height 12
radio input "true"
click at [1112, 542] on label "False" at bounding box center [1110, 541] width 137 height 45
click at [1068, 542] on input "False" at bounding box center [1060, 542] width 15 height 12
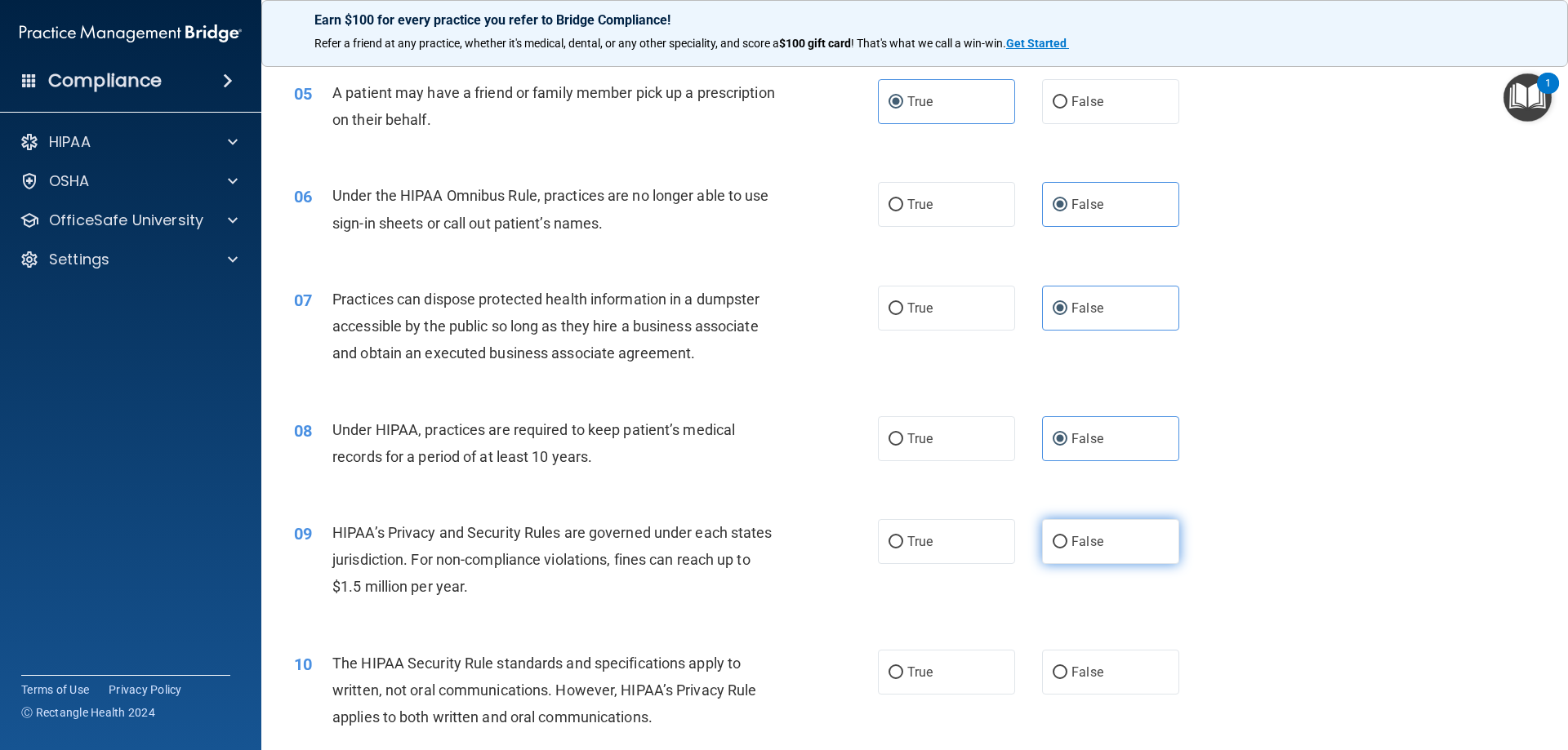
radio input "true"
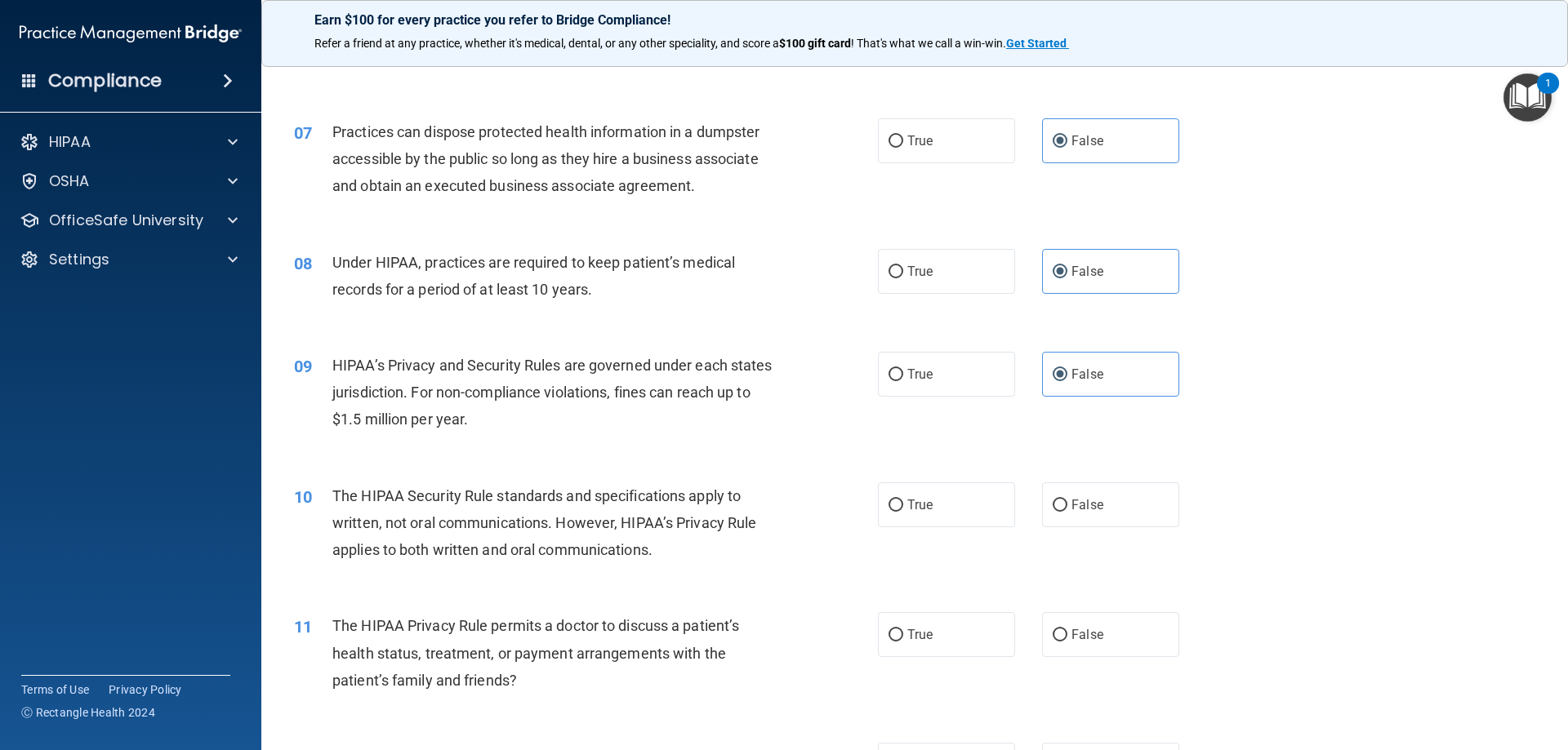
scroll to position [816, 0]
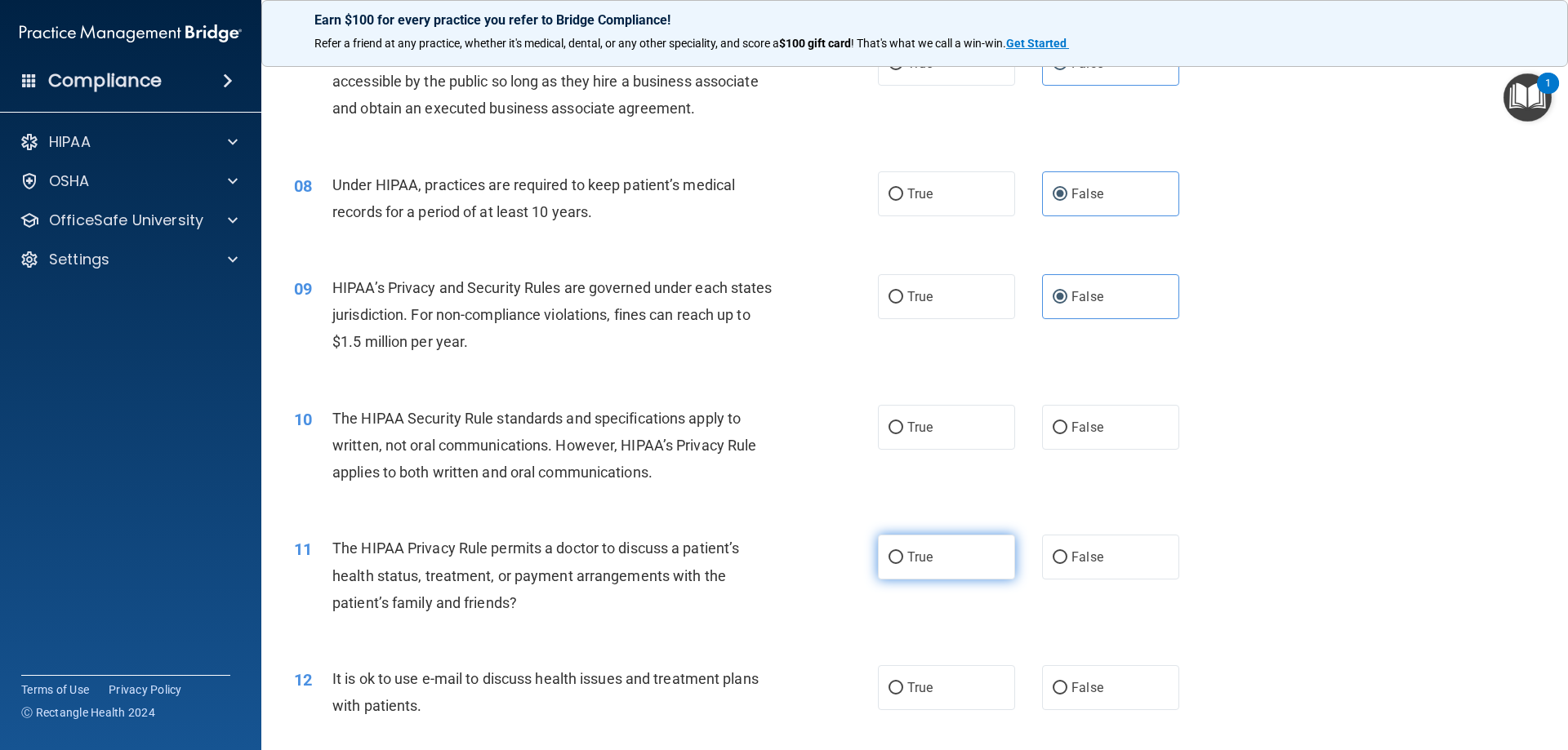
click at [910, 559] on span "True" at bounding box center [920, 557] width 25 height 16
click at [904, 559] on input "True" at bounding box center [896, 557] width 15 height 12
radio input "true"
click at [920, 427] on span "True" at bounding box center [920, 427] width 25 height 16
click at [904, 427] on input "True" at bounding box center [896, 428] width 15 height 12
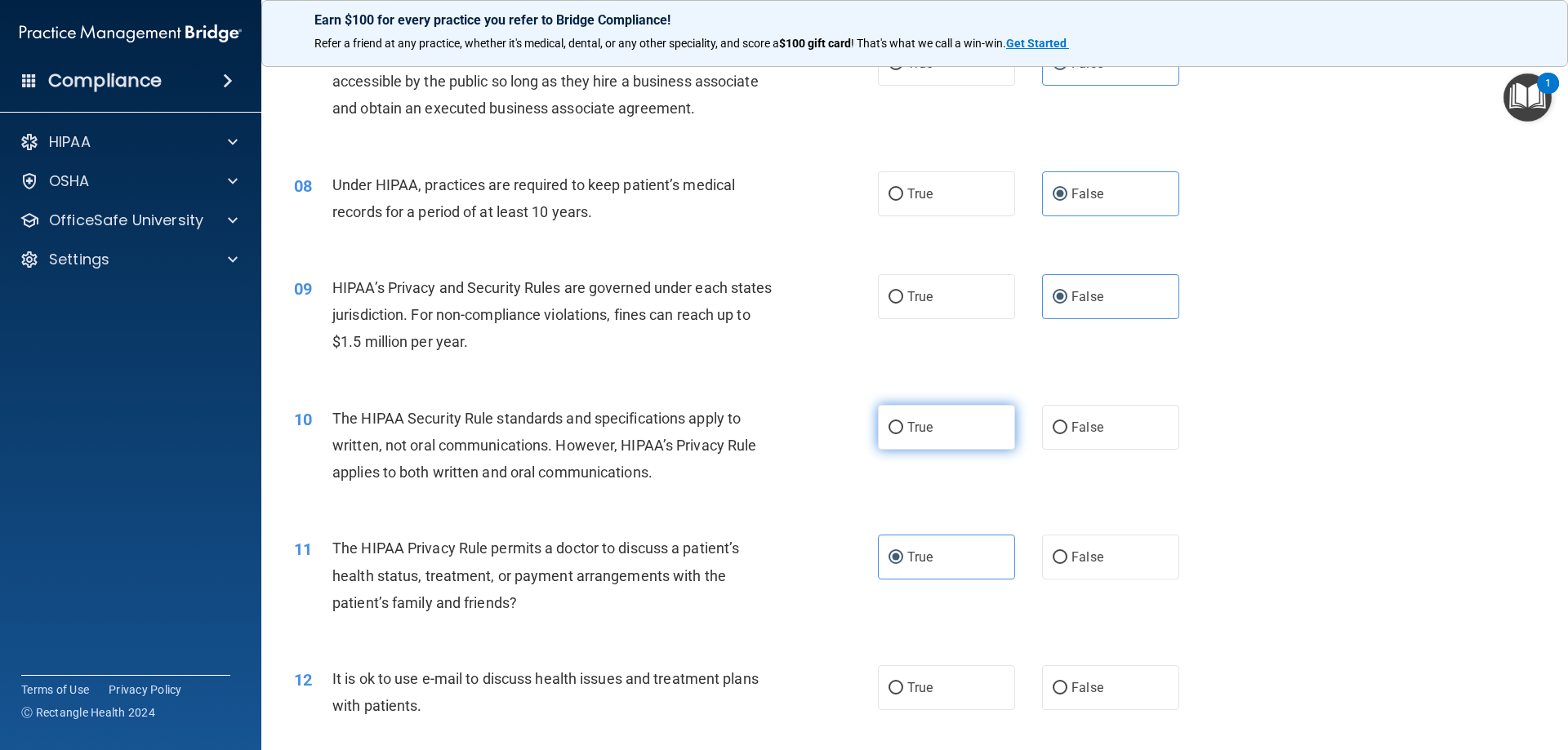
radio input "true"
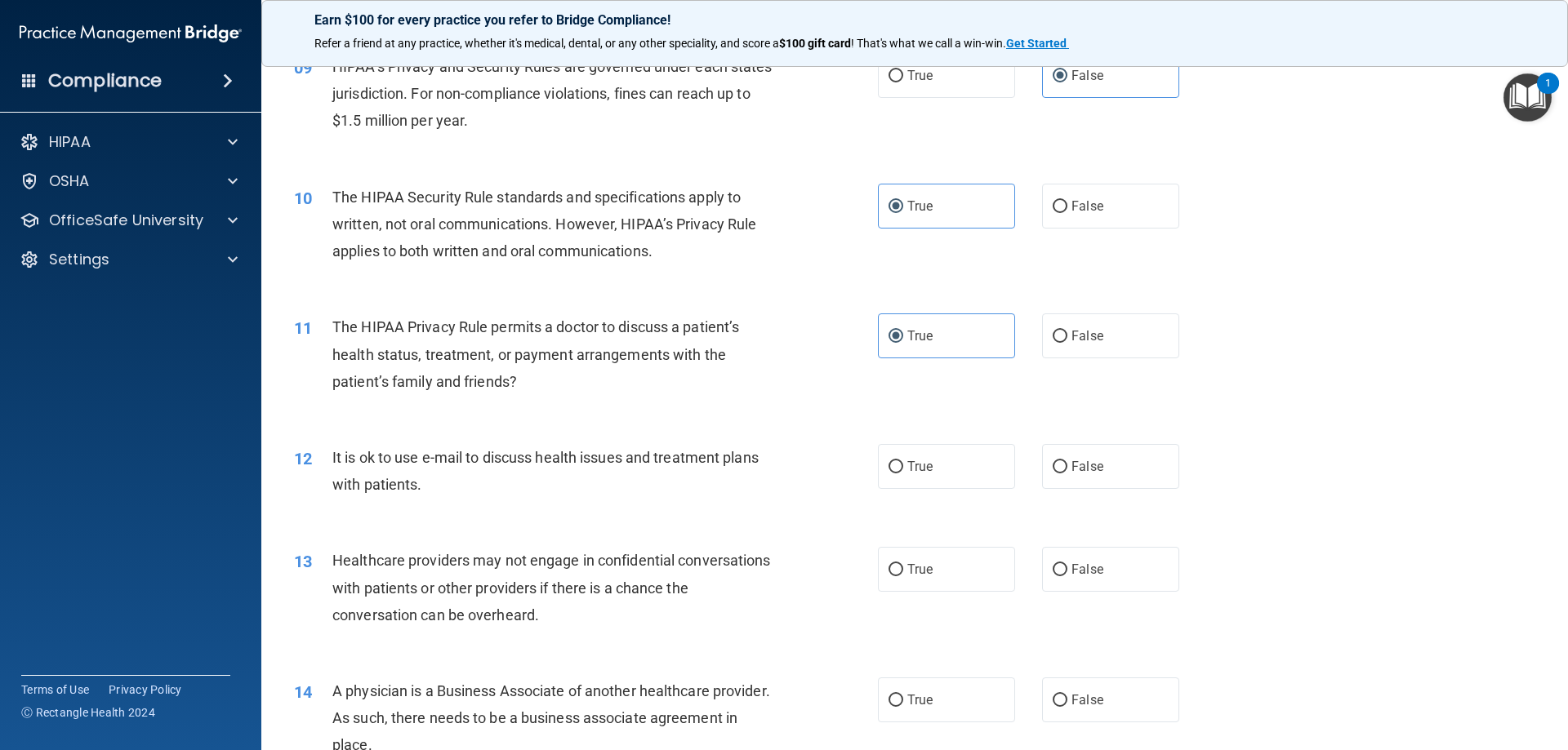
scroll to position [1061, 0]
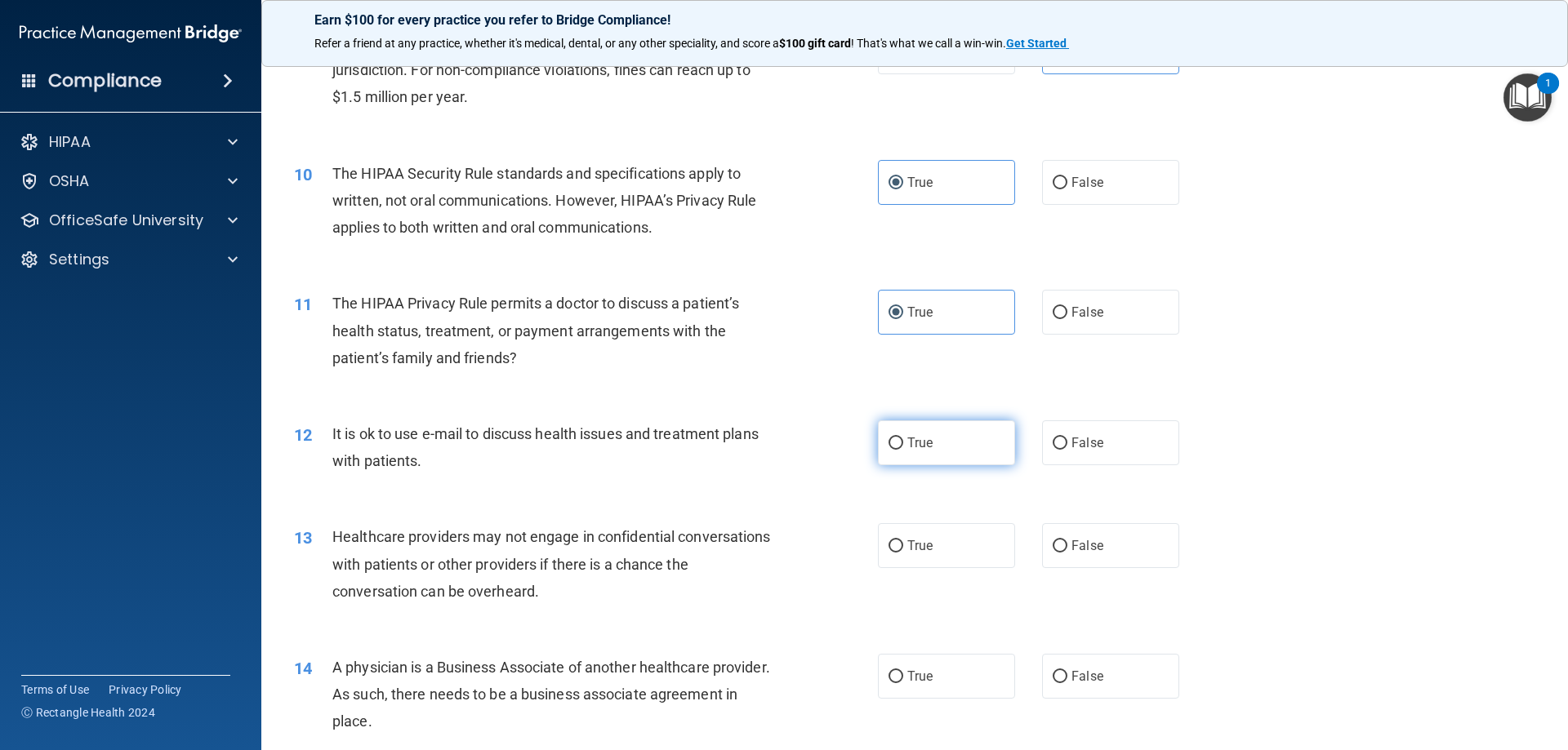
click at [947, 448] on label "True" at bounding box center [946, 443] width 137 height 45
click at [904, 448] on input "True" at bounding box center [896, 443] width 15 height 12
radio input "true"
click at [1101, 545] on label "False" at bounding box center [1110, 545] width 137 height 45
click at [1068, 545] on input "False" at bounding box center [1060, 546] width 15 height 12
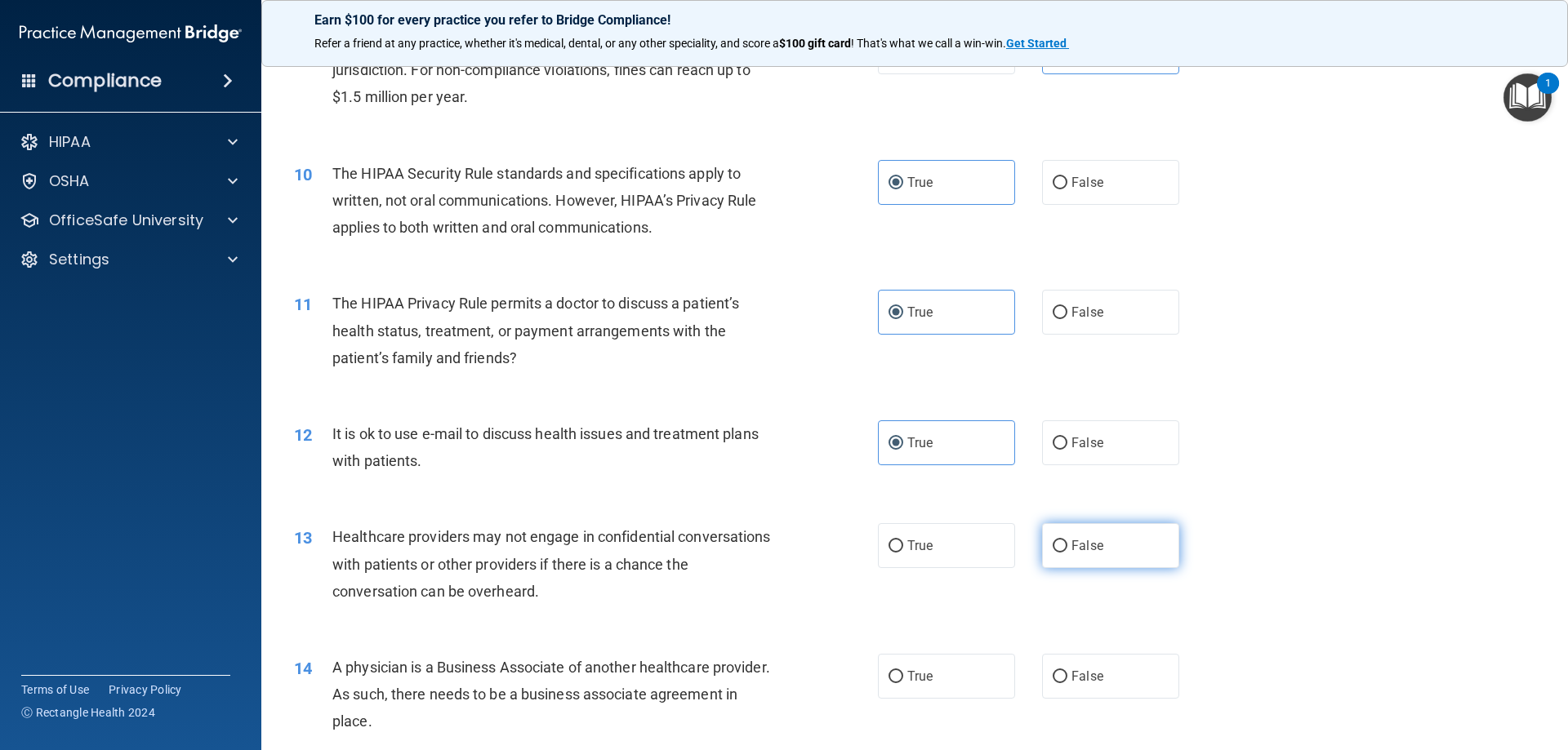
radio input "true"
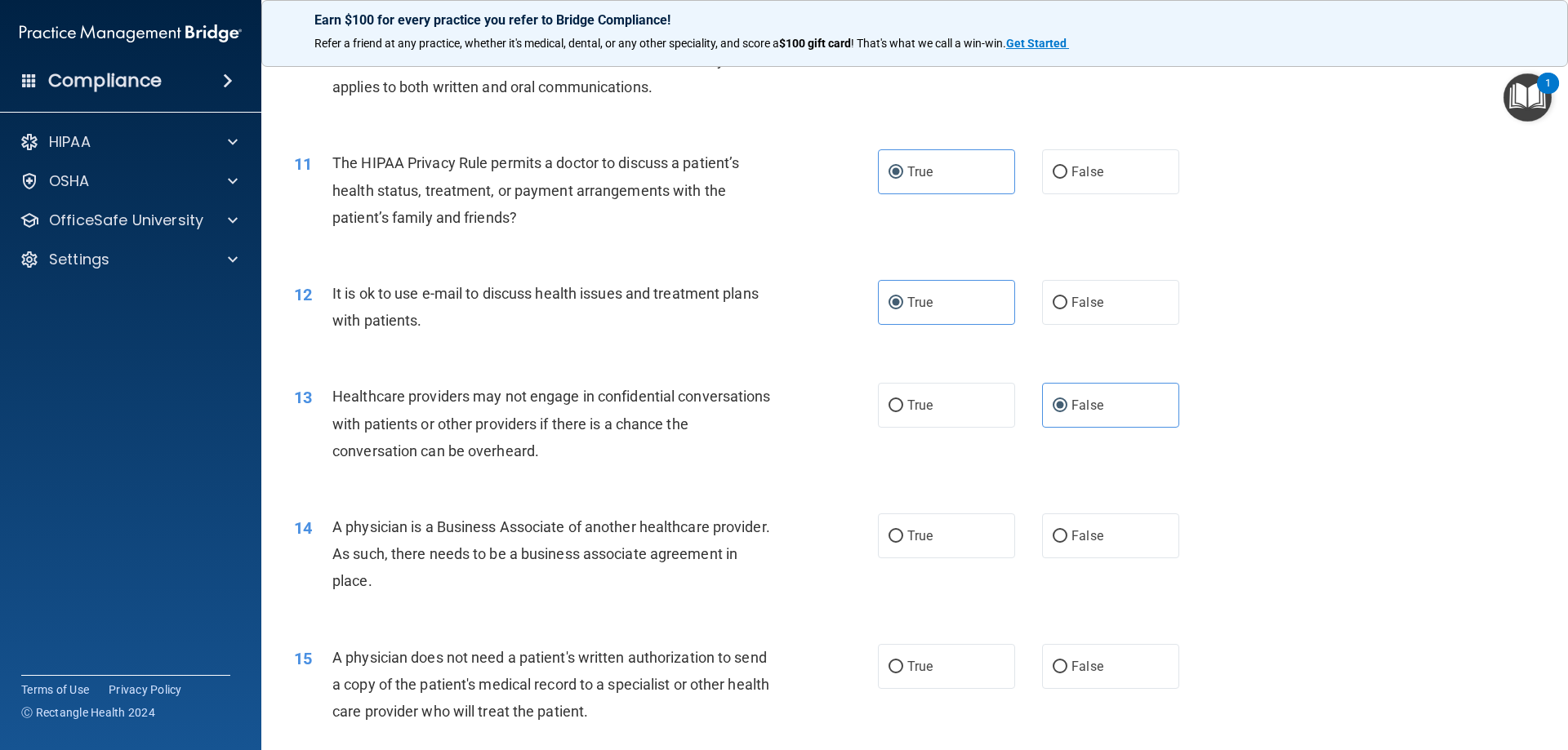
scroll to position [1225, 0]
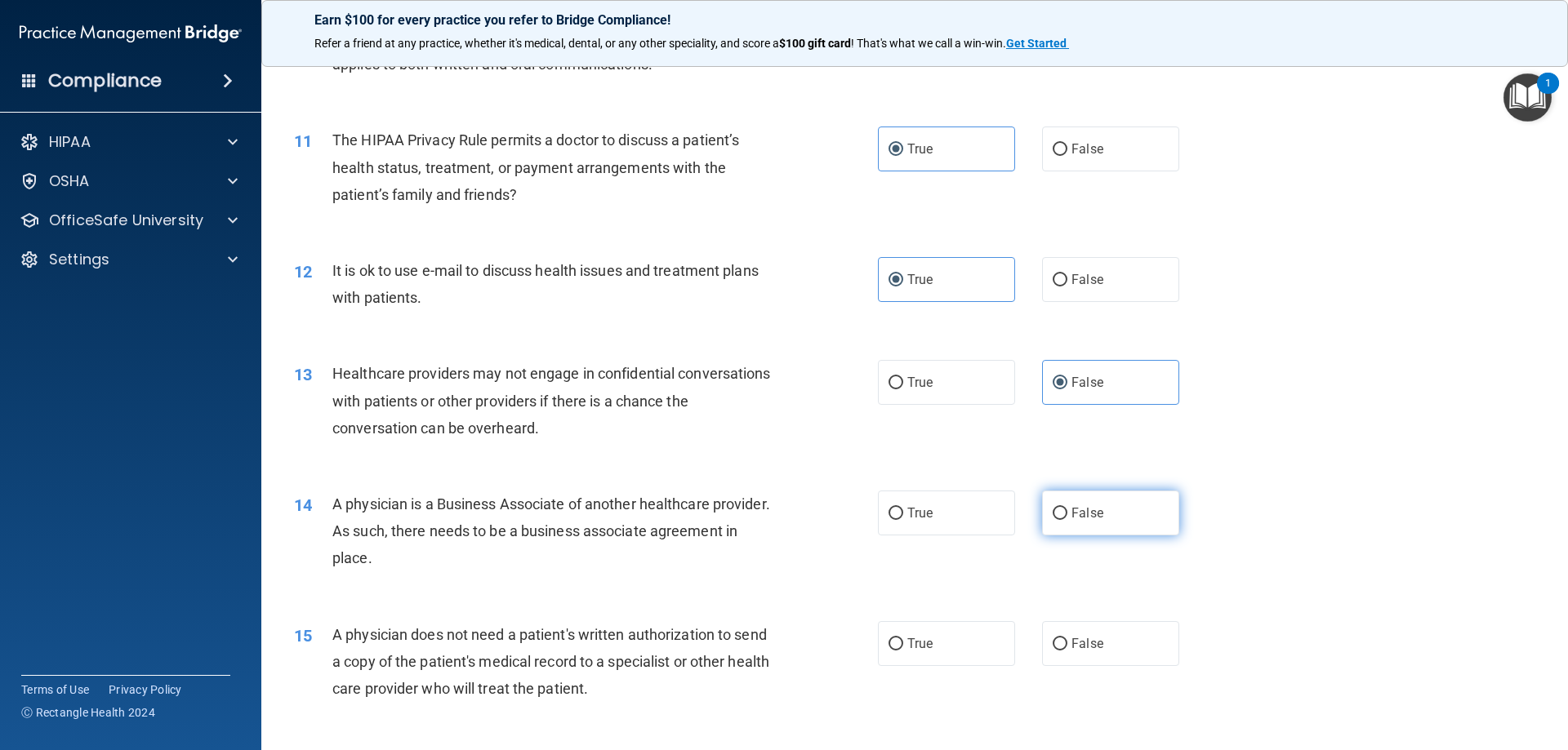
click at [1072, 520] on label "False" at bounding box center [1110, 513] width 137 height 45
click at [1068, 520] on input "False" at bounding box center [1060, 513] width 15 height 12
radio input "true"
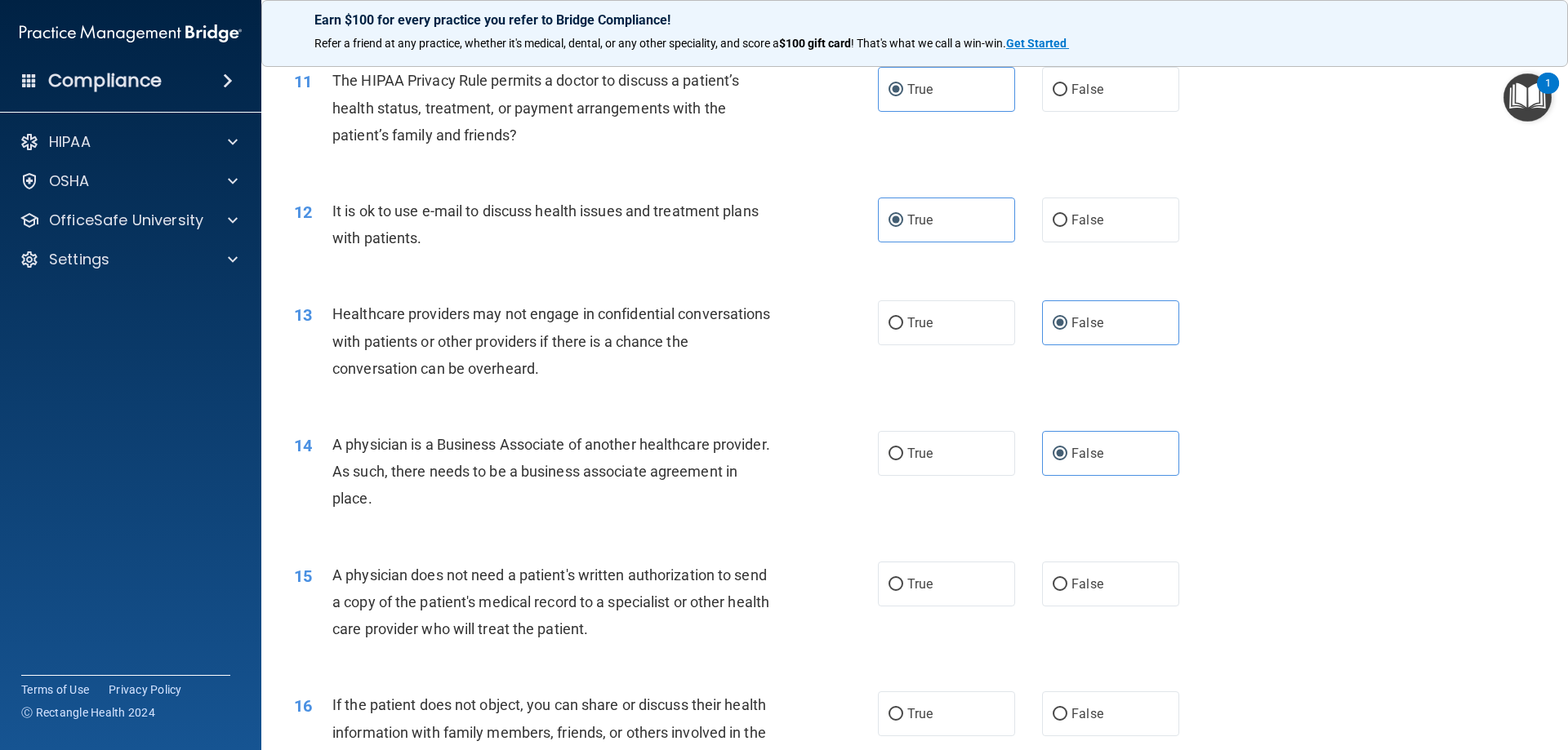
scroll to position [1470, 0]
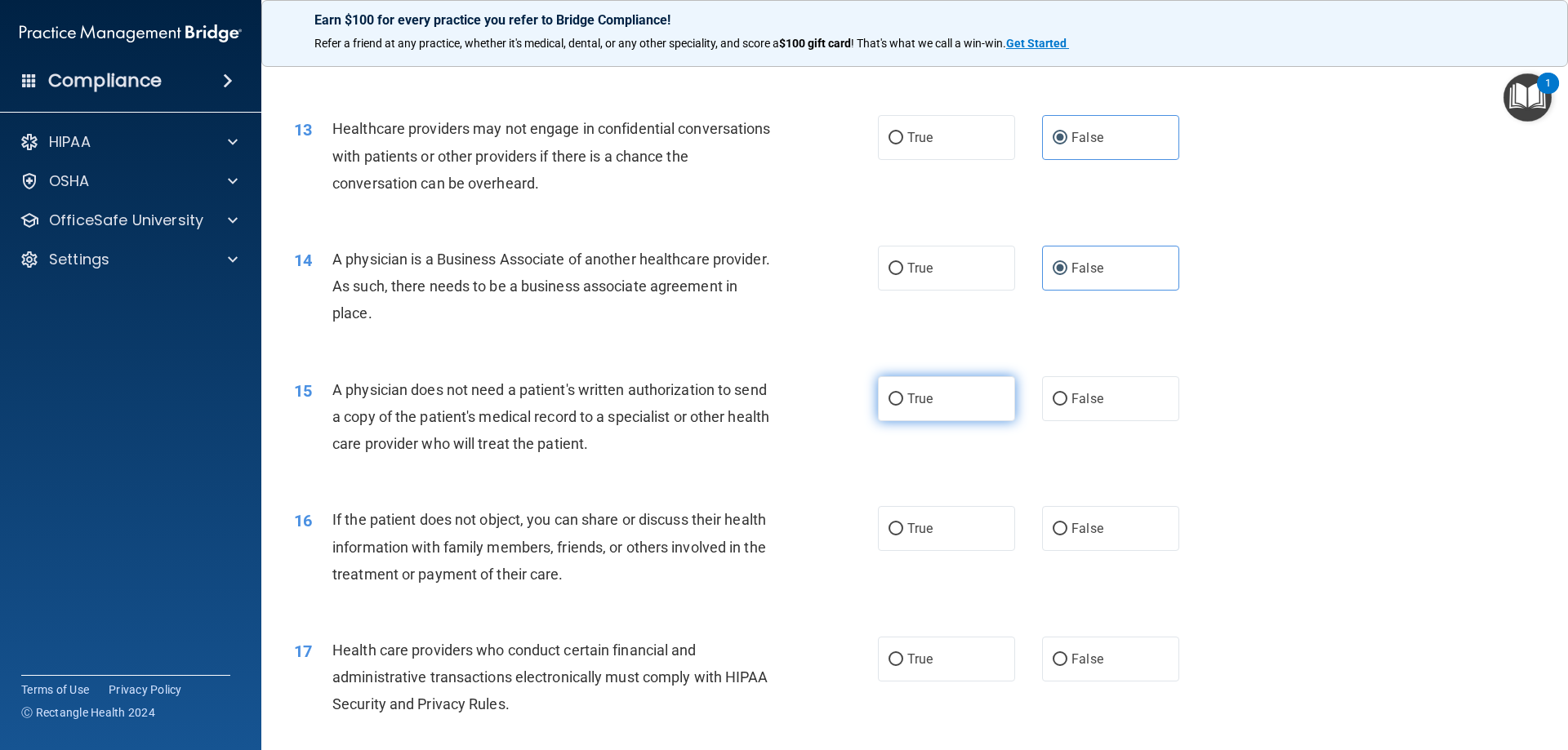
click at [913, 398] on span "True" at bounding box center [920, 398] width 25 height 16
click at [904, 398] on input "True" at bounding box center [896, 399] width 15 height 12
radio input "true"
click at [908, 533] on span "True" at bounding box center [920, 528] width 25 height 16
click at [904, 533] on input "True" at bounding box center [896, 529] width 15 height 12
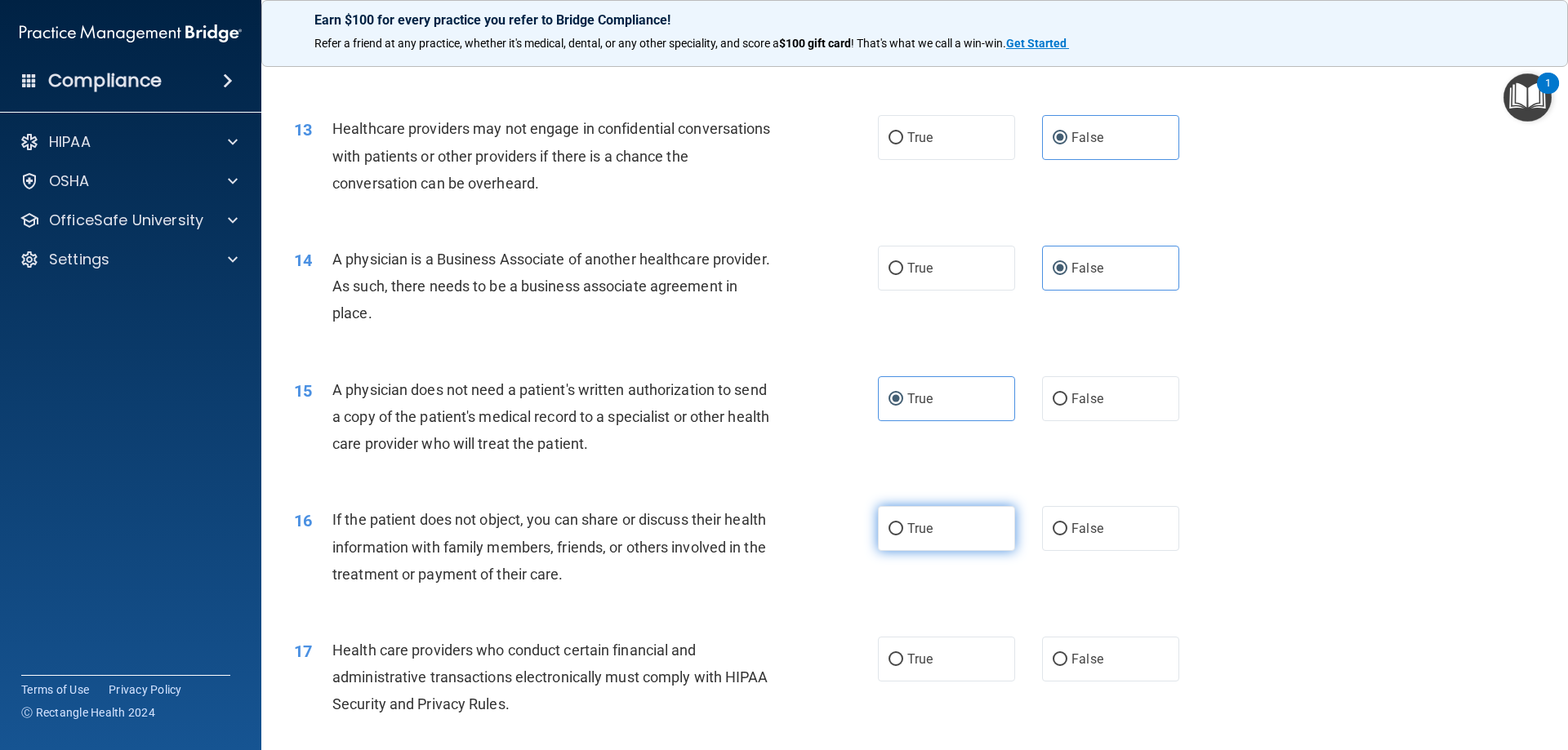
radio input "true"
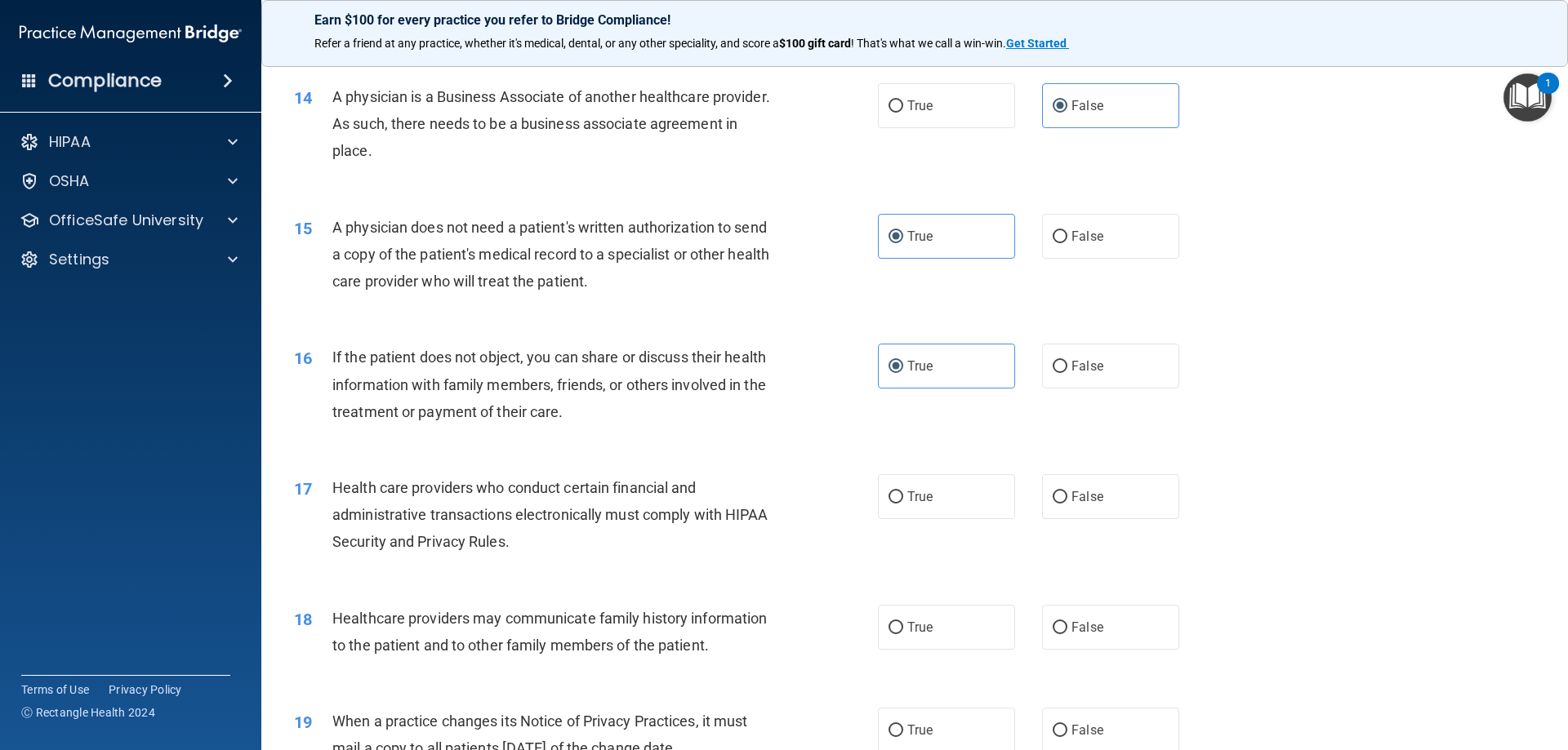
scroll to position [1633, 0]
click at [919, 496] on span "True" at bounding box center [920, 496] width 25 height 16
click at [904, 496] on input "True" at bounding box center [896, 497] width 15 height 12
radio input "true"
click at [1092, 624] on span "False" at bounding box center [1087, 626] width 32 height 16
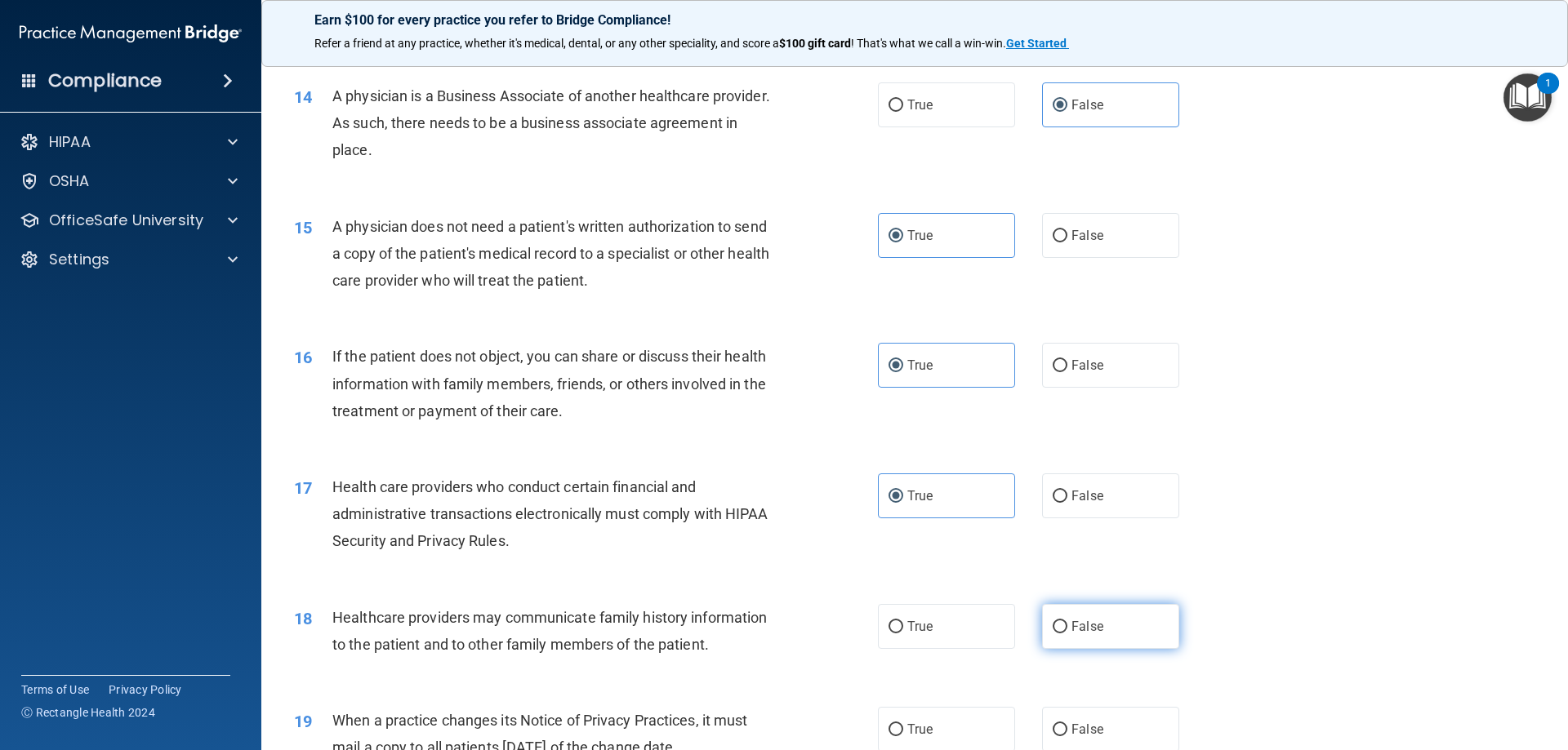
click at [1068, 624] on input "False" at bounding box center [1060, 627] width 15 height 12
radio input "true"
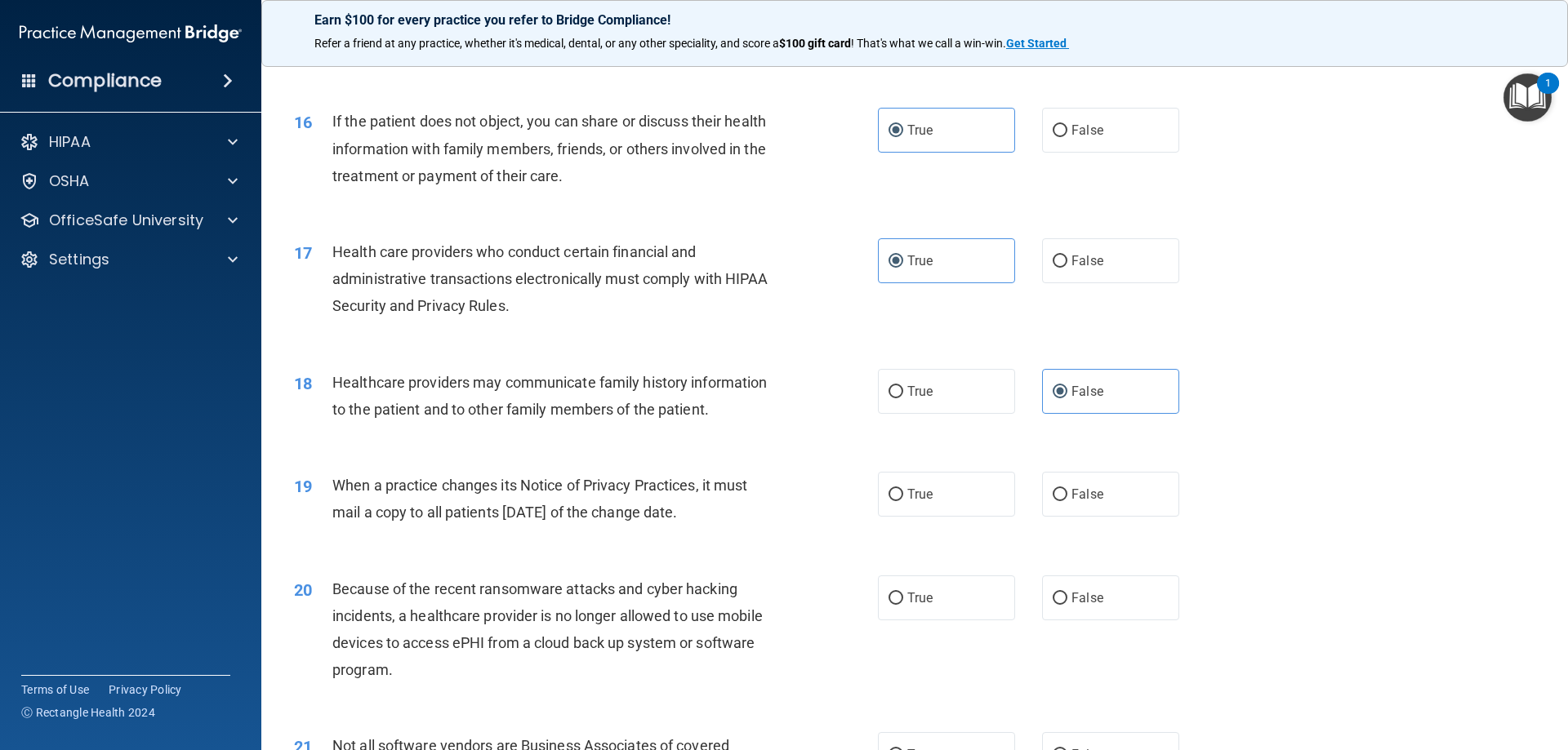
scroll to position [1878, 0]
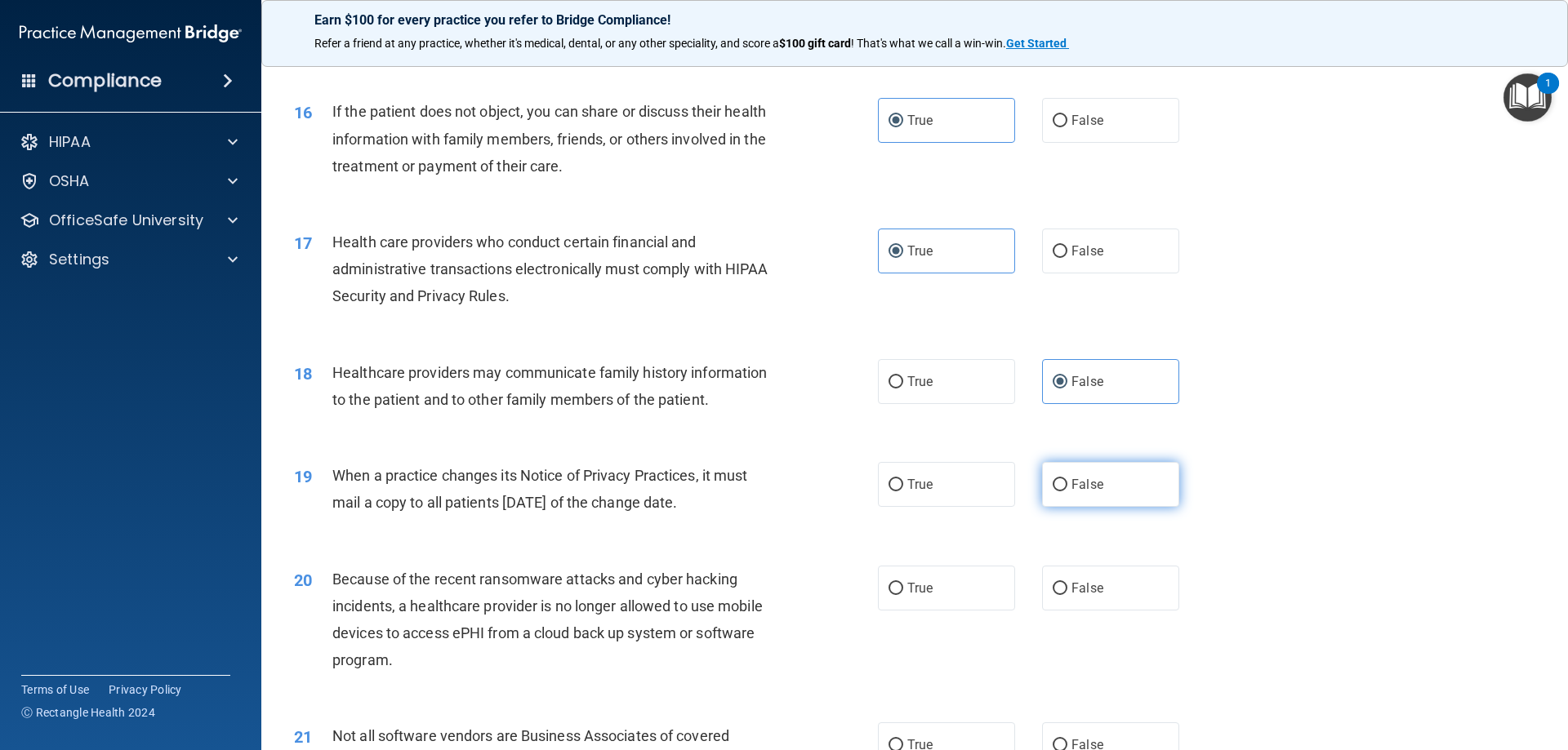
click at [1079, 492] on span "False" at bounding box center [1087, 484] width 32 height 16
click at [1068, 492] on input "False" at bounding box center [1060, 485] width 15 height 12
radio input "true"
click at [1067, 599] on label "False" at bounding box center [1110, 588] width 137 height 45
click at [1067, 595] on input "False" at bounding box center [1060, 589] width 15 height 12
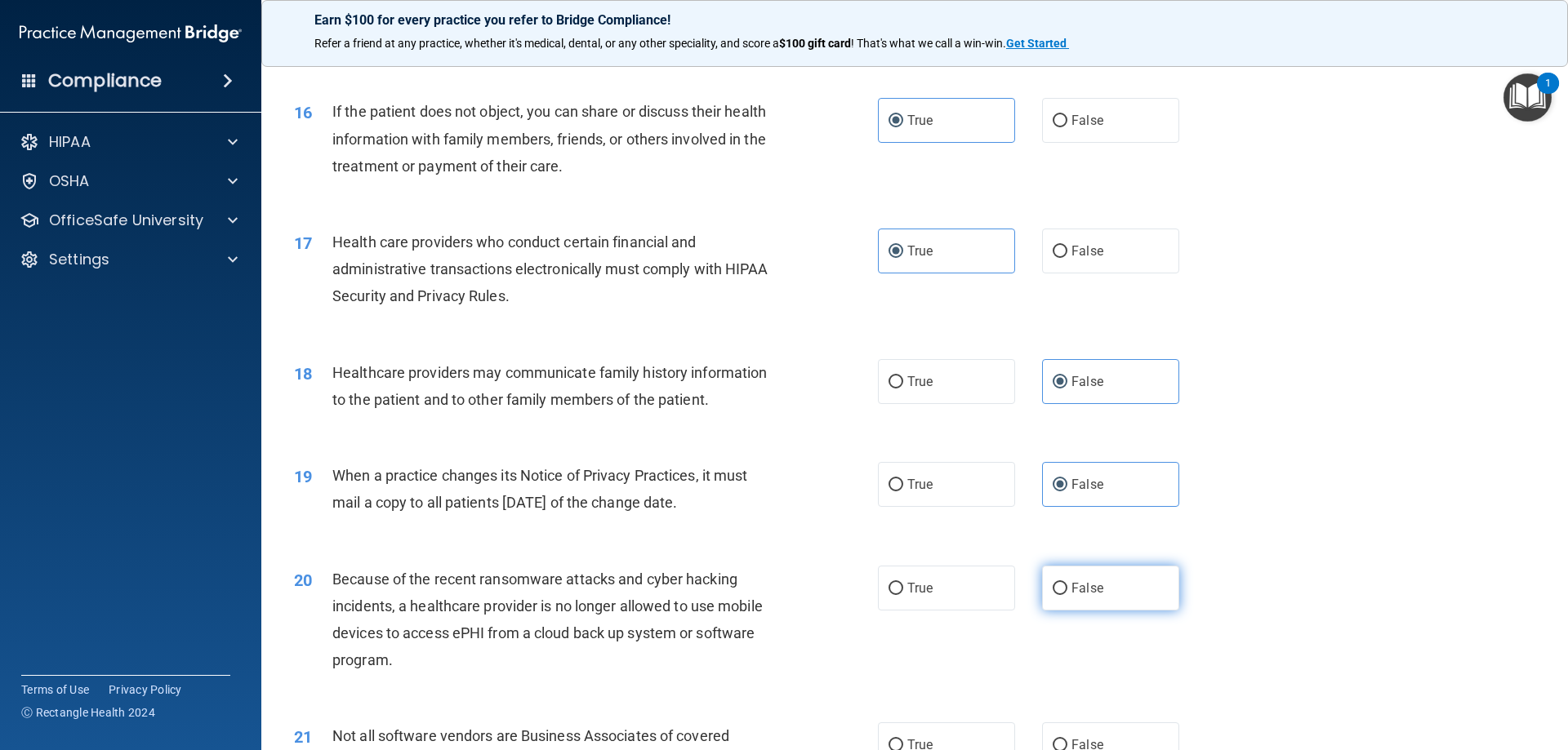
radio input "true"
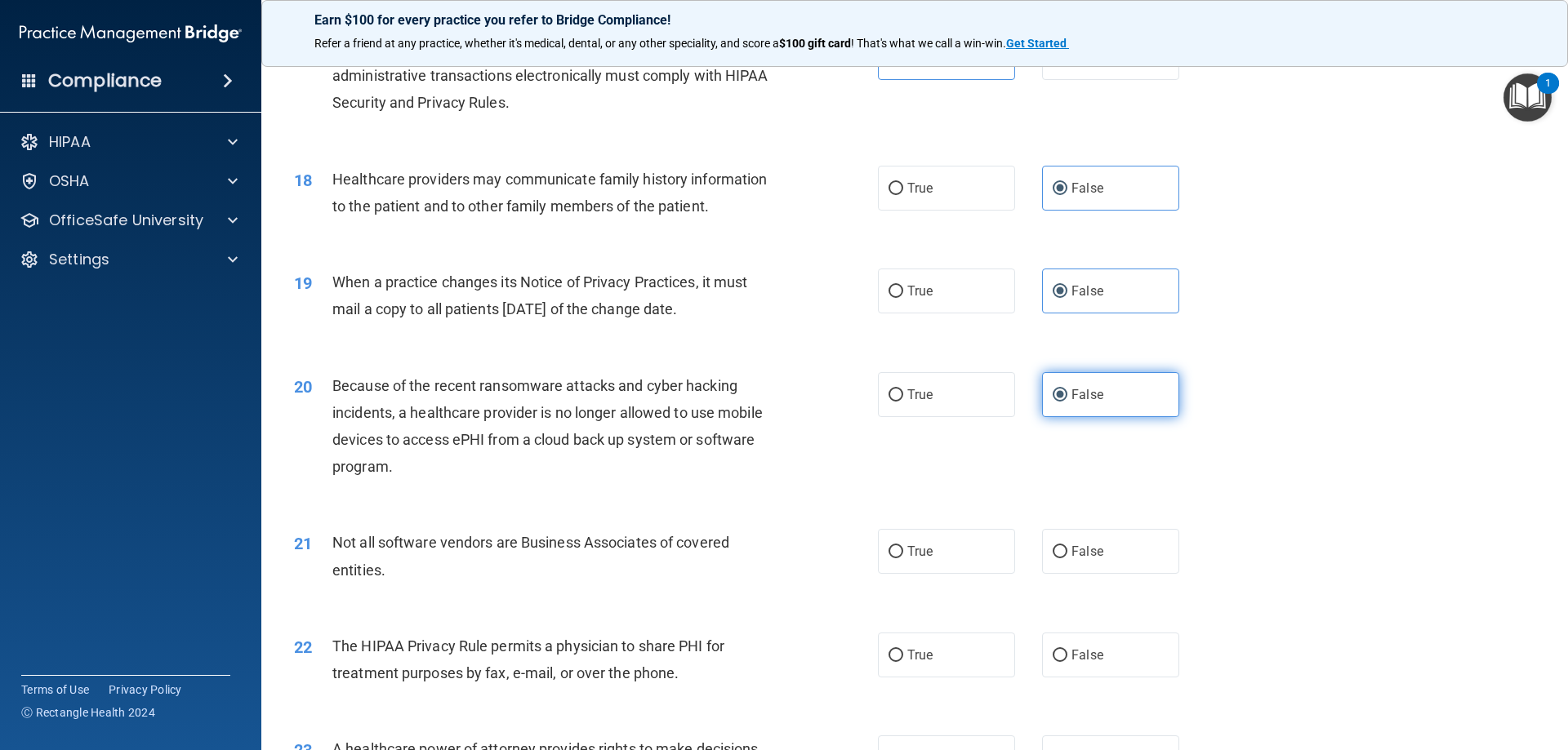
scroll to position [2123, 0]
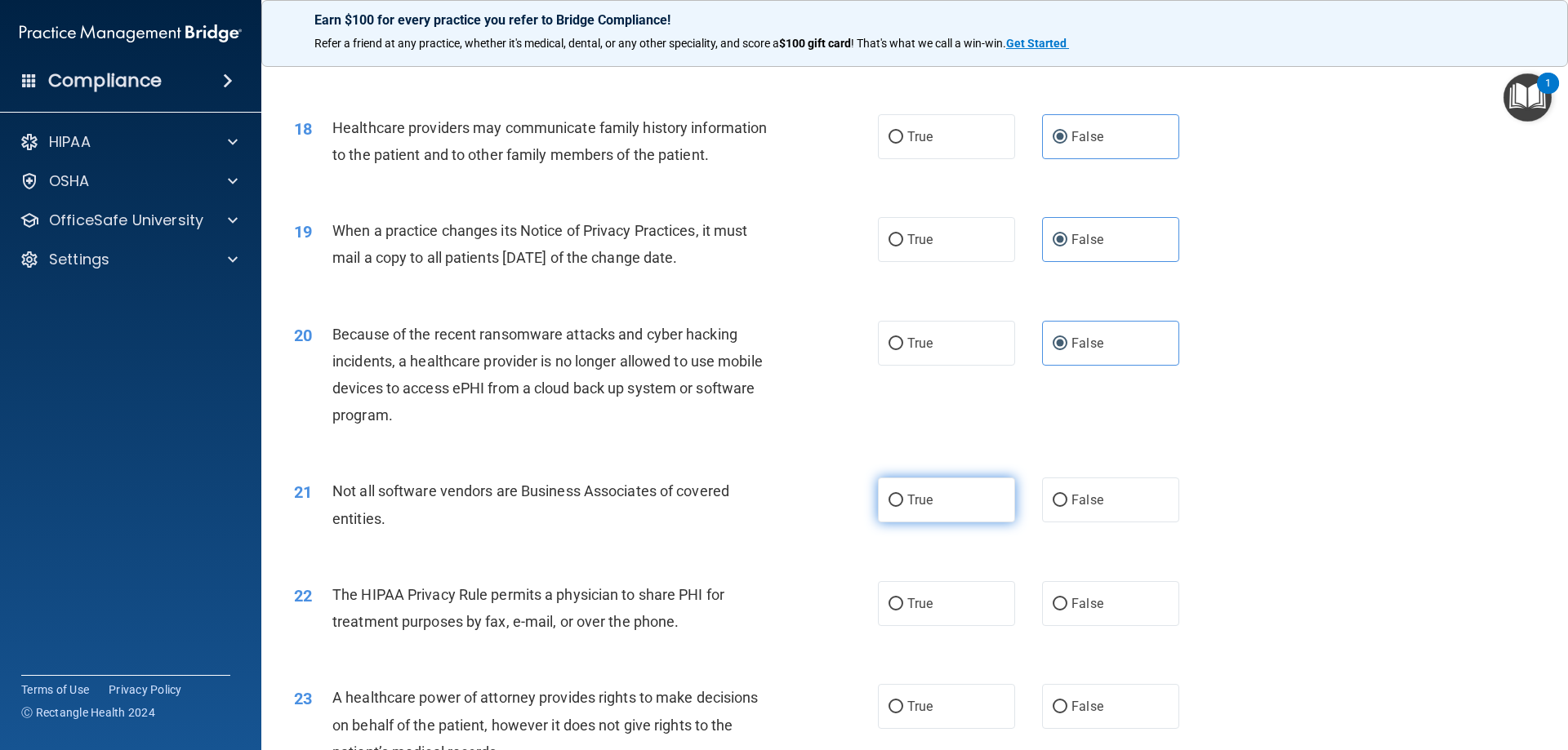
click at [954, 505] on label "True" at bounding box center [946, 500] width 137 height 45
click at [904, 505] on input "True" at bounding box center [896, 501] width 15 height 12
radio input "true"
click at [946, 608] on label "True" at bounding box center [946, 603] width 137 height 45
click at [904, 608] on input "True" at bounding box center [896, 604] width 15 height 12
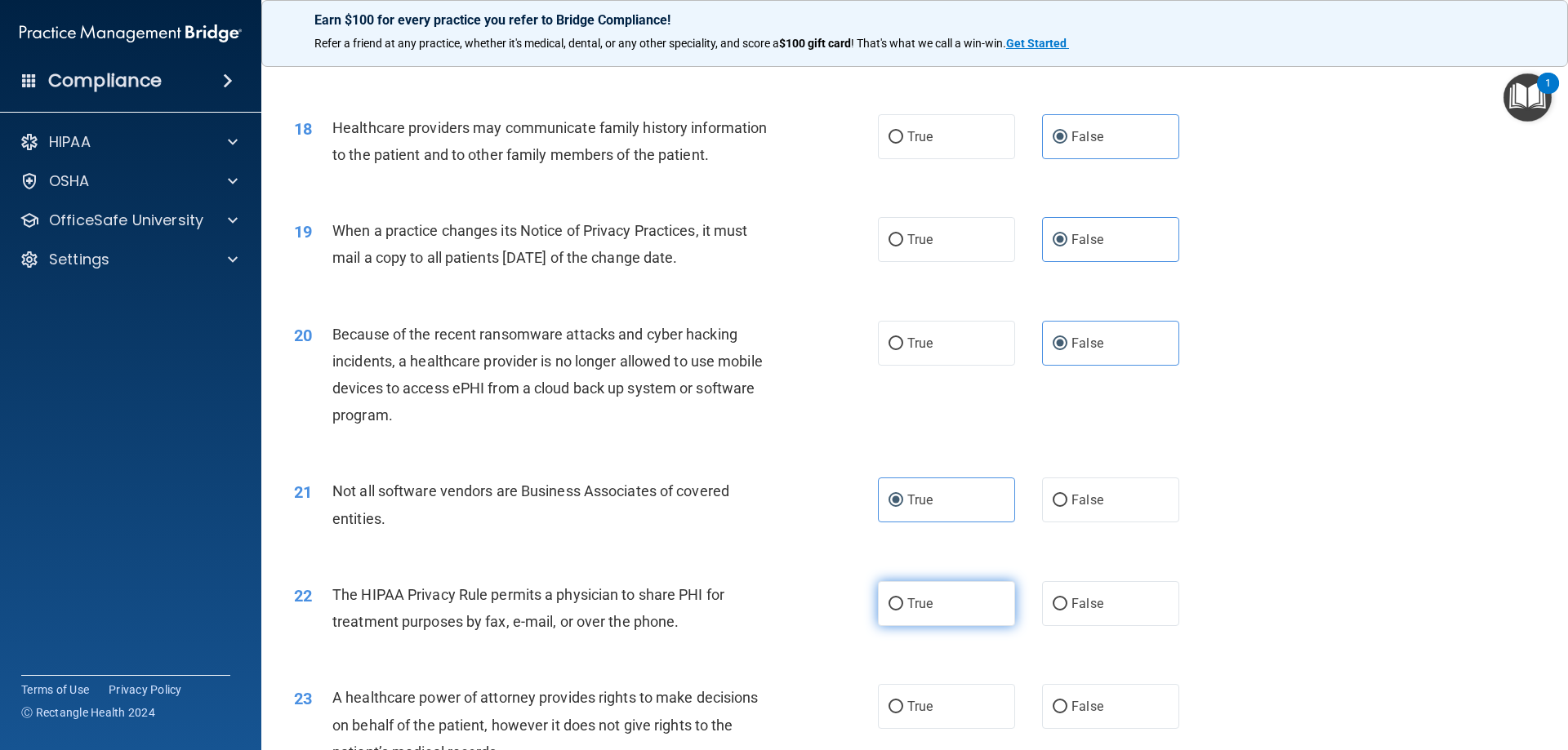
radio input "true"
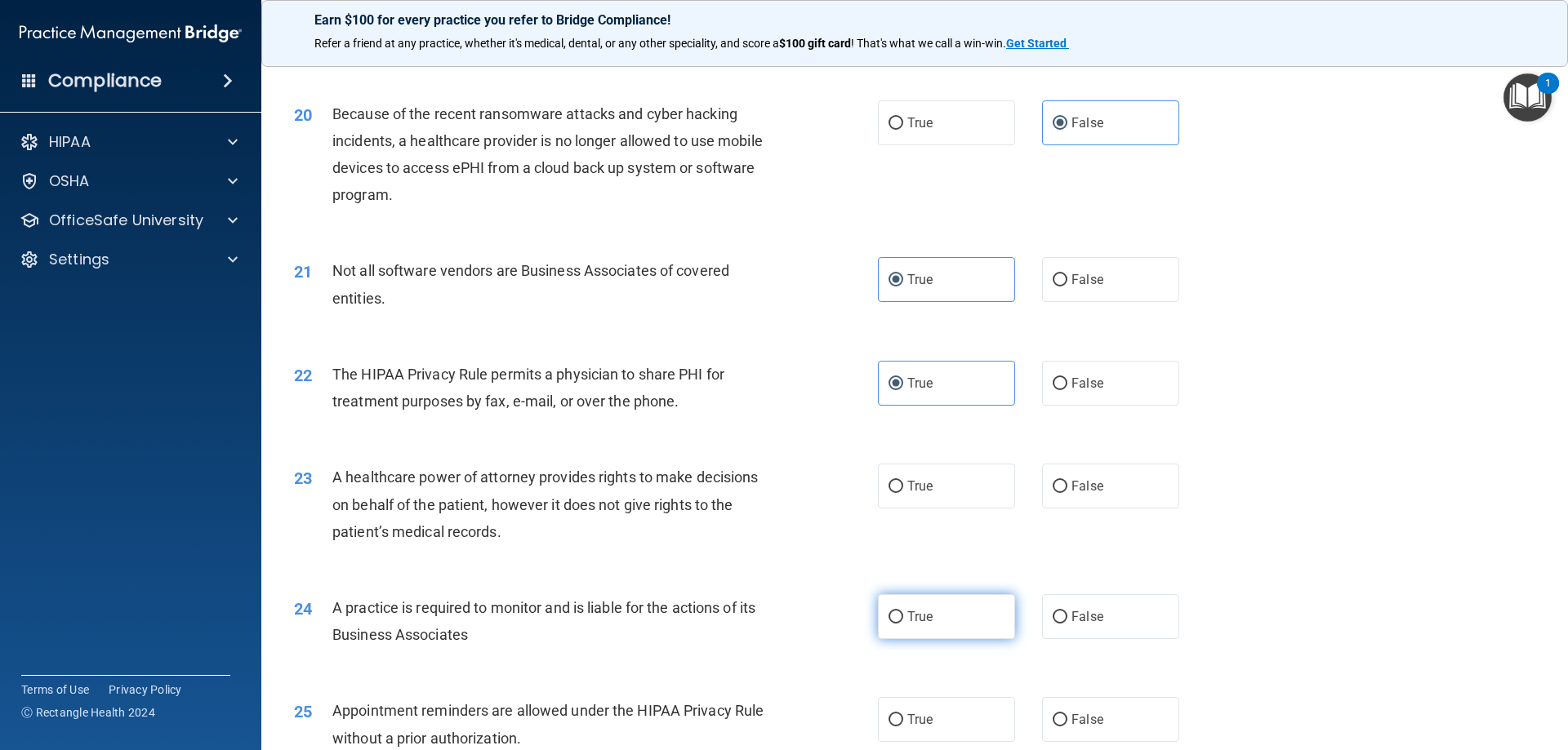
scroll to position [2367, 0]
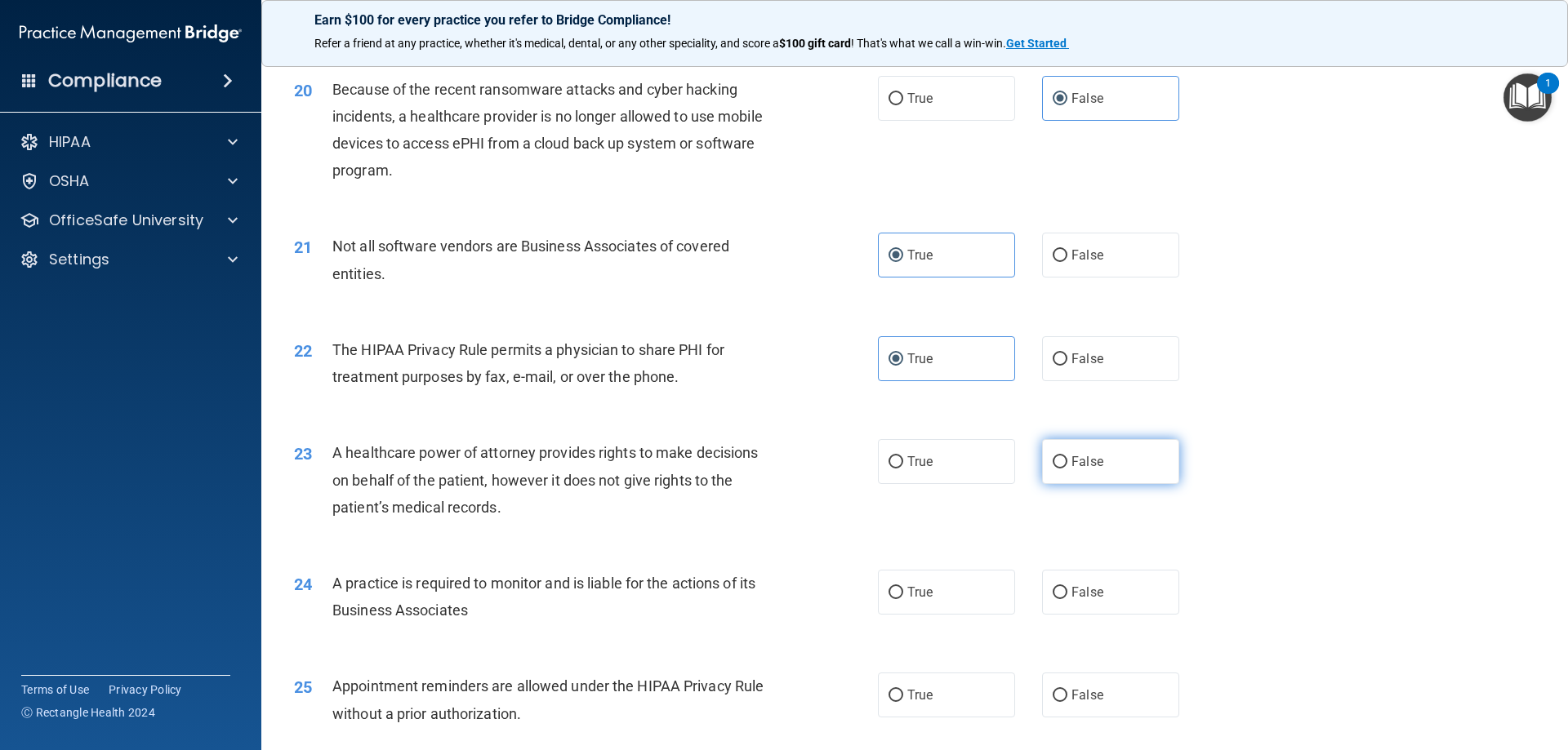
click at [1083, 470] on label "False" at bounding box center [1110, 461] width 137 height 45
click at [1068, 469] on input "False" at bounding box center [1060, 462] width 15 height 12
radio input "true"
click at [1053, 596] on input "False" at bounding box center [1060, 593] width 15 height 12
radio input "true"
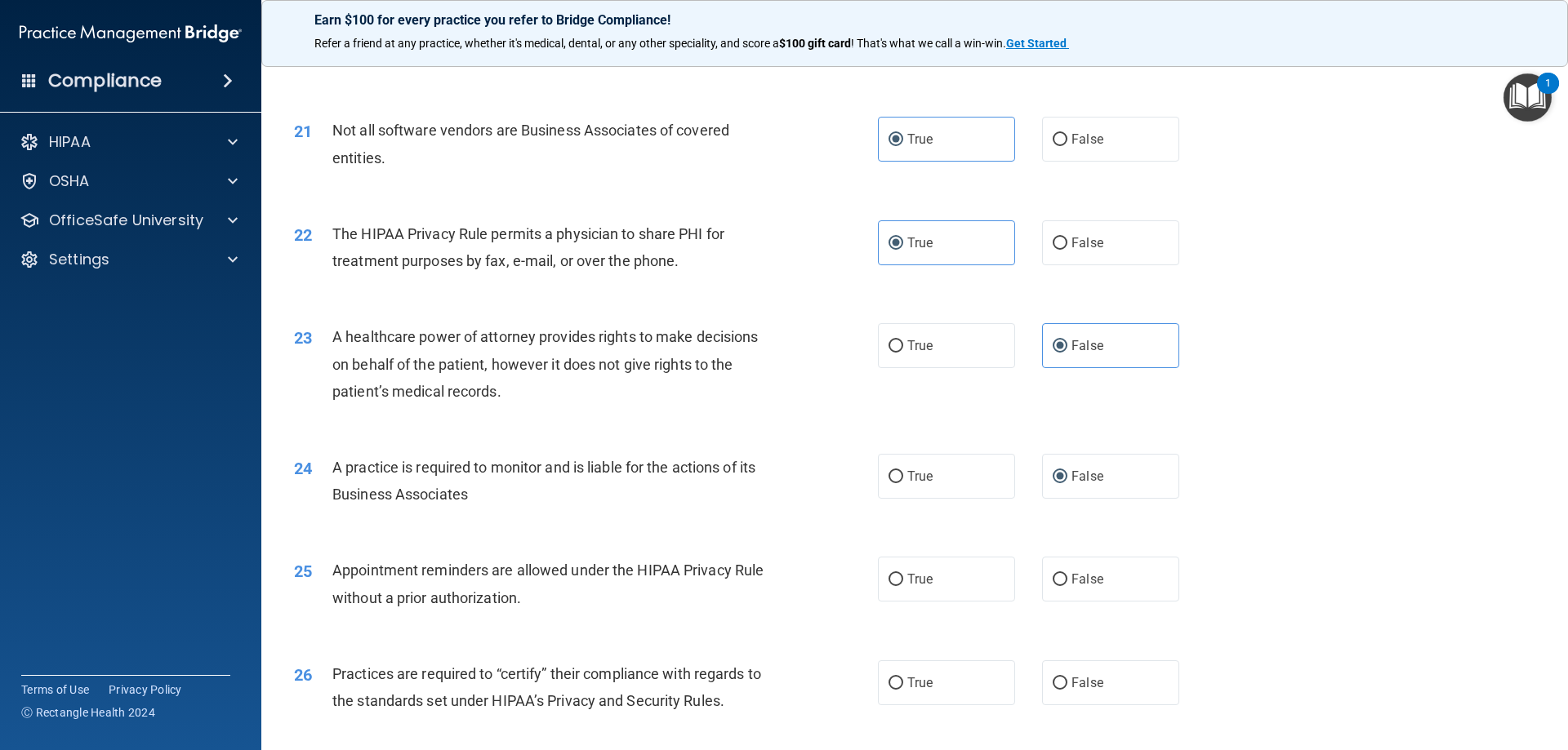
scroll to position [2531, 0]
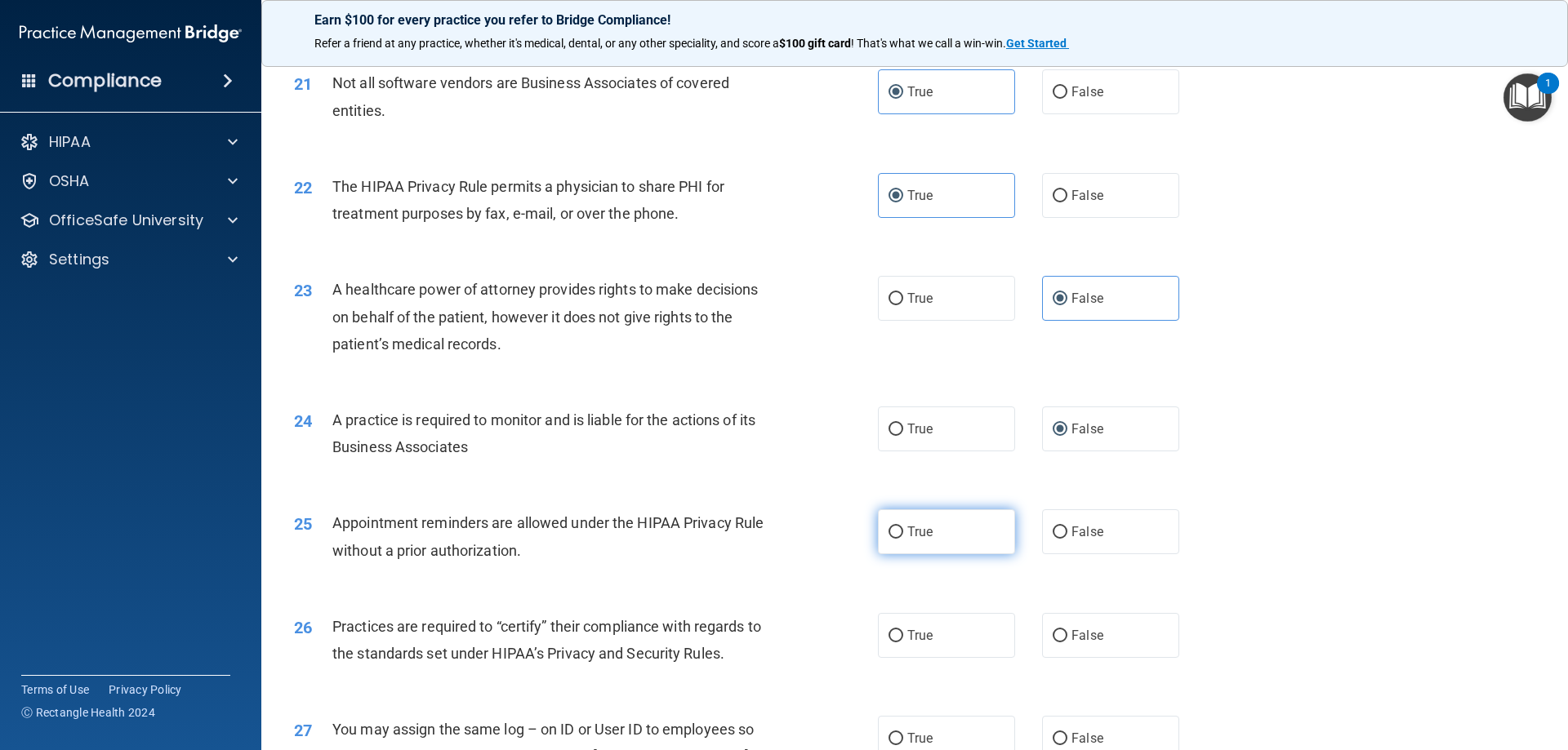
click at [941, 535] on label "True" at bounding box center [946, 531] width 137 height 45
click at [904, 535] on input "True" at bounding box center [896, 532] width 15 height 12
radio input "true"
click at [1092, 627] on label "False" at bounding box center [1110, 635] width 137 height 45
click at [1068, 630] on input "False" at bounding box center [1060, 636] width 15 height 12
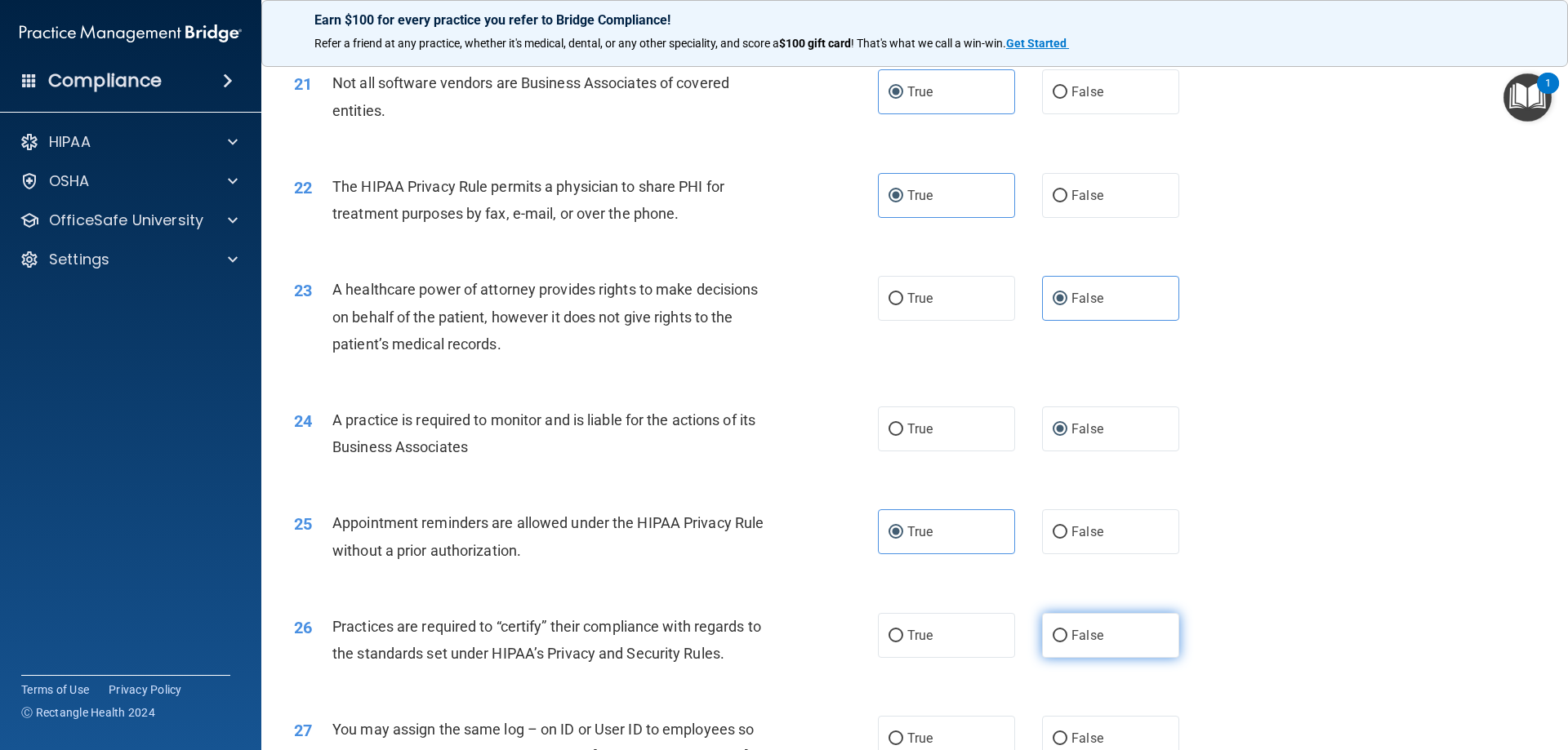
radio input "true"
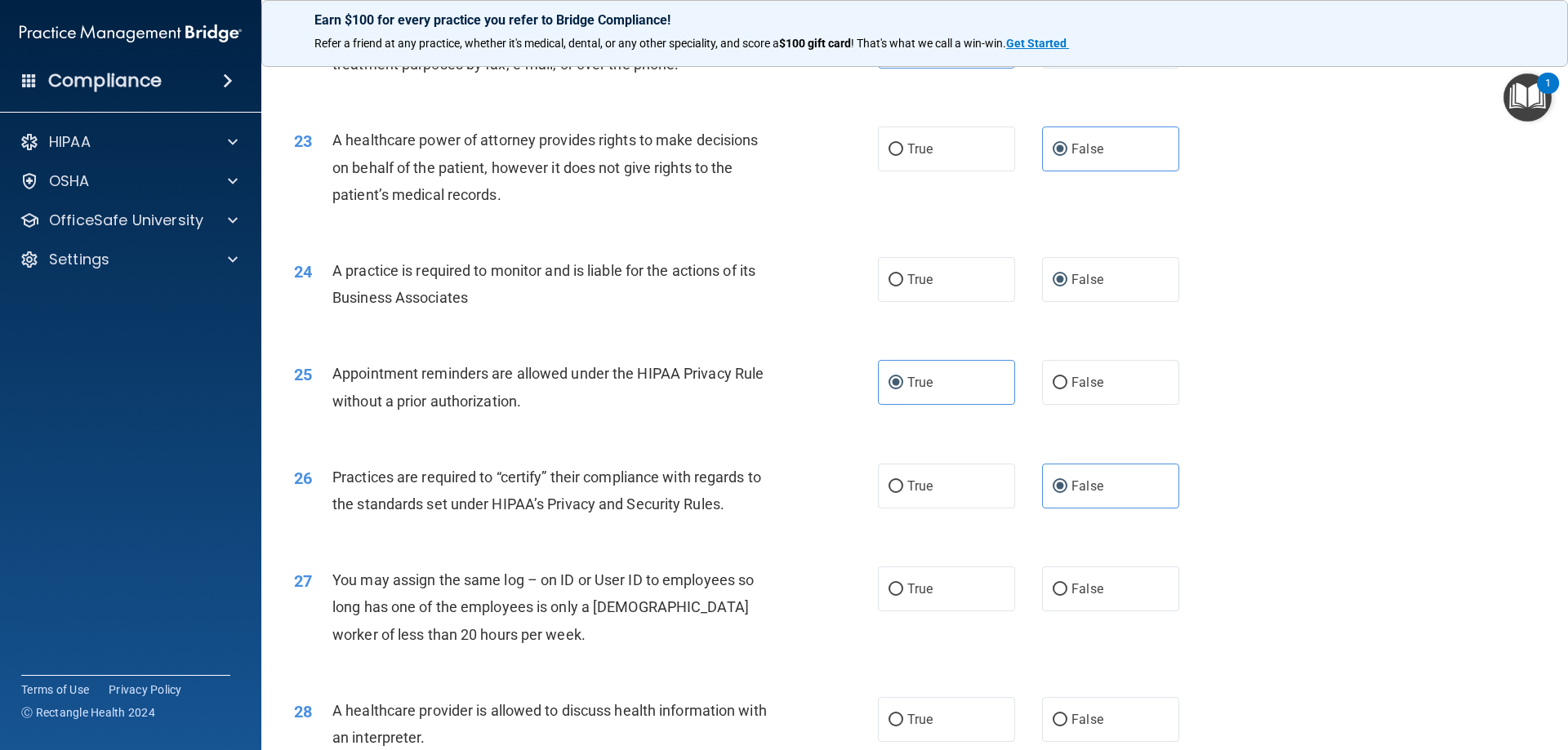
scroll to position [2694, 0]
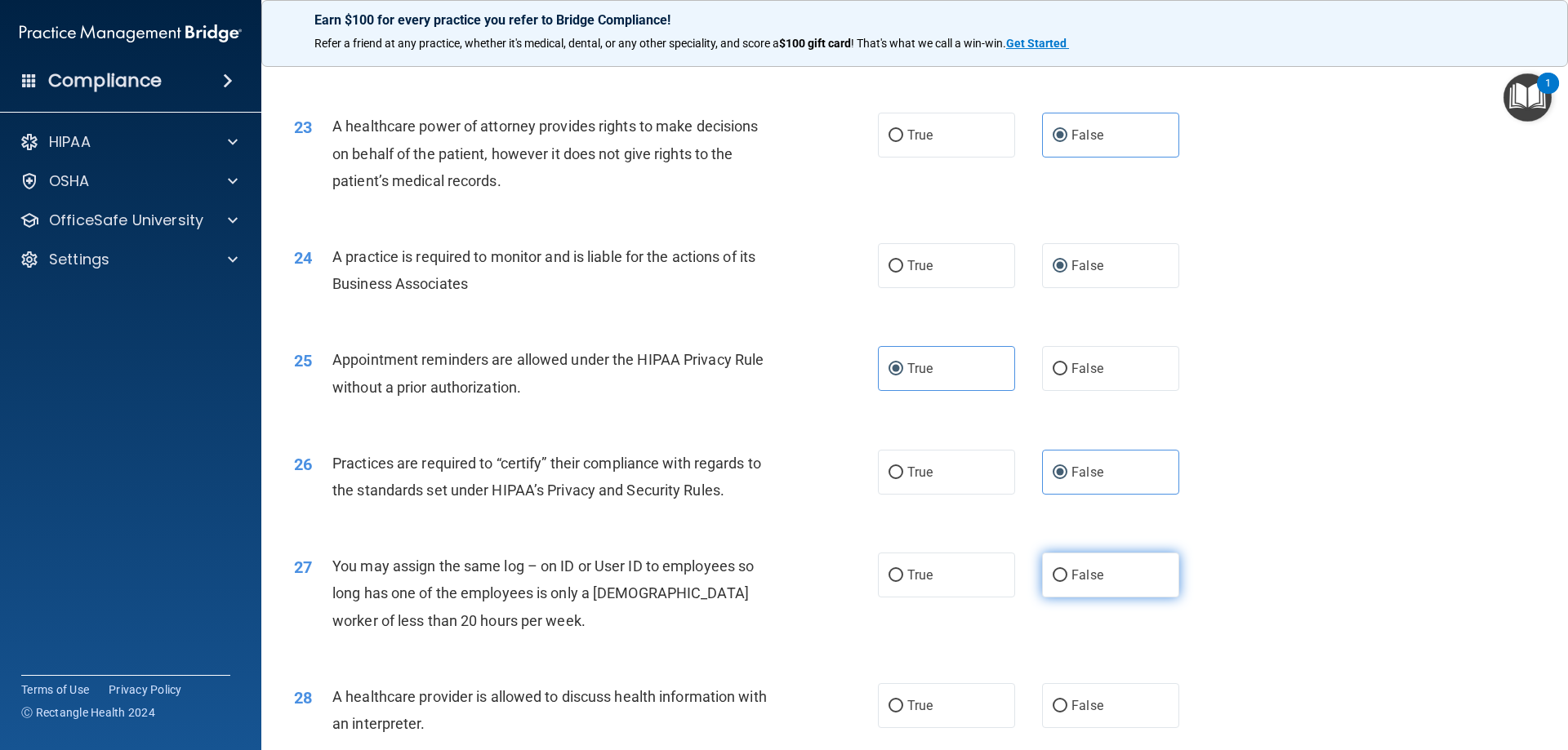
click at [1098, 586] on label "False" at bounding box center [1110, 575] width 137 height 45
click at [1068, 582] on input "False" at bounding box center [1060, 575] width 15 height 12
radio input "true"
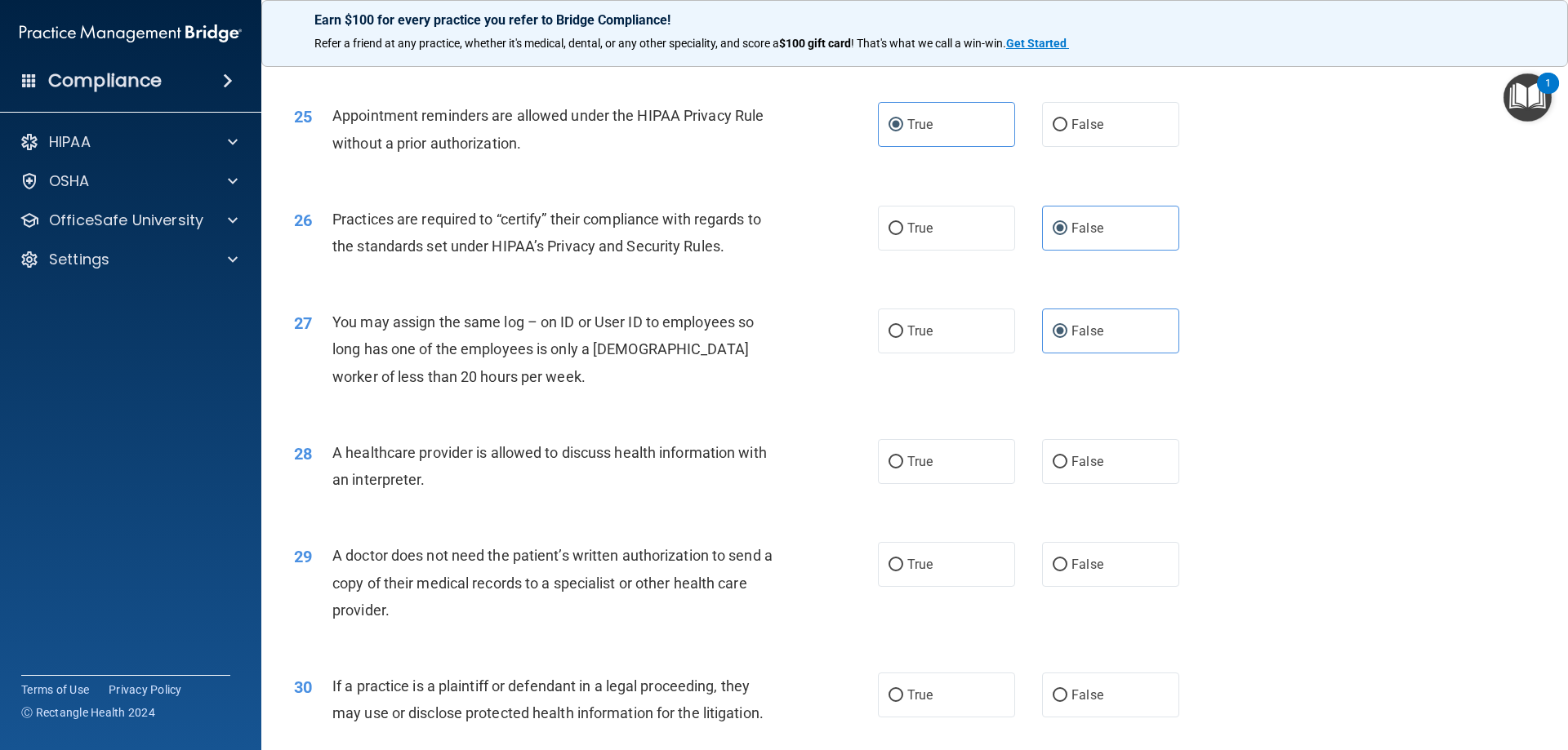
scroll to position [2939, 0]
click at [925, 462] on span "True" at bounding box center [920, 461] width 25 height 16
click at [904, 462] on input "True" at bounding box center [896, 461] width 15 height 12
radio input "true"
click at [891, 562] on input "True" at bounding box center [896, 564] width 15 height 12
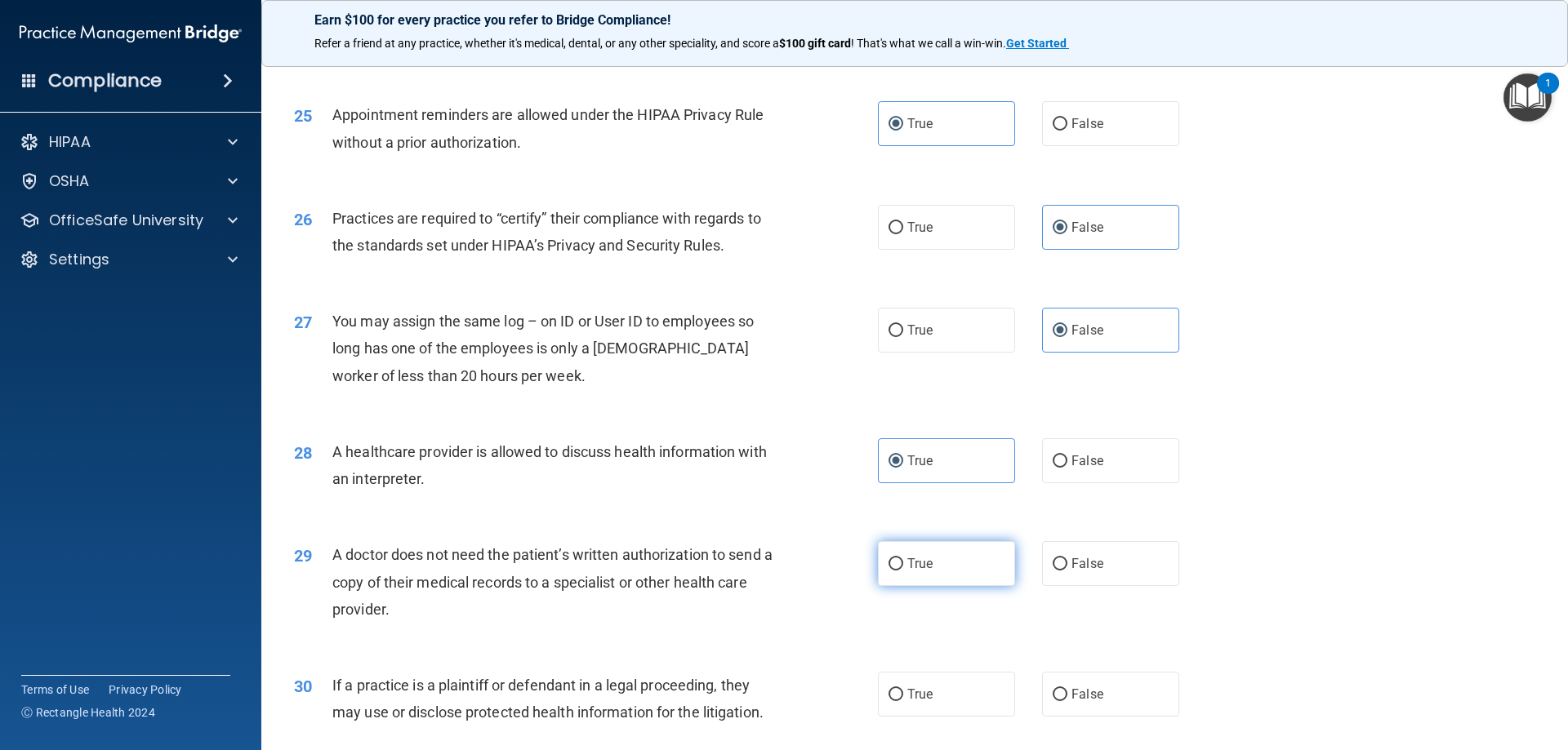
radio input "true"
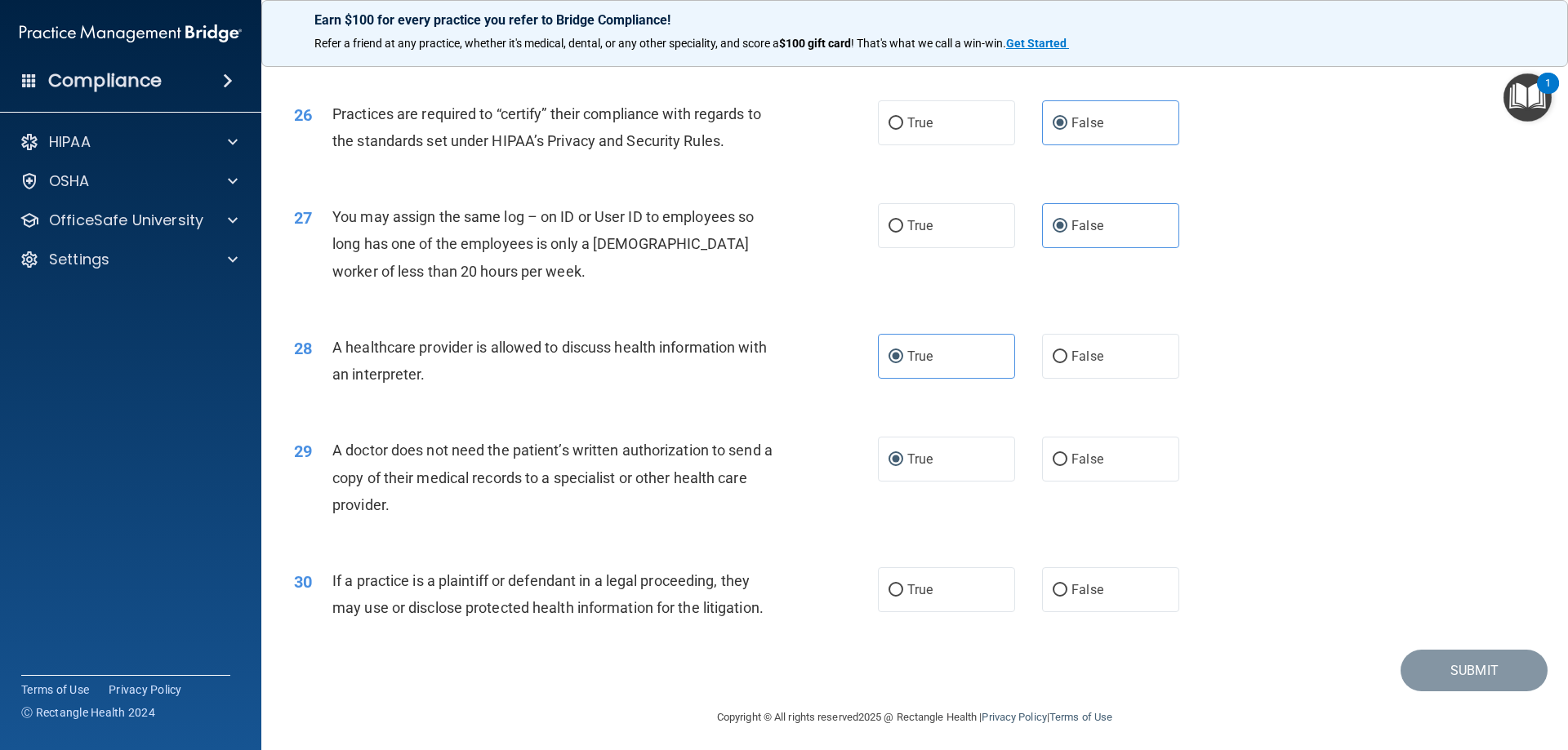
scroll to position [3050, 0]
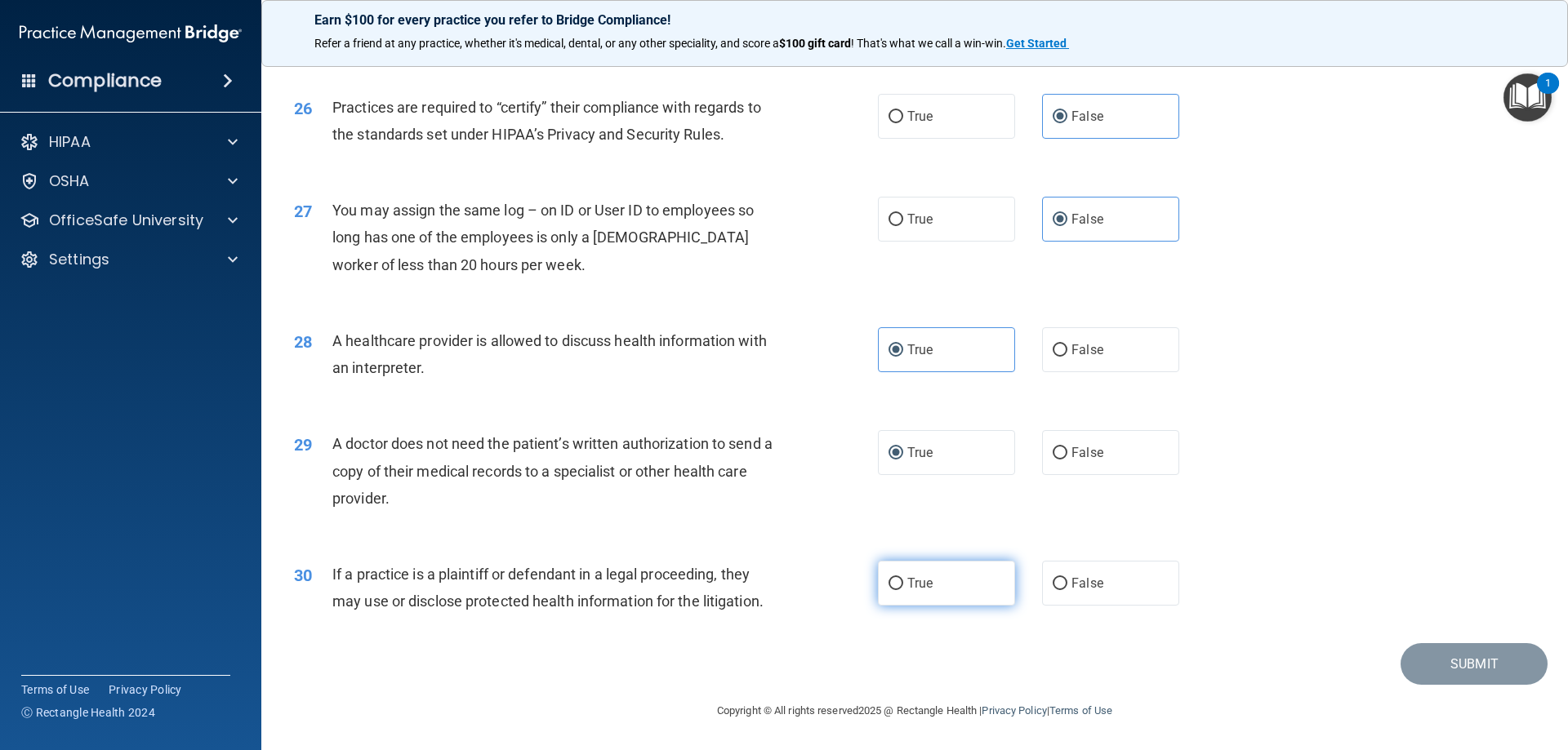
click at [946, 586] on label "True" at bounding box center [946, 583] width 137 height 45
click at [904, 586] on input "True" at bounding box center [896, 584] width 15 height 12
radio input "true"
click at [1443, 675] on button "Submit" at bounding box center [1474, 664] width 147 height 42
